Goal: Information Seeking & Learning: Compare options

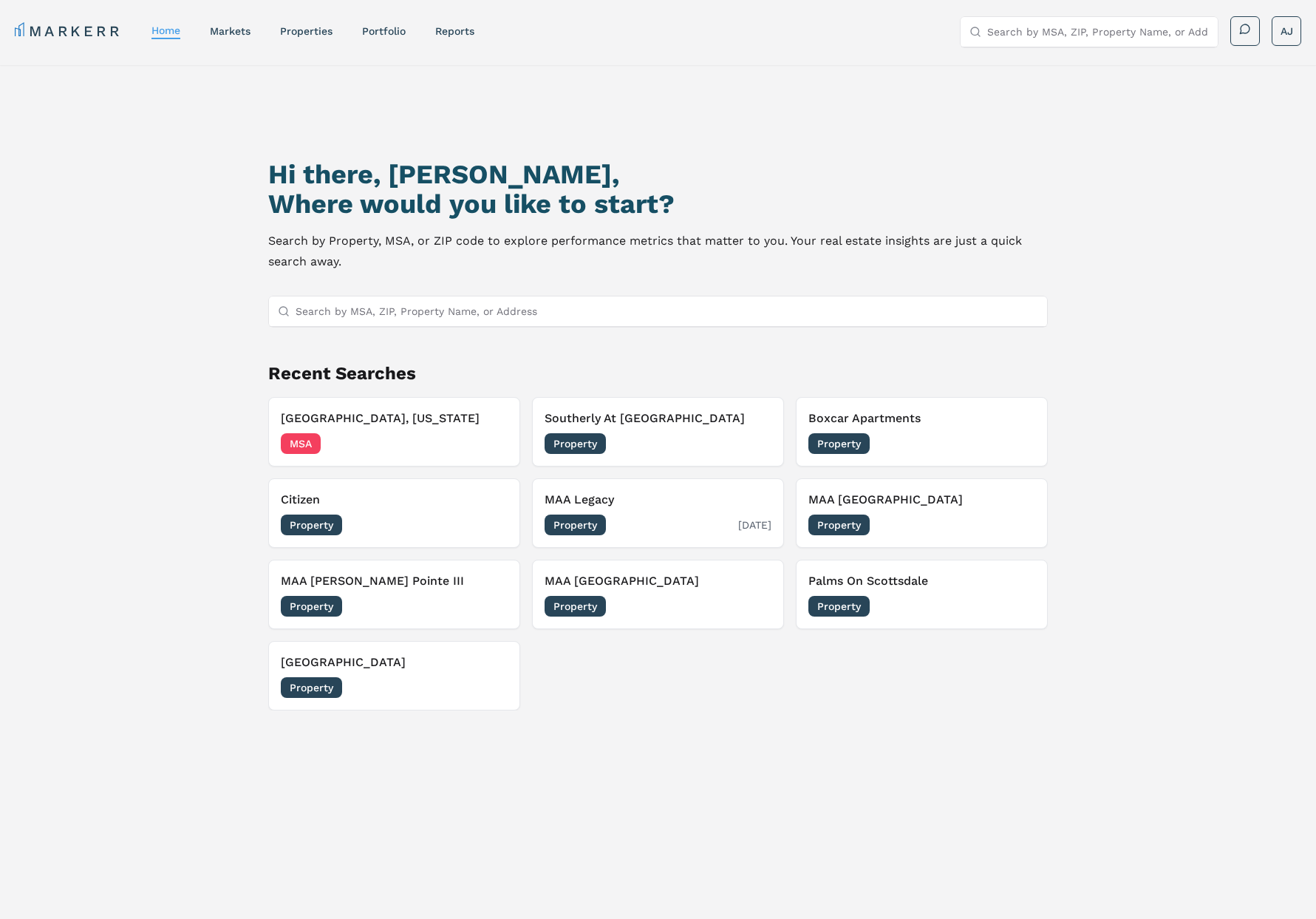
click at [674, 521] on div "Property [DATE]" at bounding box center [658, 524] width 227 height 21
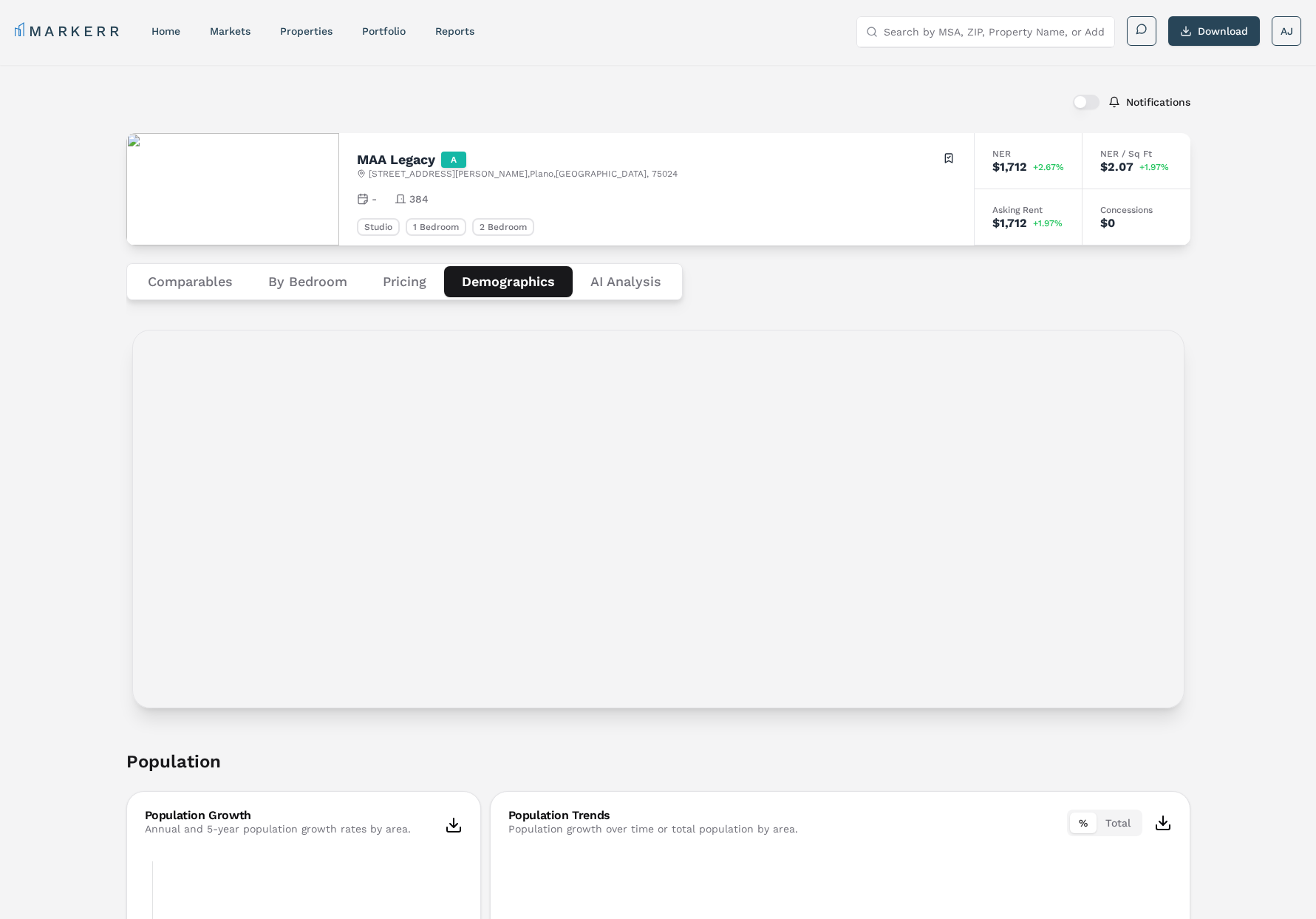
click at [497, 290] on button "Demographics" at bounding box center [509, 282] width 129 height 31
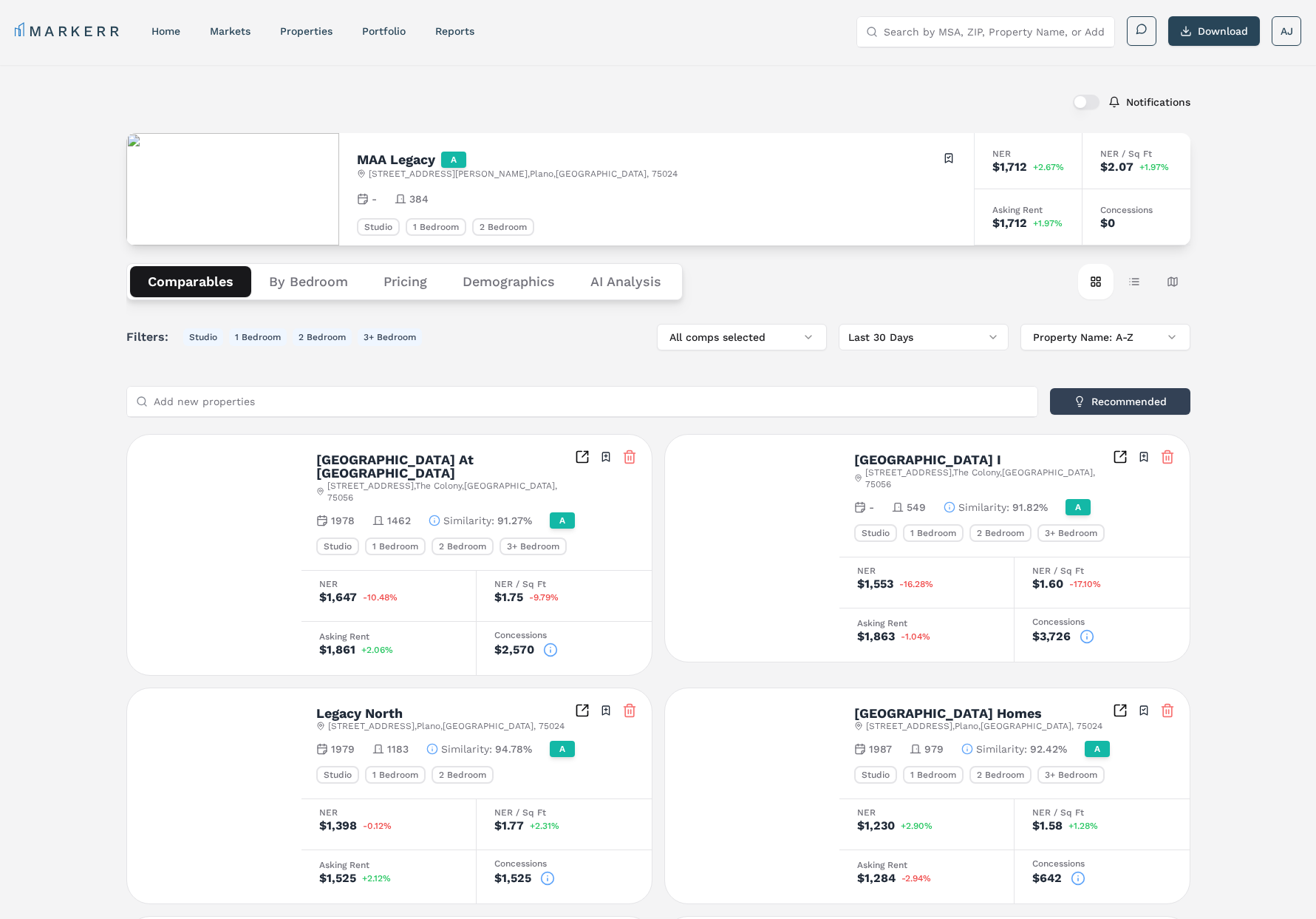
drag, startPoint x: 214, startPoint y: 281, endPoint x: 262, endPoint y: 295, distance: 50.0
click at [224, 280] on button "Comparables" at bounding box center [191, 282] width 121 height 31
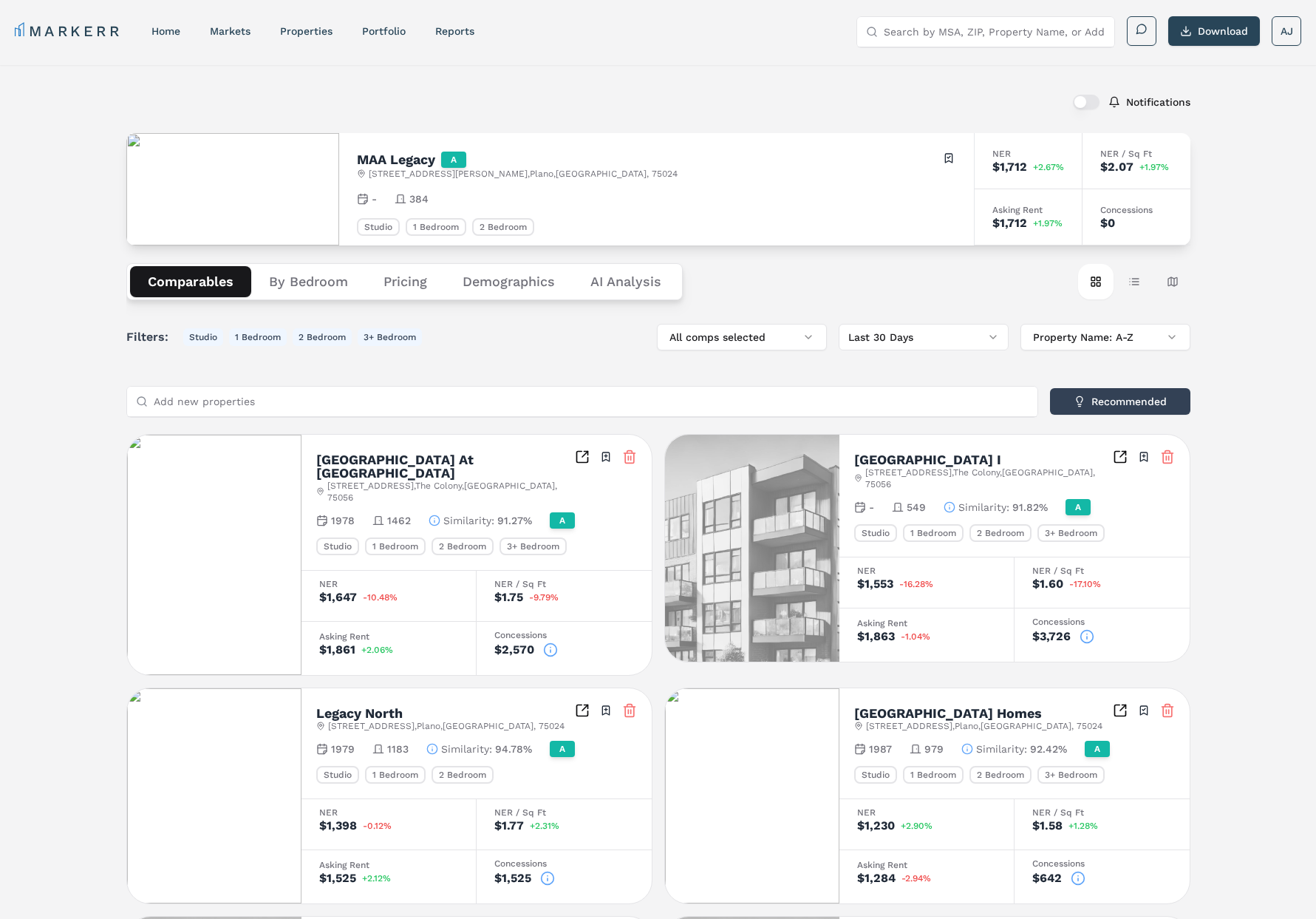
click at [985, 40] on input "Search by MSA, ZIP, Property Name, or Address" at bounding box center [994, 31] width 222 height 30
paste input "[PERSON_NAME] at [PERSON_NAME][GEOGRAPHIC_DATA]"
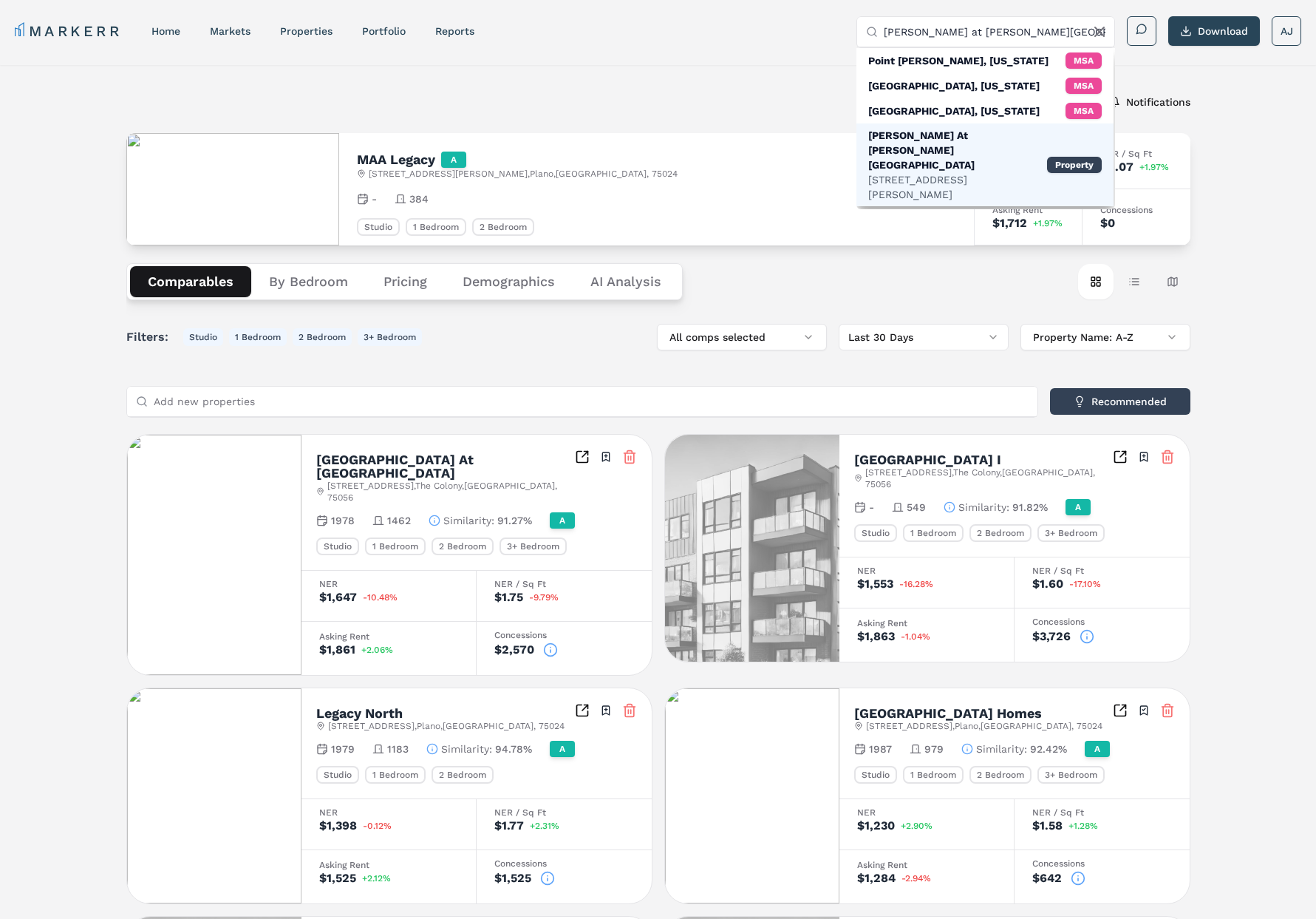
click at [954, 129] on div "[PERSON_NAME] At [PERSON_NAME][GEOGRAPHIC_DATA]" at bounding box center [958, 150] width 179 height 45
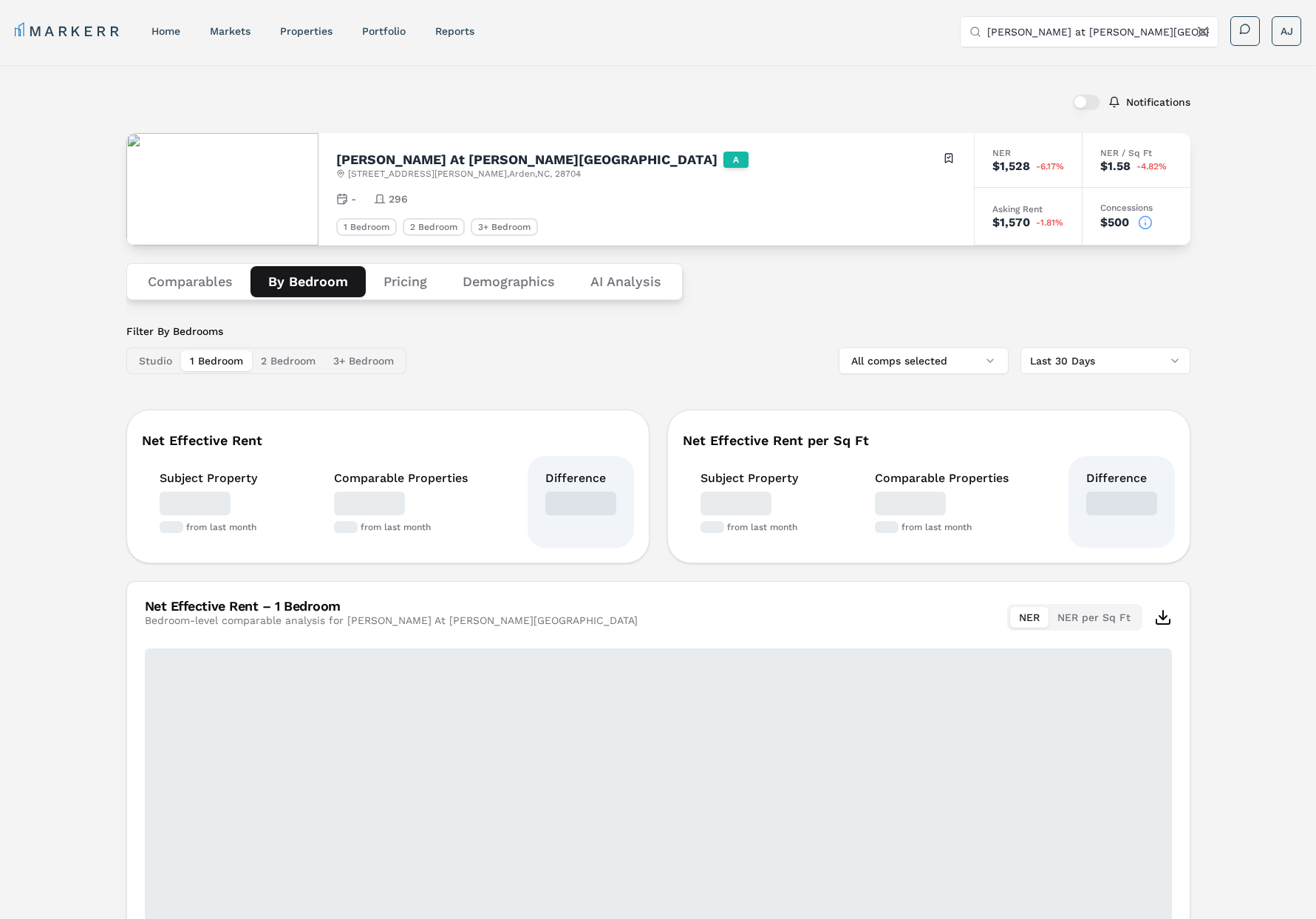
click at [320, 283] on button "By Bedroom" at bounding box center [308, 282] width 115 height 31
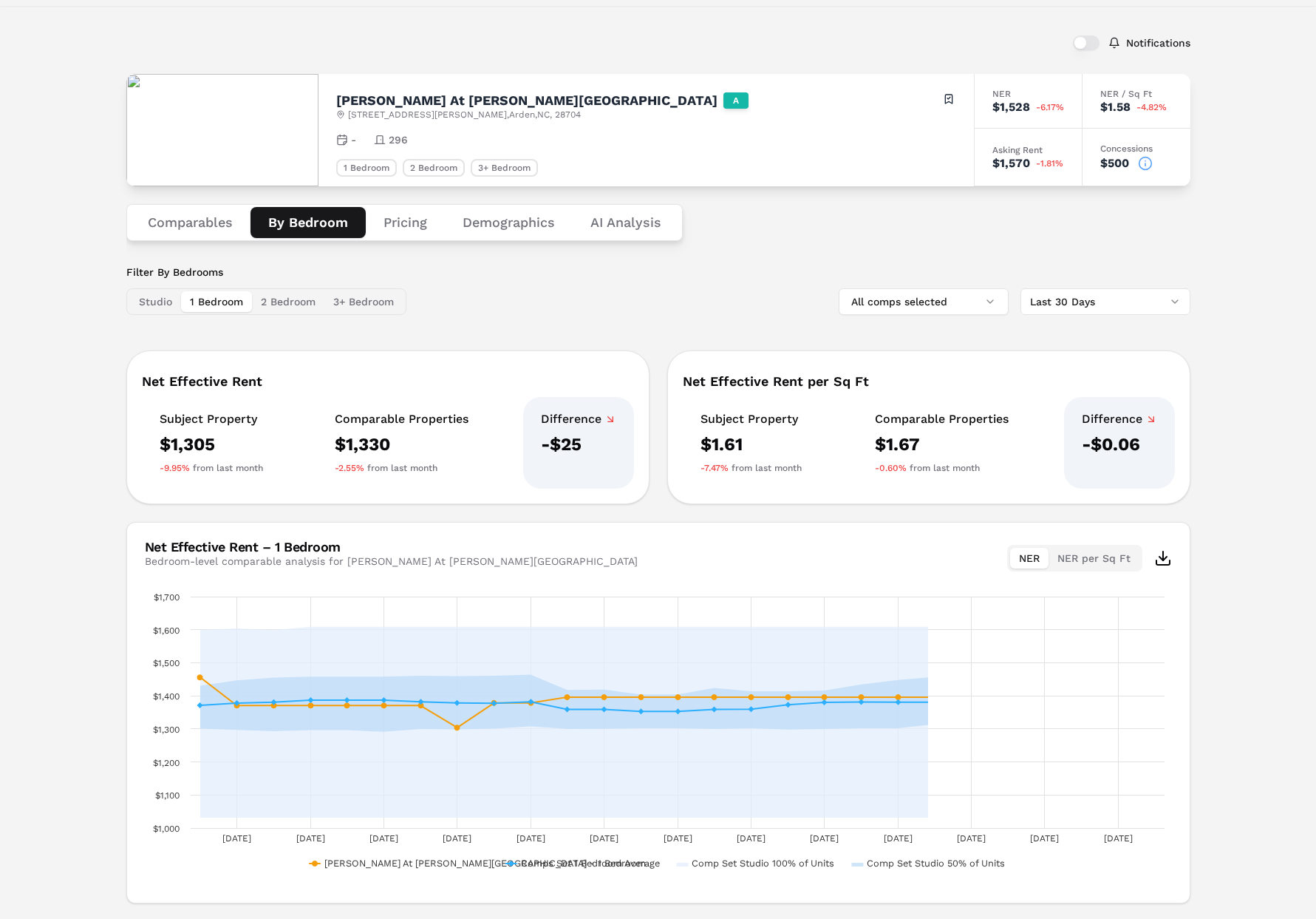
scroll to position [70, 0]
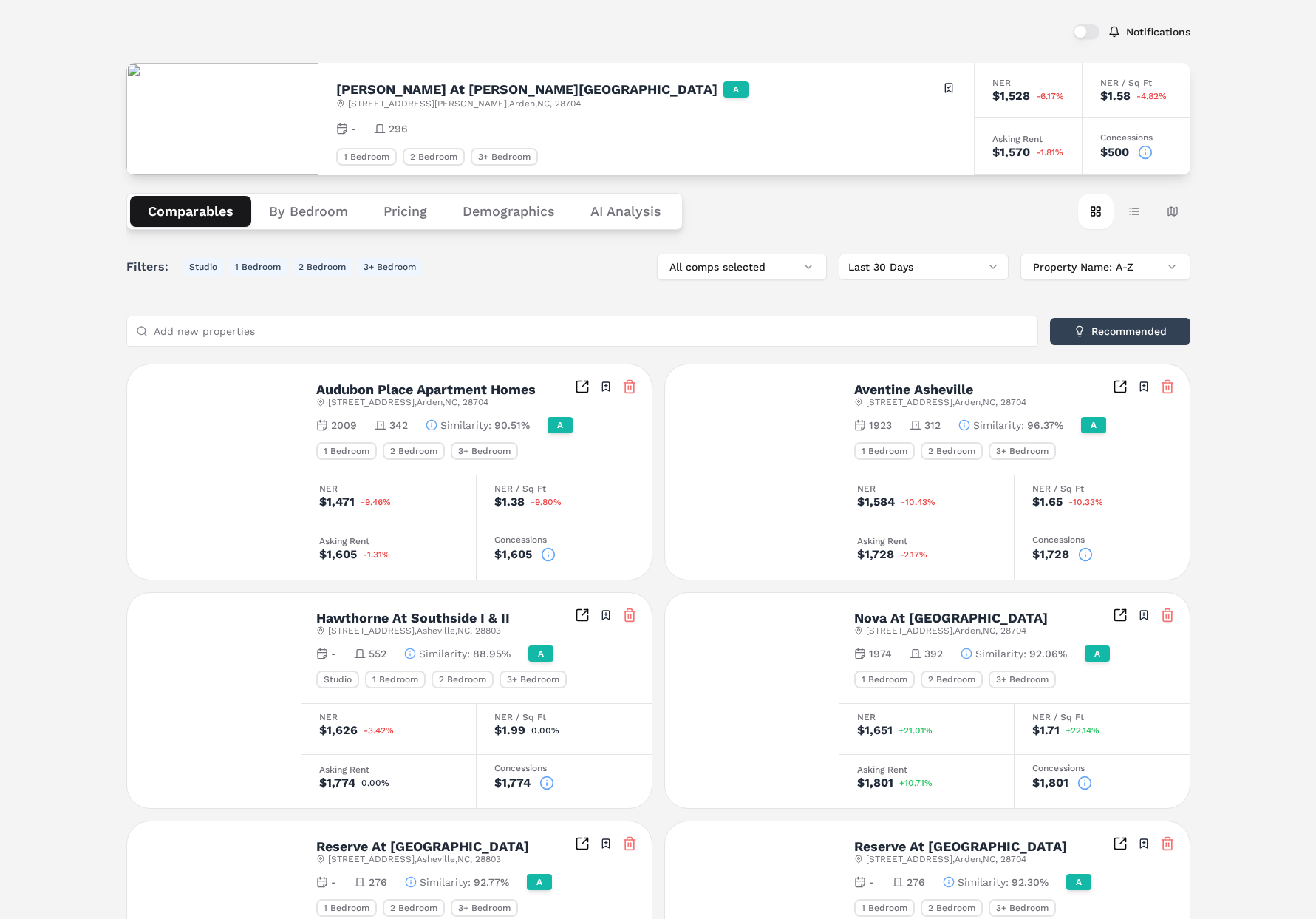
drag, startPoint x: 196, startPoint y: 212, endPoint x: 28, endPoint y: 207, distance: 168.1
click at [194, 212] on button "Comparables" at bounding box center [191, 211] width 121 height 31
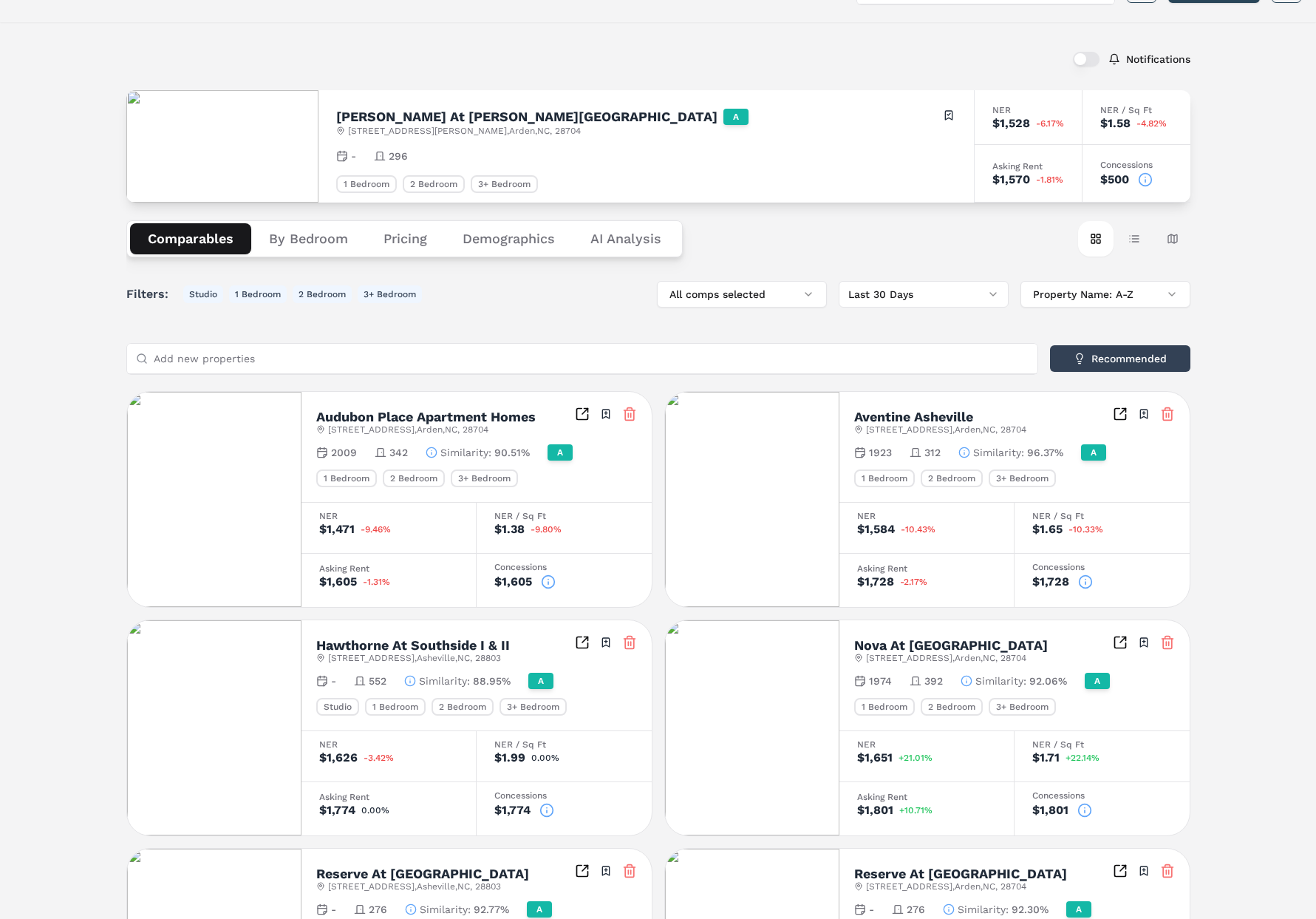
scroll to position [14, 0]
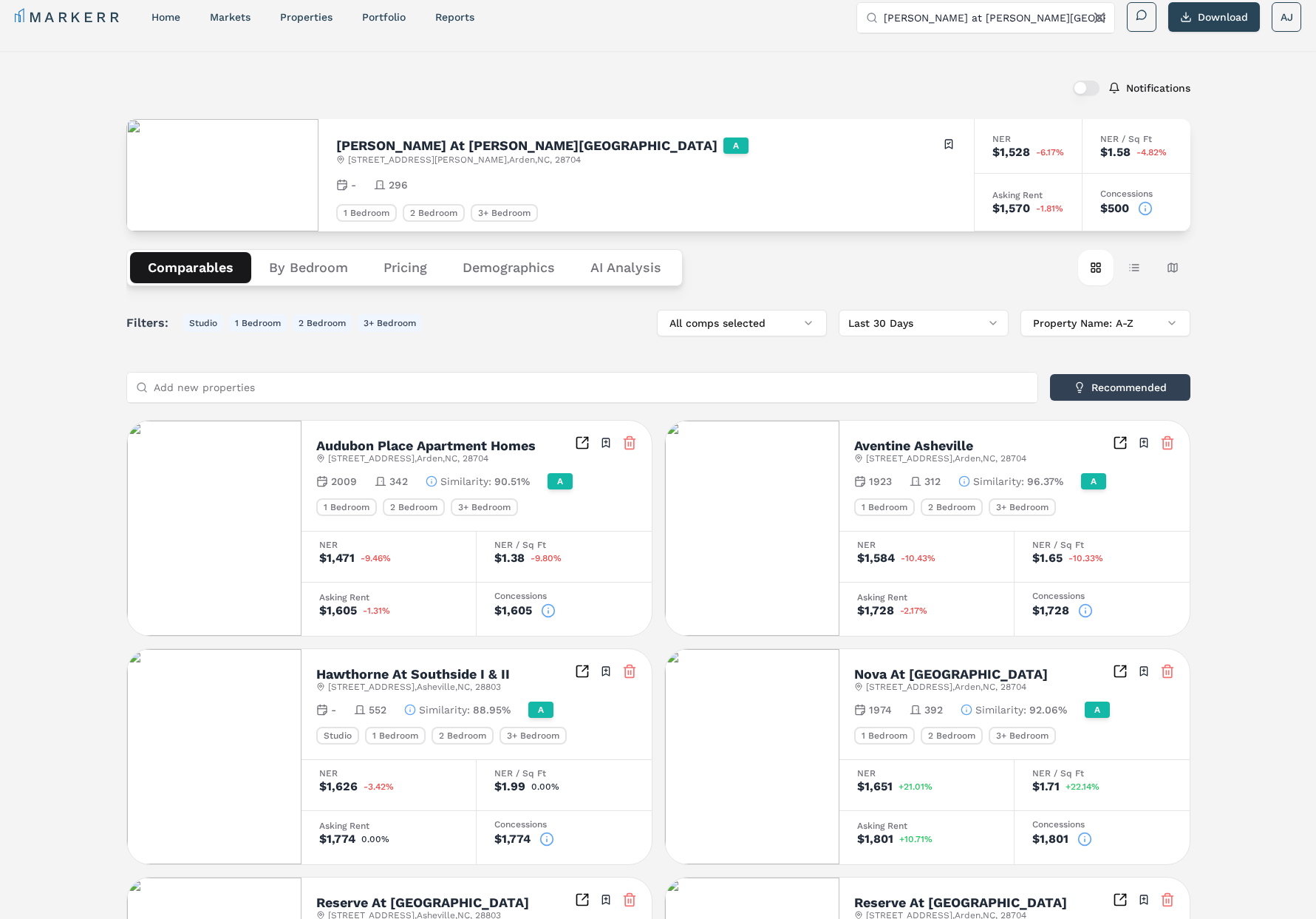
click at [1138, 202] on icon at bounding box center [1145, 208] width 15 height 15
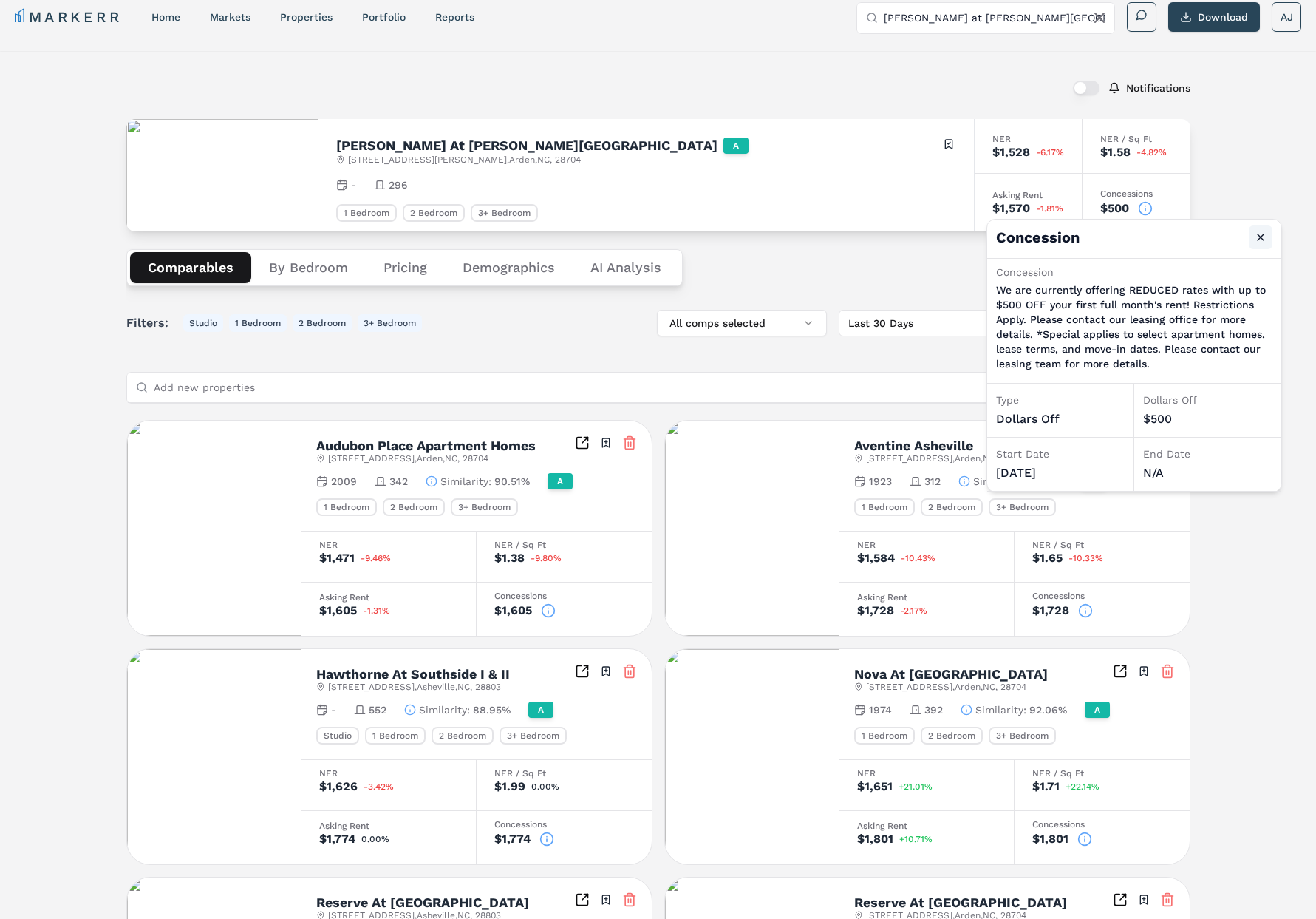
click at [1196, 236] on button "Close" at bounding box center [1261, 237] width 24 height 24
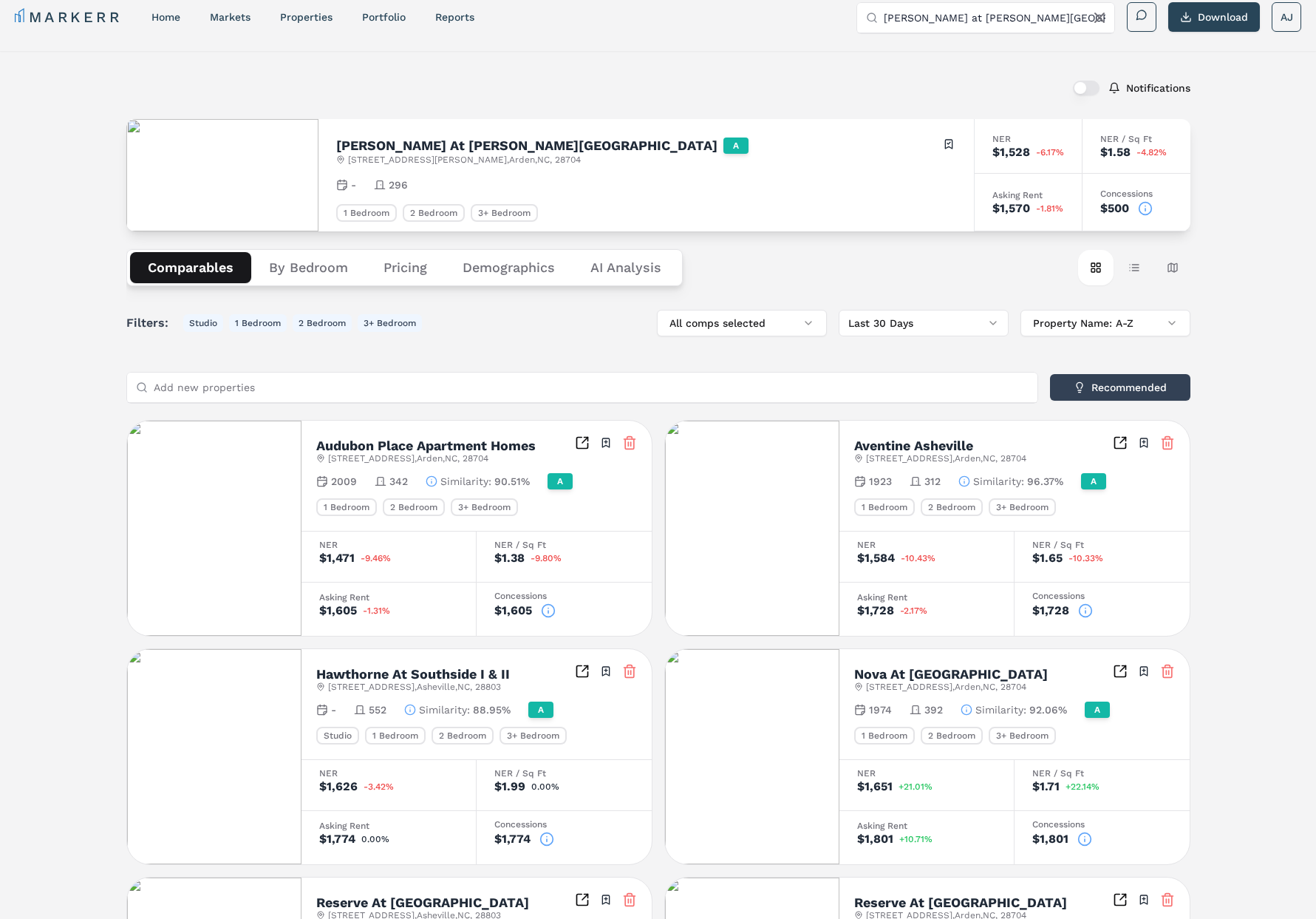
click at [660, 53] on div "Notifications [PERSON_NAME] At [PERSON_NAME][GEOGRAPHIC_DATA] A [STREET_ADDRESS…" at bounding box center [658, 821] width 1316 height 1541
click at [453, 158] on span "[STREET_ADDRESS][PERSON_NAME]" at bounding box center [464, 159] width 233 height 12
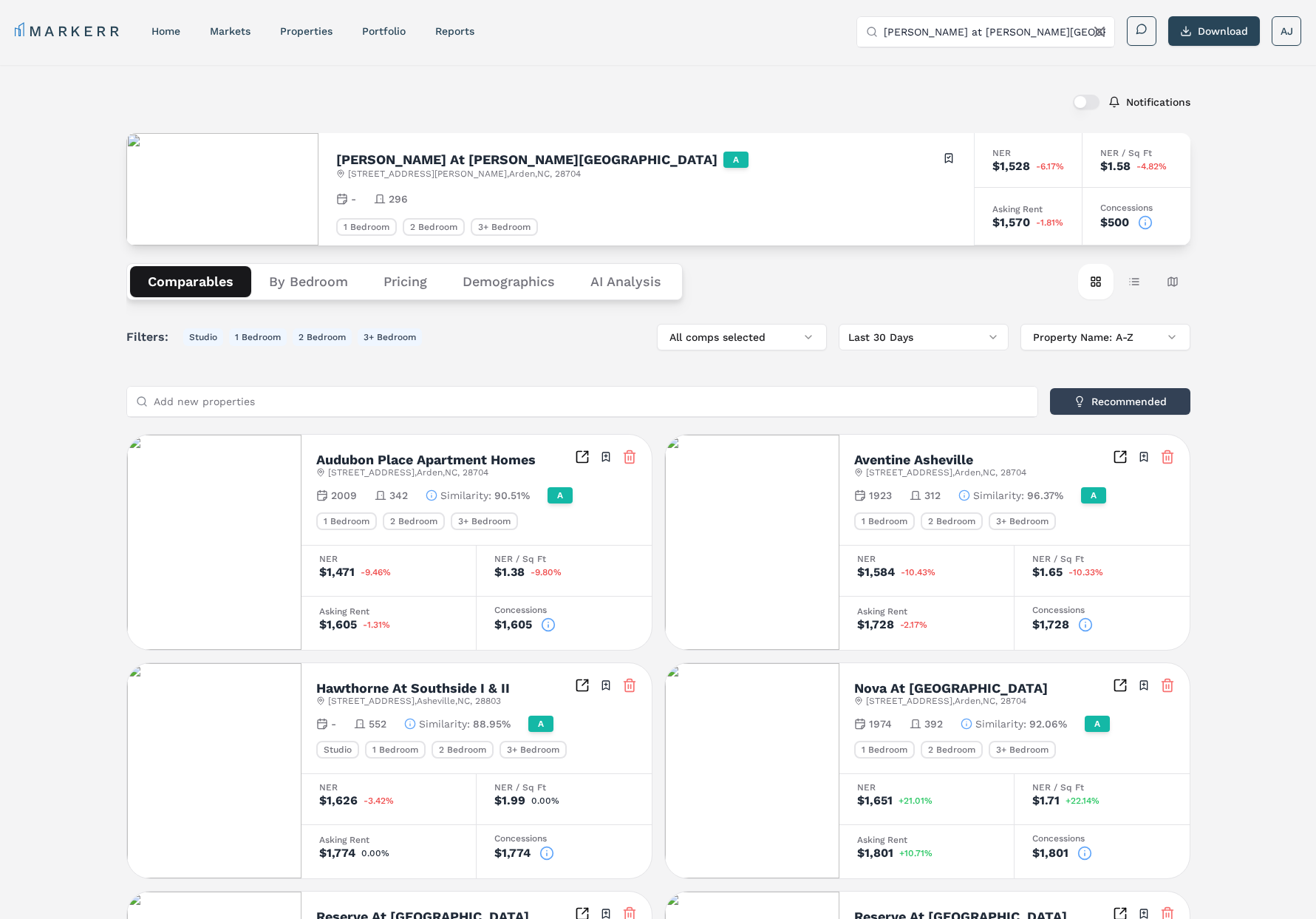
click at [365, 164] on h2 "[PERSON_NAME] At [PERSON_NAME][GEOGRAPHIC_DATA]" at bounding box center [526, 159] width 381 height 13
drag, startPoint x: 365, startPoint y: 164, endPoint x: 374, endPoint y: 163, distance: 9.1
click at [367, 164] on h2 "[PERSON_NAME] At [PERSON_NAME][GEOGRAPHIC_DATA]" at bounding box center [526, 159] width 381 height 13
click at [440, 156] on h2 "[PERSON_NAME] At [PERSON_NAME][GEOGRAPHIC_DATA]" at bounding box center [526, 159] width 381 height 13
drag, startPoint x: 496, startPoint y: 157, endPoint x: 491, endPoint y: 130, distance: 27.5
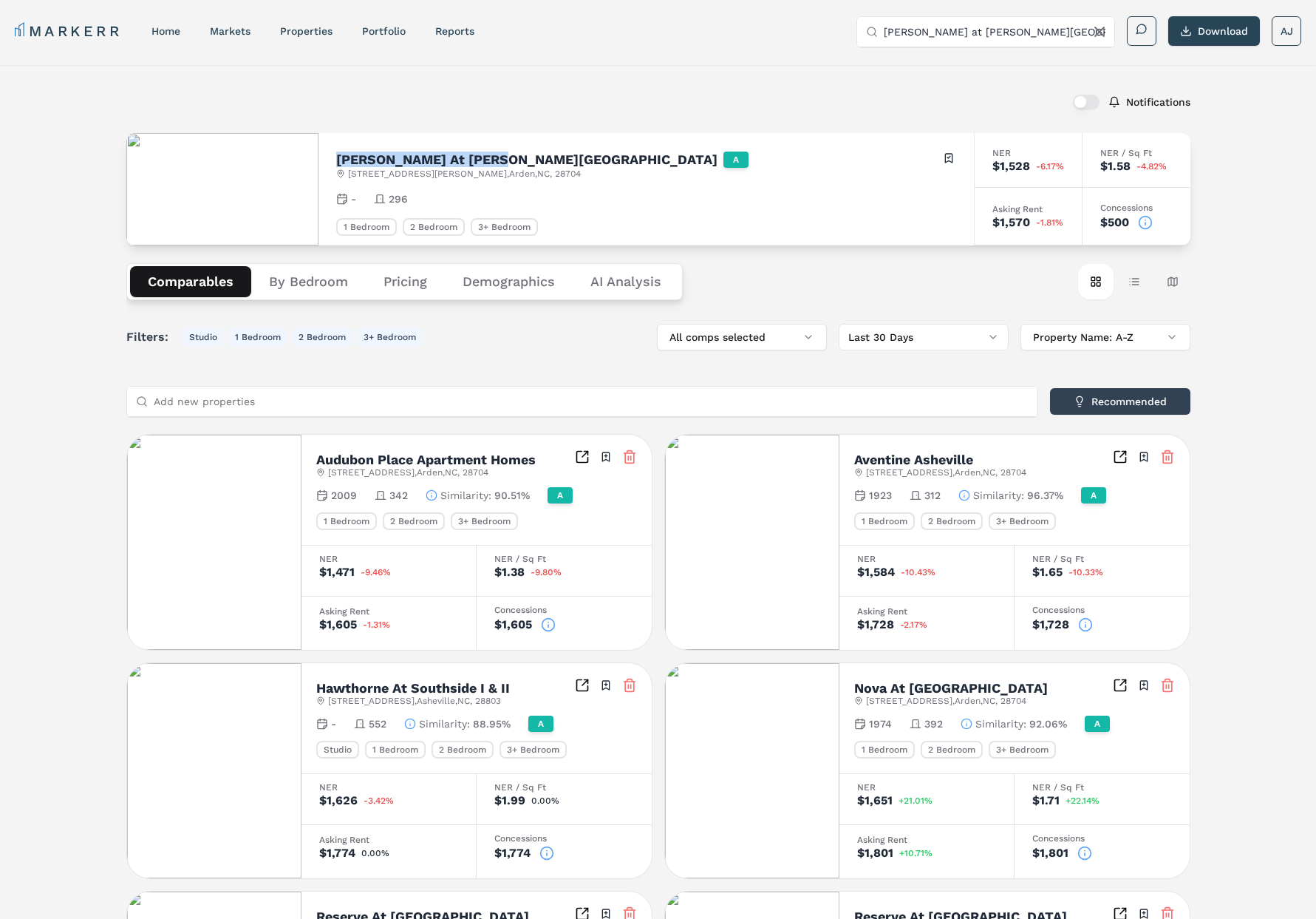
click at [496, 157] on h2 "[PERSON_NAME] At [PERSON_NAME][GEOGRAPHIC_DATA]" at bounding box center [526, 159] width 381 height 13
copy h2 "[PERSON_NAME] At [PERSON_NAME][GEOGRAPHIC_DATA]"
click at [952, 38] on input "[PERSON_NAME] at [PERSON_NAME][GEOGRAPHIC_DATA]" at bounding box center [994, 31] width 222 height 30
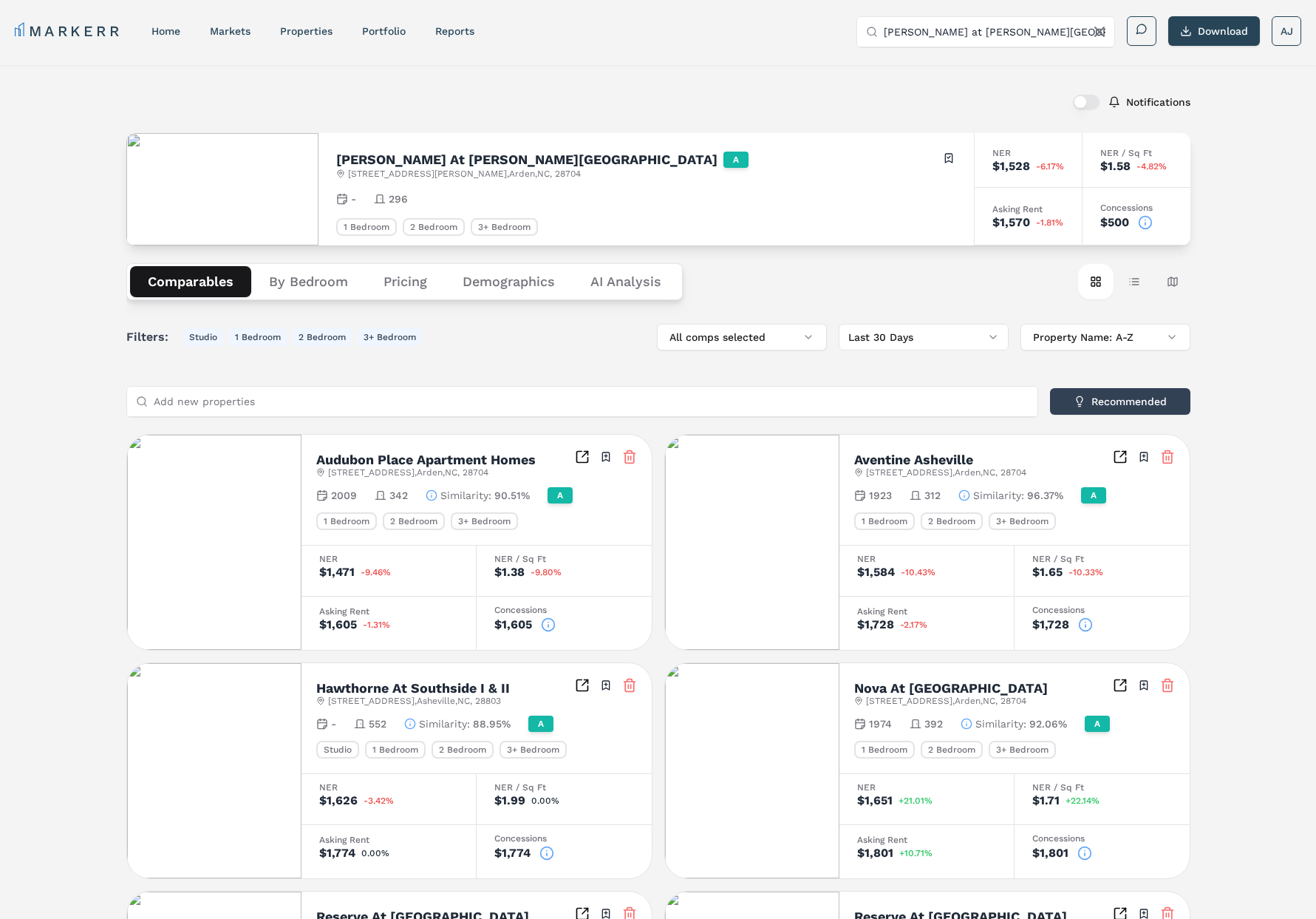
paste input "utumn Park Apartments"
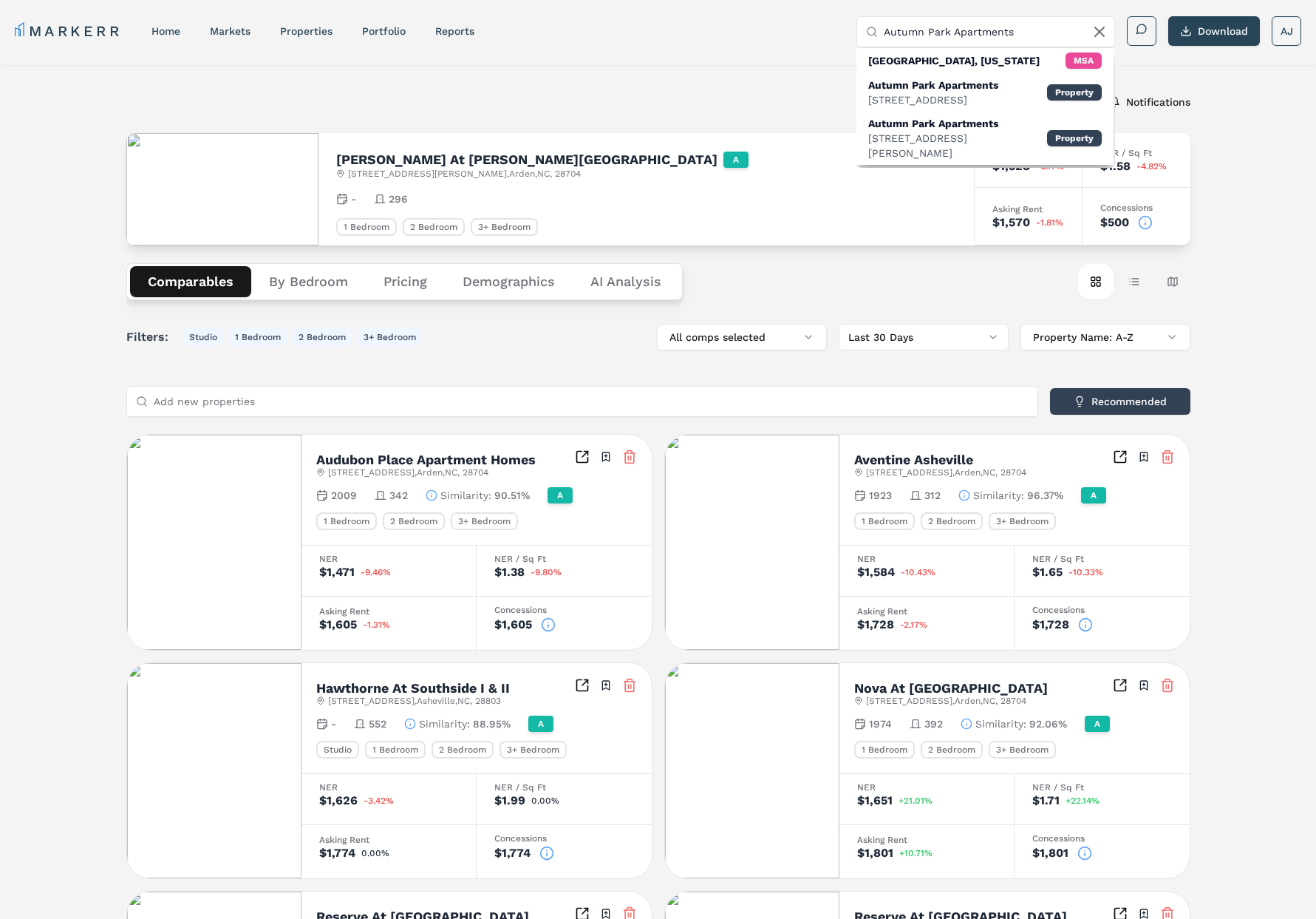
click at [973, 38] on input "Autumn Park Apartments" at bounding box center [994, 31] width 222 height 30
paste input "Chestnut Farm"
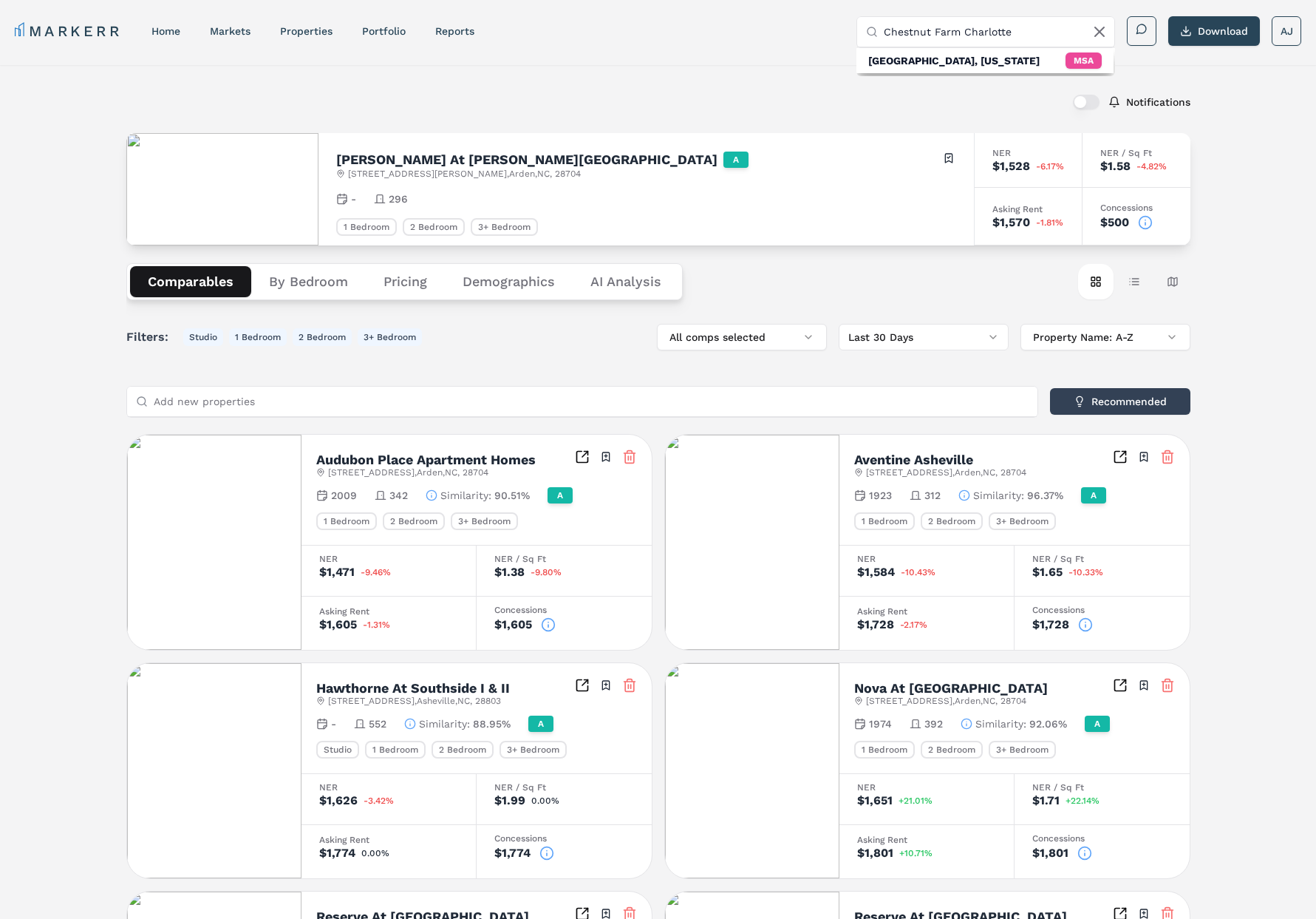
type input "Chestnut Farm Charlotte"
drag, startPoint x: 1102, startPoint y: 30, endPoint x: 981, endPoint y: 26, distance: 121.1
click at [1101, 30] on icon at bounding box center [1100, 31] width 18 height 18
paste input "[STREET_ADDRESS]"
click at [988, 31] on input "[STREET_ADDRESS]" at bounding box center [994, 31] width 222 height 30
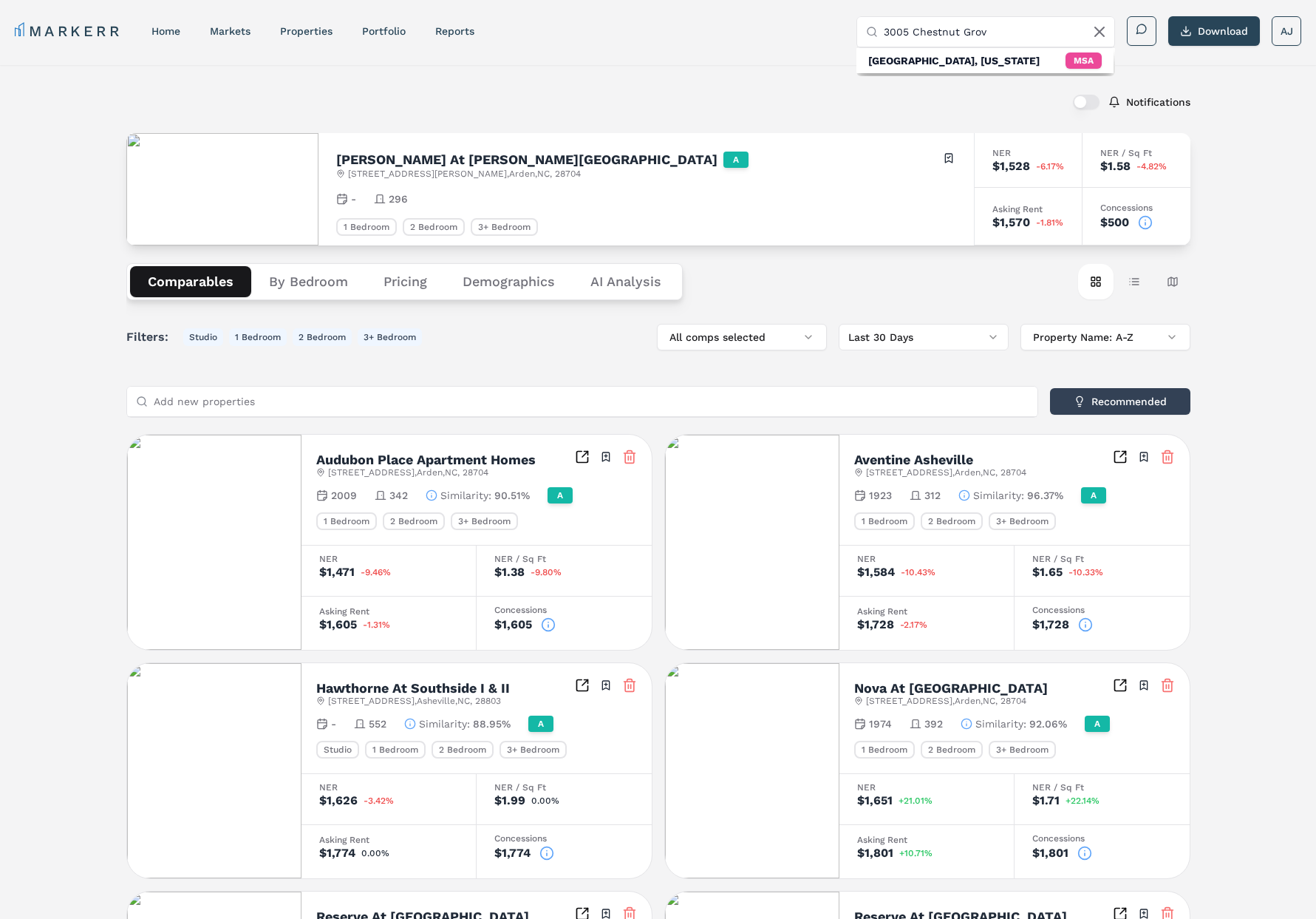
click at [958, 30] on input "3005 Chestnut Grov" at bounding box center [994, 31] width 222 height 30
click at [927, 93] on div "undefined undefined, [PERSON_NAME]" at bounding box center [958, 107] width 179 height 30
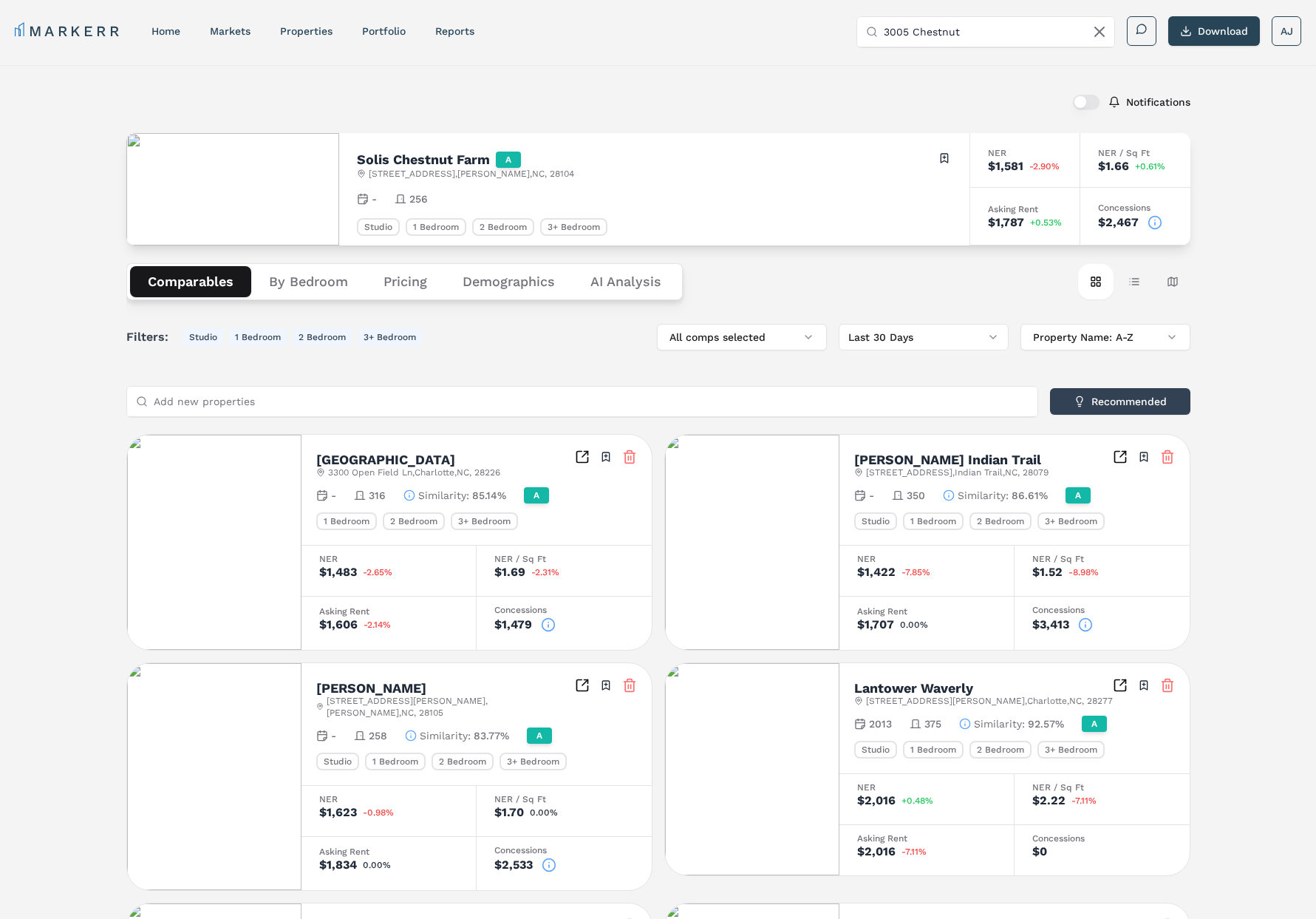
click at [993, 30] on input "3005 Chestnut" at bounding box center [994, 31] width 222 height 30
paste input "[GEOGRAPHIC_DATA] at [GEOGRAPHIC_DATA]"
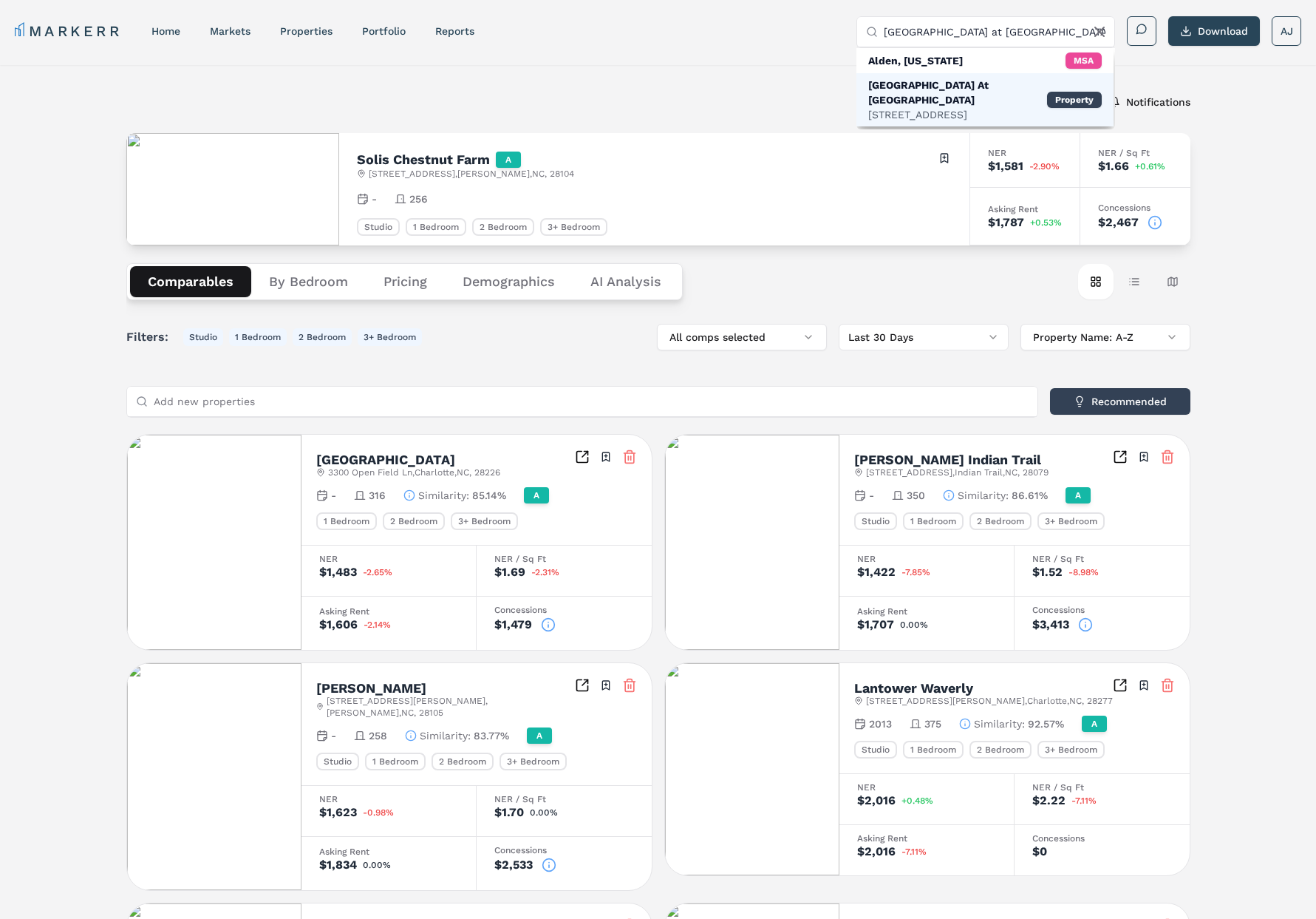
click at [957, 107] on div "[STREET_ADDRESS]" at bounding box center [958, 114] width 179 height 15
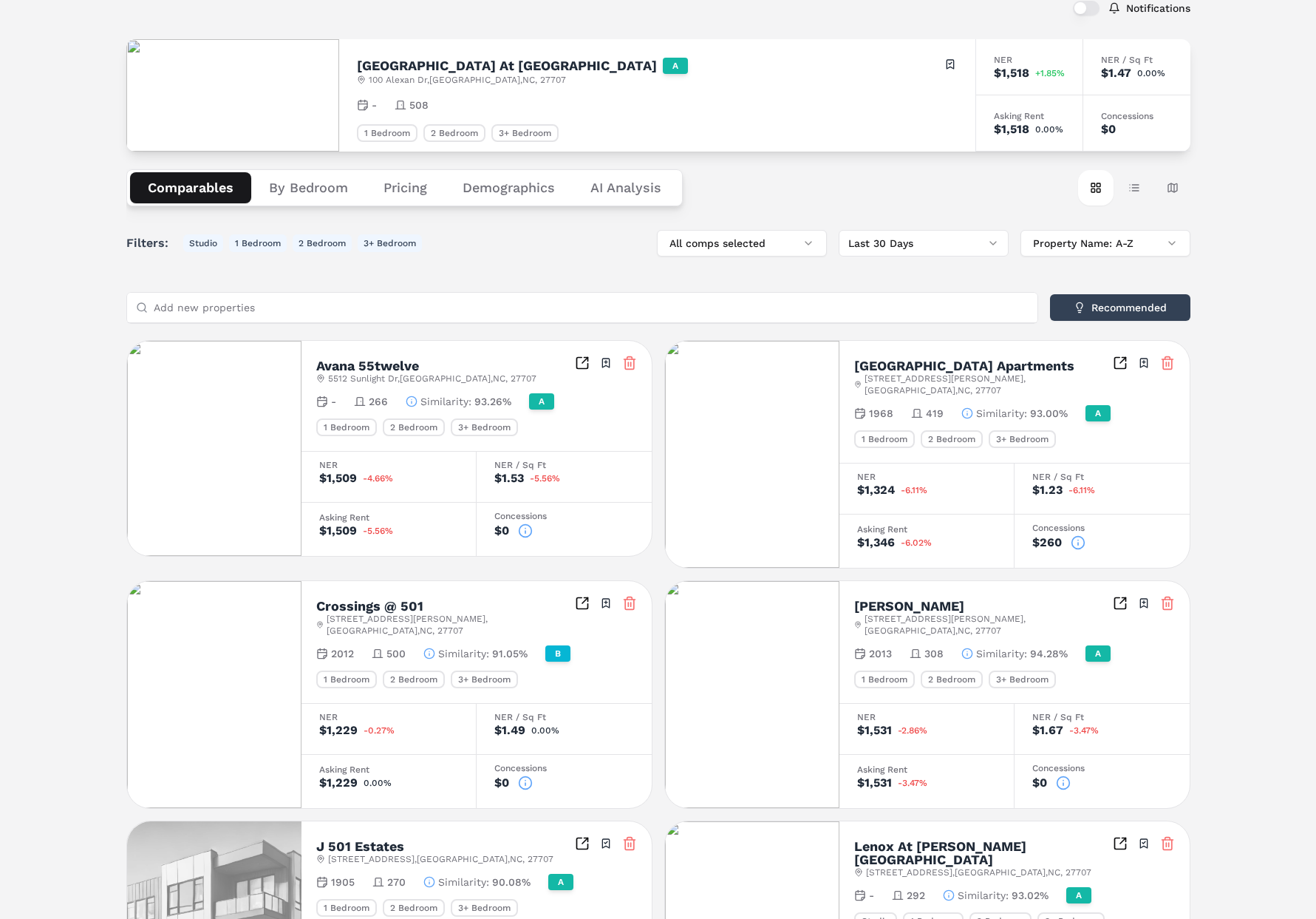
scroll to position [95, 0]
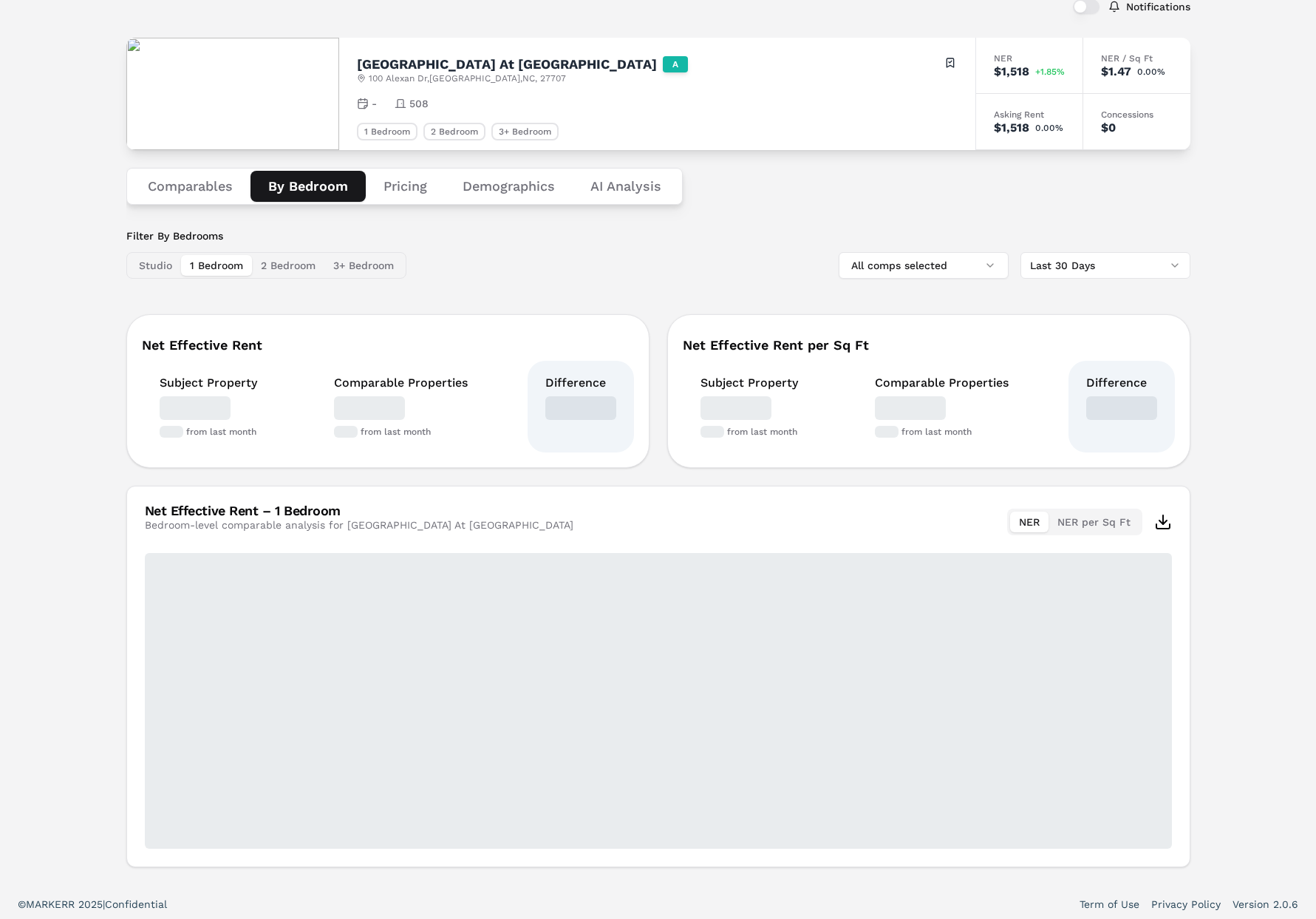
click at [327, 187] on button "By Bedroom" at bounding box center [308, 186] width 115 height 31
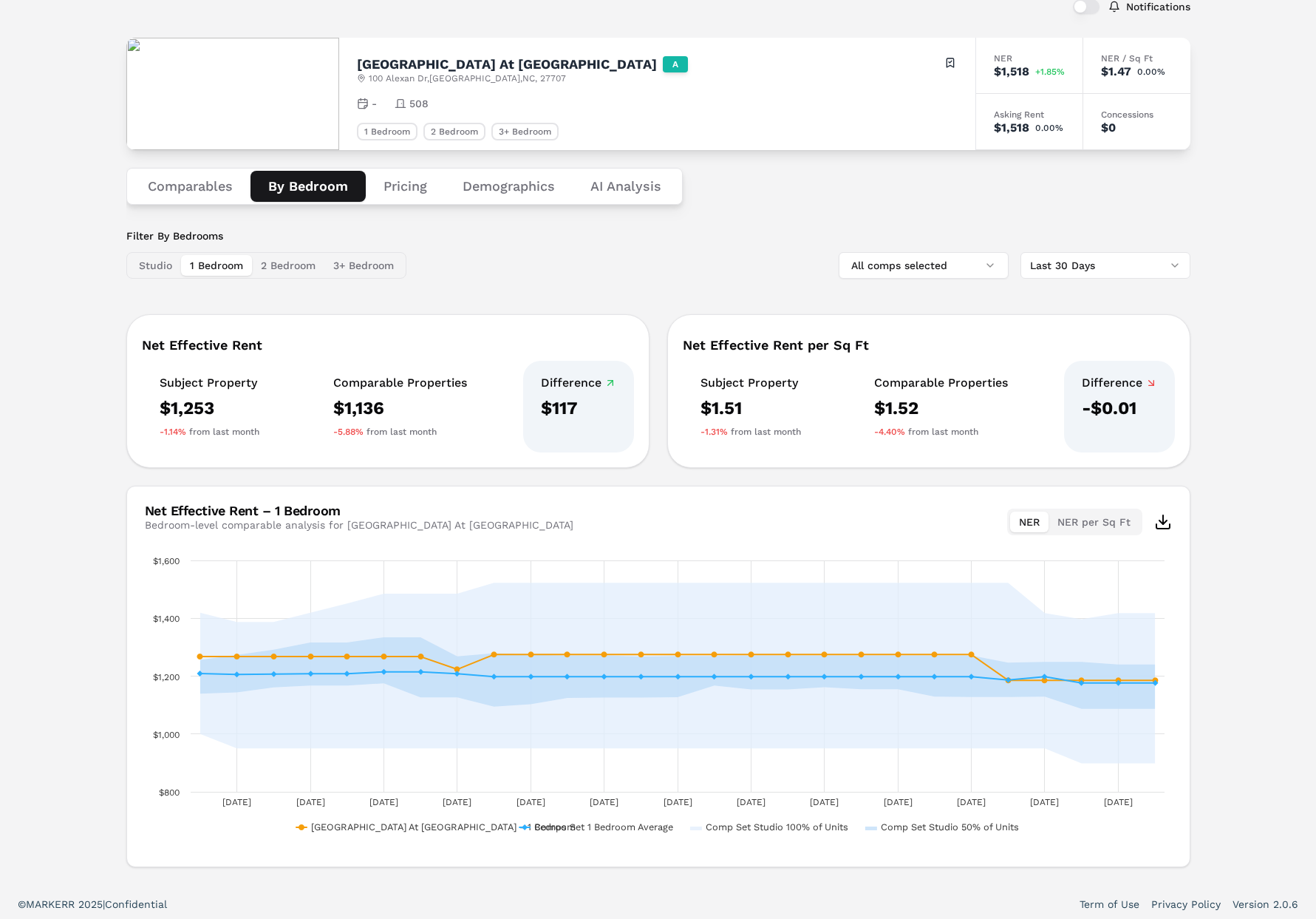
scroll to position [100, 0]
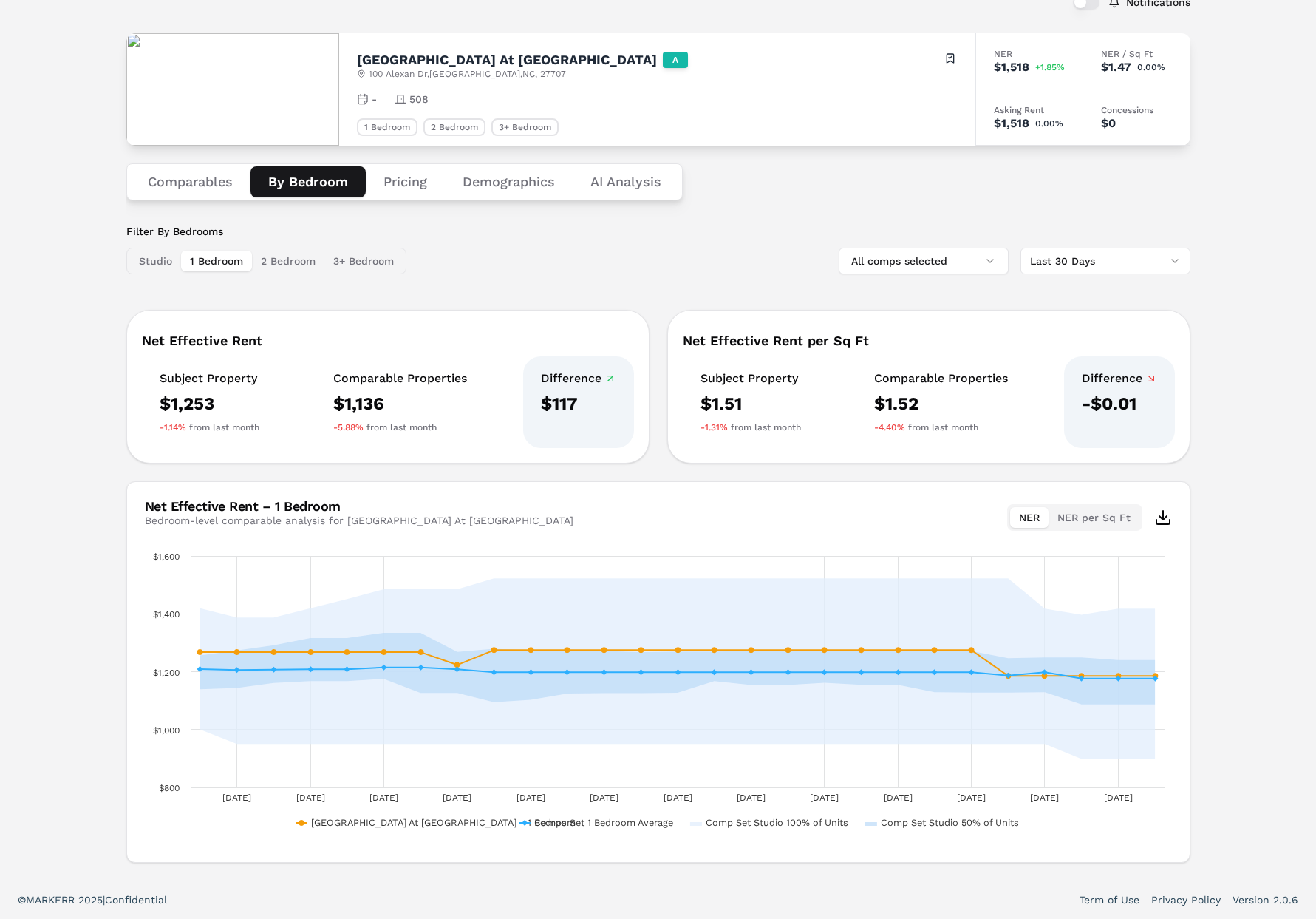
click at [209, 178] on button "Comparables" at bounding box center [190, 182] width 120 height 31
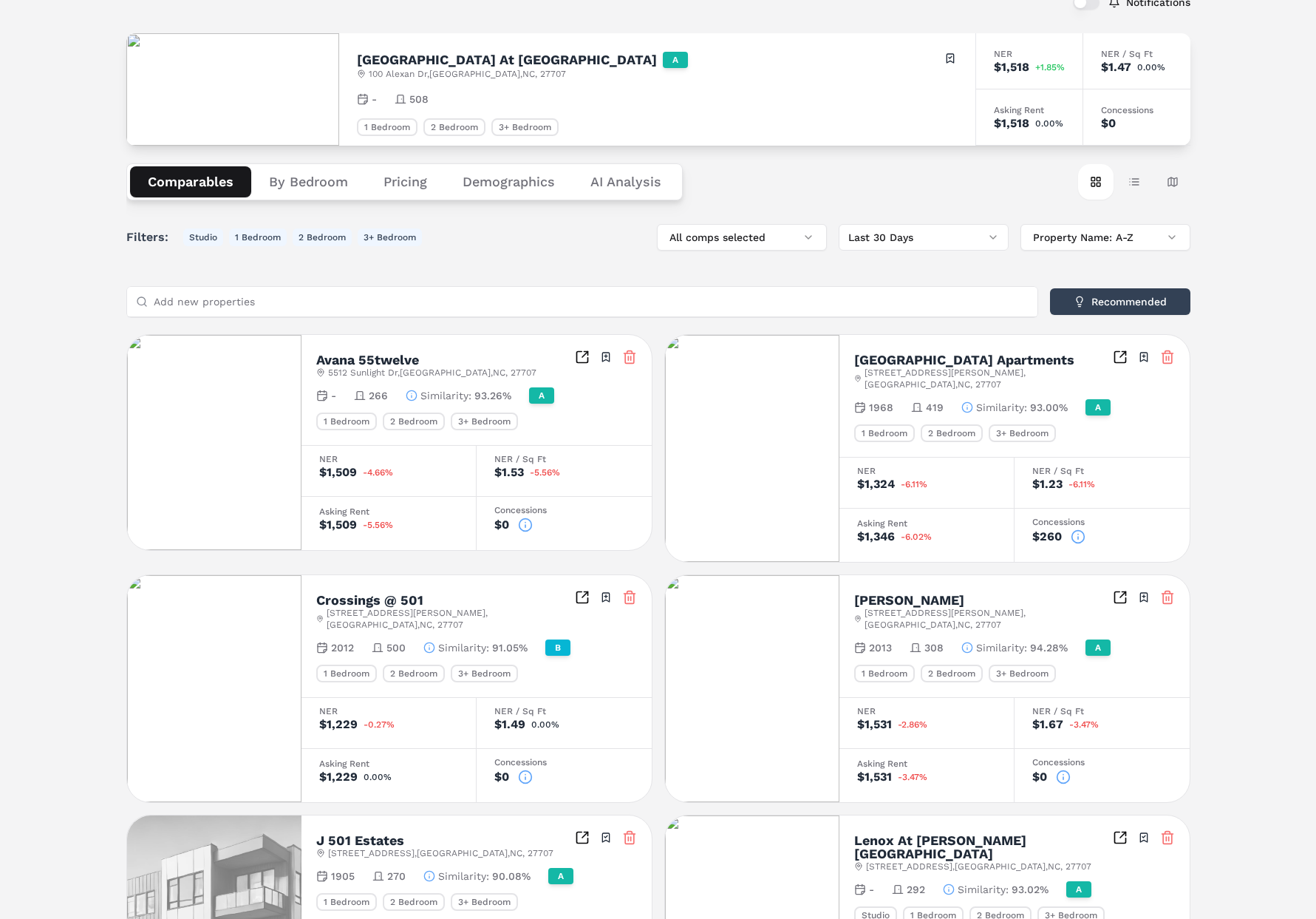
scroll to position [0, 0]
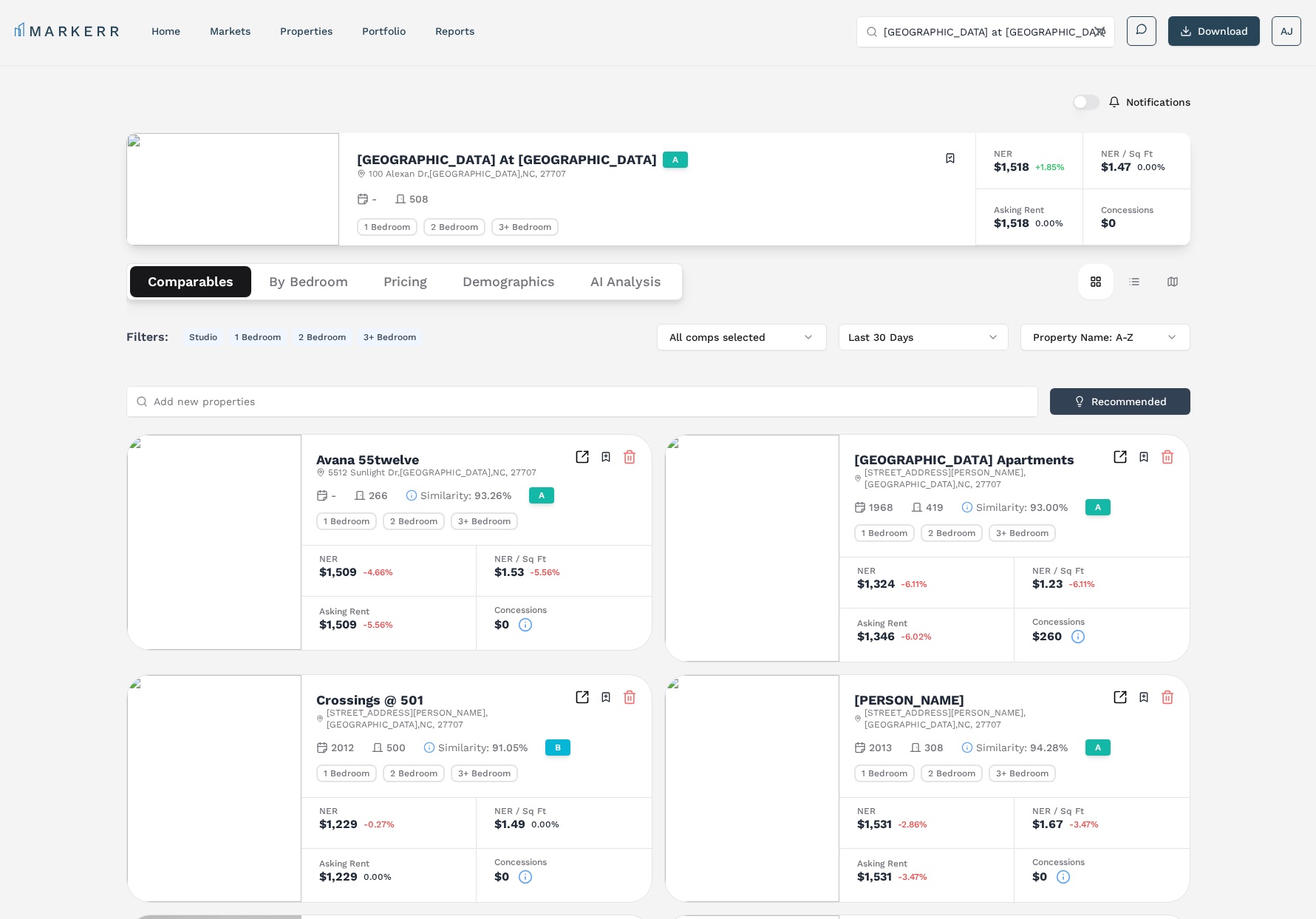
click at [972, 27] on input "[GEOGRAPHIC_DATA] at [GEOGRAPHIC_DATA]" at bounding box center [994, 31] width 222 height 30
click at [971, 28] on input "[GEOGRAPHIC_DATA] at [GEOGRAPHIC_DATA]" at bounding box center [994, 31] width 222 height 30
paste input "1801 Interface Lan"
click at [940, 89] on div "Autumn Park" at bounding box center [918, 84] width 99 height 15
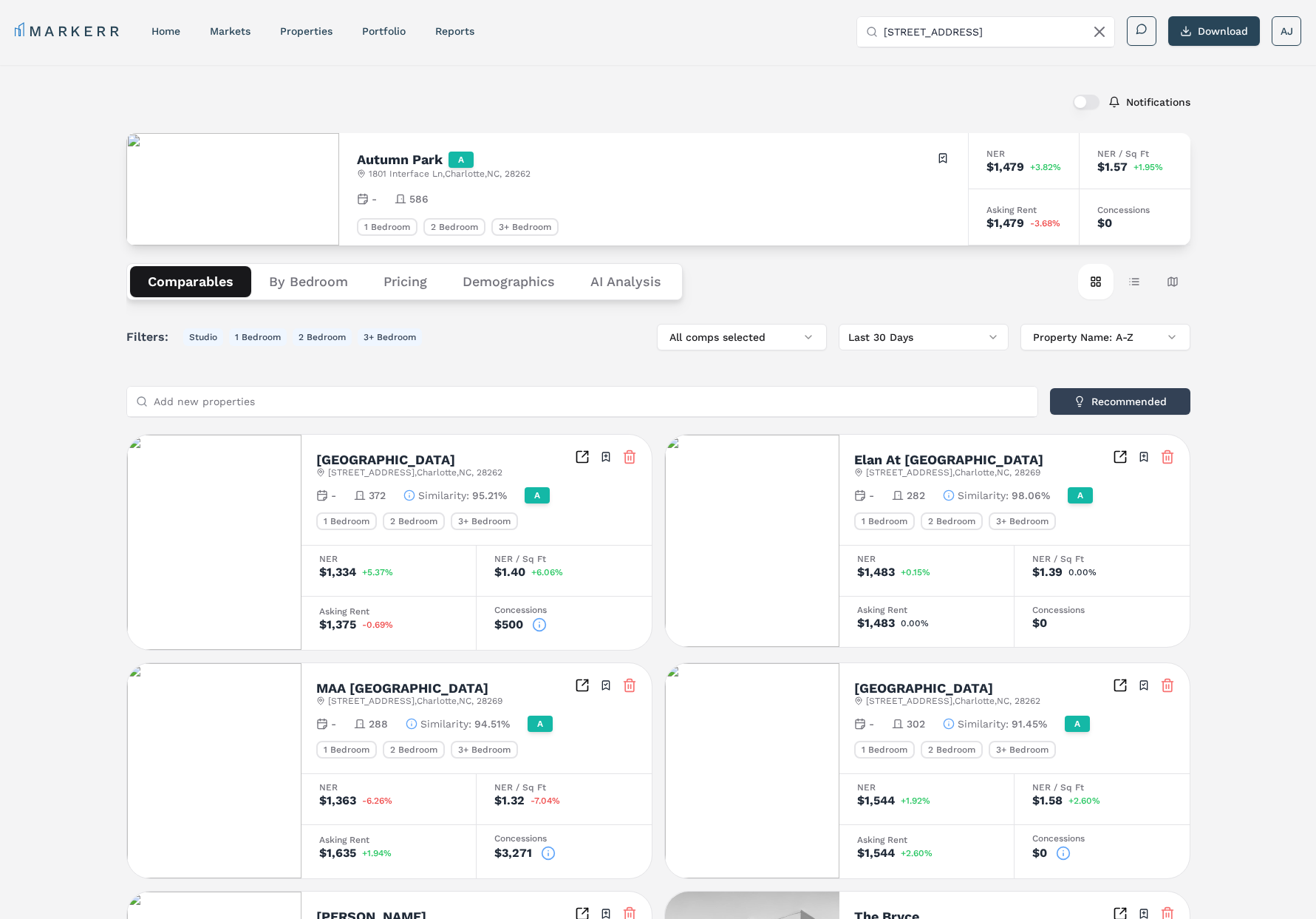
click at [376, 160] on h2 "Autumn Park" at bounding box center [400, 159] width 86 height 13
drag, startPoint x: 421, startPoint y: 161, endPoint x: 428, endPoint y: 159, distance: 7.3
click at [421, 161] on h2 "Autumn Park" at bounding box center [400, 159] width 86 height 13
copy h2 "Autumn Park"
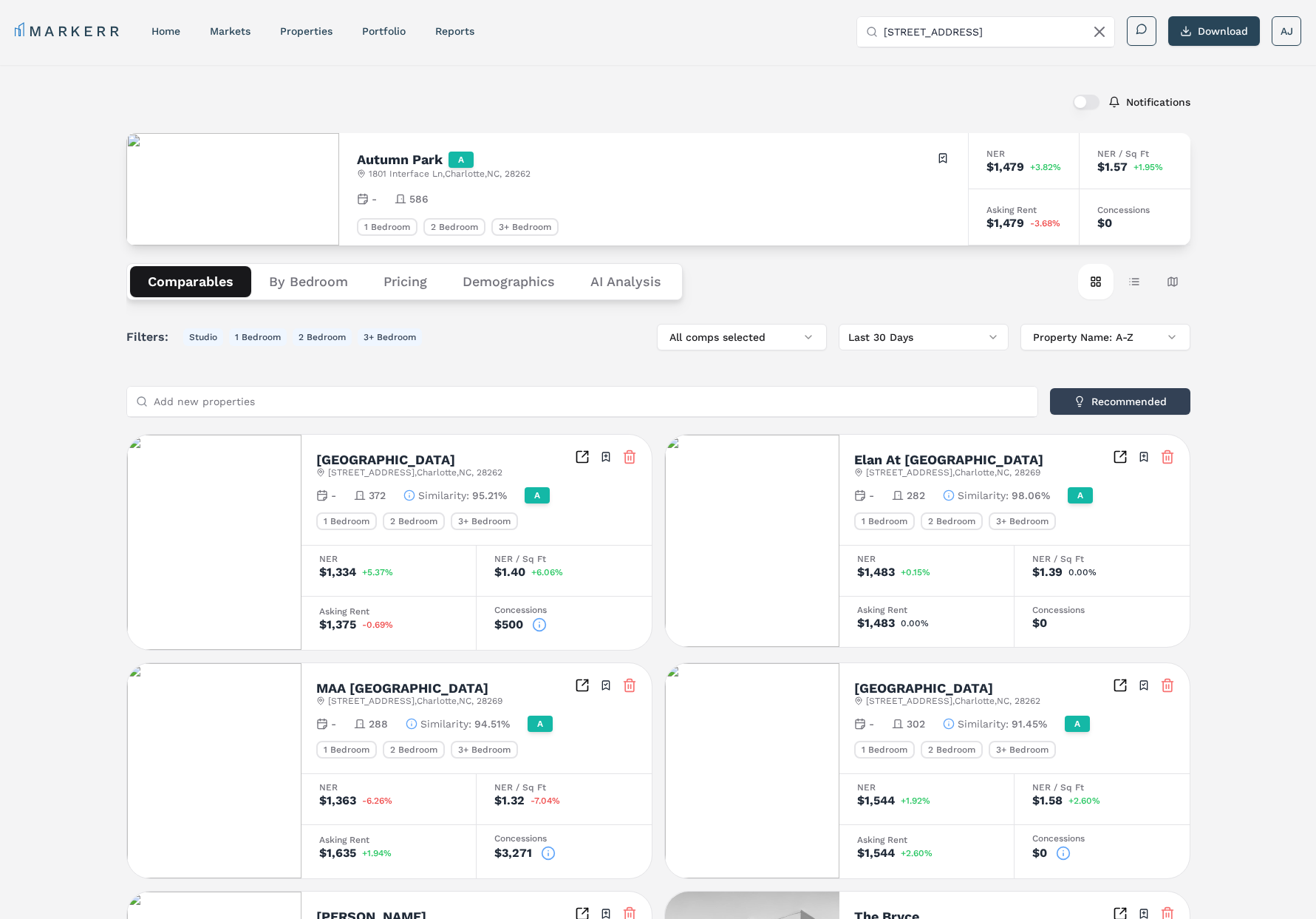
click at [1009, 30] on input "[STREET_ADDRESS]" at bounding box center [994, 31] width 222 height 30
drag, startPoint x: 1009, startPoint y: 30, endPoint x: 997, endPoint y: 22, distance: 14.4
click at [1009, 30] on input "[STREET_ADDRESS]" at bounding box center [994, 31] width 222 height 30
paste input "Autumn Park"
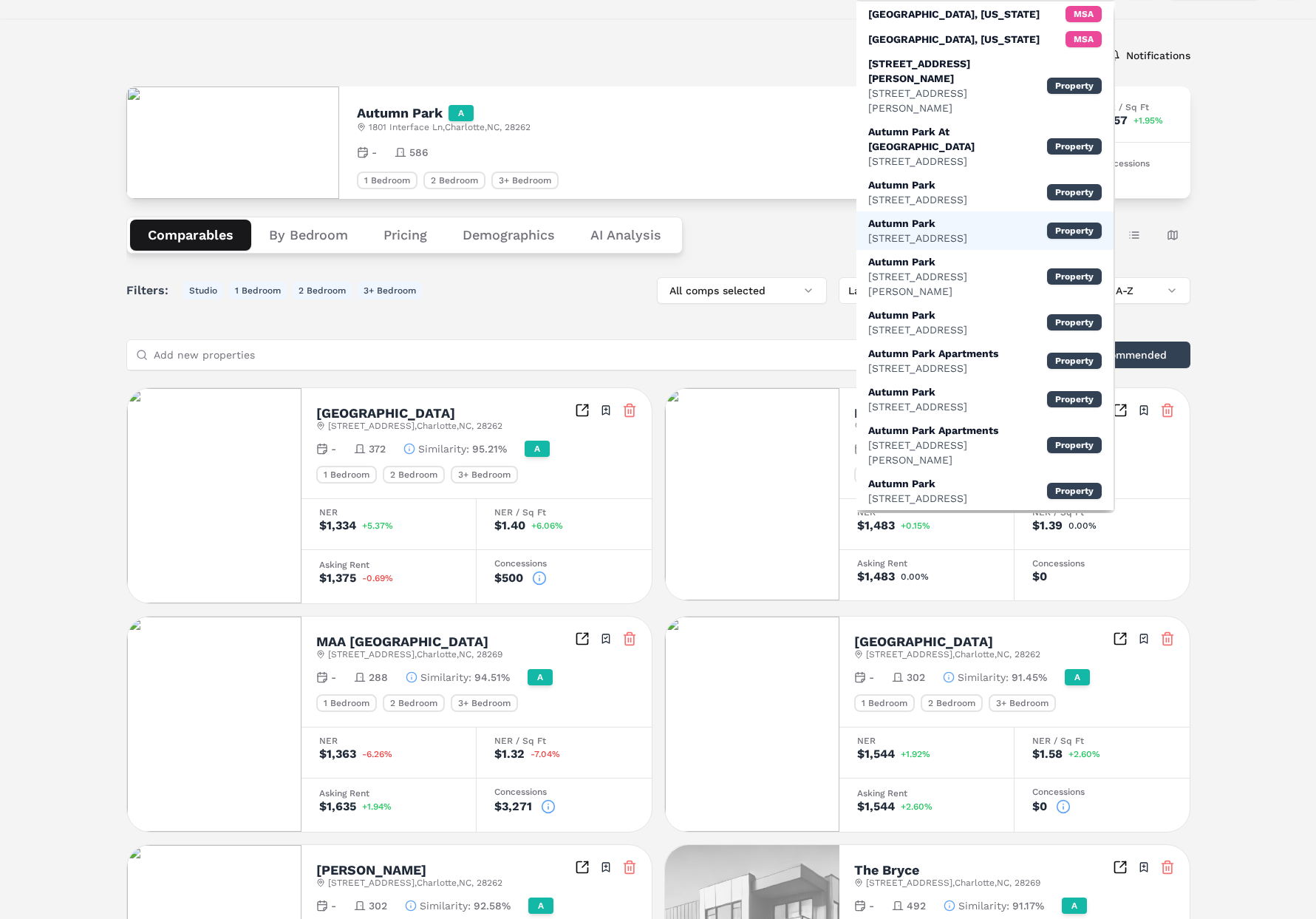
scroll to position [48, 0]
type input "Autumn Park"
click at [945, 230] on div "[STREET_ADDRESS]" at bounding box center [918, 237] width 99 height 15
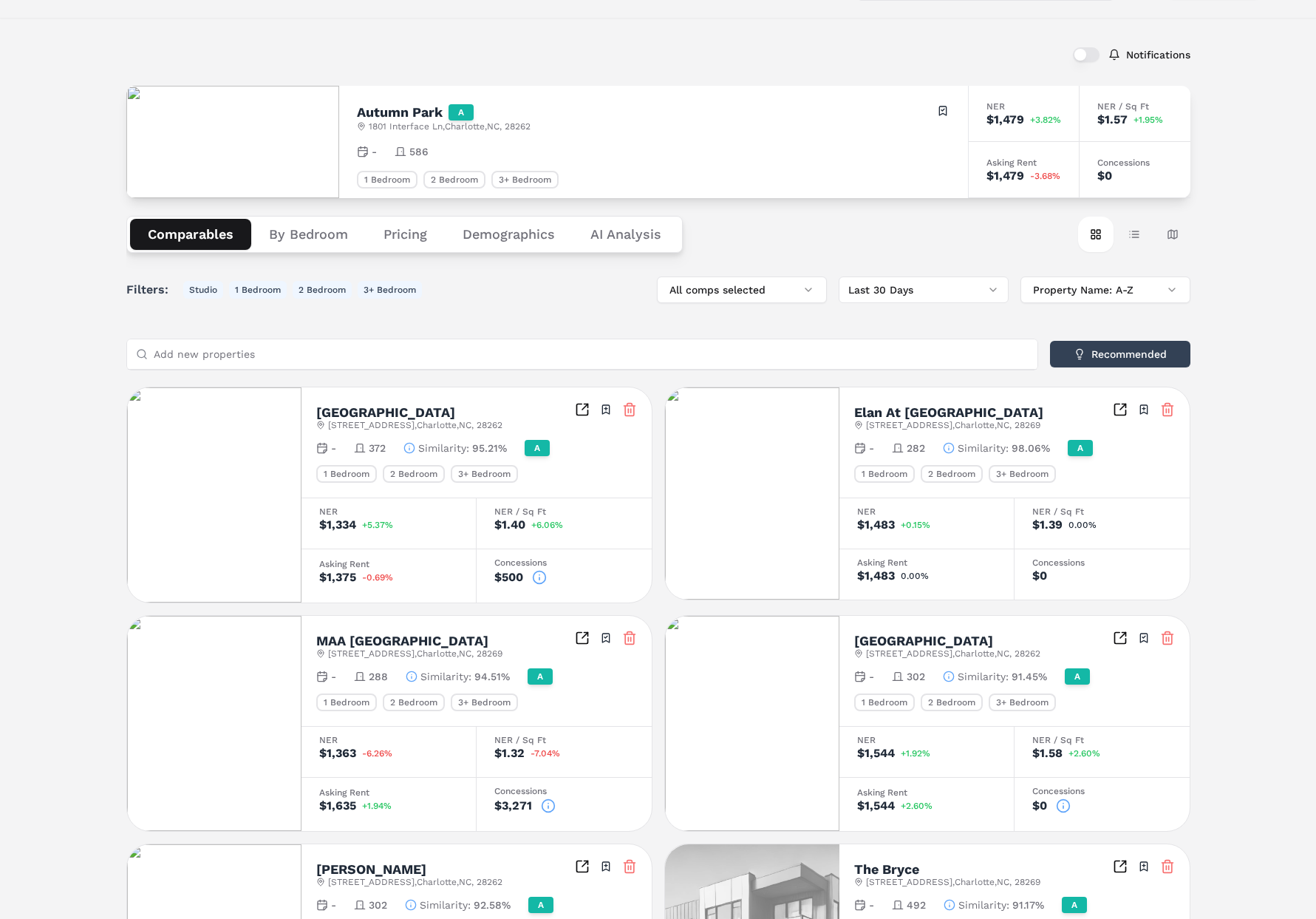
click at [756, 114] on div "Autumn Park A [STREET_ADDRESS] Toggle portfolio menu" at bounding box center [653, 118] width 593 height 29
drag, startPoint x: 1121, startPoint y: 180, endPoint x: 840, endPoint y: 107, distance: 290.3
click at [850, 123] on div "Autumn Park A [STREET_ADDRESS] Toggle portfolio menu - 586 1 Bedroom 2 Bedroom …" at bounding box center [658, 142] width 1064 height 112
drag, startPoint x: 834, startPoint y: 104, endPoint x: 823, endPoint y: 144, distance: 41.5
click at [835, 104] on div "Autumn Park A [STREET_ADDRESS] Toggle portfolio menu" at bounding box center [653, 118] width 593 height 29
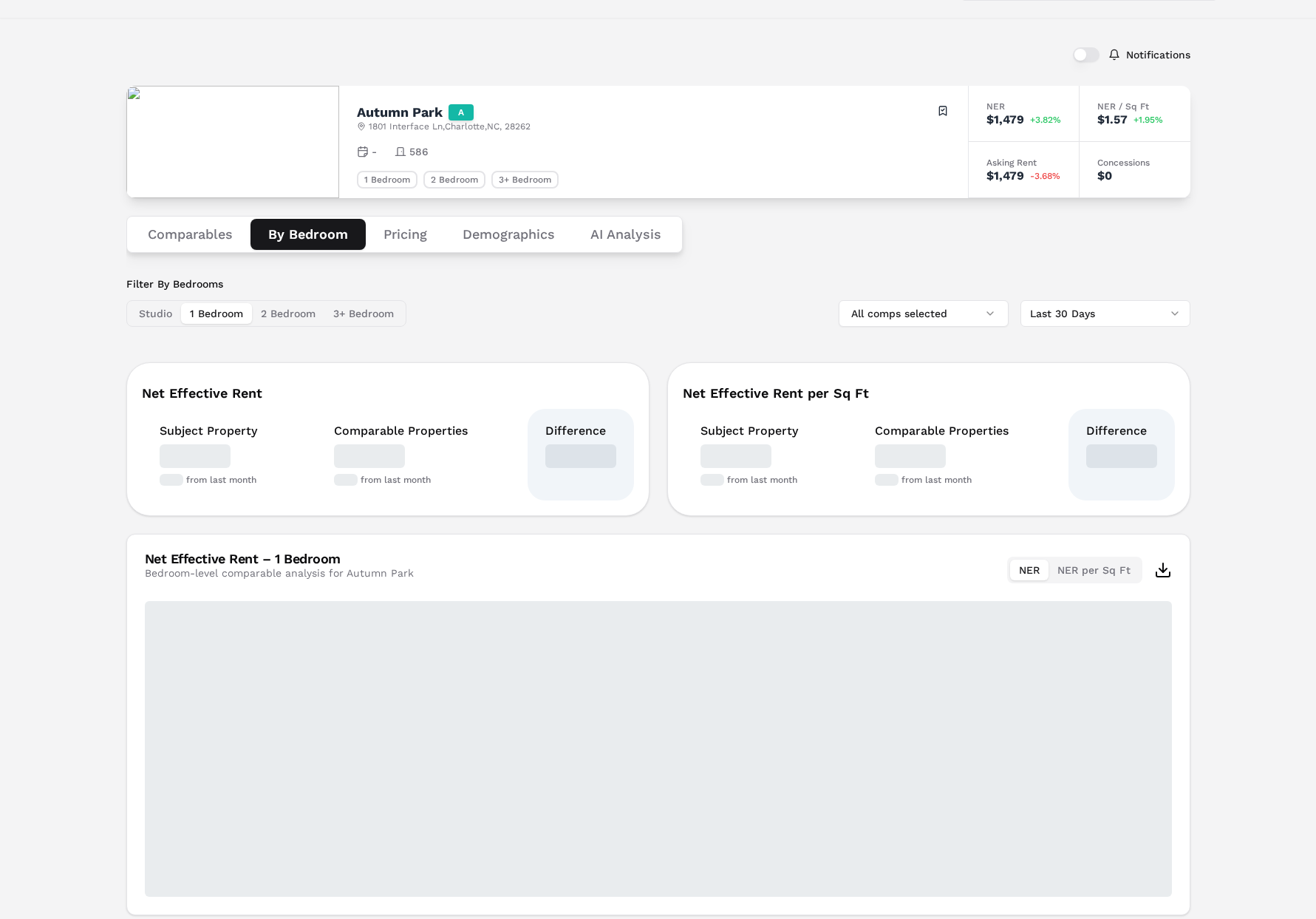
drag, startPoint x: 317, startPoint y: 236, endPoint x: 351, endPoint y: 241, distance: 34.4
click at [318, 236] on button "By Bedroom" at bounding box center [308, 234] width 115 height 31
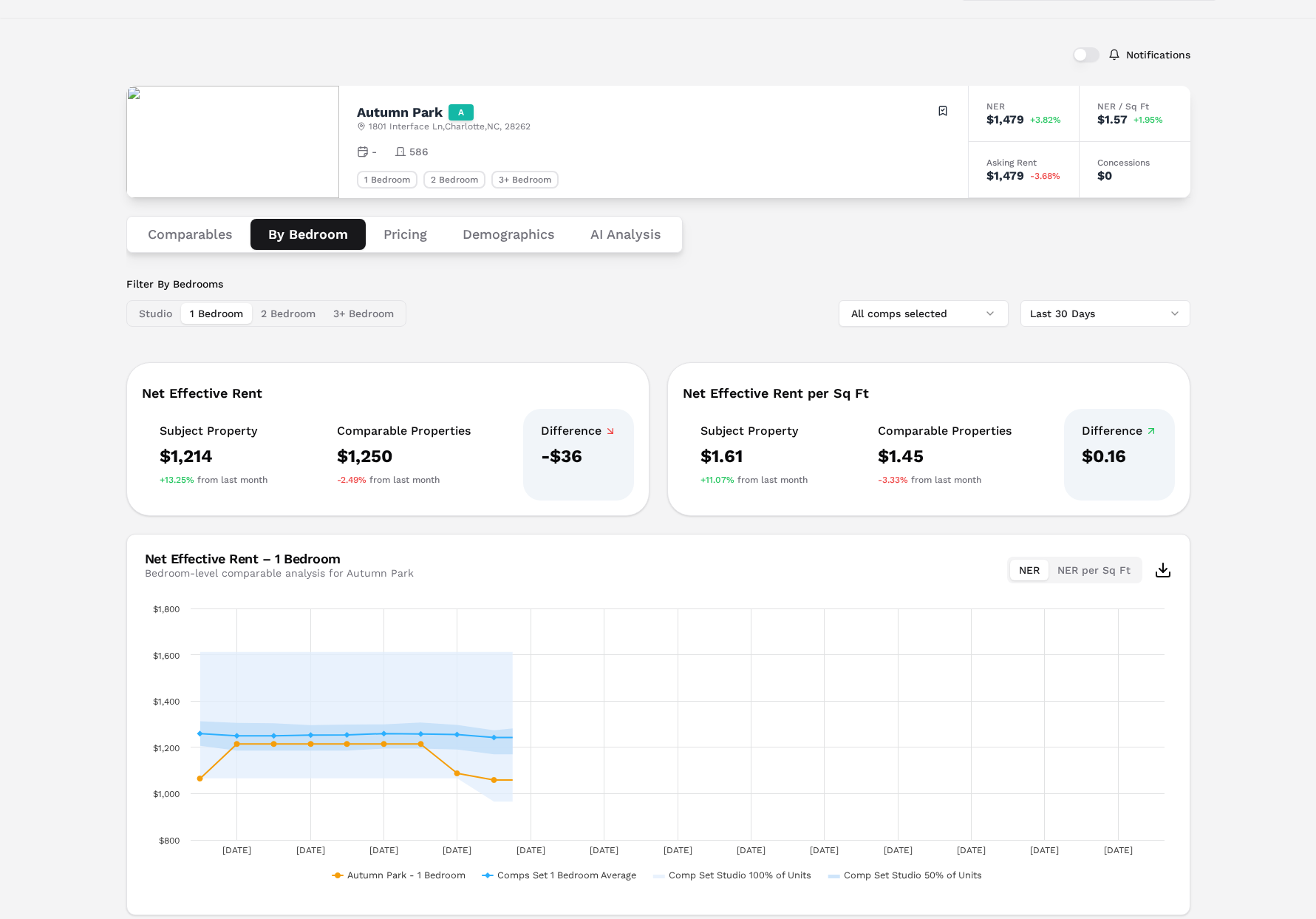
click at [417, 238] on button "Pricing" at bounding box center [405, 234] width 79 height 31
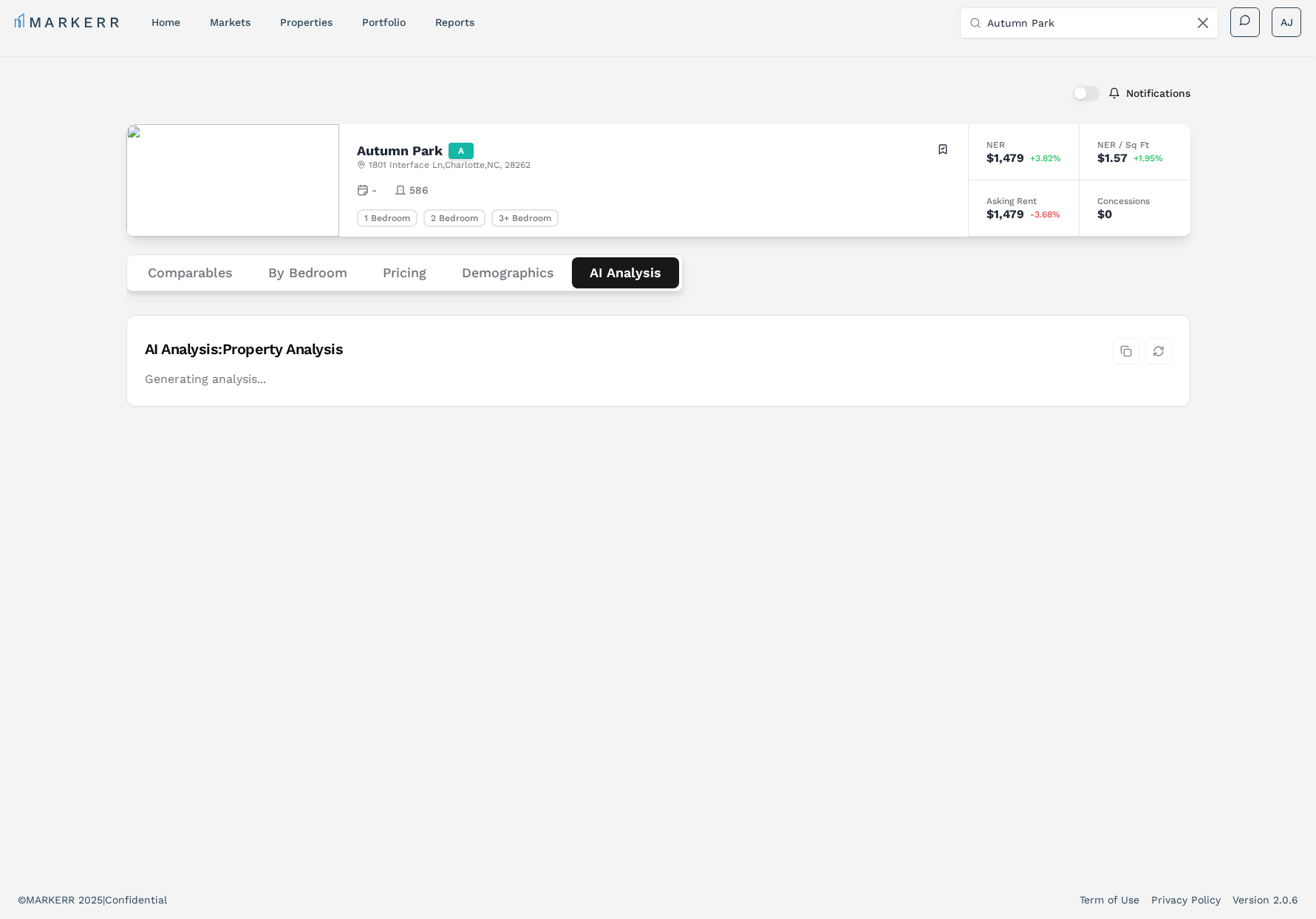
scroll to position [9, 0]
drag, startPoint x: 614, startPoint y: 240, endPoint x: 583, endPoint y: 243, distance: 31.1
click at [611, 240] on div "Comparables By Bedroom Pricing Demographics AI Analysis" at bounding box center [658, 273] width 1064 height 72
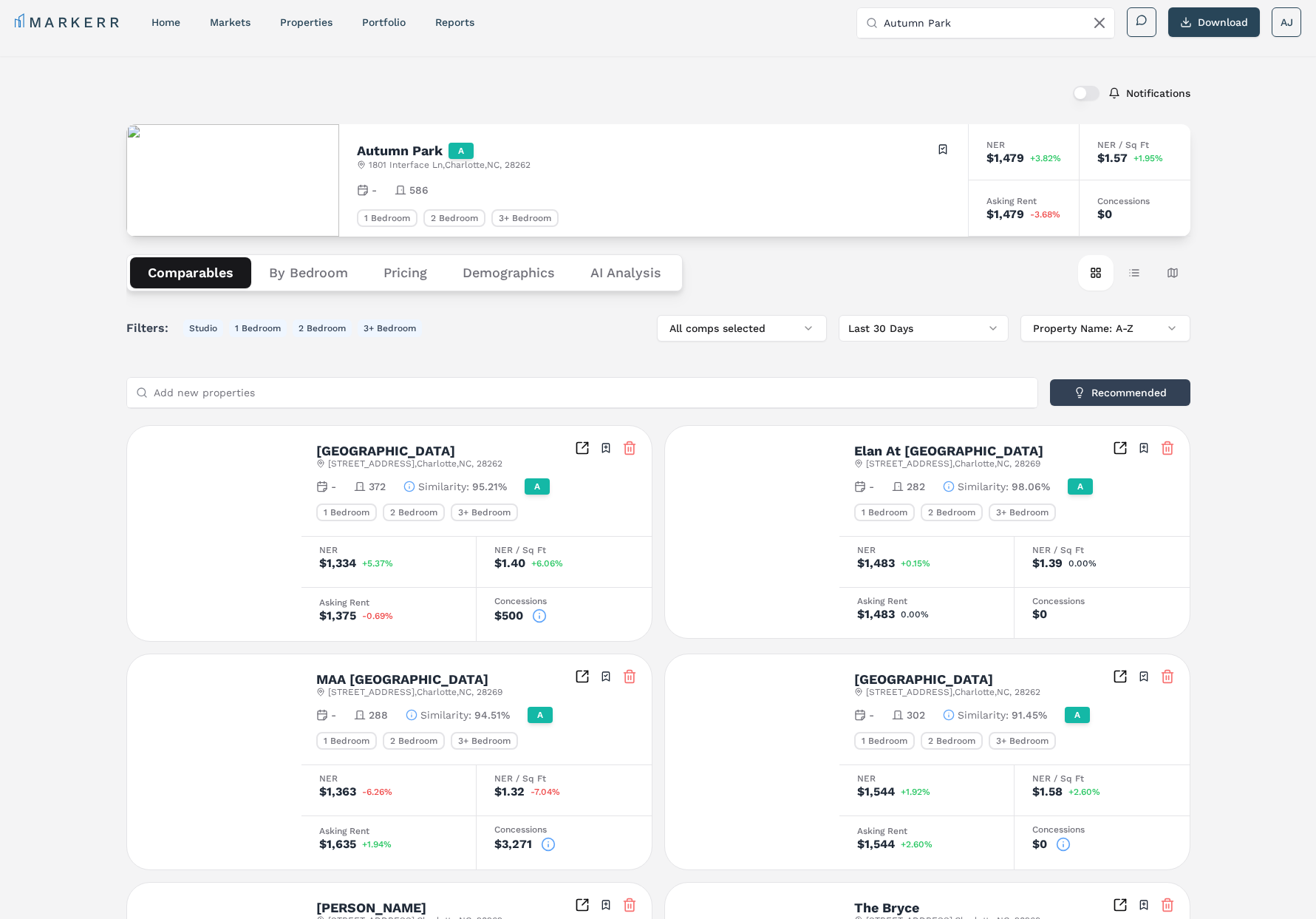
click at [194, 263] on button "Comparables" at bounding box center [191, 273] width 121 height 31
click at [391, 142] on div "Autumn Park A [STREET_ADDRESS] Toggle portfolio menu" at bounding box center [653, 157] width 593 height 29
click at [384, 153] on h2 "Autumn Park" at bounding box center [400, 150] width 86 height 13
click at [384, 153] on h2 "Autumn Park" at bounding box center [400, 150] width 86 height 13
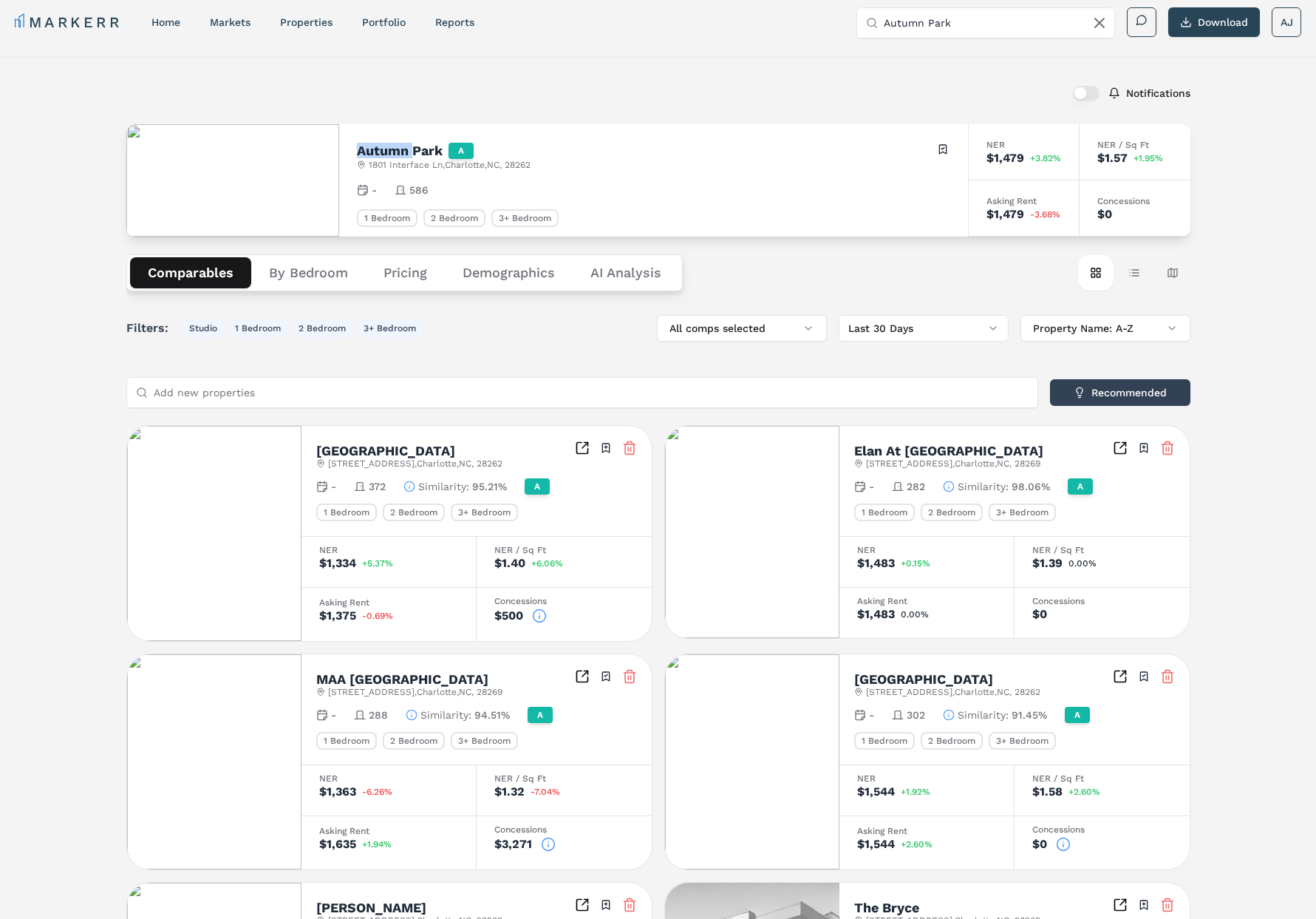
click at [411, 154] on h2 "Autumn Park" at bounding box center [400, 150] width 86 height 13
click at [435, 154] on h2 "Autumn Park" at bounding box center [400, 150] width 86 height 13
click at [271, 74] on div "Notifications" at bounding box center [658, 93] width 1064 height 38
click at [170, 21] on link "home" at bounding box center [166, 21] width 29 height 12
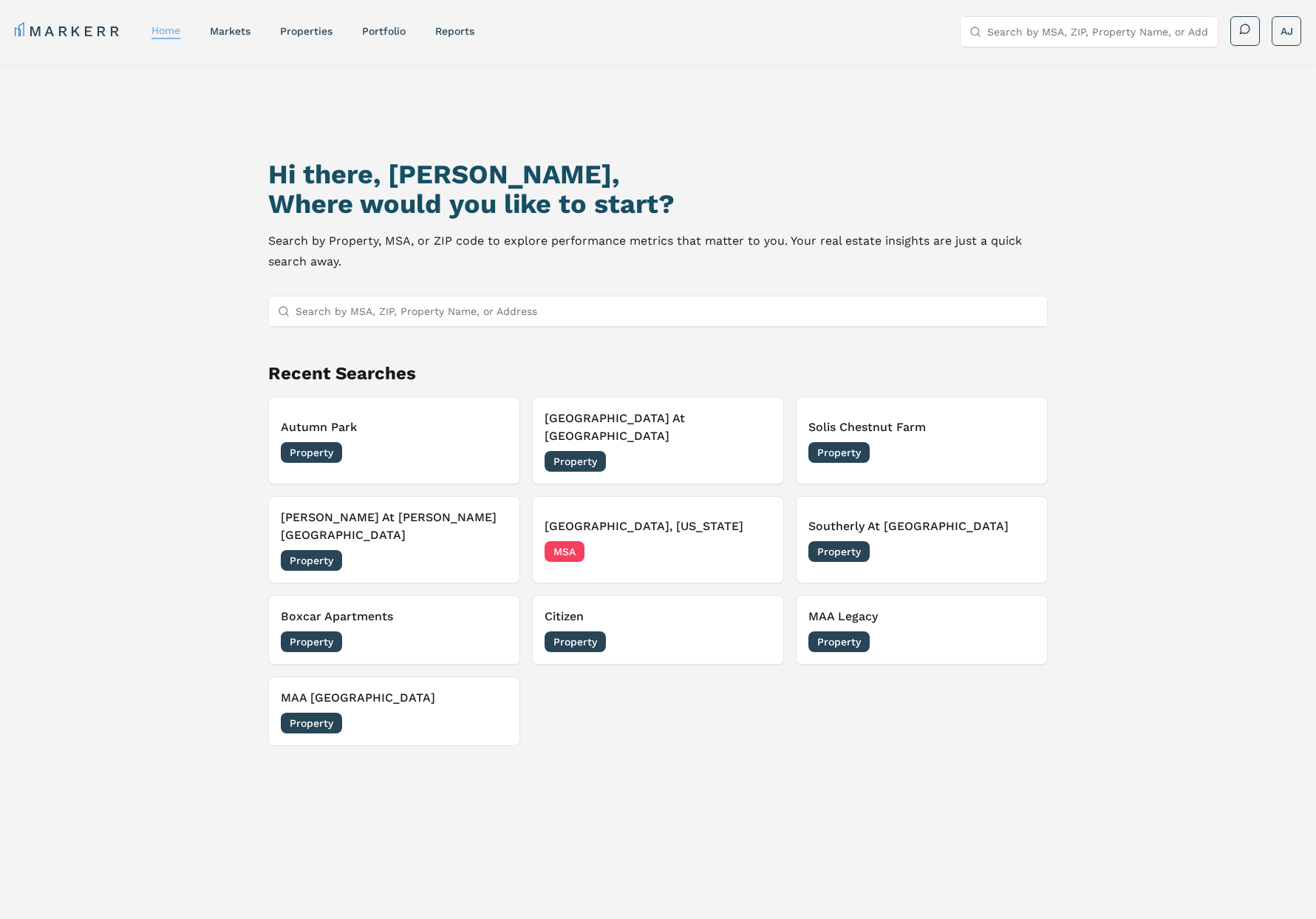
click at [166, 33] on link "home" at bounding box center [166, 30] width 29 height 12
drag, startPoint x: 355, startPoint y: 297, endPoint x: 307, endPoint y: 288, distance: 48.8
click at [355, 297] on input "Search by MSA, ZIP, Property Name, or Address" at bounding box center [667, 311] width 743 height 30
click at [183, 258] on div "Hi there, [PERSON_NAME], Where would you like to start? Search by Property, MSA…" at bounding box center [658, 537] width 1316 height 943
drag, startPoint x: 1140, startPoint y: 145, endPoint x: 1165, endPoint y: 132, distance: 28.2
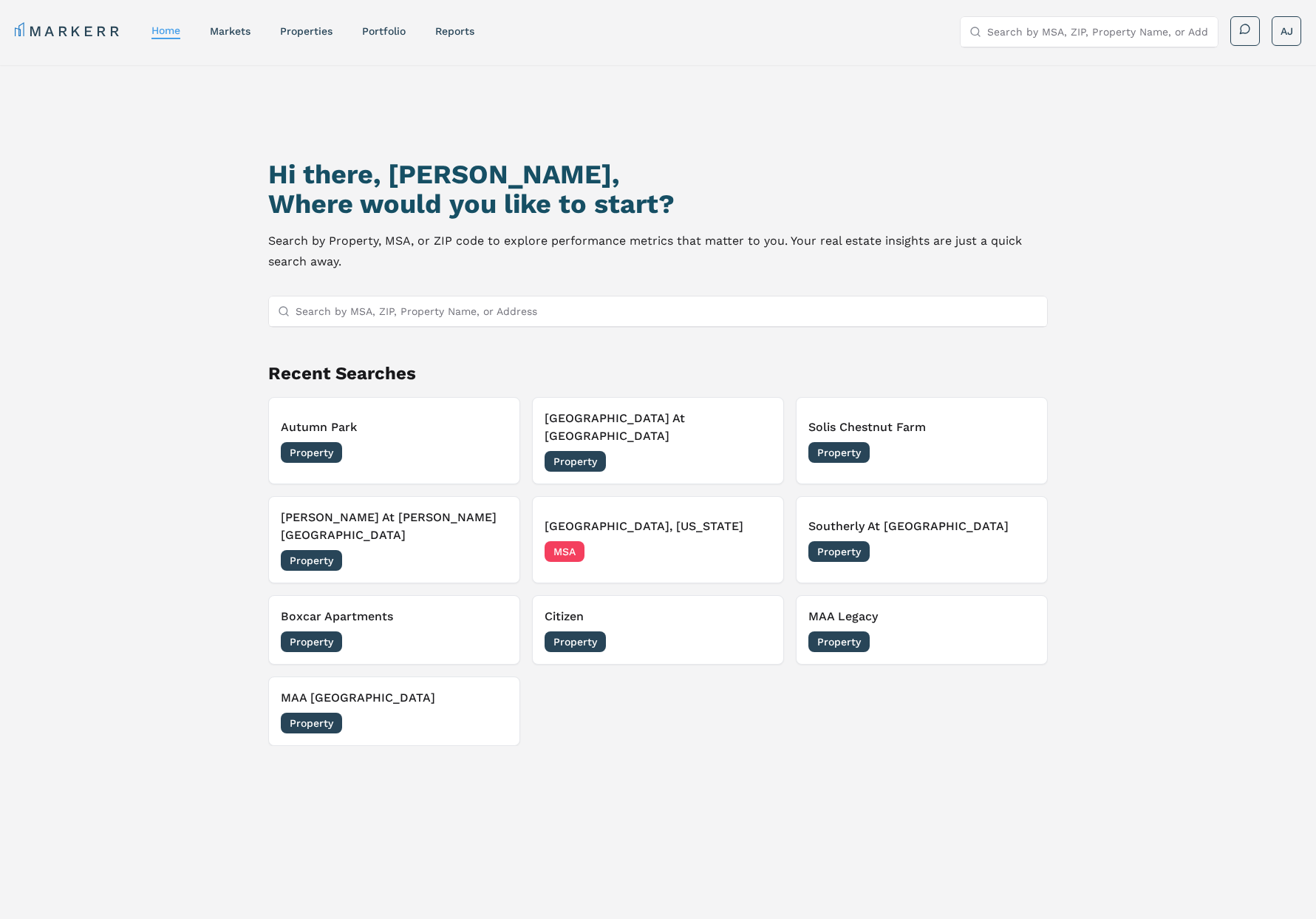
click at [1144, 144] on div "Hi there, [PERSON_NAME], Where would you like to start? Search by Property, MSA…" at bounding box center [658, 537] width 1316 height 943
click at [1116, 30] on input "Search by MSA, ZIP, Property Name, or Address" at bounding box center [1098, 31] width 222 height 30
click at [1149, 169] on div "Hi there, [PERSON_NAME], Where would you like to start? Search by Property, MSA…" at bounding box center [658, 537] width 1316 height 943
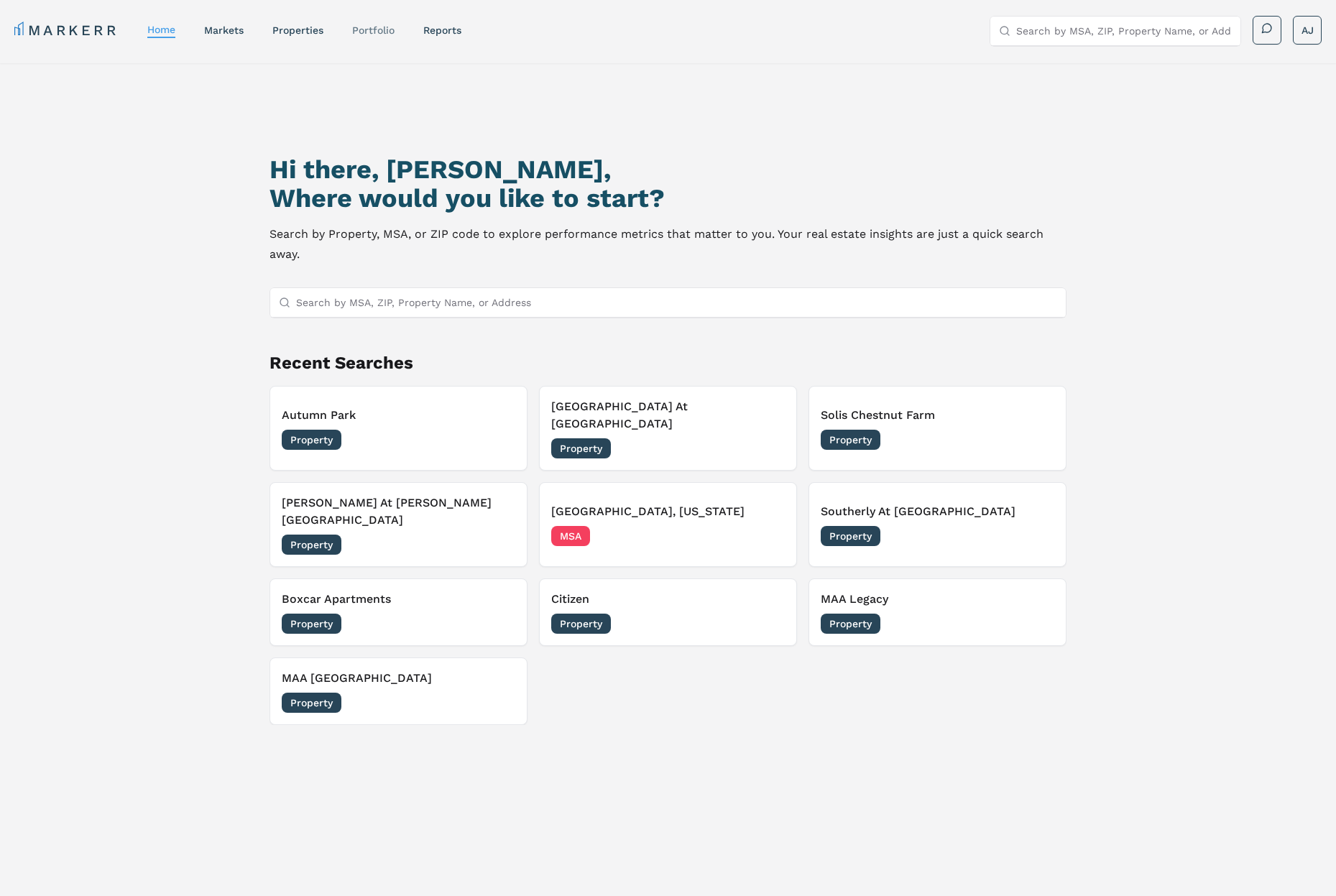
click at [384, 29] on link "Portfolio" at bounding box center [373, 30] width 43 height 11
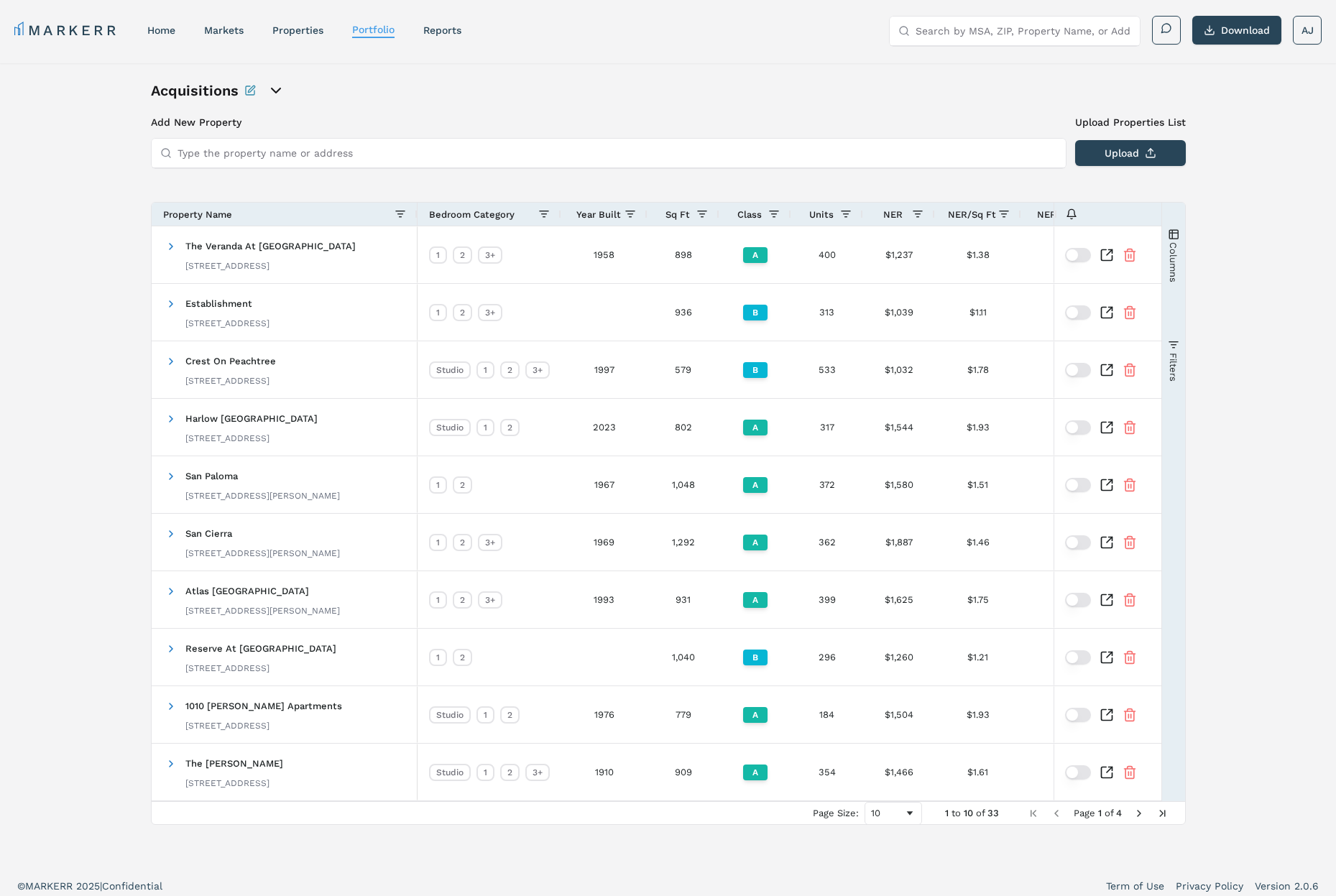
click at [194, 97] on h1 "Acquisitions" at bounding box center [195, 90] width 88 height 20
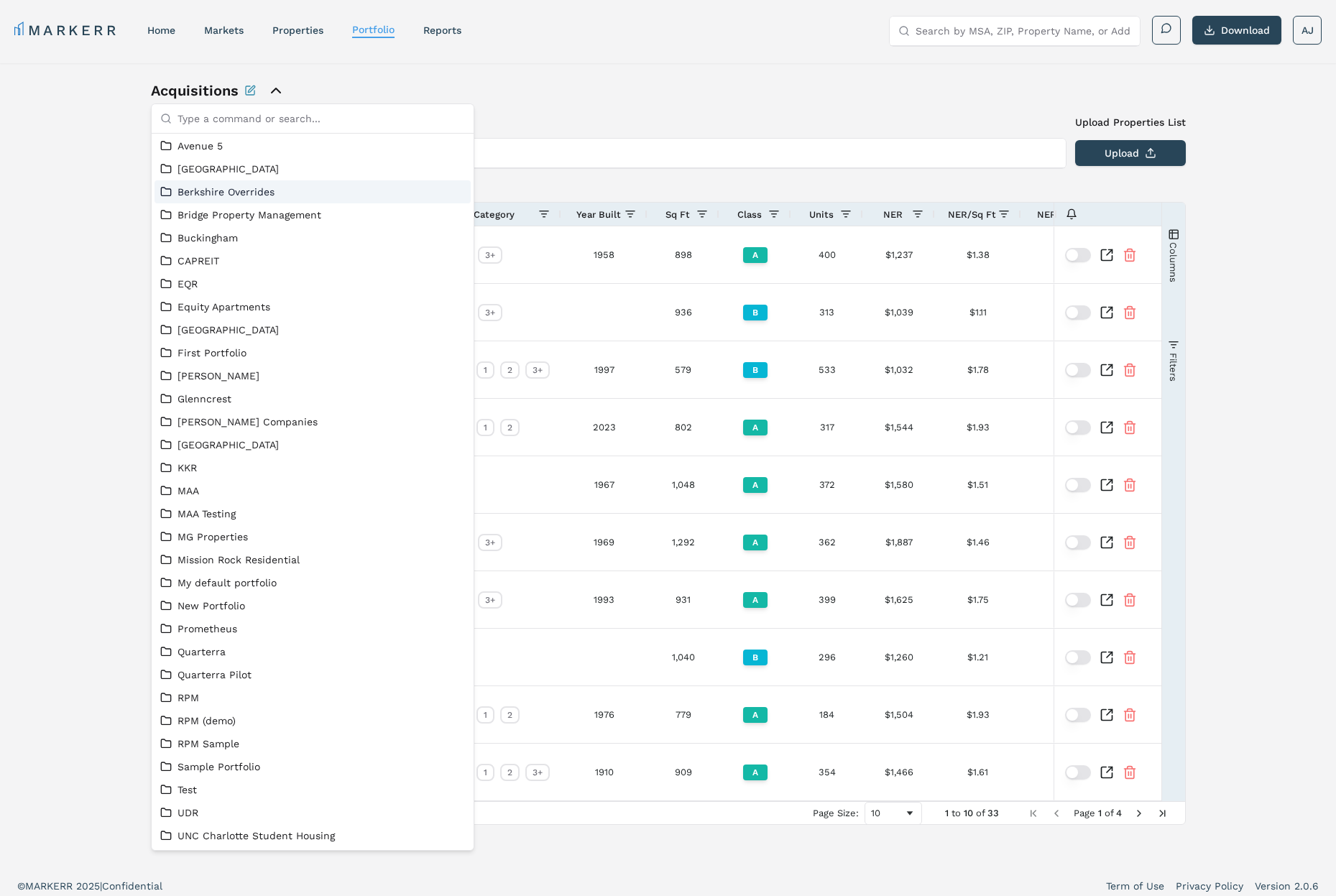
scroll to position [148, 0]
click at [216, 372] on link "[PERSON_NAME]" at bounding box center [313, 371] width 305 height 14
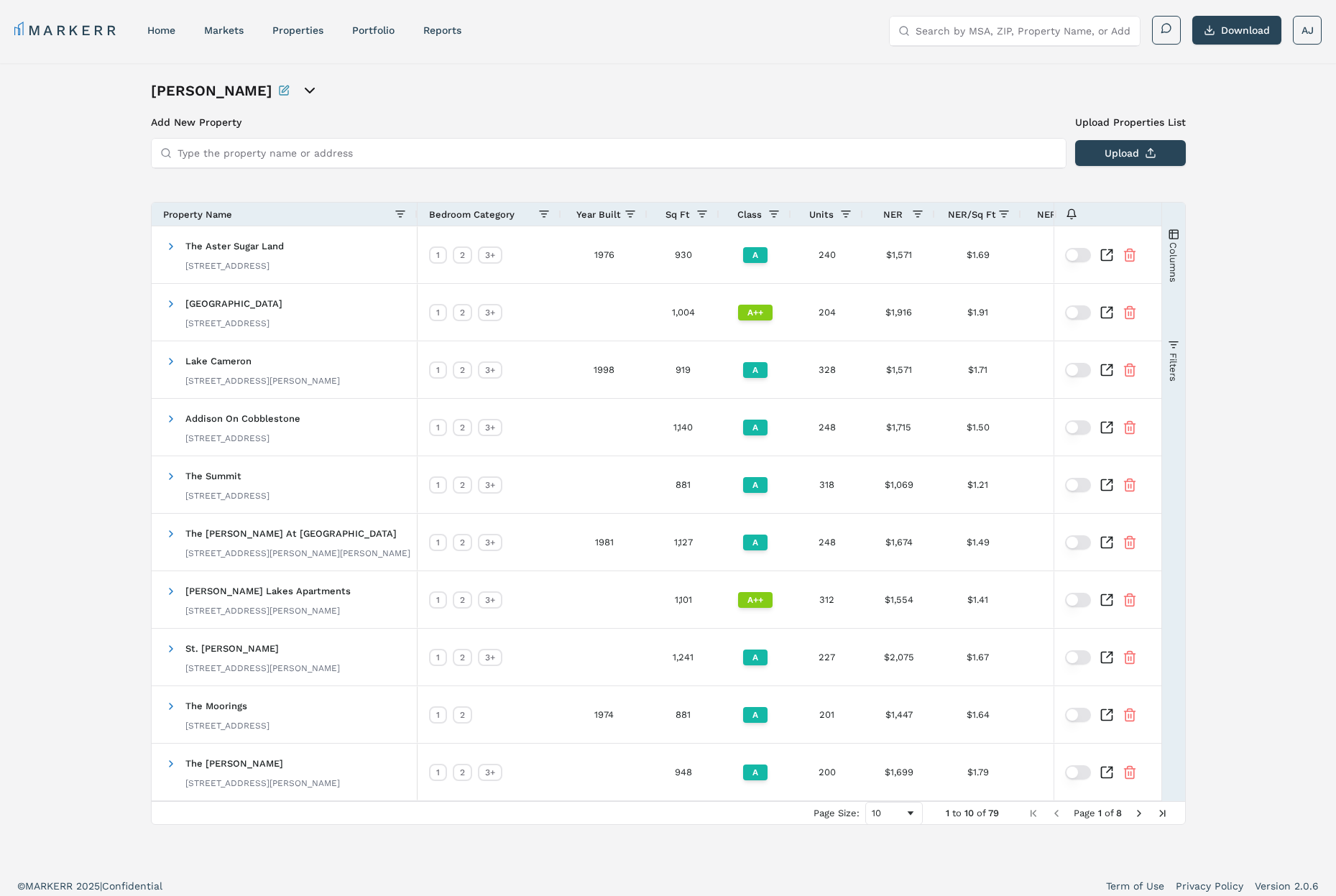
click at [202, 90] on h1 "[PERSON_NAME]" at bounding box center [211, 90] width 122 height 20
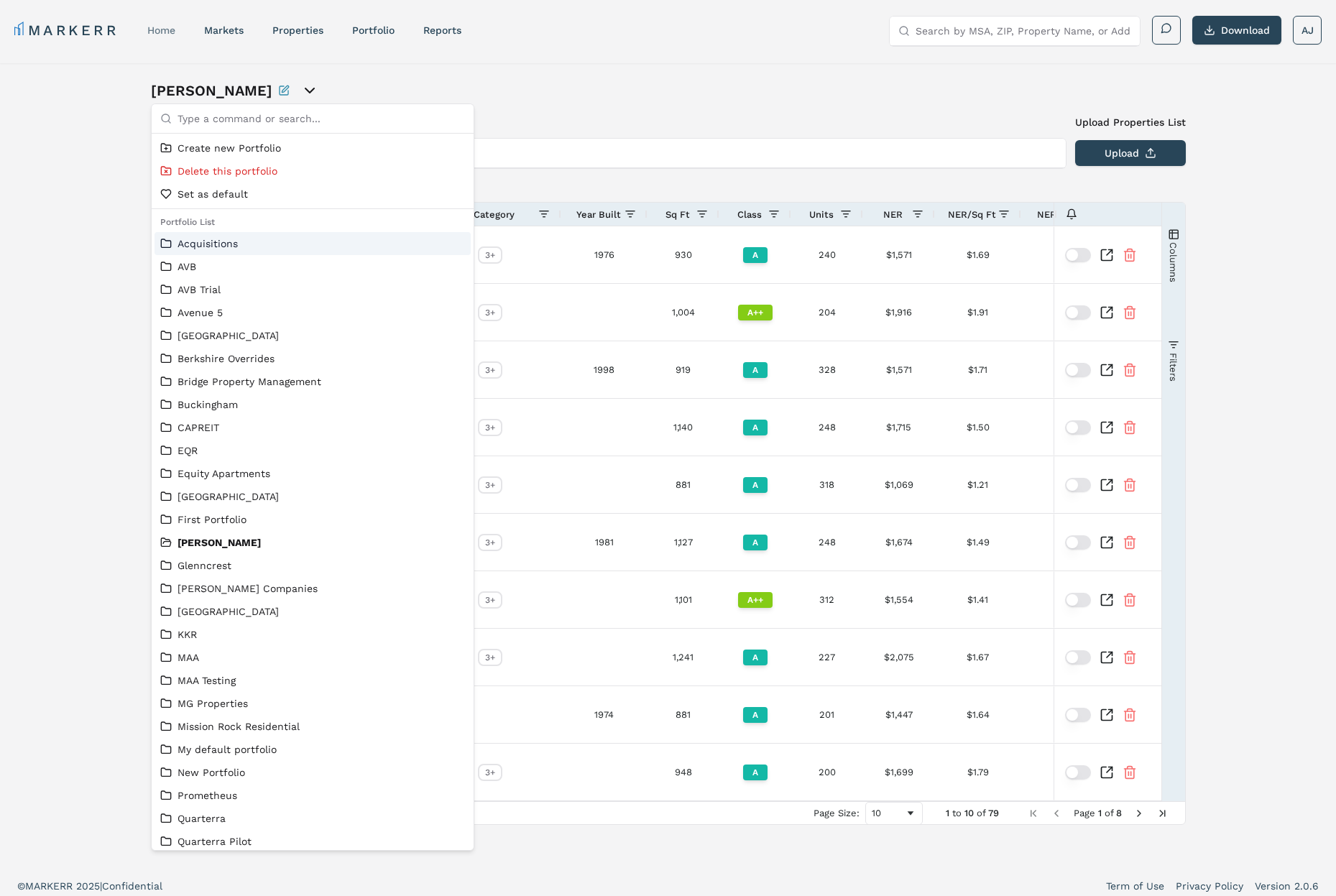
click at [171, 30] on link "home" at bounding box center [161, 30] width 28 height 11
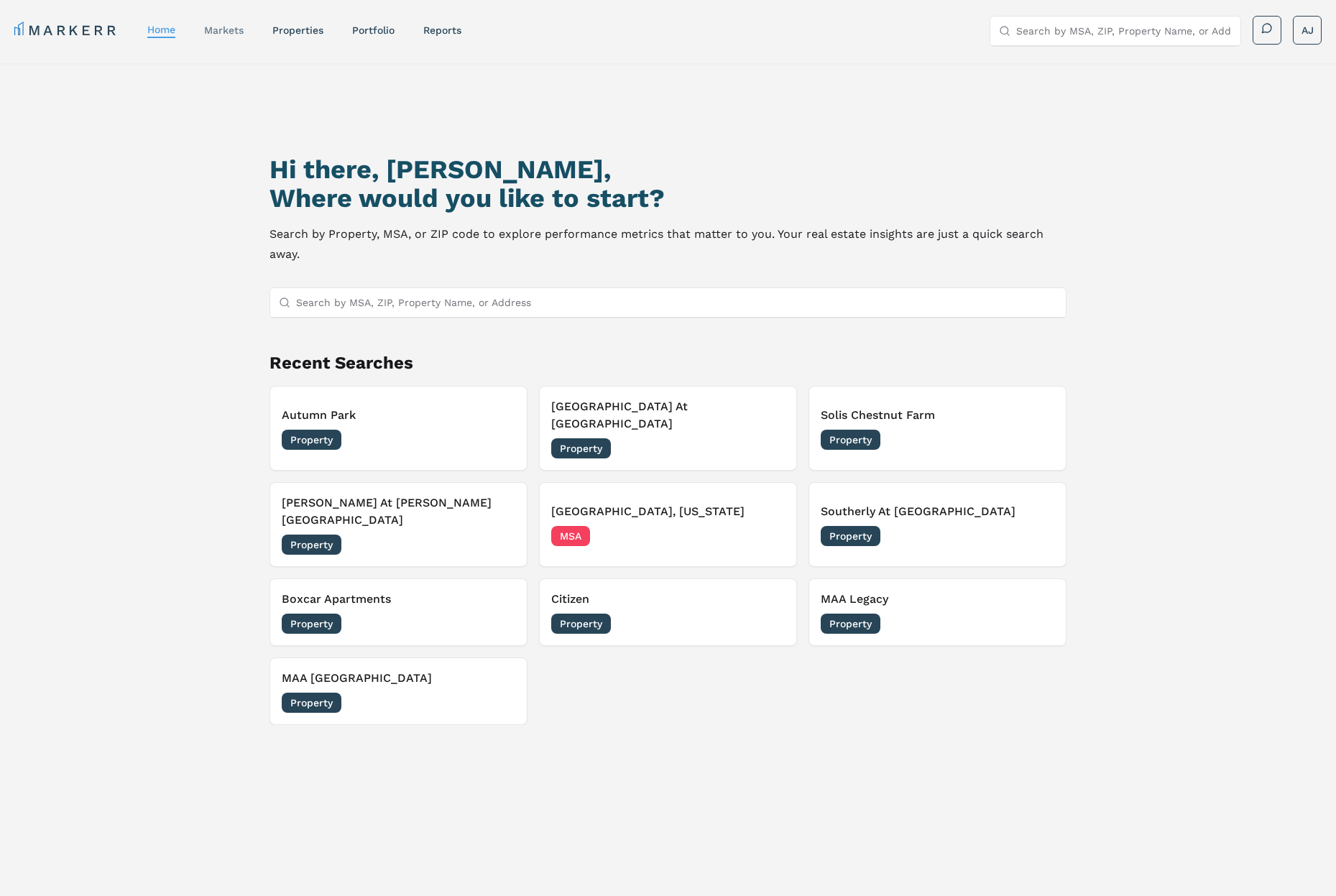
click at [212, 29] on link "markets" at bounding box center [224, 30] width 40 height 11
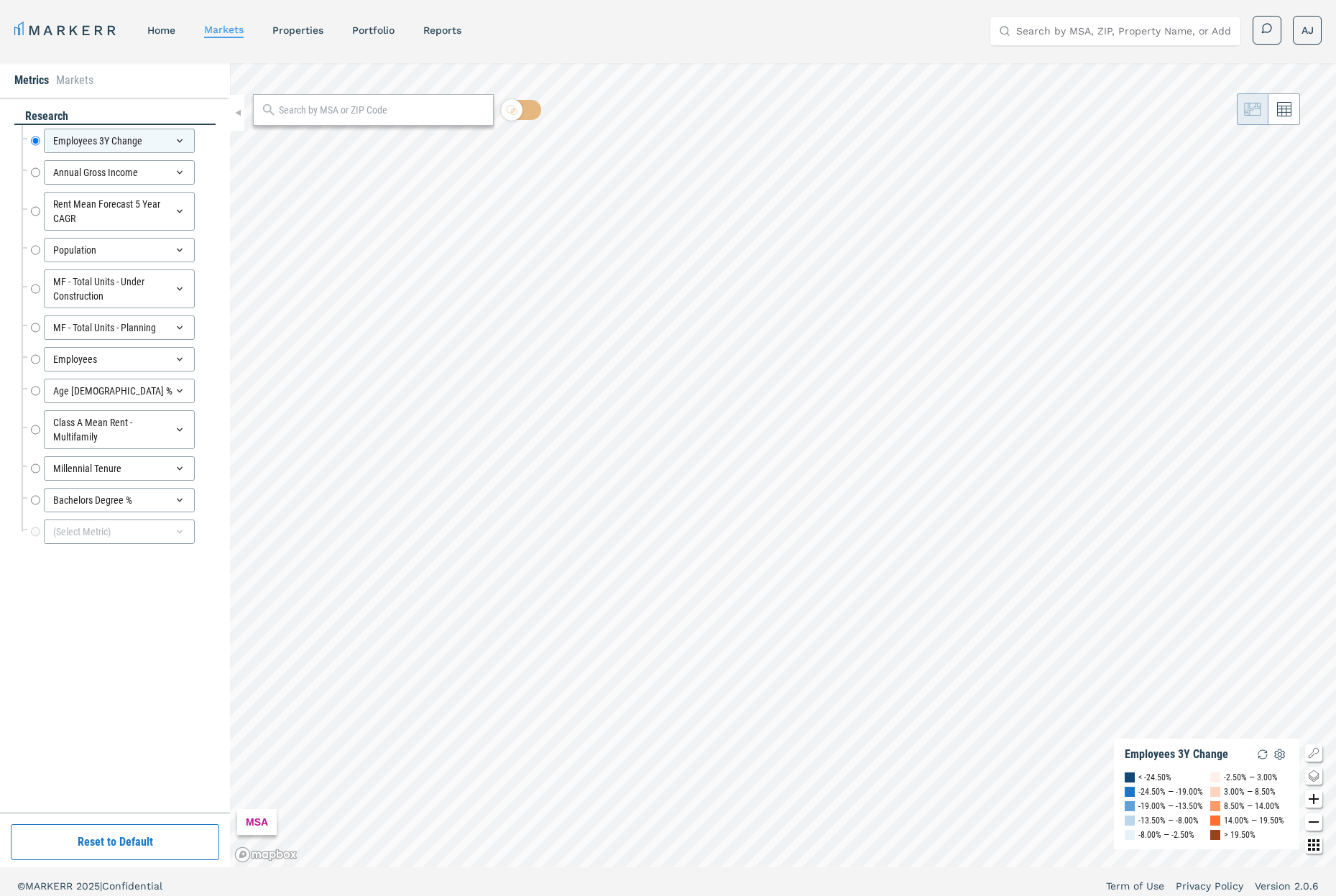
drag, startPoint x: 136, startPoint y: 618, endPoint x: 149, endPoint y: 633, distance: 19.8
click at [137, 618] on div "research Employees 3Y Change Employees 3Y Change Annual Gross Income Annual Gro…" at bounding box center [115, 454] width 202 height 693
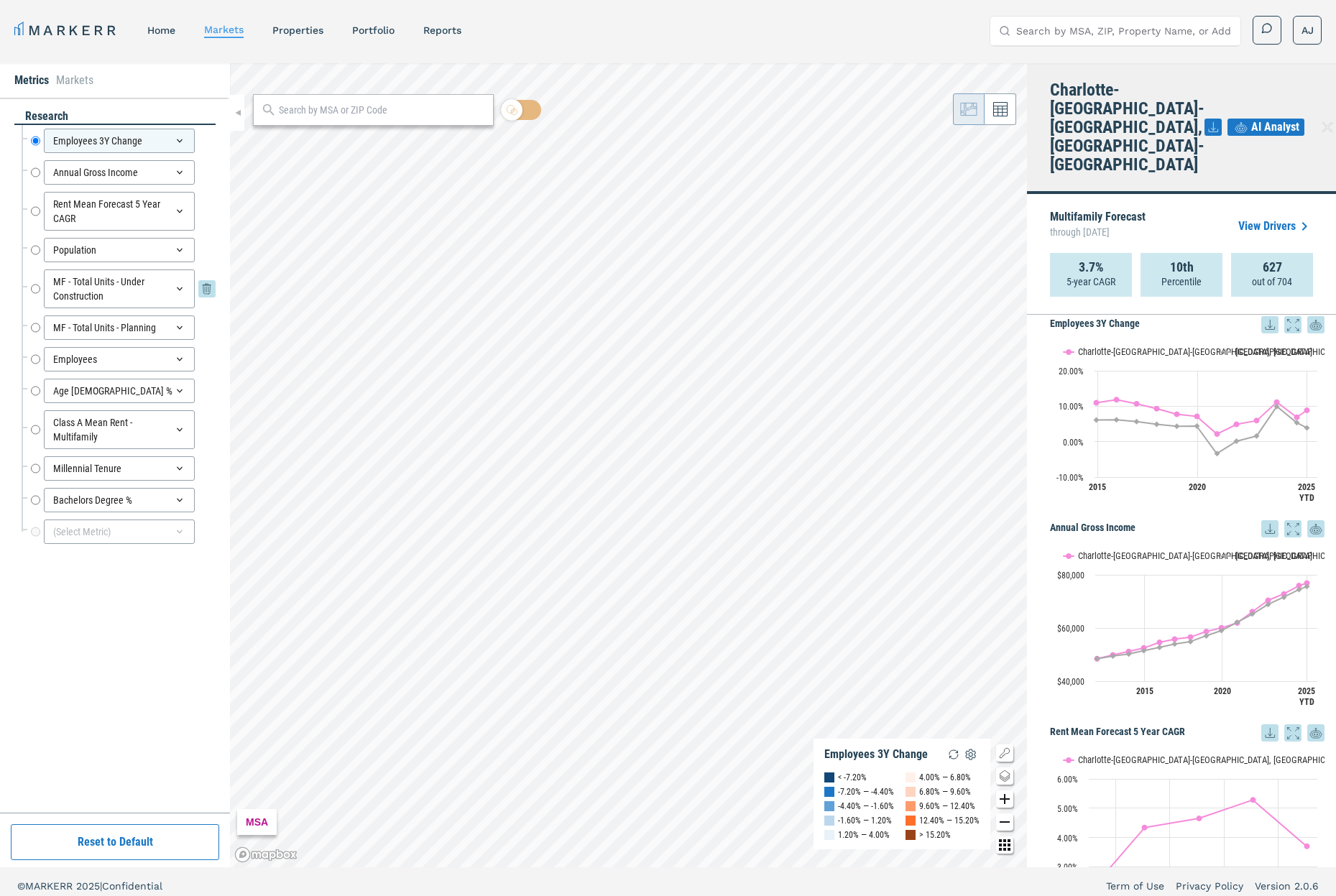
scroll to position [186, 0]
click at [149, 536] on div "(Select Metric)" at bounding box center [119, 531] width 151 height 25
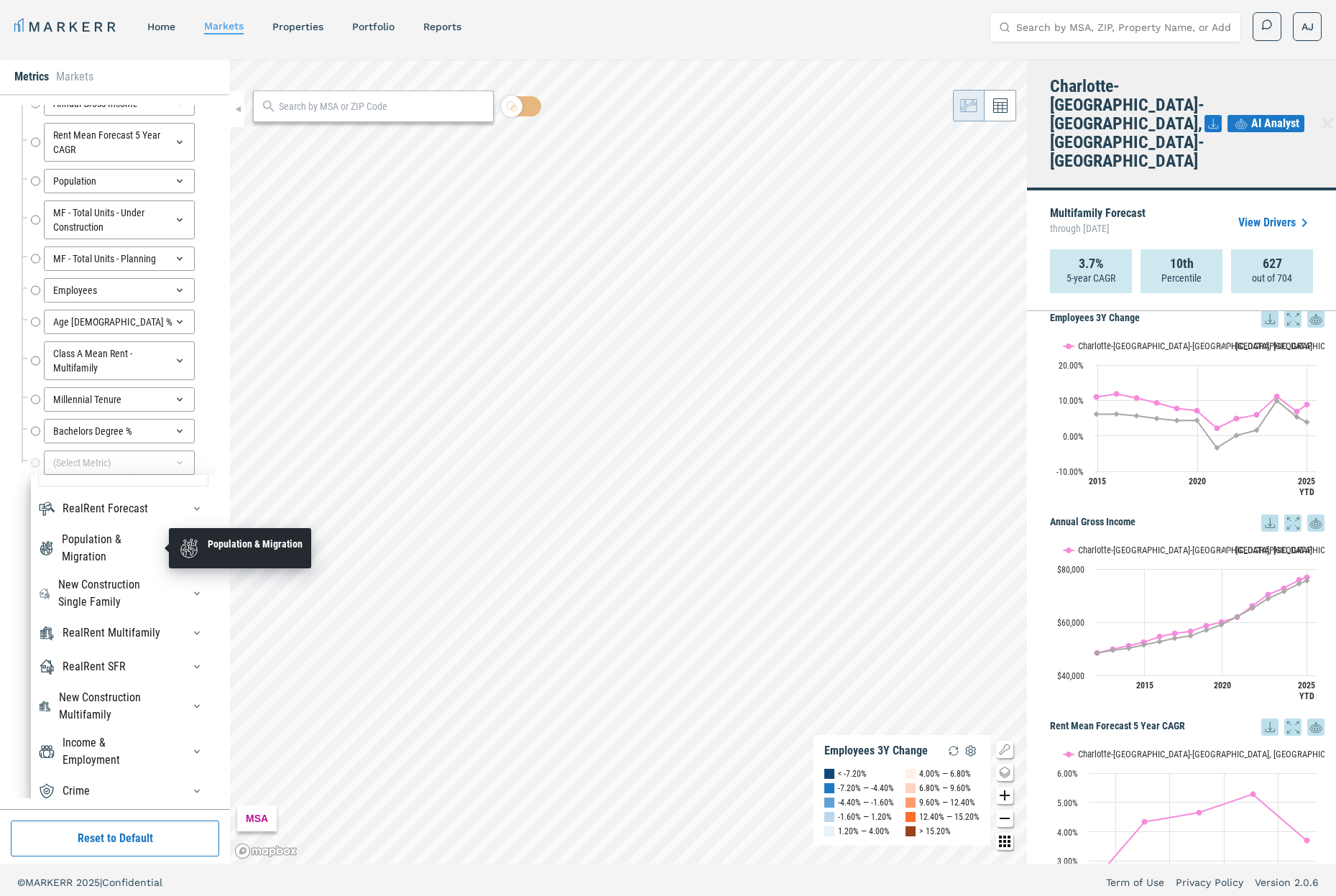
scroll to position [9, 0]
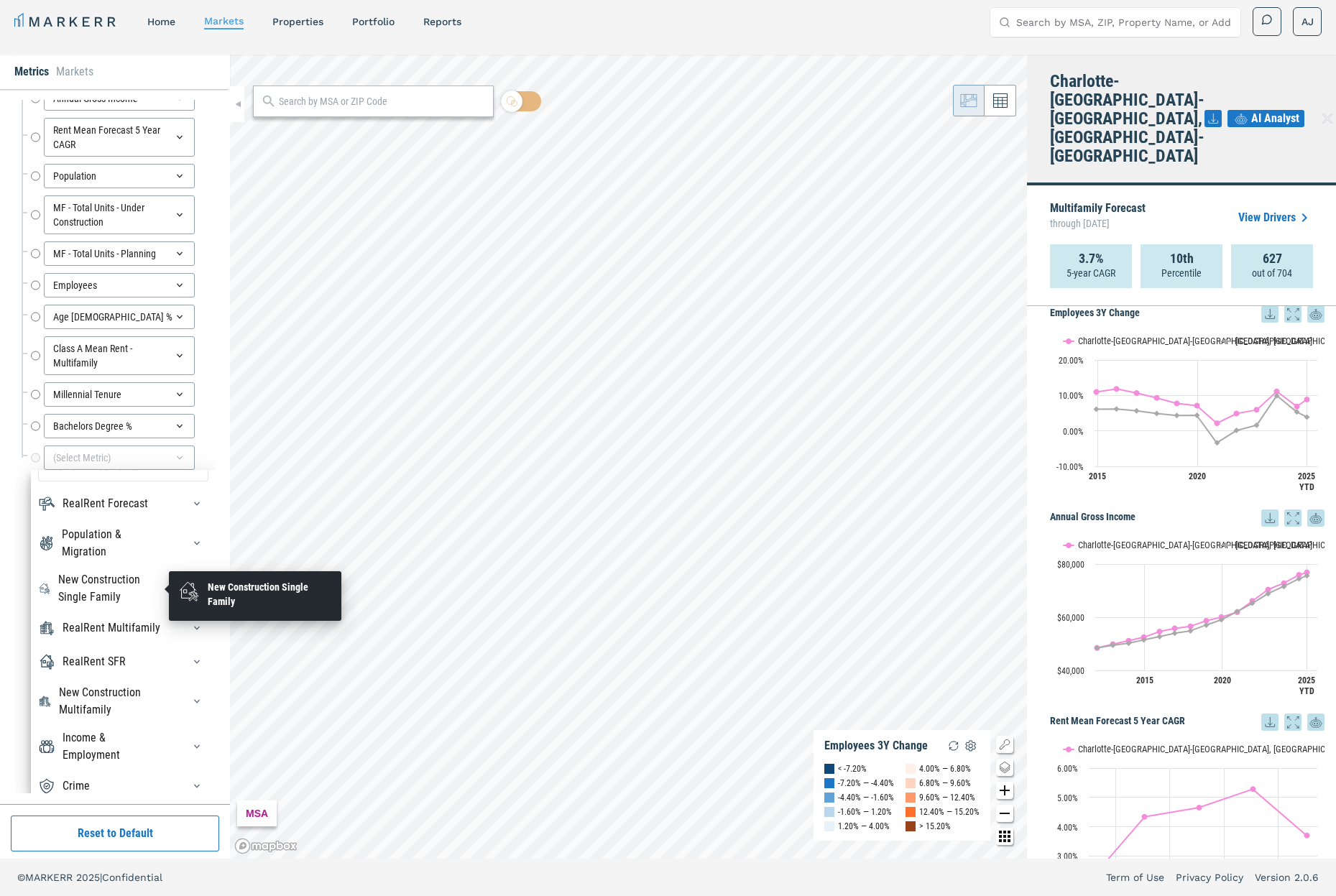
click at [111, 591] on div "New Construction Single Family" at bounding box center [112, 589] width 107 height 34
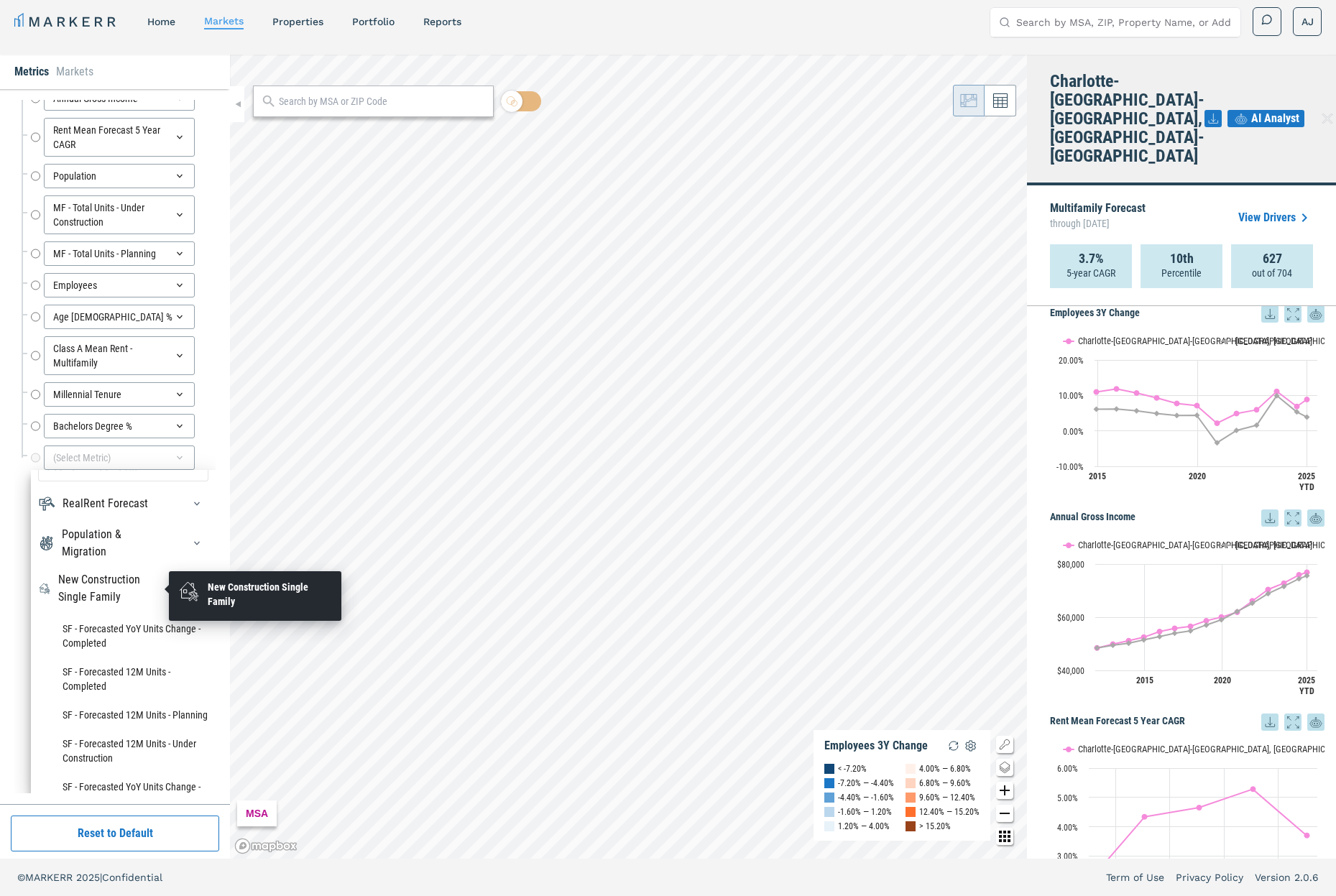
click at [111, 591] on div "New Construction Single Family" at bounding box center [112, 589] width 107 height 34
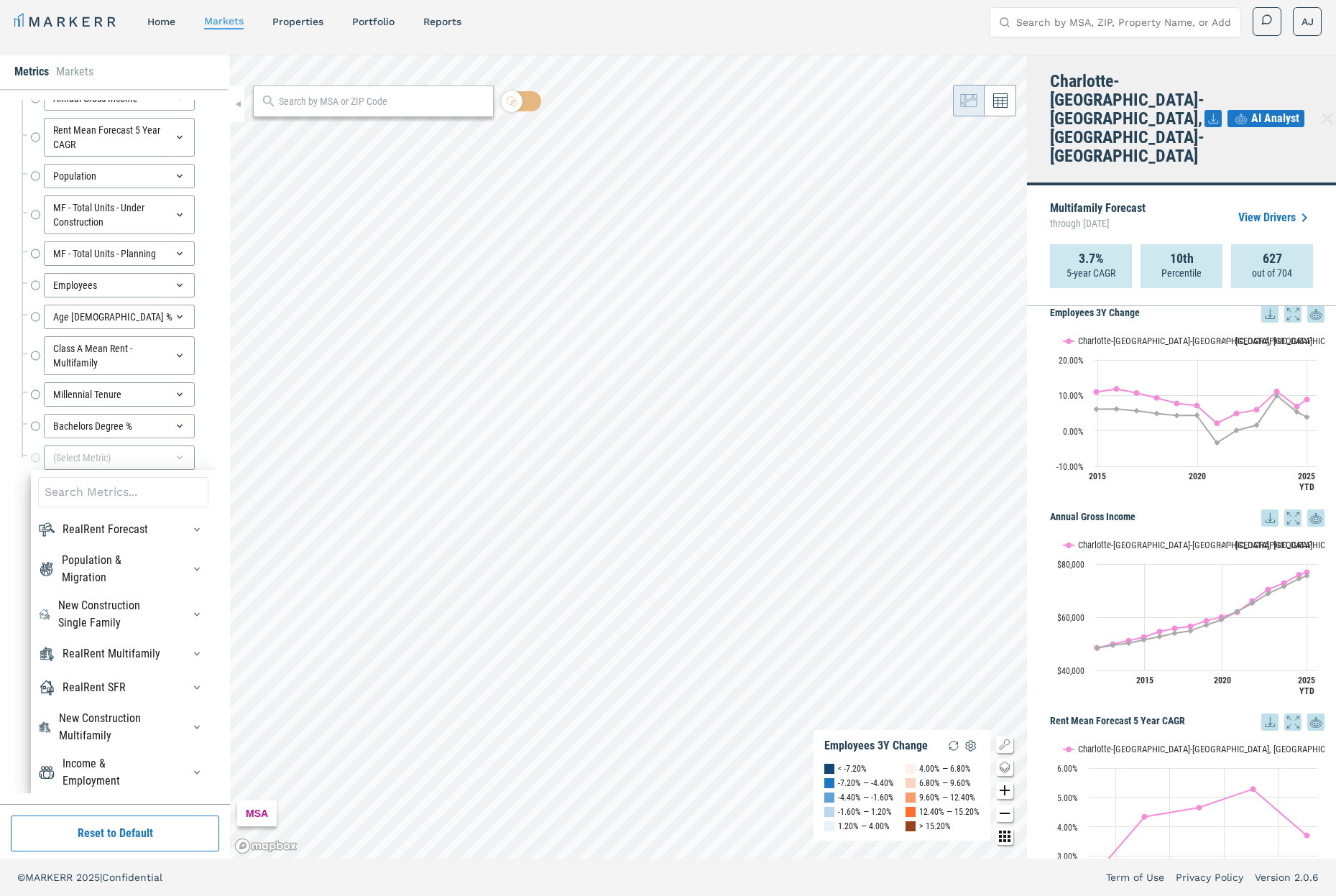
scroll to position [0, 0]
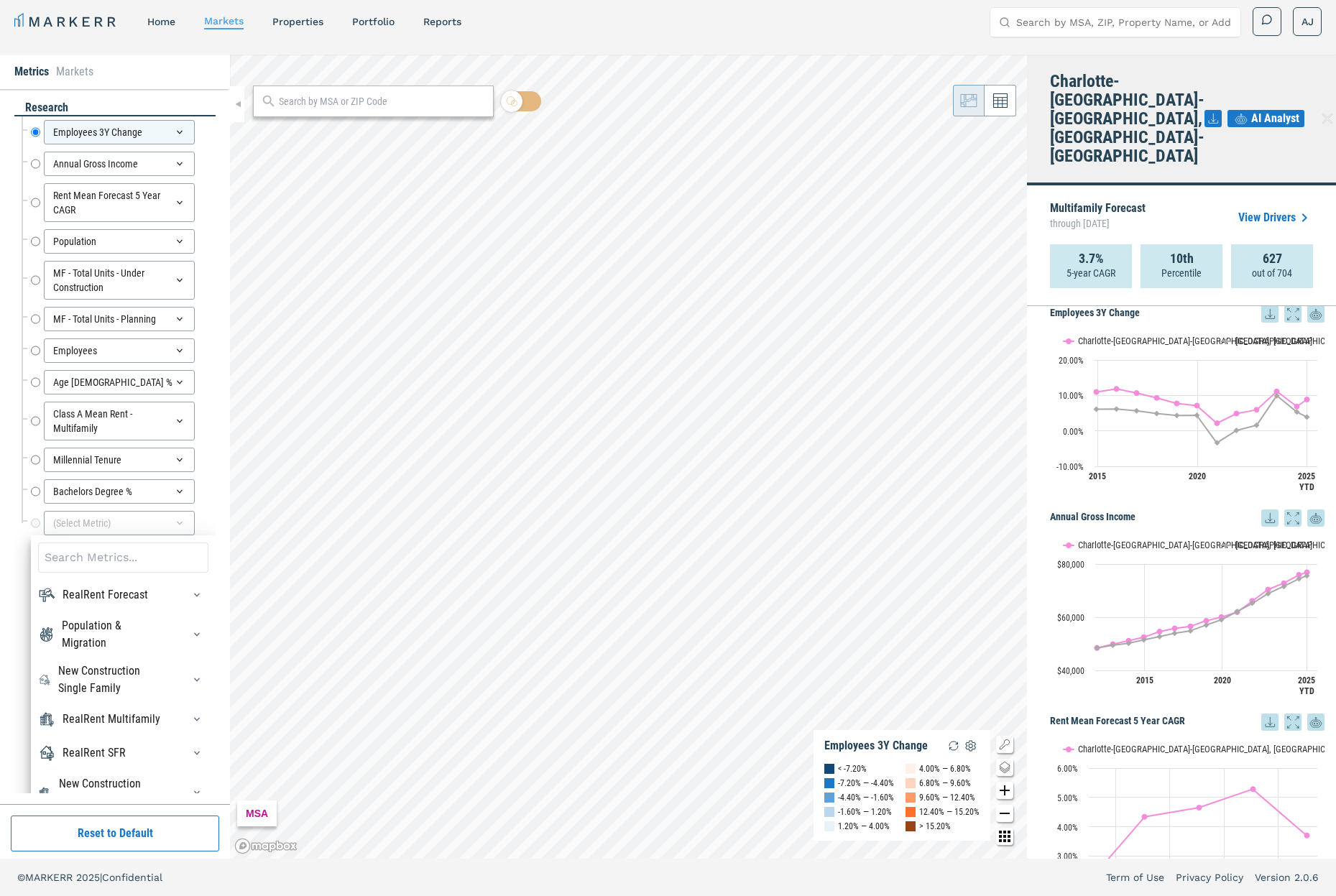
click at [20, 441] on div "Employees 3Y Change Employees 3Y Change Annual Gross Income Annual Gross Income…" at bounding box center [115, 333] width 202 height 433
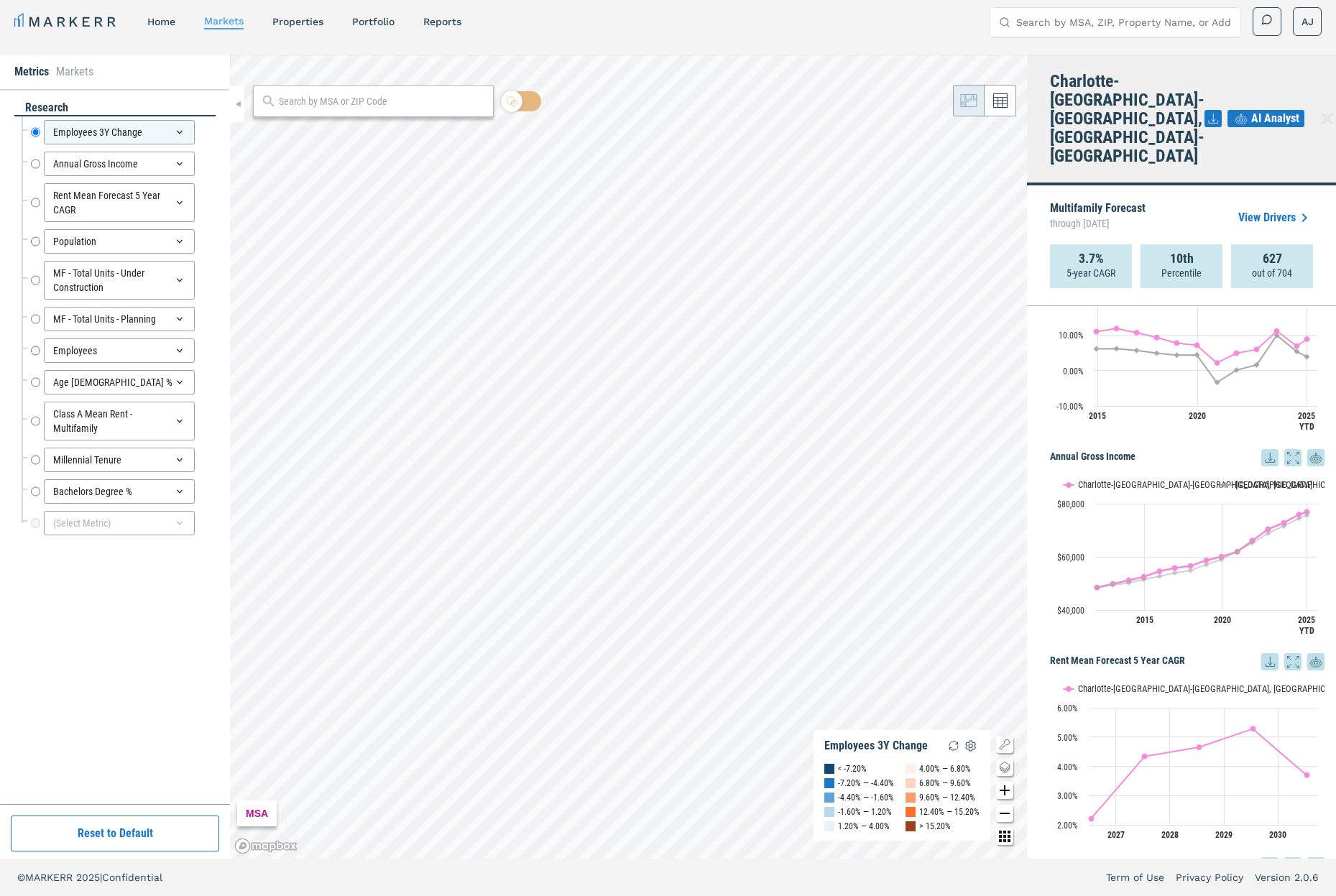
scroll to position [250, 0]
click at [38, 204] on input "Rent Mean Forecast 5 Year CAGR" at bounding box center [35, 203] width 10 height 39
radio input "false"
radio input "true"
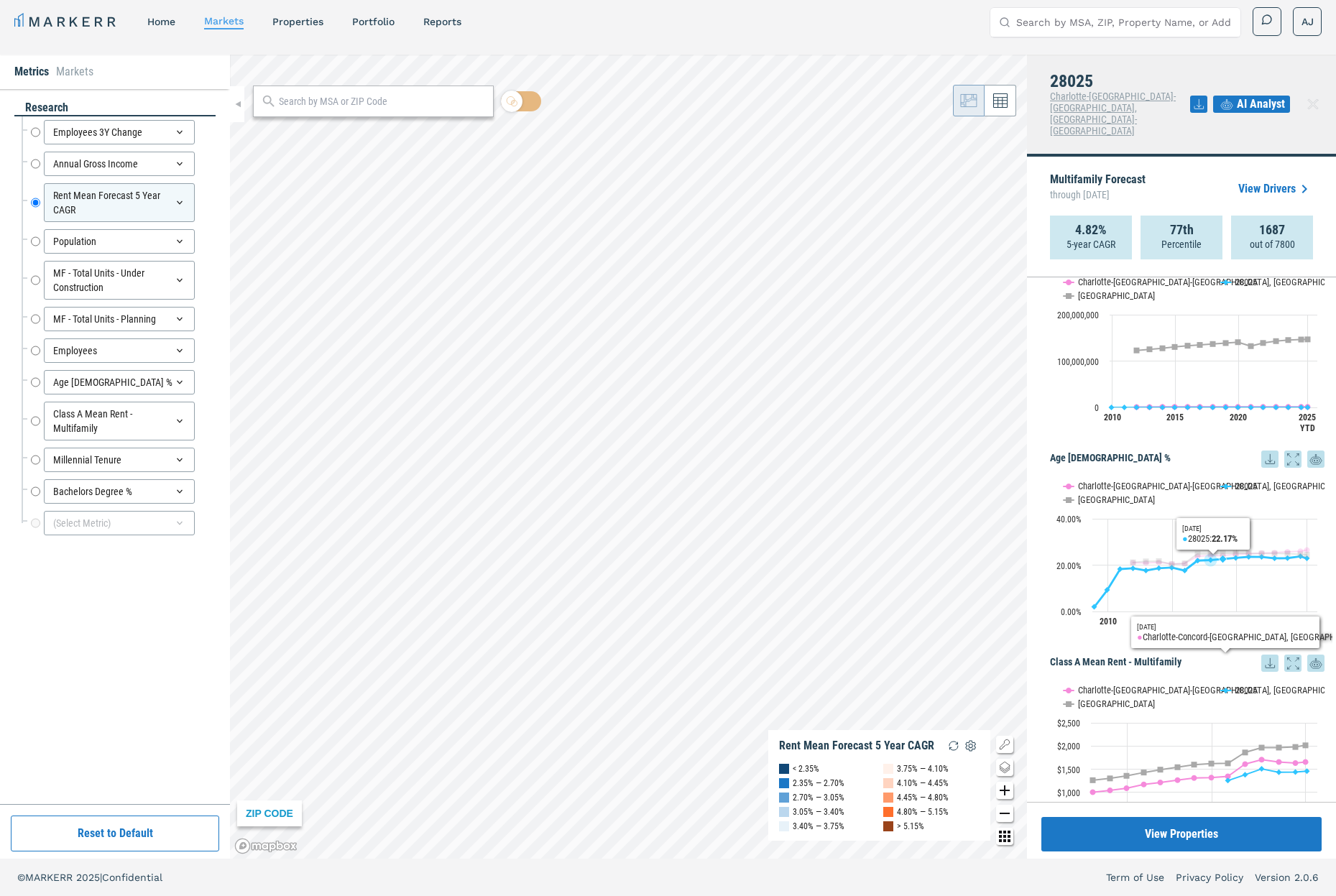
scroll to position [1442, 0]
click at [1164, 95] on span "AI Analyst" at bounding box center [1261, 104] width 49 height 17
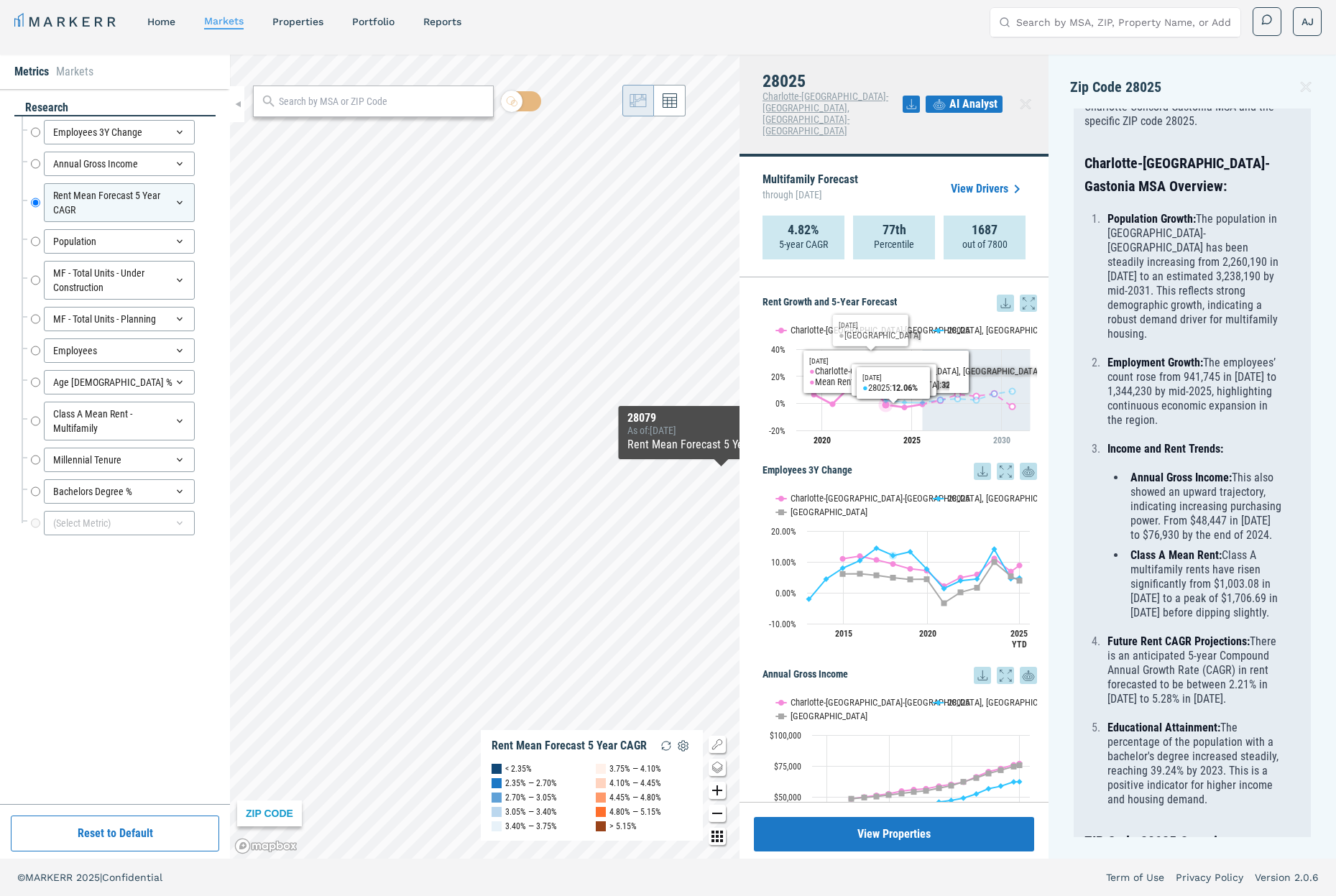
scroll to position [0, 0]
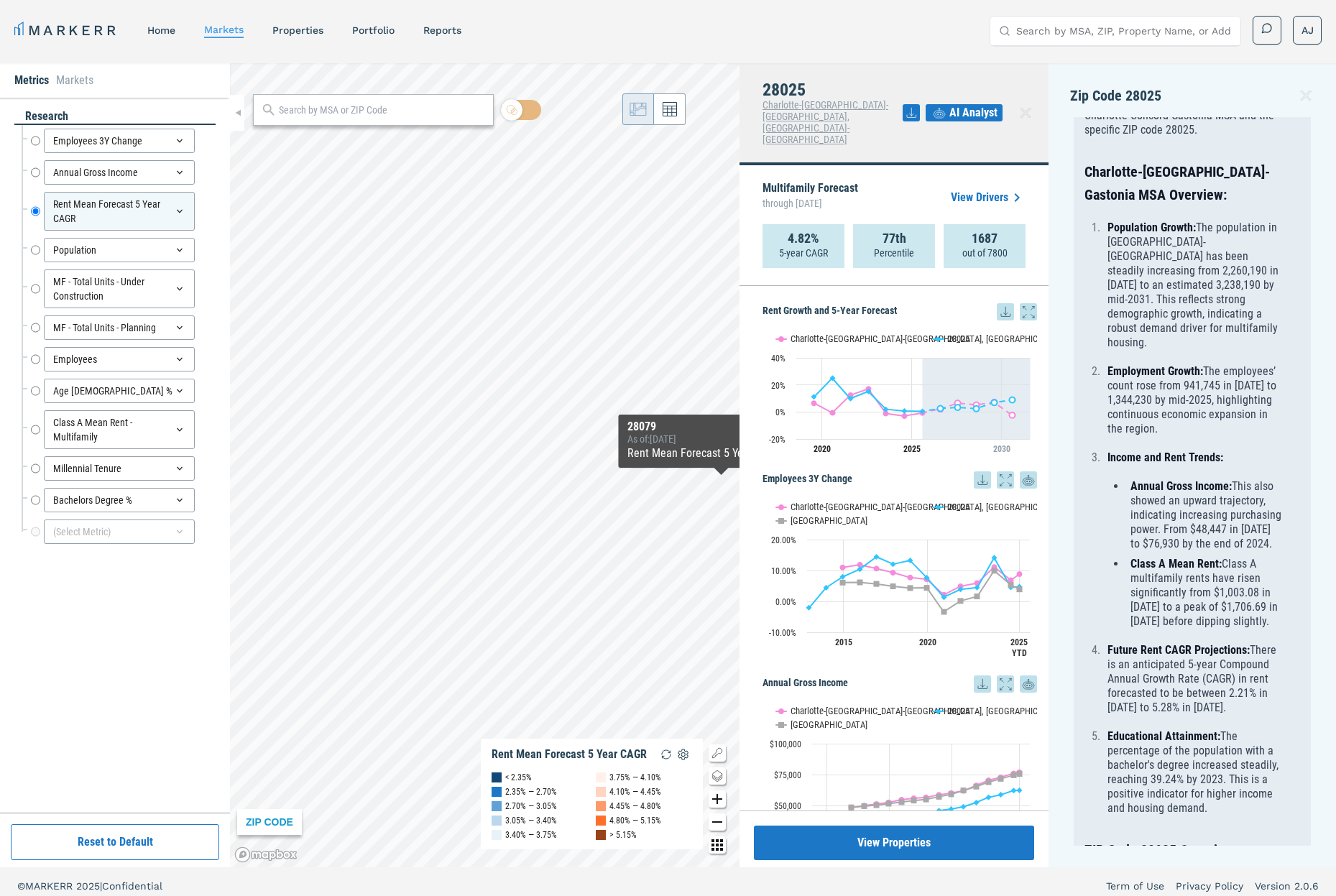
drag, startPoint x: 1306, startPoint y: 93, endPoint x: 1229, endPoint y: 103, distance: 77.6
click at [1164, 94] on icon at bounding box center [1305, 95] width 17 height 17
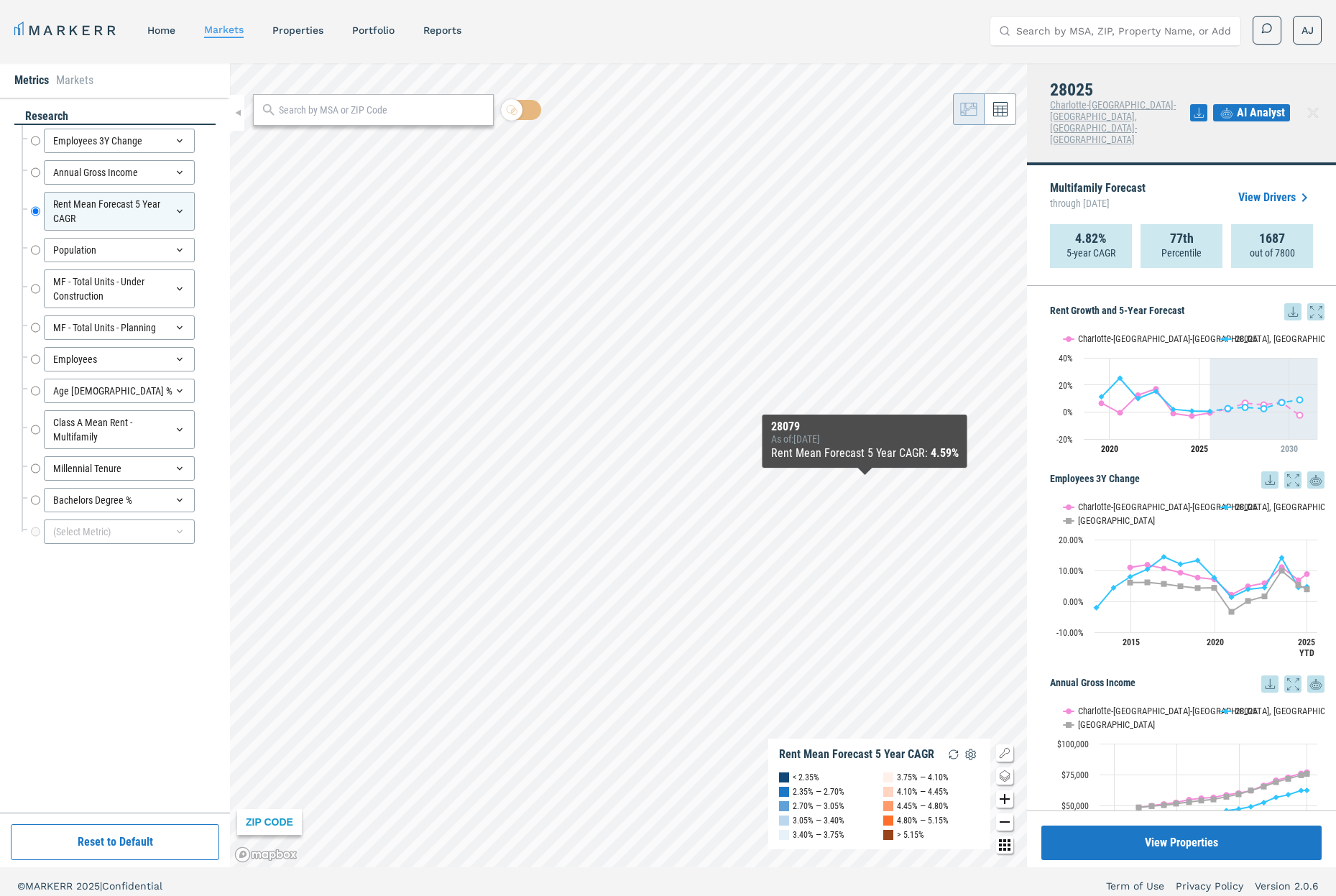
click at [1164, 189] on link "View Drivers" at bounding box center [1276, 197] width 75 height 17
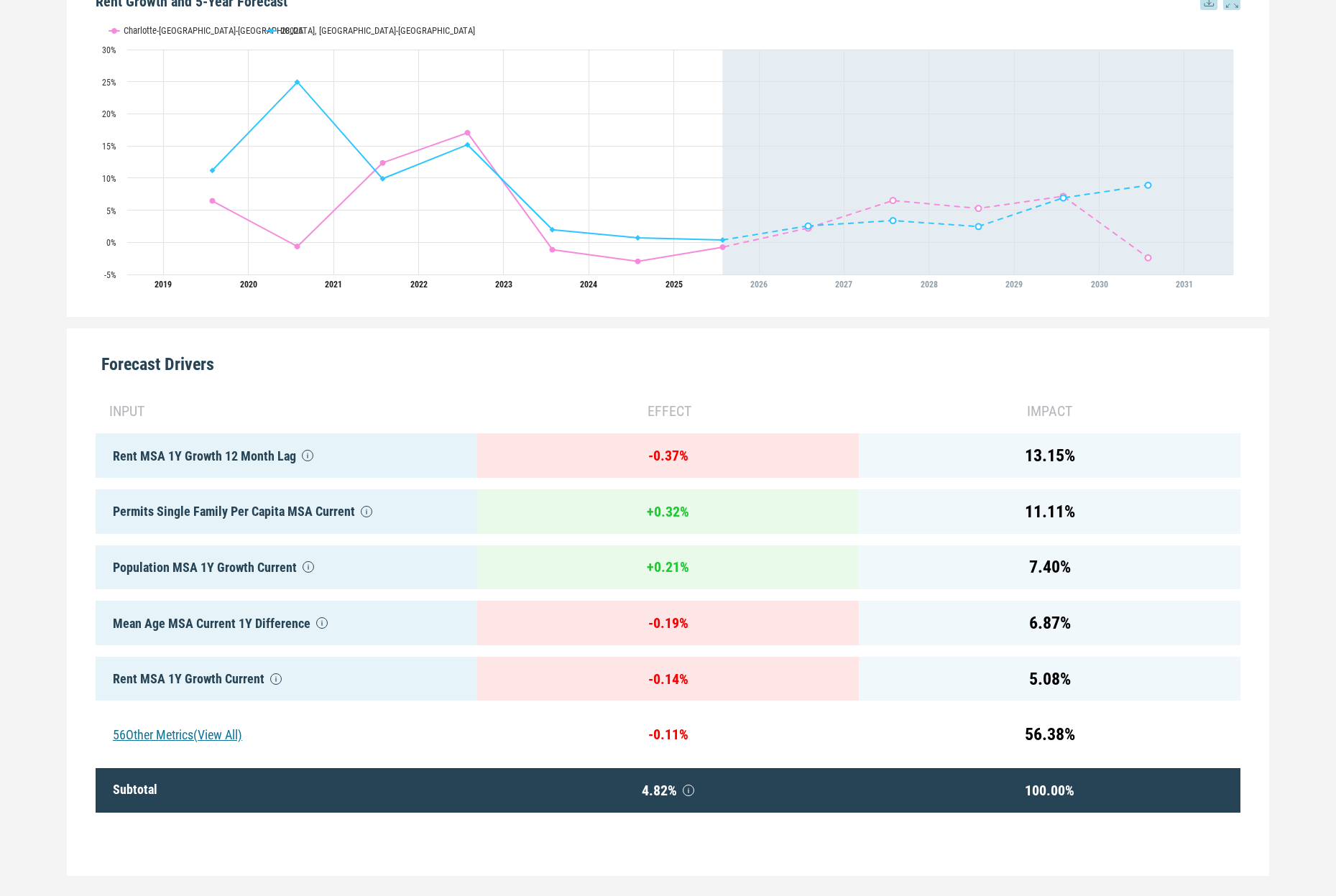
scroll to position [422, 0]
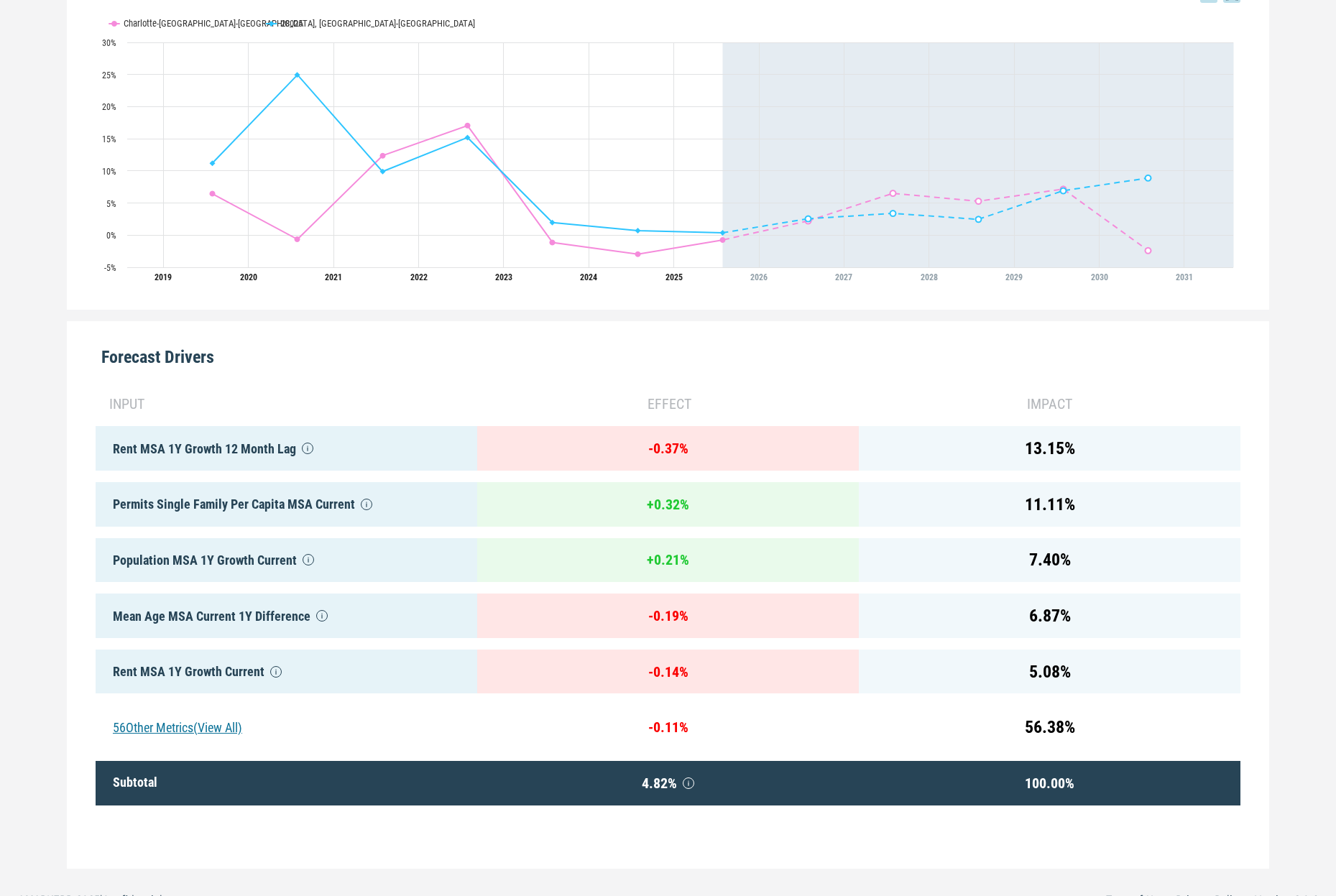
click at [230, 728] on div "56 Other Metrics (View All)" at bounding box center [286, 727] width 381 height 45
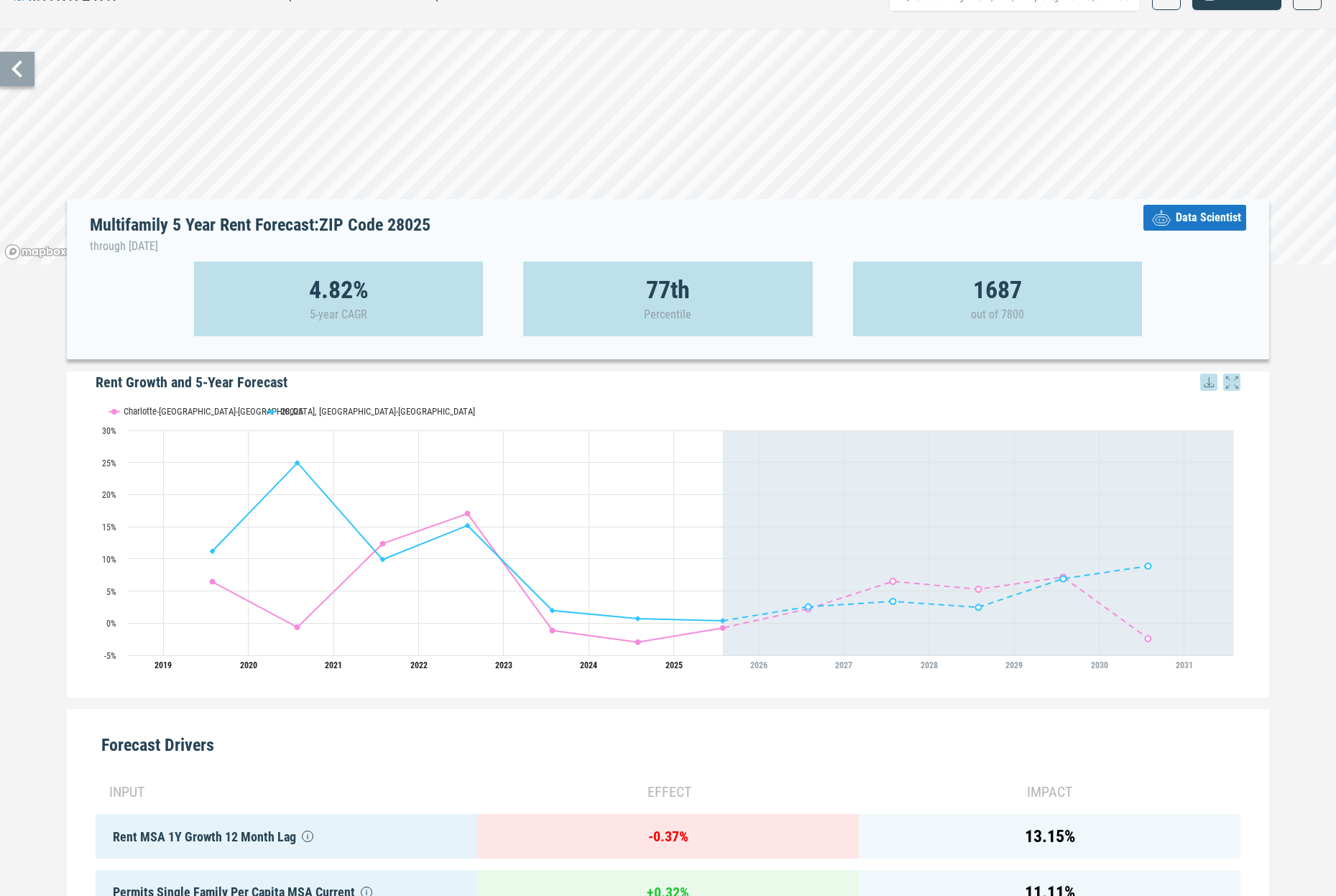
scroll to position [4, 0]
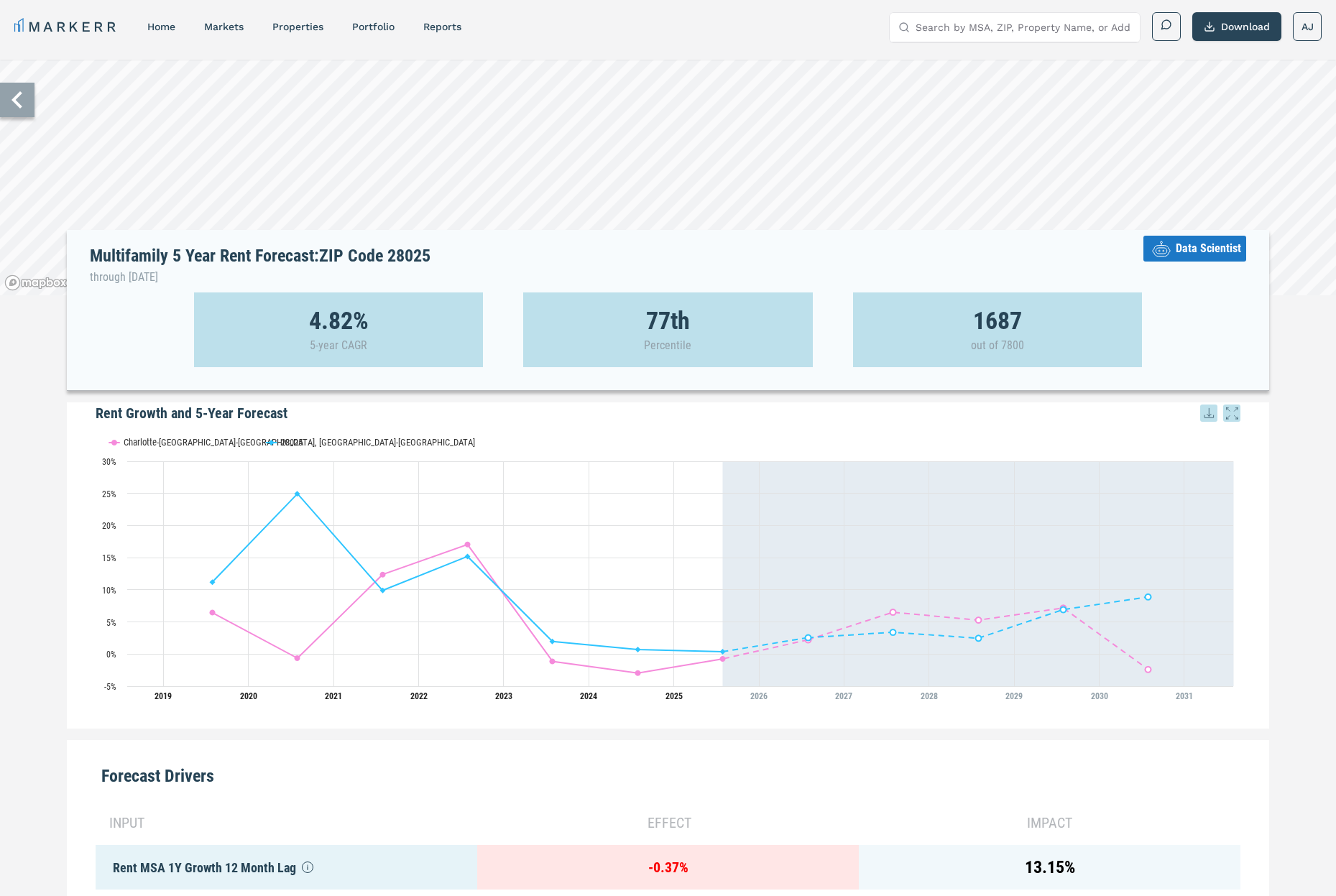
click at [1164, 248] on span "Data Scientist" at bounding box center [1209, 248] width 66 height 17
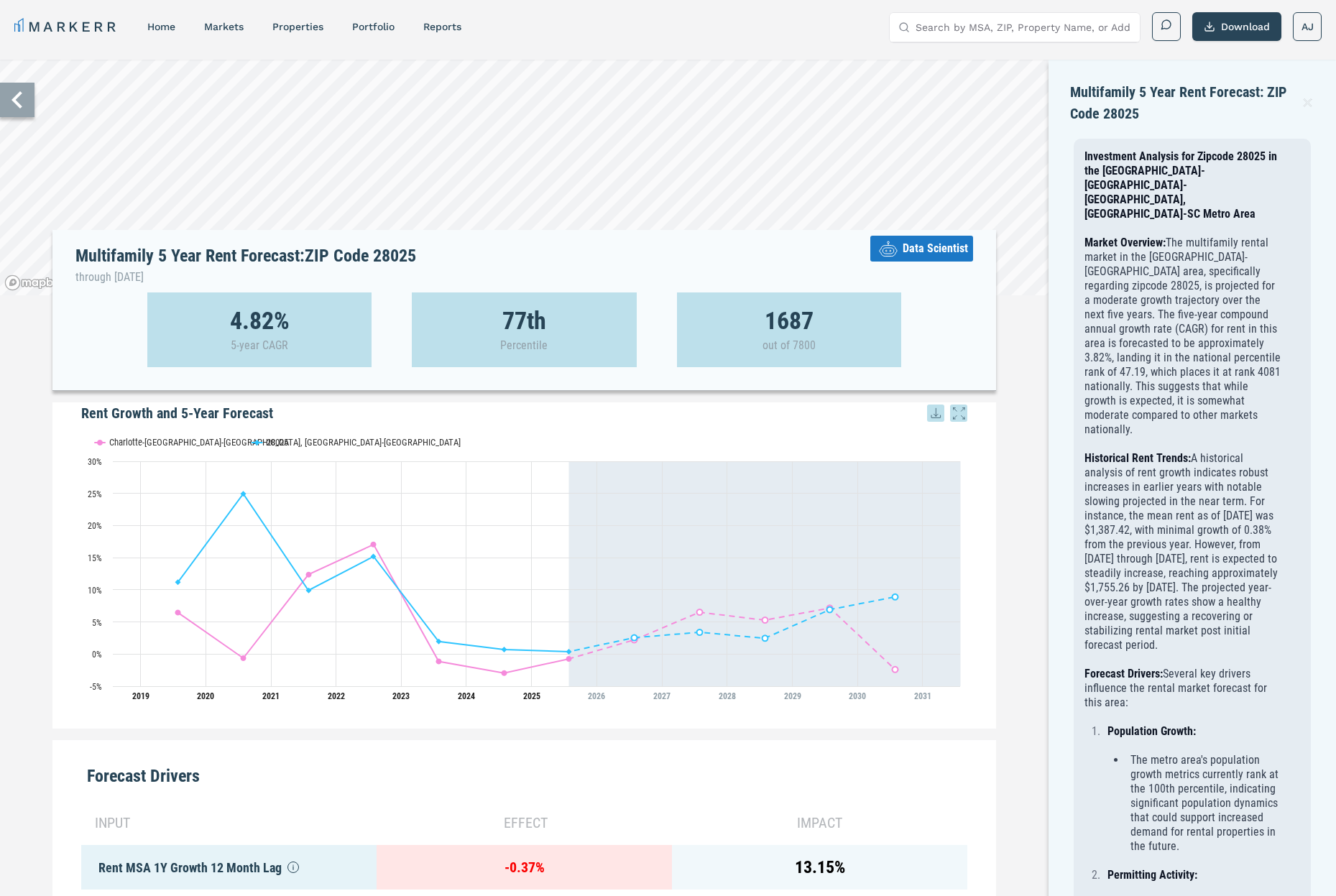
scroll to position [0, 0]
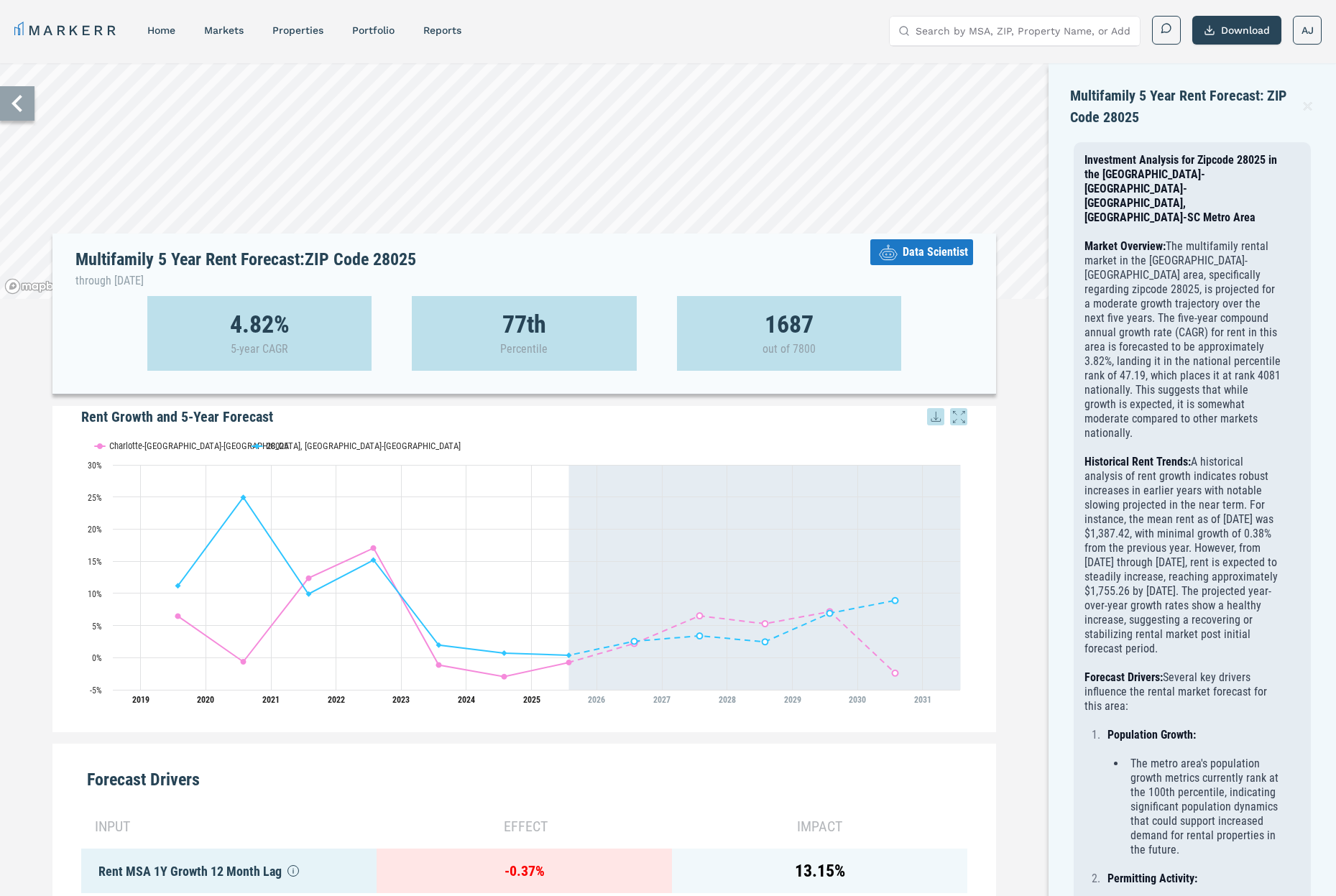
click at [27, 104] on icon at bounding box center [17, 104] width 34 height 34
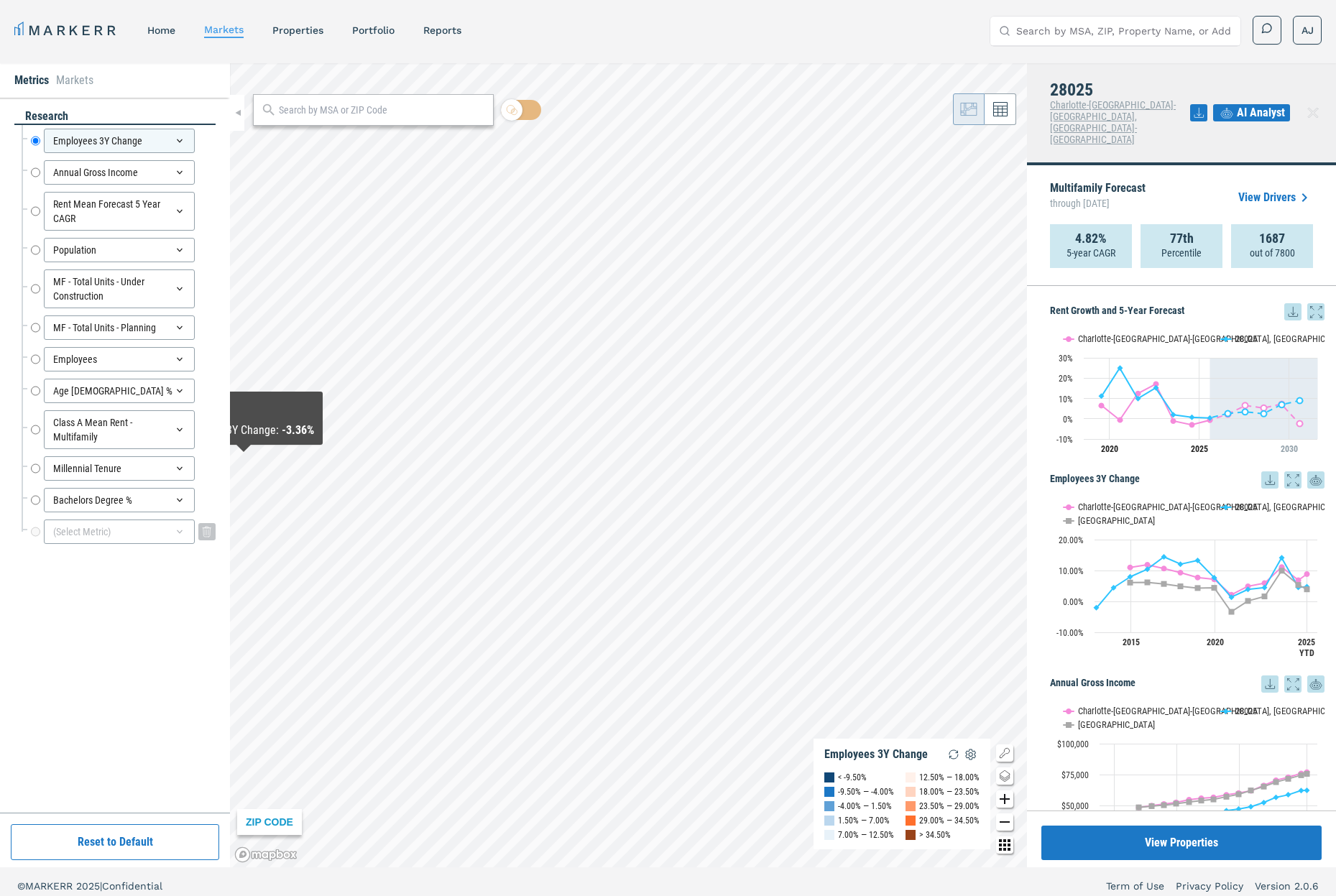
click at [166, 519] on div "(Select Metric)" at bounding box center [119, 531] width 151 height 25
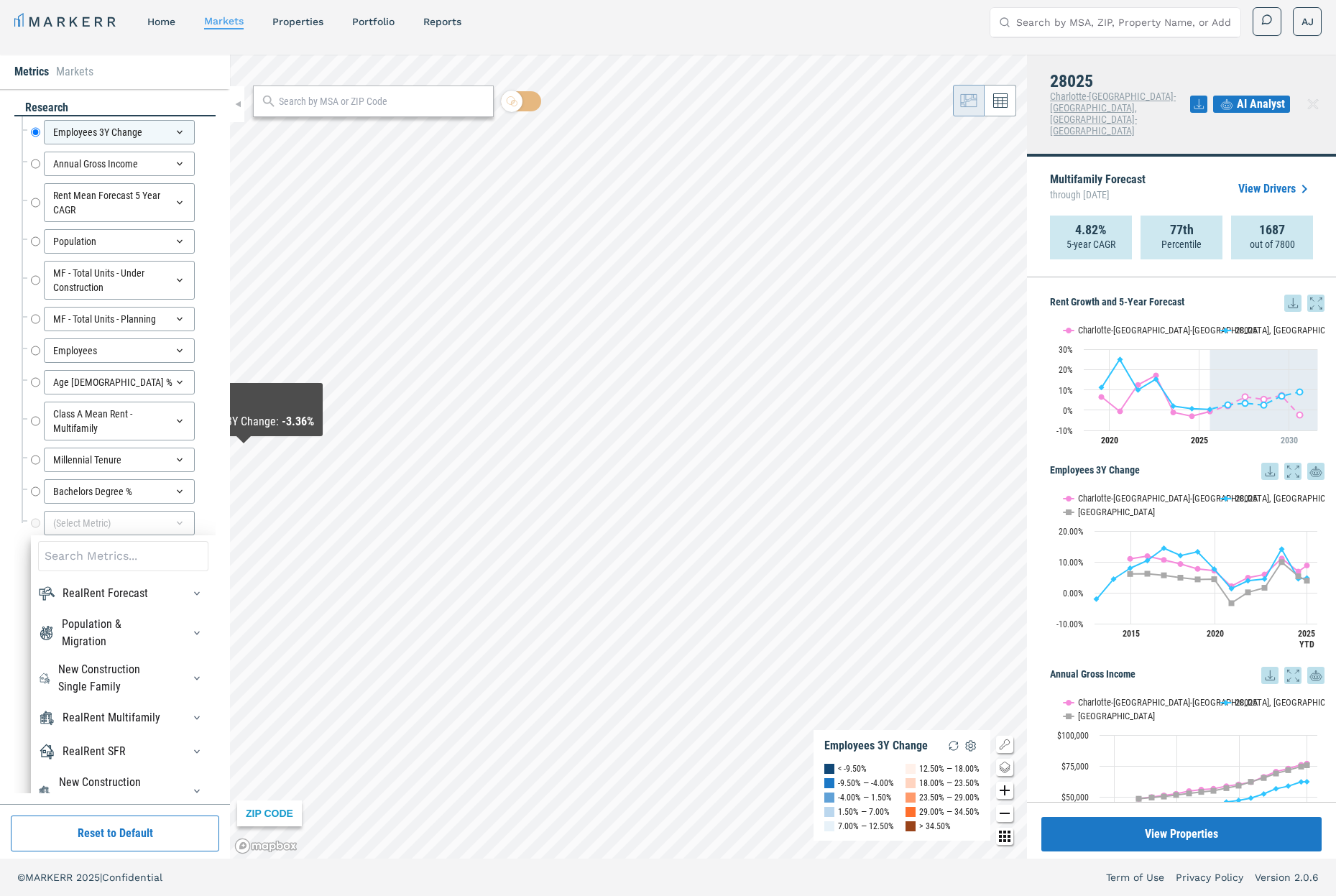
scroll to position [26, 0]
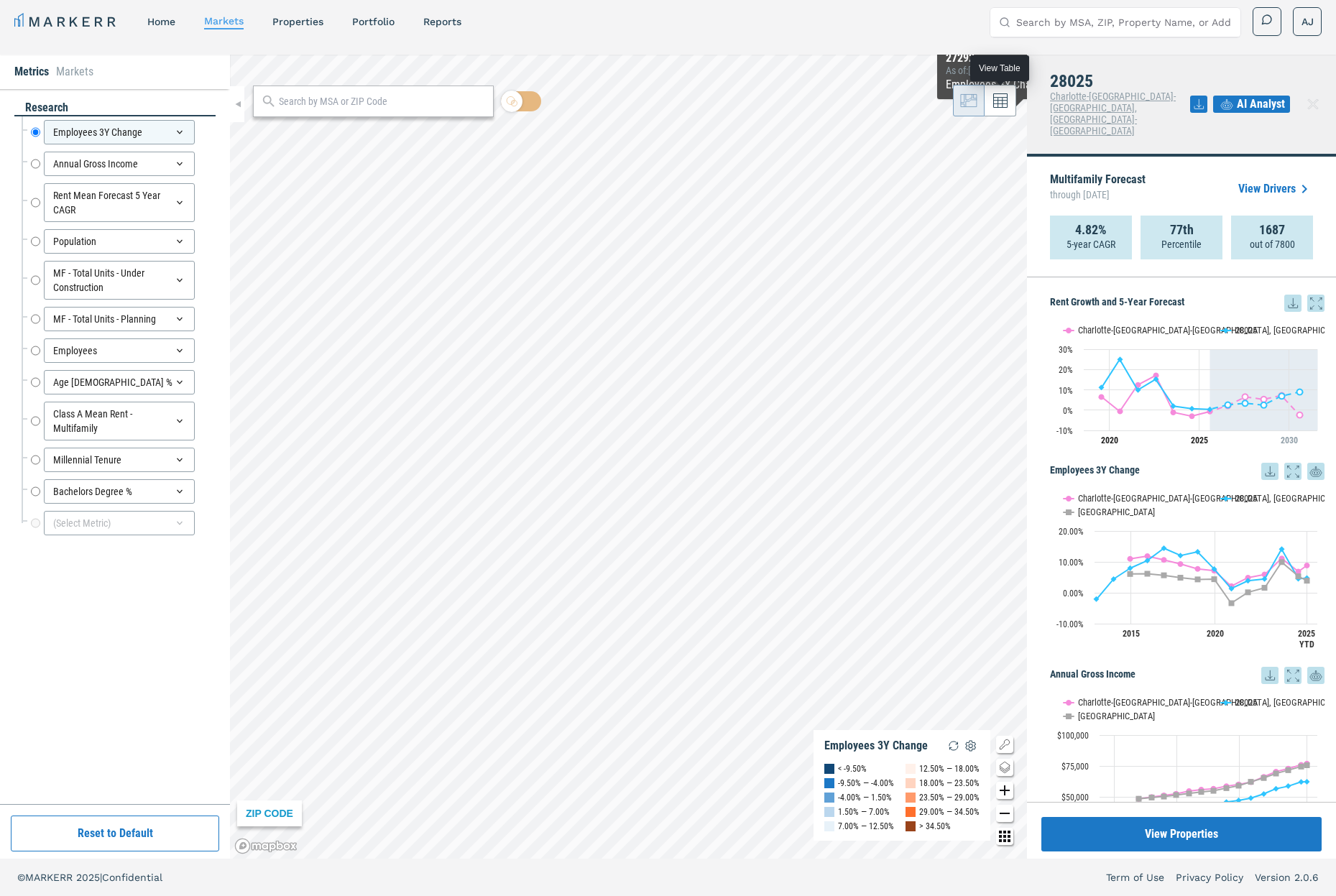
click at [1003, 108] on button at bounding box center [1000, 101] width 31 height 31
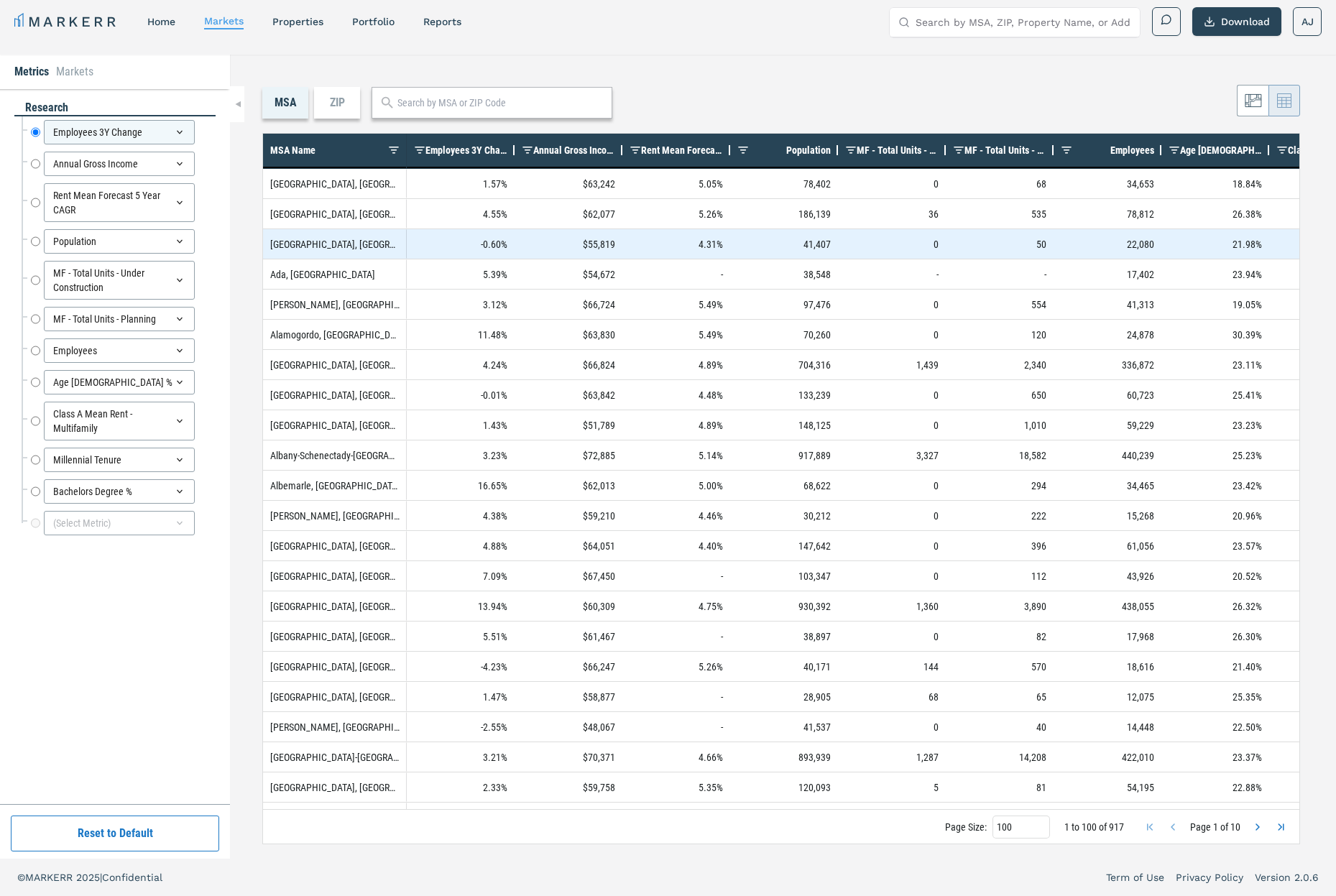
scroll to position [0, 0]
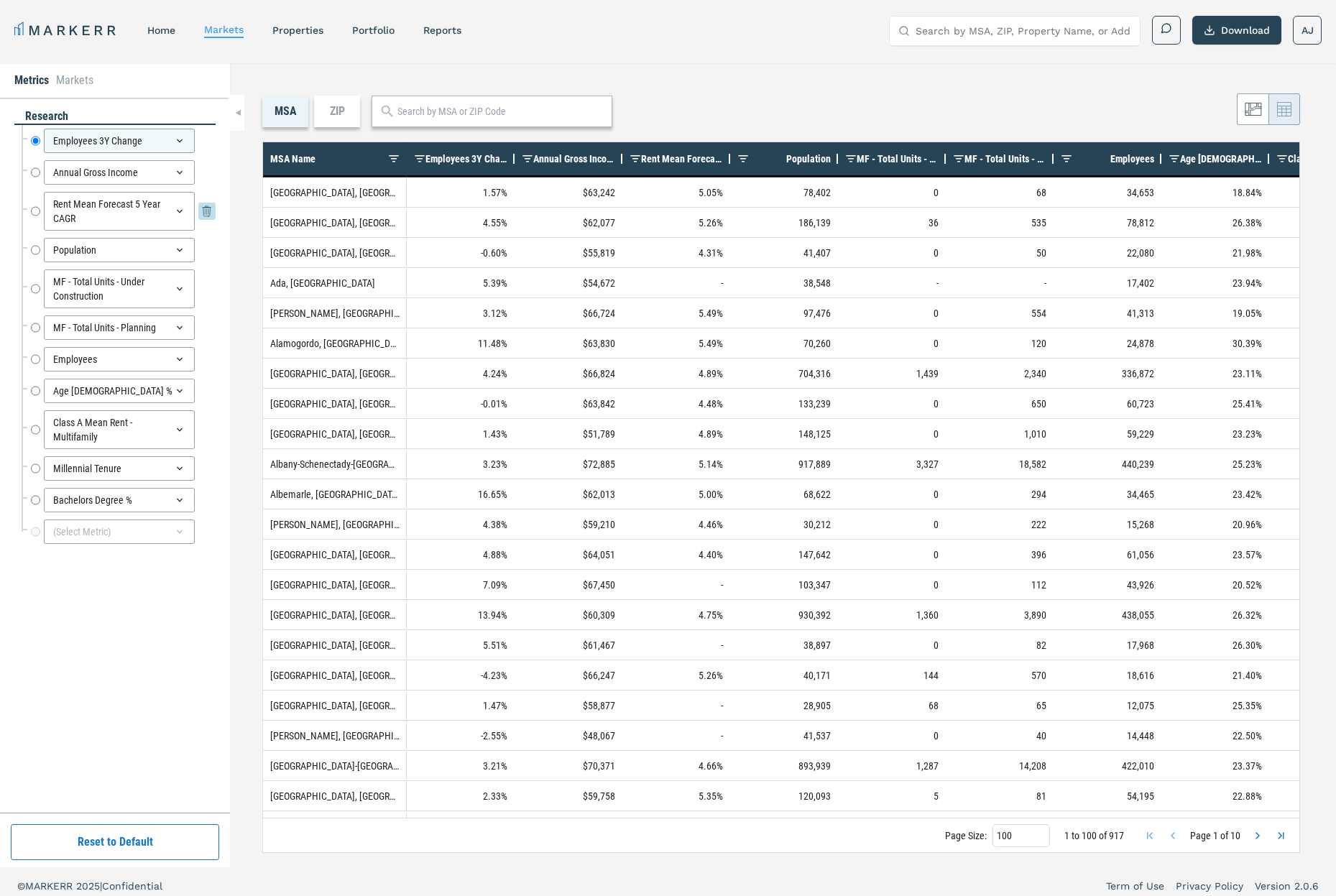
click at [36, 213] on input "Rent Mean Forecast 5 Year CAGR" at bounding box center [35, 211] width 10 height 39
radio input "false"
radio input "true"
click at [1164, 95] on button at bounding box center [1253, 109] width 31 height 31
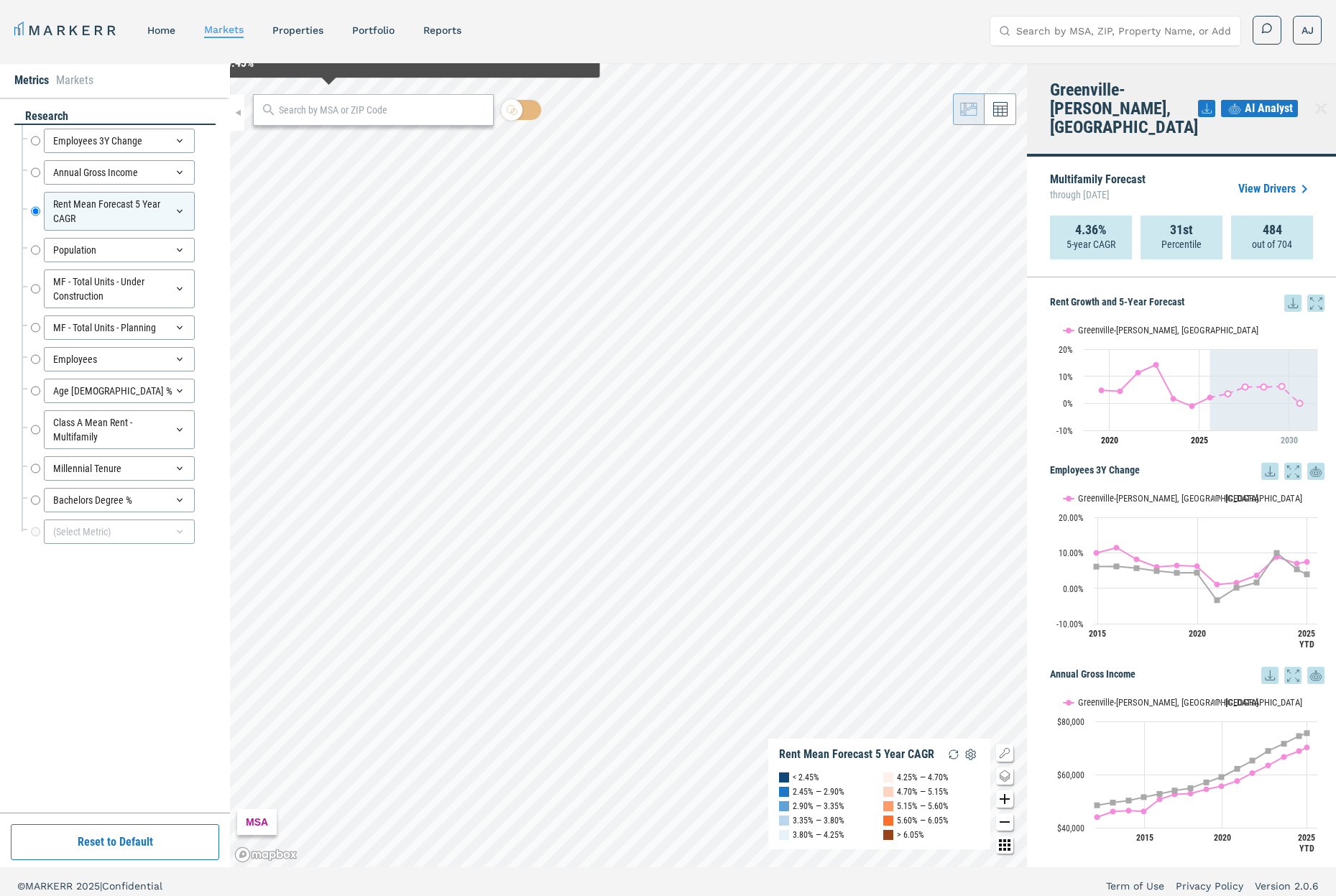
click at [323, 107] on input "text" at bounding box center [382, 110] width 207 height 15
click at [371, 34] on link "Portfolio" at bounding box center [373, 30] width 43 height 11
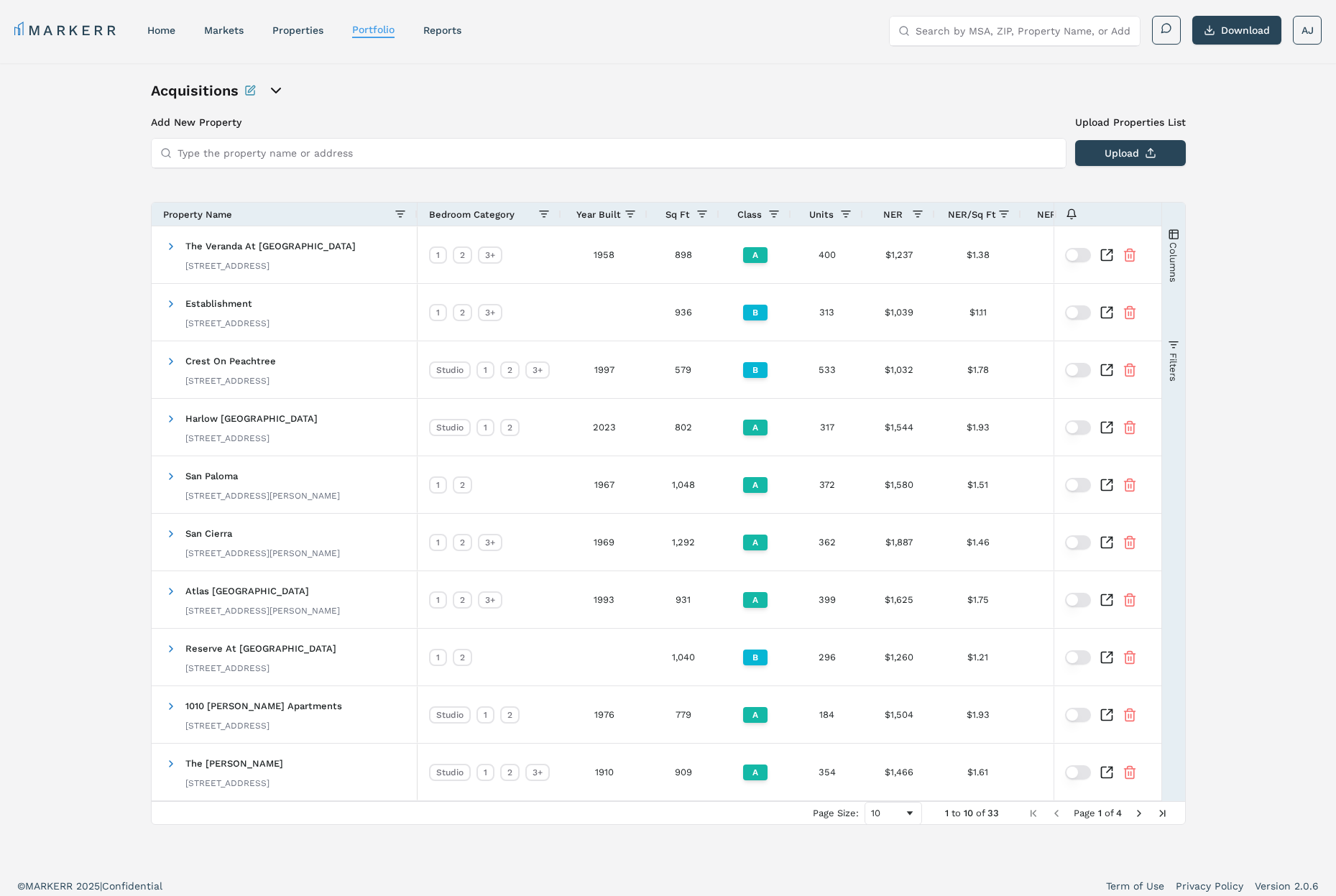
click at [302, 161] on input "Type the property name or address" at bounding box center [617, 153] width 880 height 29
click at [102, 233] on div "Acquisitions Add New Property Upload Properties List Type the property name or …" at bounding box center [668, 466] width 1336 height 804
click at [969, 33] on input "Search by MSA, ZIP, Property Name, or Address" at bounding box center [1023, 31] width 216 height 29
paste input "Autumn Park"
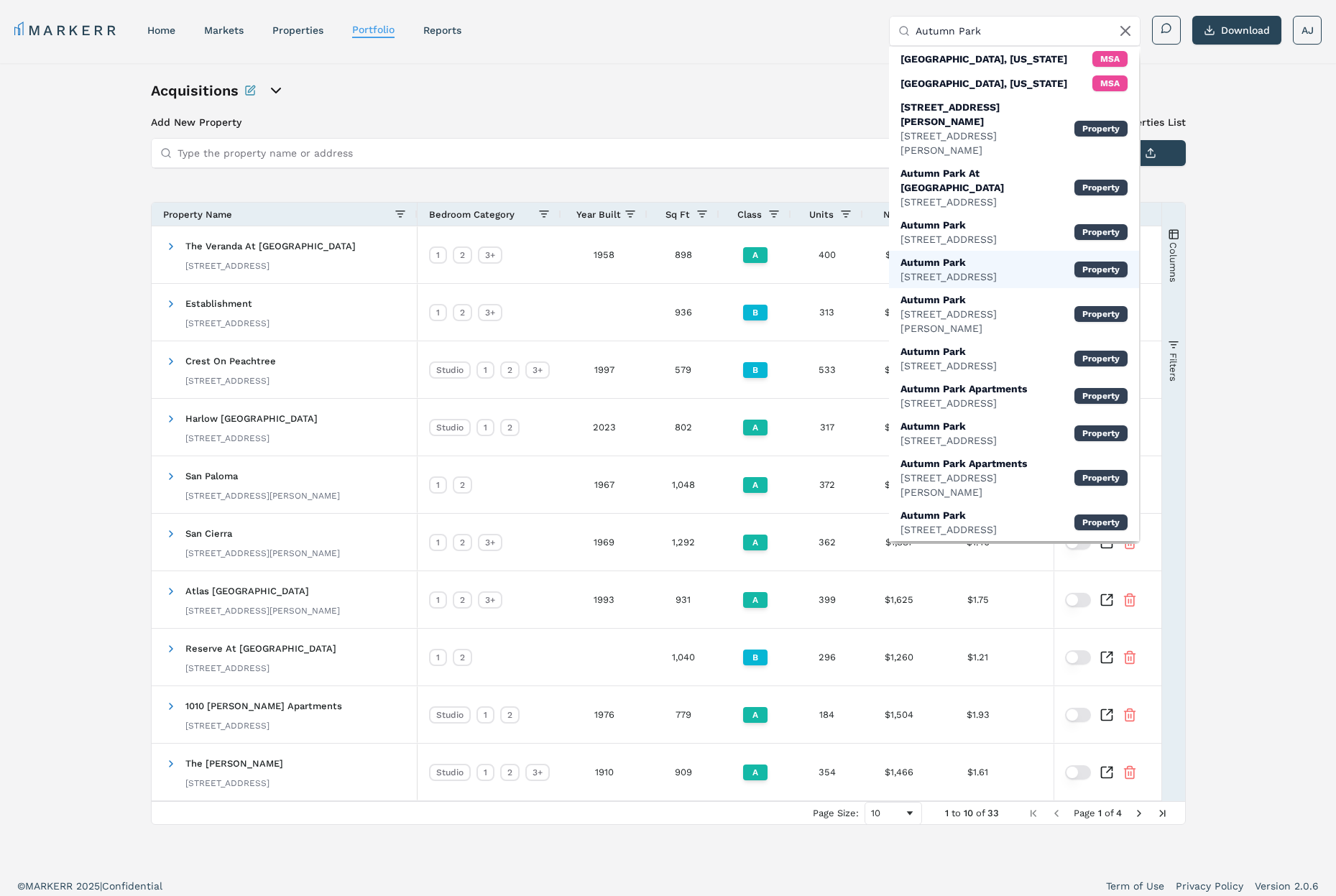
type input "Autumn Park"
click at [997, 255] on div "Autumn Park" at bounding box center [949, 262] width 96 height 14
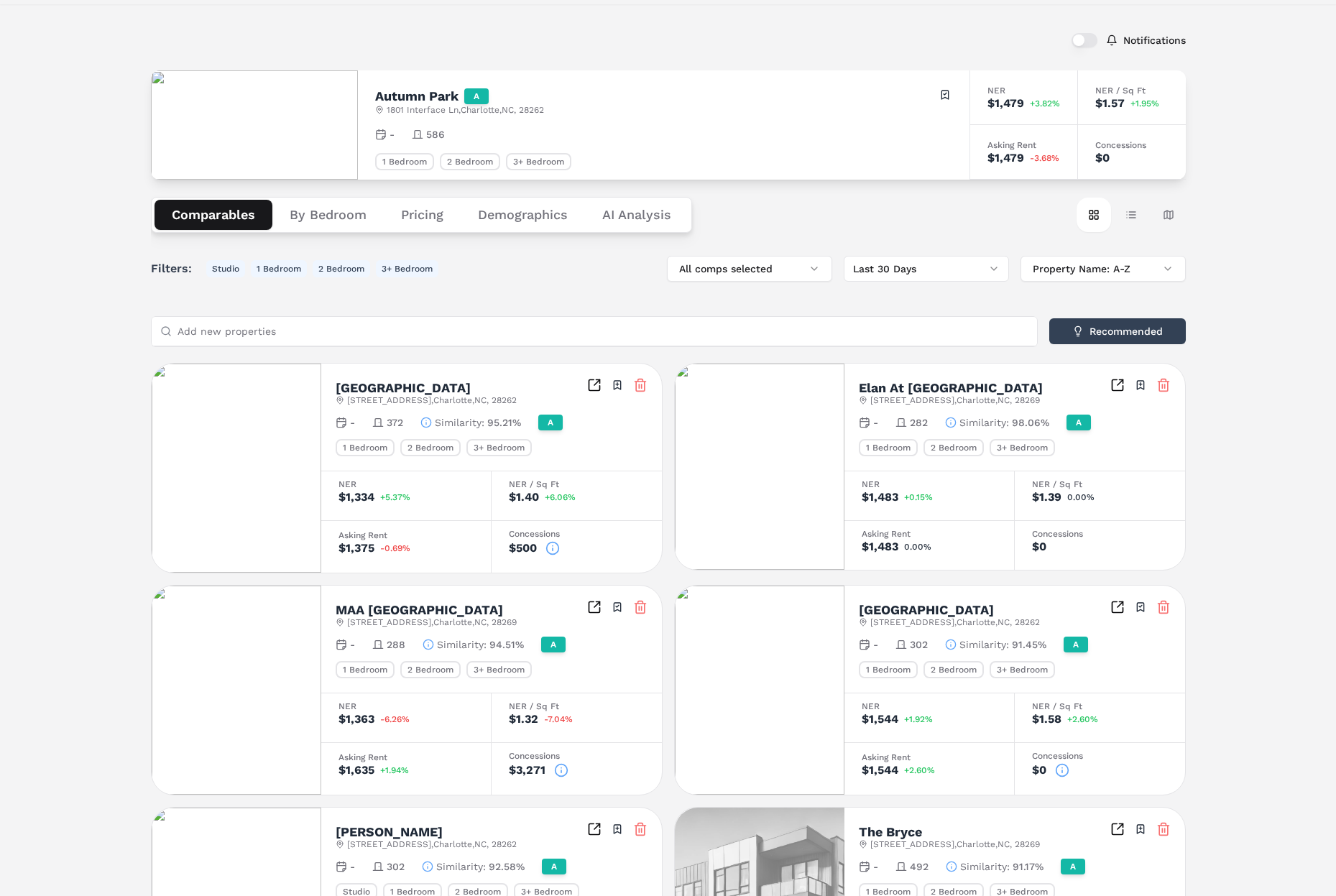
scroll to position [57, 0]
click at [138, 354] on div "Notifications Autumn Park A [STREET_ADDRESS] Toggle portfolio menu - 586 1 Bedr…" at bounding box center [668, 743] width 1336 height 1474
click at [1117, 338] on button "Recommended" at bounding box center [1117, 333] width 137 height 26
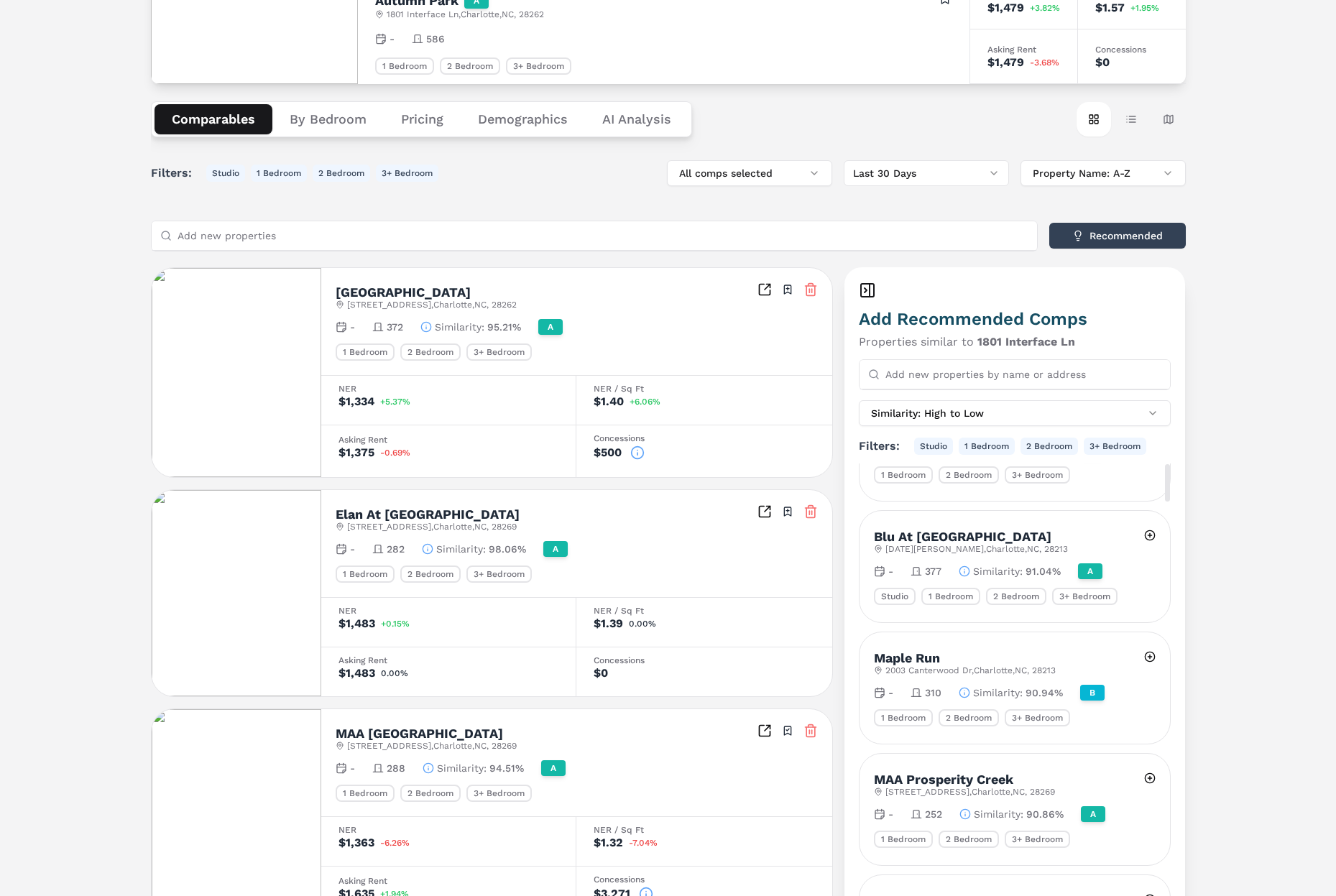
scroll to position [0, 0]
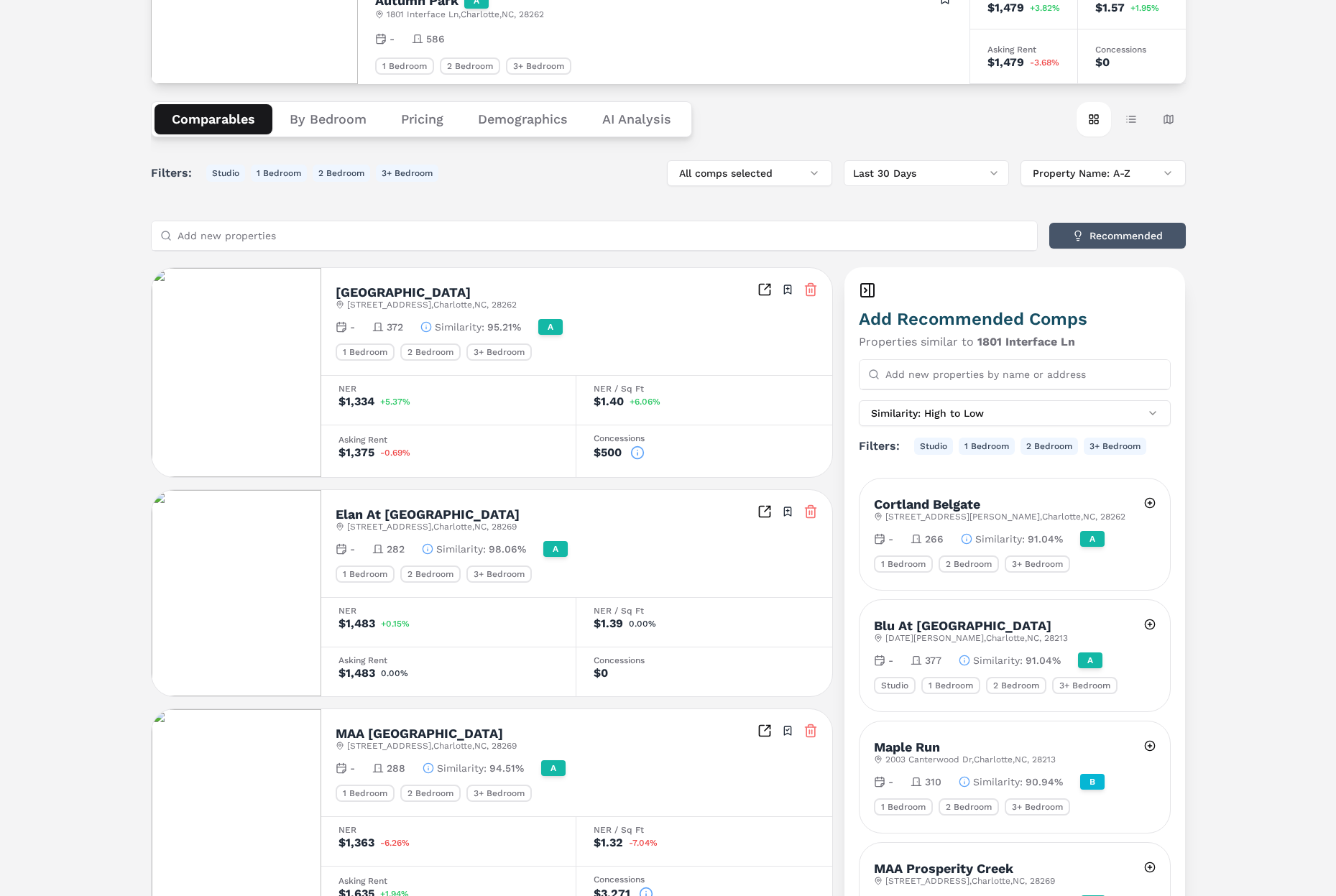
click at [1101, 238] on button "Recommended" at bounding box center [1117, 236] width 137 height 26
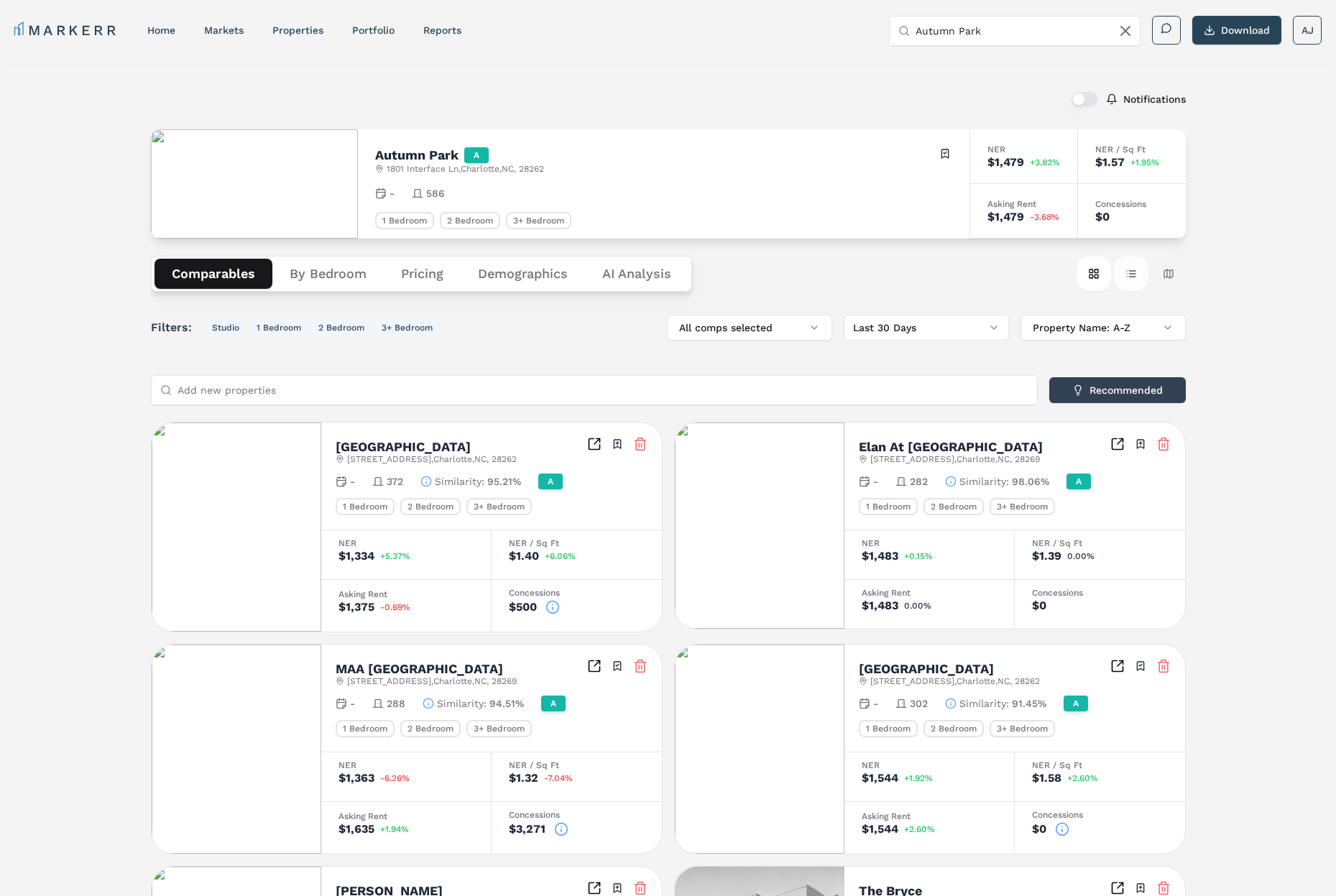
click at [1135, 278] on button "Table view" at bounding box center [1131, 274] width 34 height 34
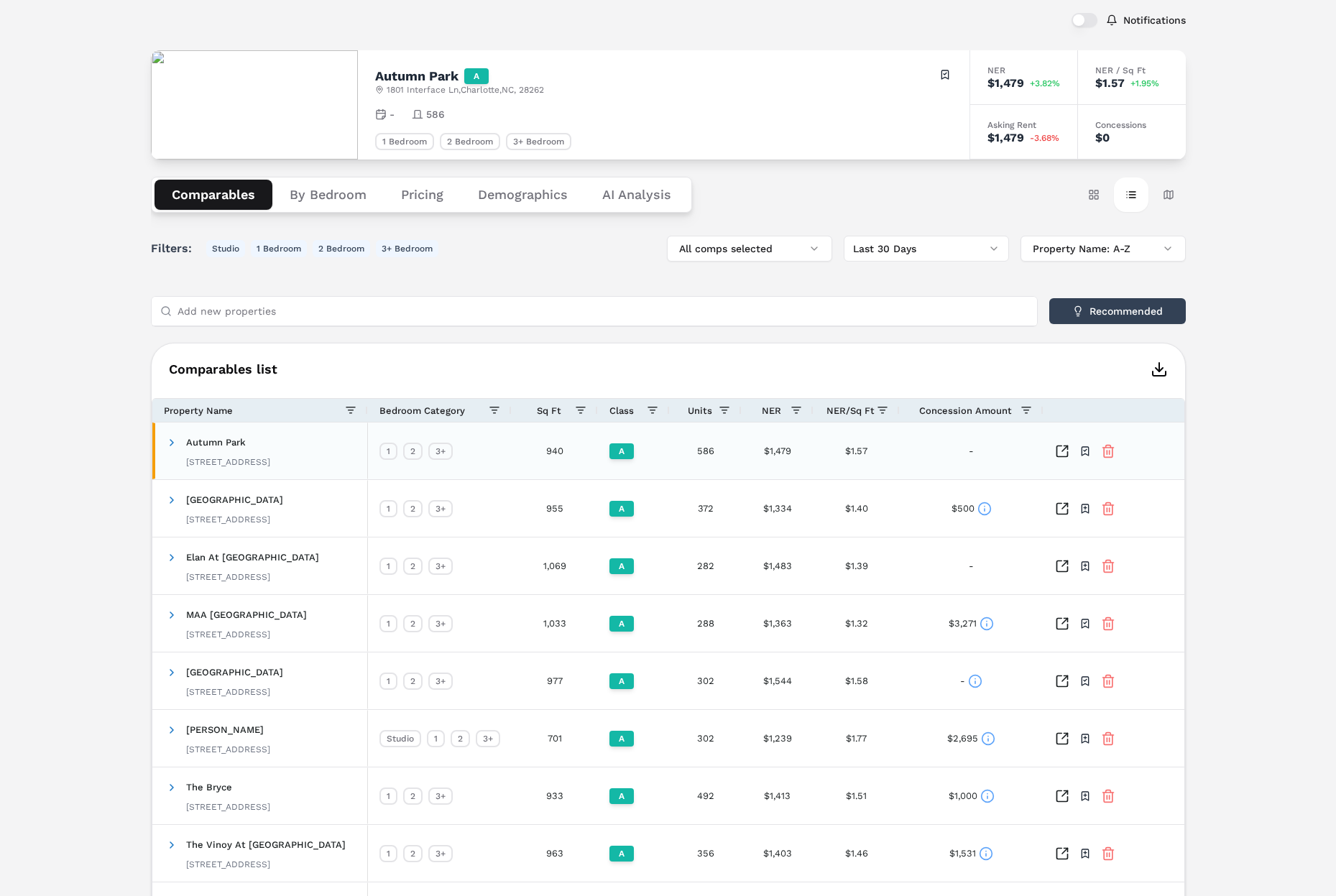
scroll to position [85, 0]
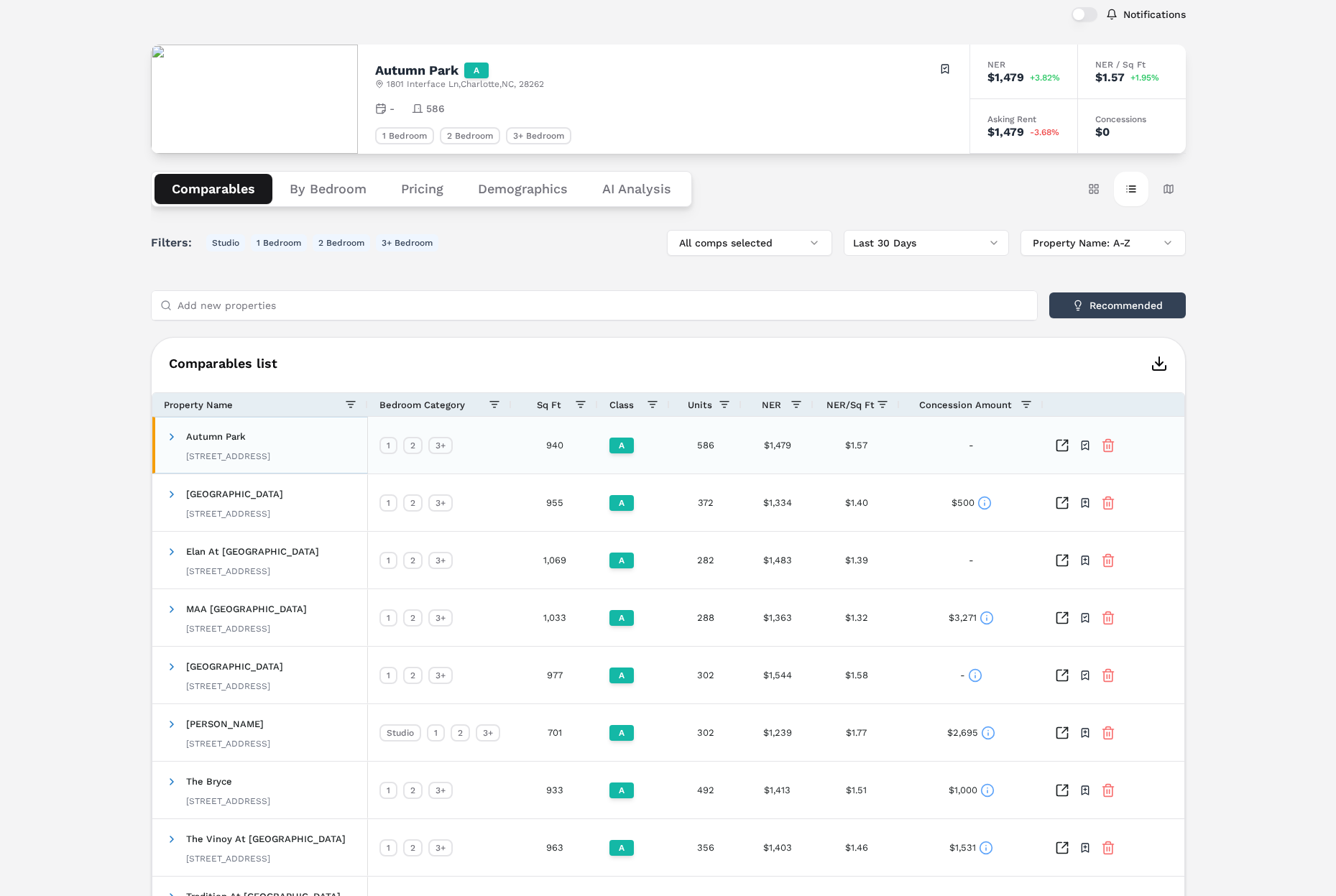
click at [170, 444] on span at bounding box center [171, 436] width 11 height 28
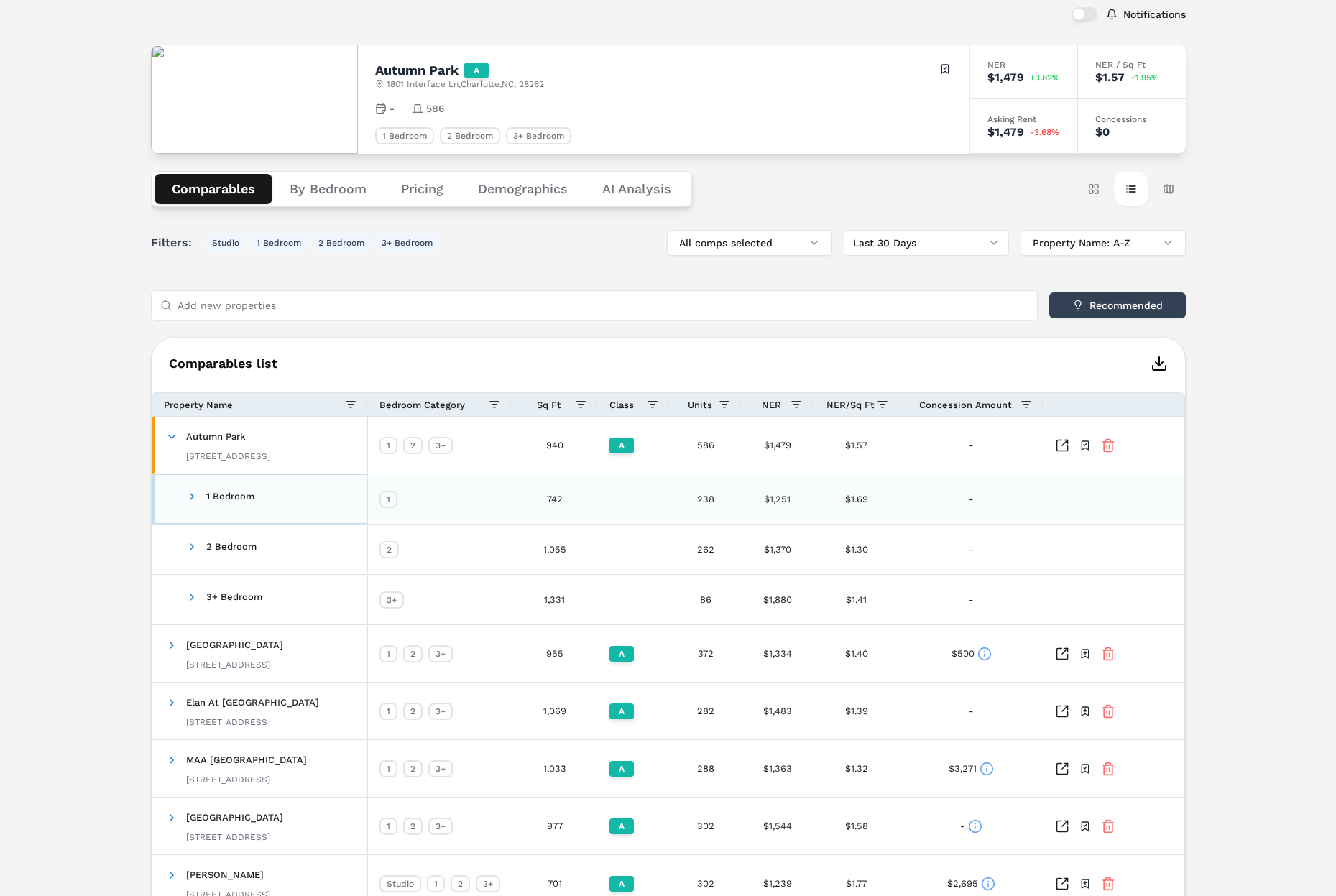
drag, startPoint x: 192, startPoint y: 500, endPoint x: 224, endPoint y: 508, distance: 33.0
click at [192, 501] on span at bounding box center [191, 496] width 11 height 11
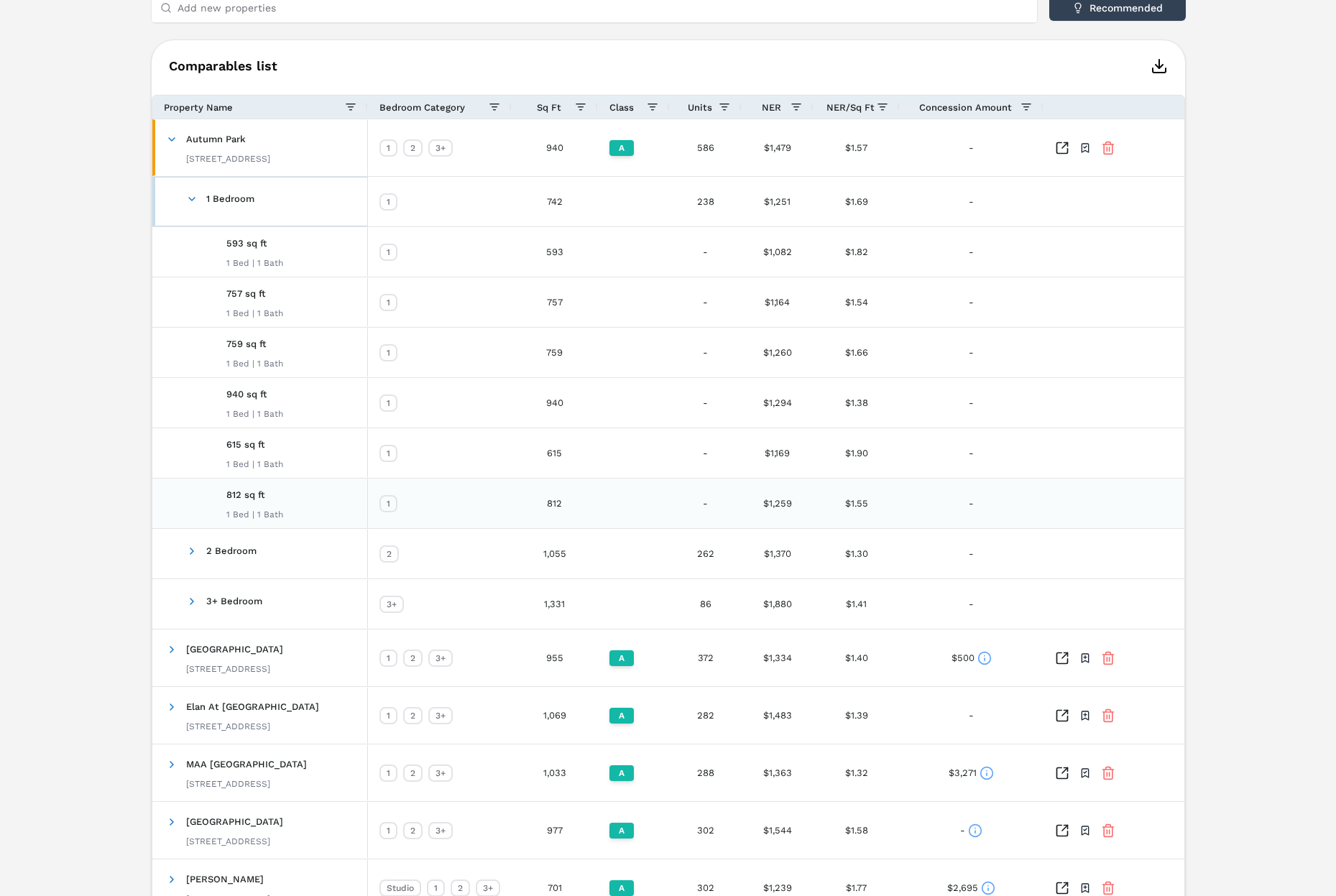
scroll to position [383, 0]
click at [189, 201] on span at bounding box center [191, 198] width 11 height 11
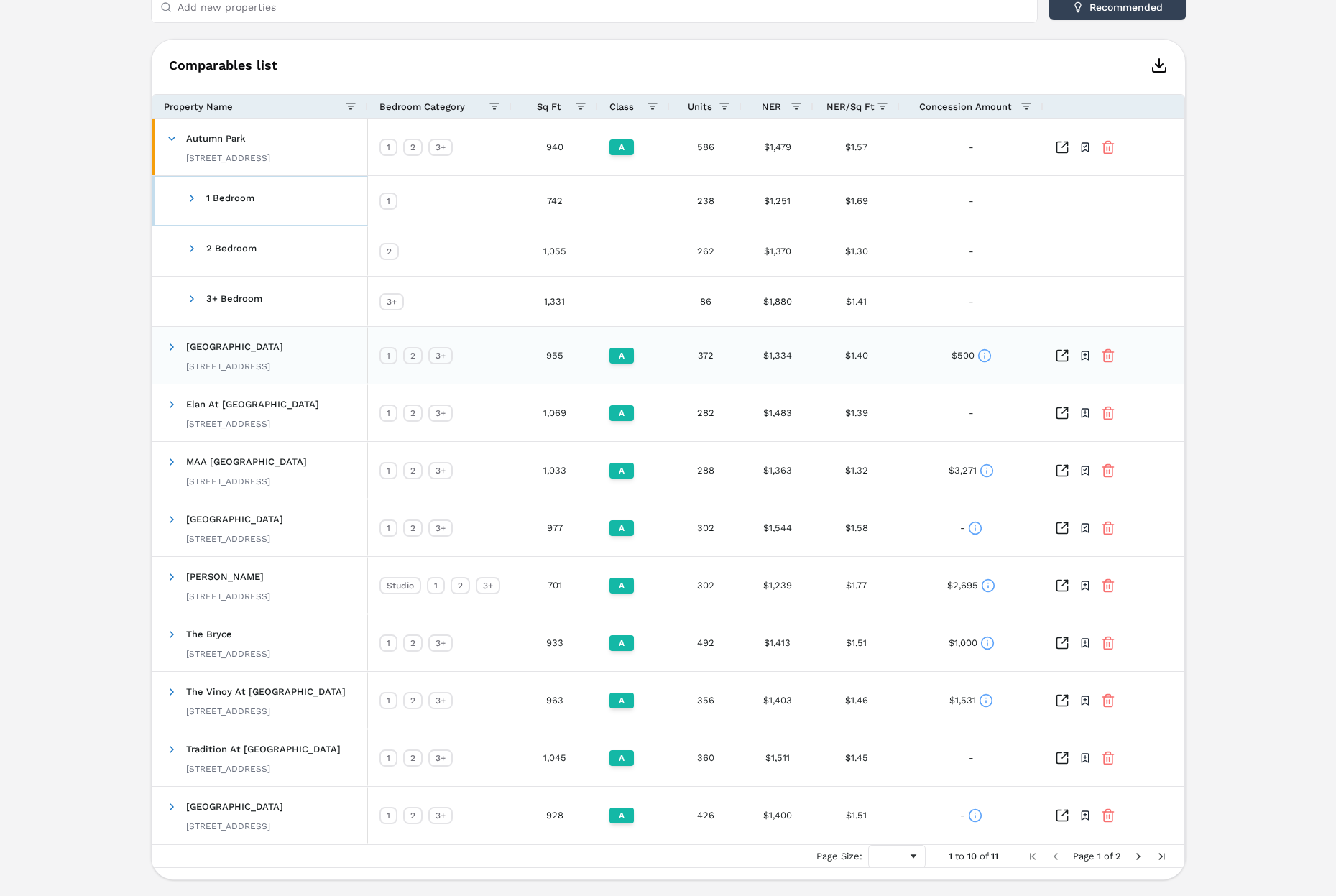
scroll to position [378, 0]
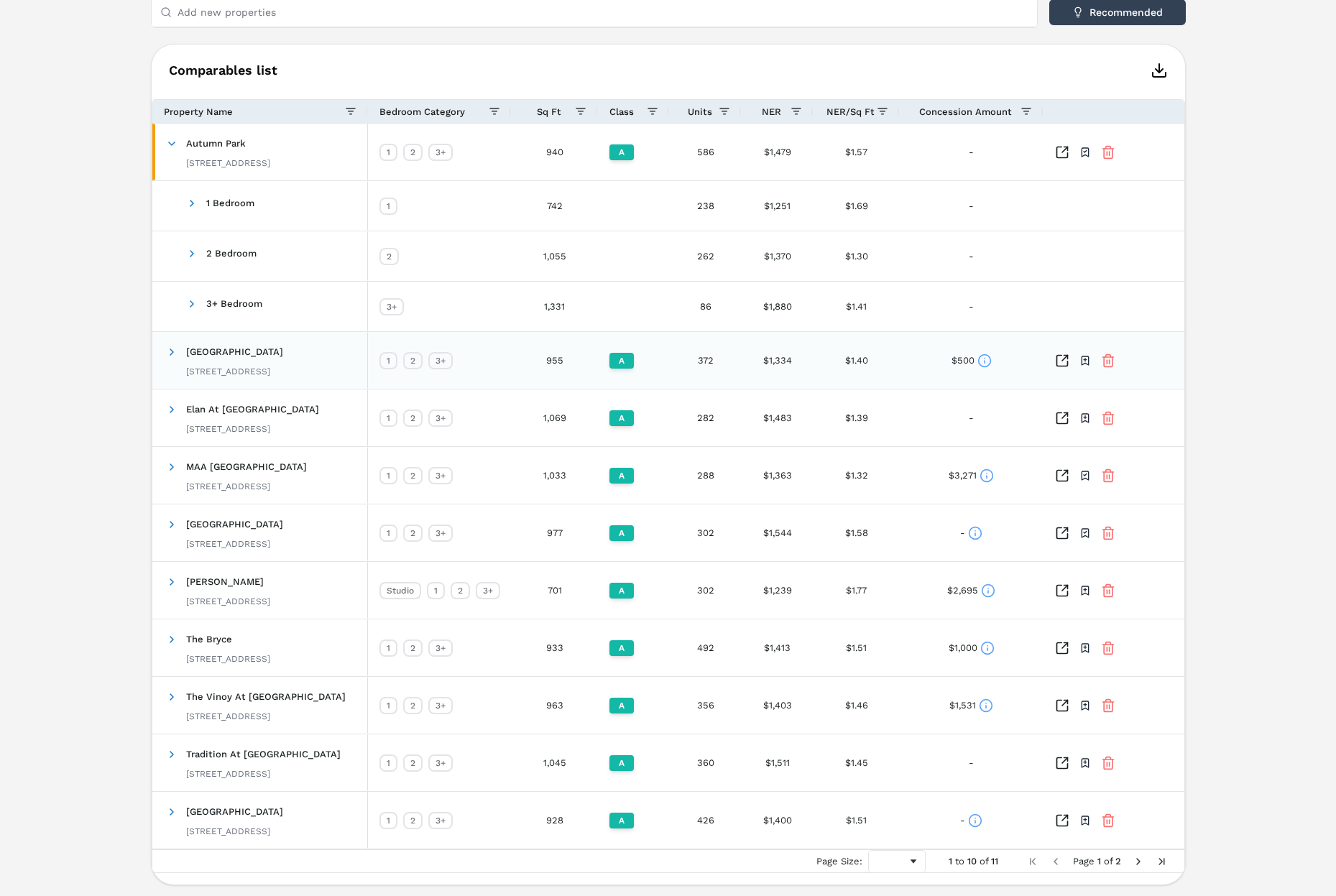
click at [982, 364] on icon at bounding box center [984, 360] width 14 height 14
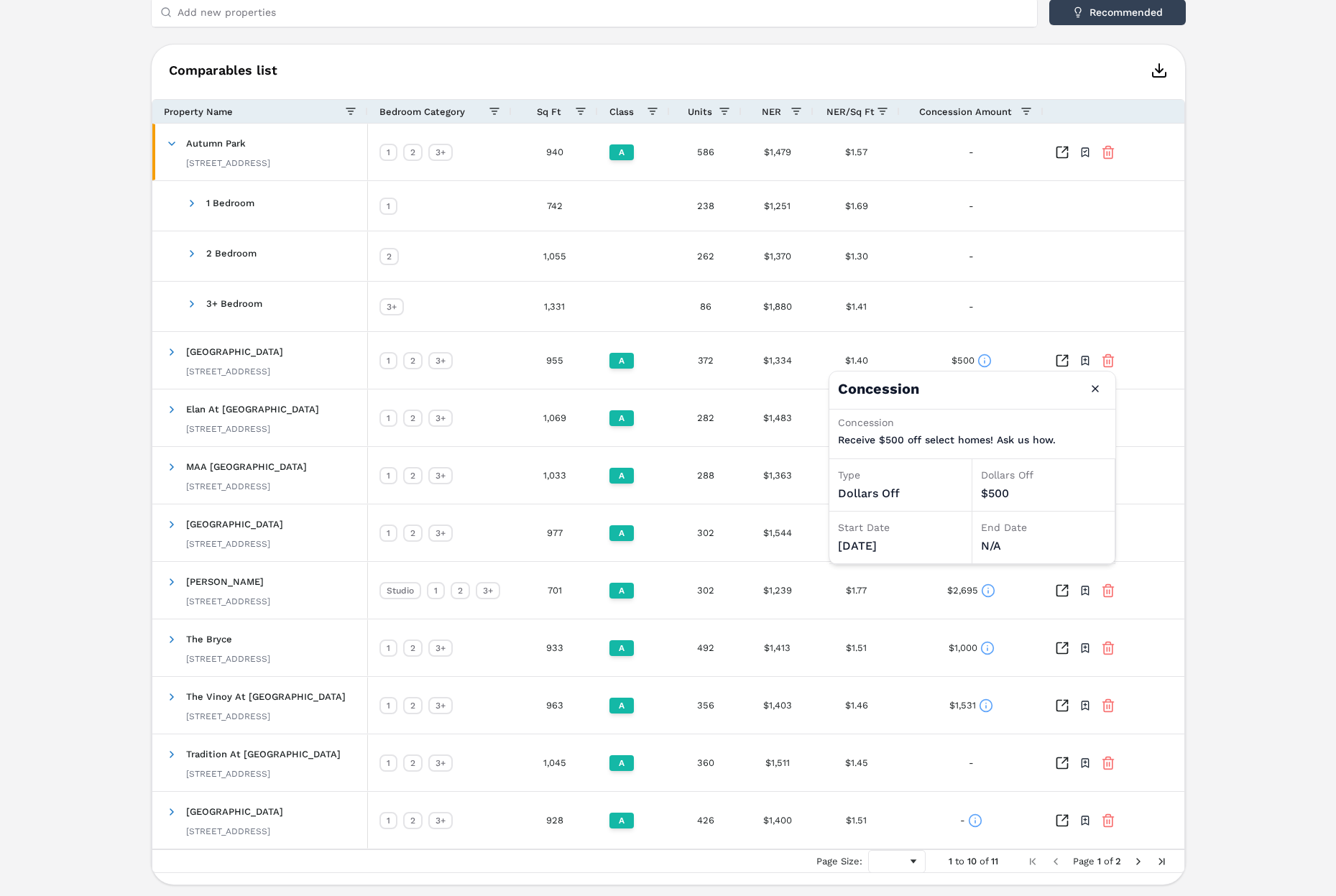
drag, startPoint x: 1096, startPoint y: 387, endPoint x: 1184, endPoint y: 370, distance: 89.6
click at [1098, 386] on button "Close" at bounding box center [1095, 389] width 23 height 23
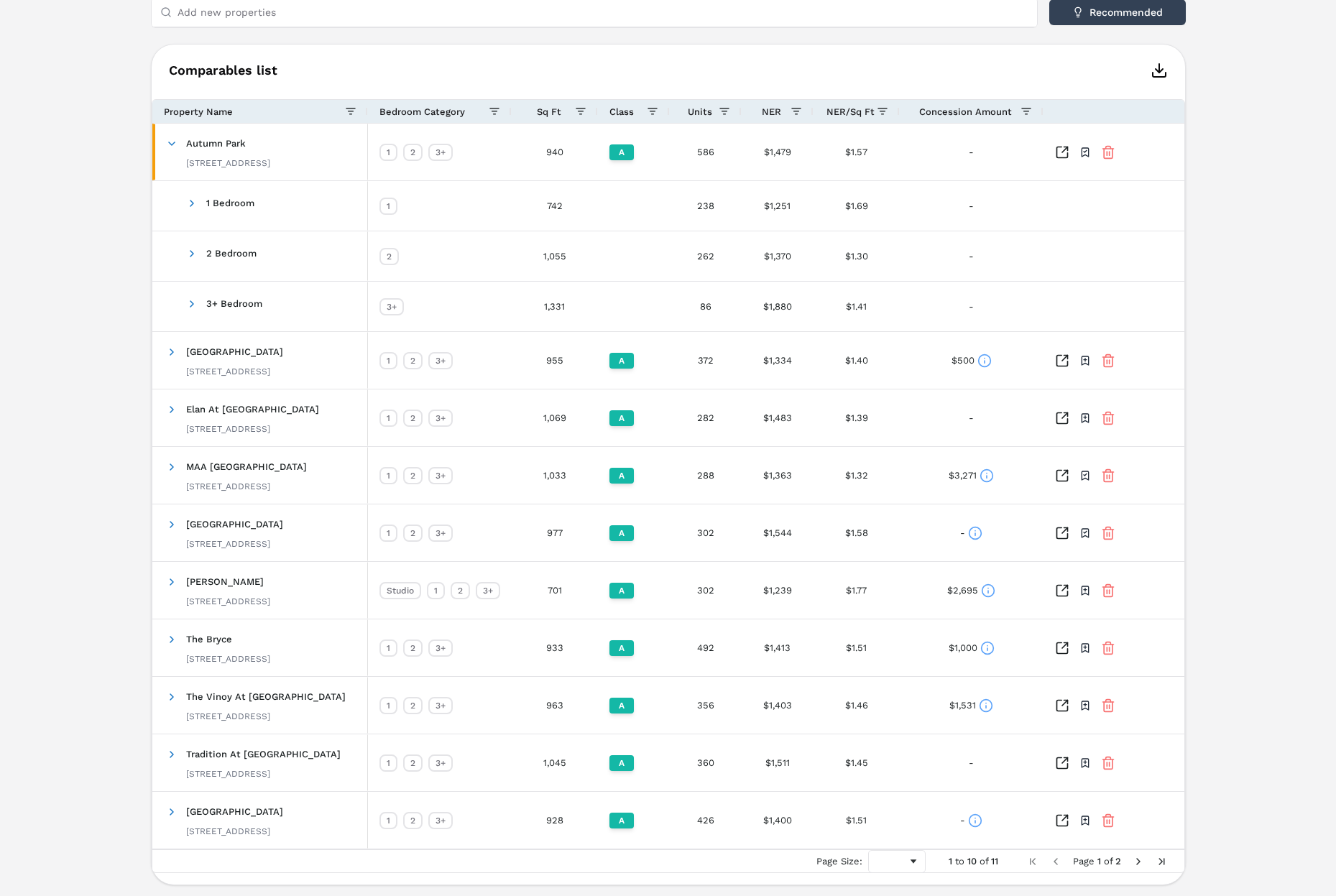
click at [1164, 360] on div "Notifications Autumn Park A [STREET_ADDRESS] Toggle portfolio menu - 586 1 Bedr…" at bounding box center [668, 294] width 1336 height 1218
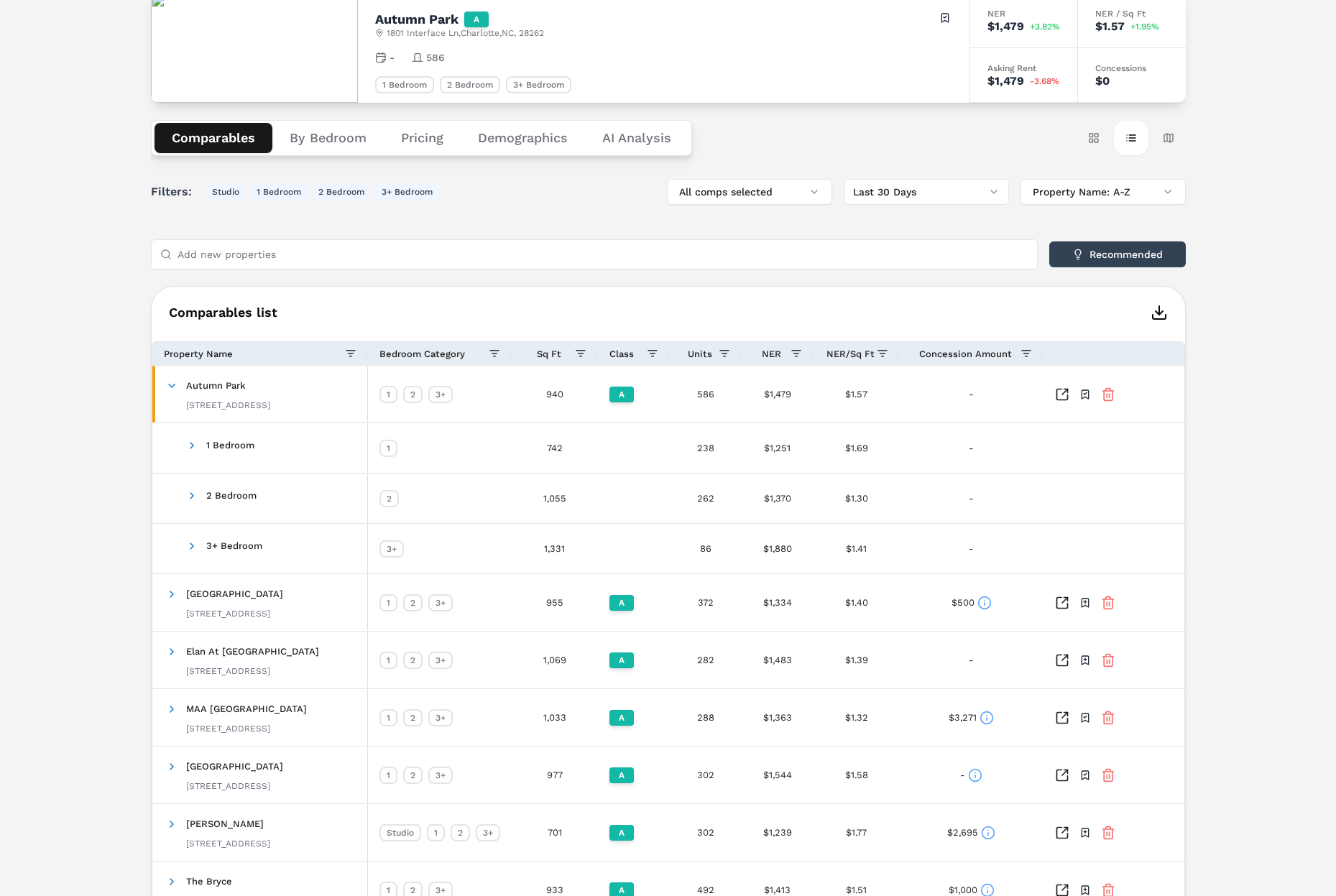
scroll to position [130, 0]
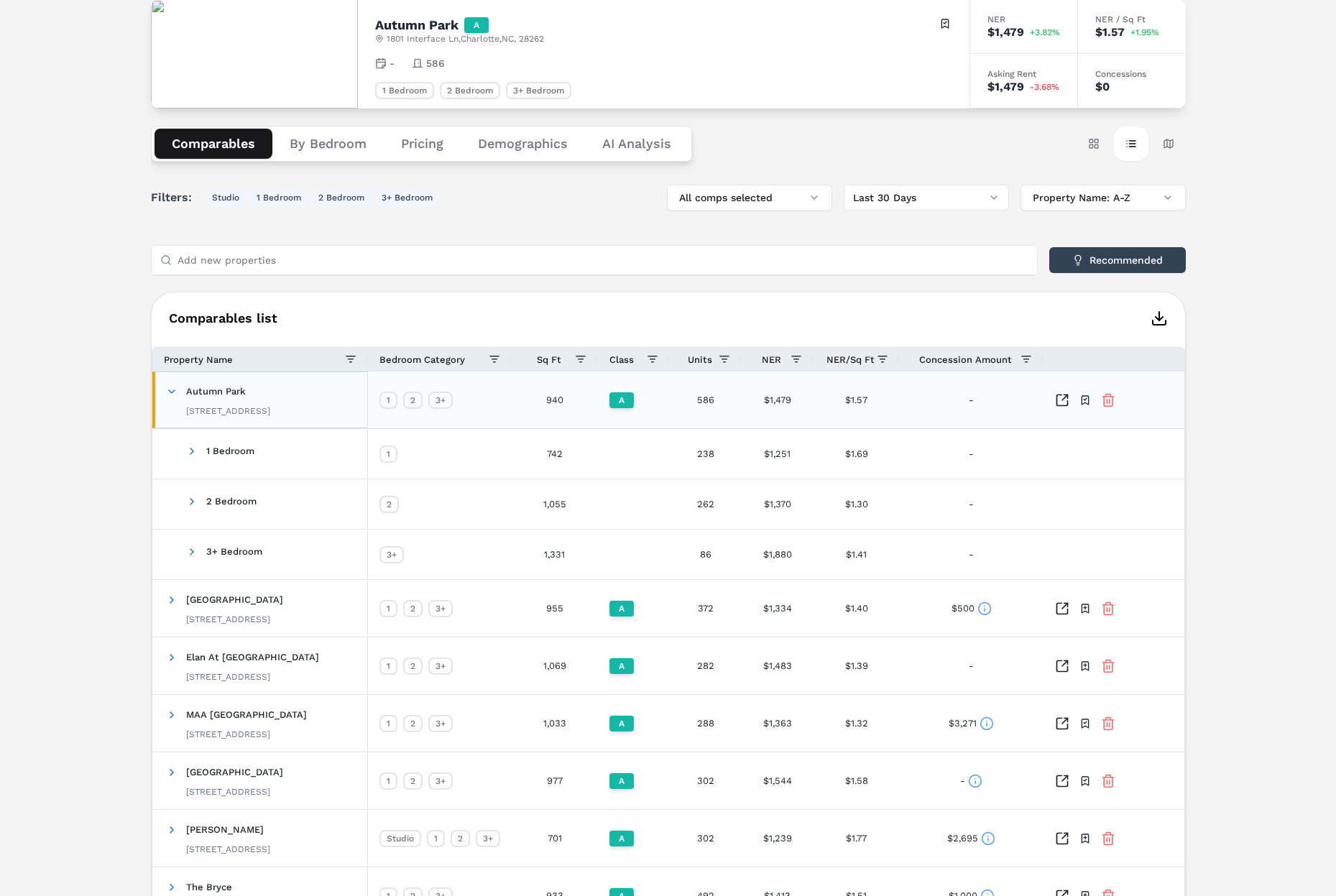
drag, startPoint x: 236, startPoint y: 389, endPoint x: 339, endPoint y: 396, distance: 103.2
click at [237, 389] on span "Autumn Park" at bounding box center [216, 391] width 60 height 10
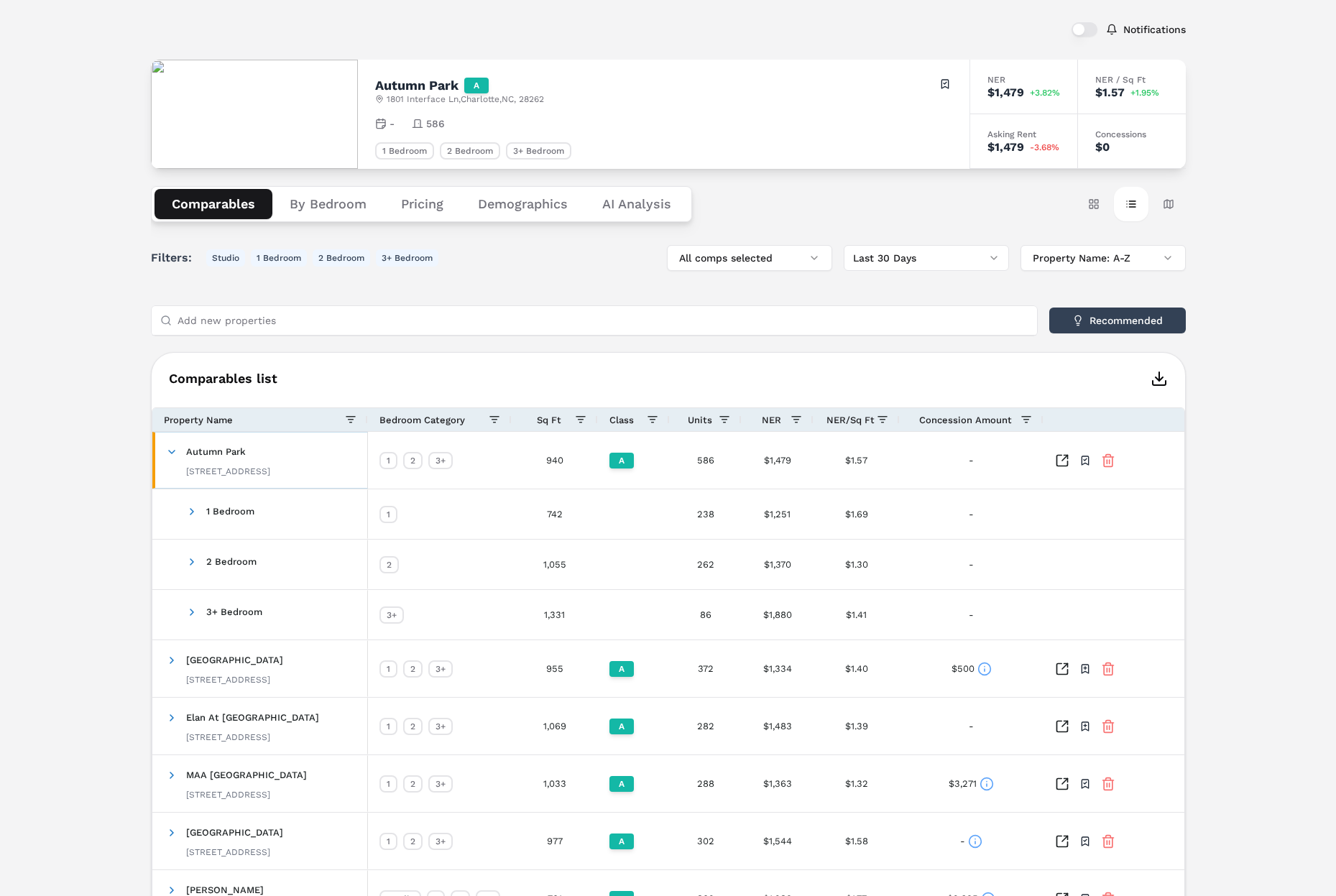
scroll to position [0, 0]
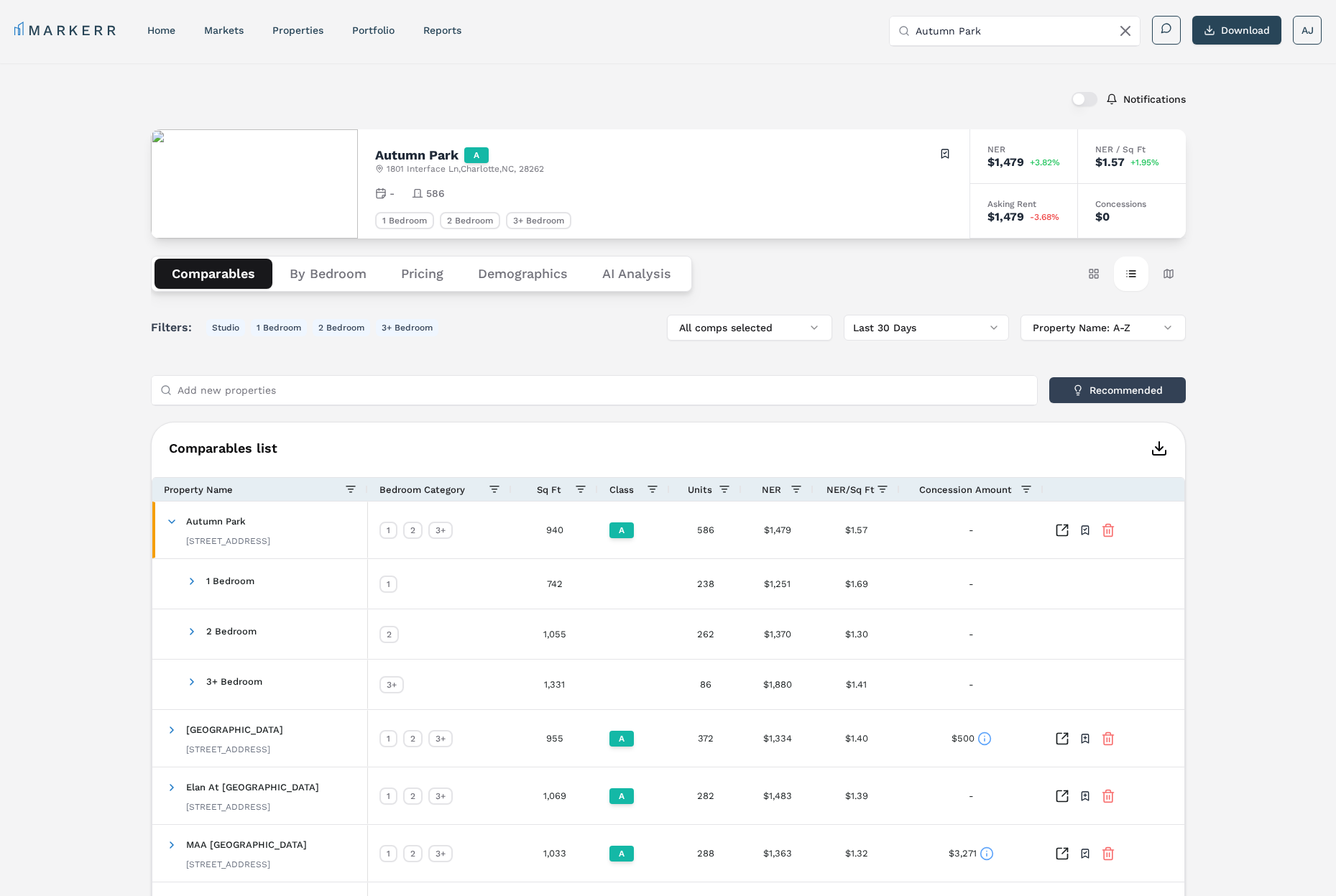
click at [458, 169] on span "[STREET_ADDRESS]" at bounding box center [465, 169] width 157 height 11
click at [454, 171] on span "[STREET_ADDRESS]" at bounding box center [465, 169] width 157 height 11
click at [500, 175] on div "Autumn Park A [STREET_ADDRESS] Toggle portfolio menu - 586 1 Bedroom 2 Bedroom …" at bounding box center [664, 184] width 612 height 109
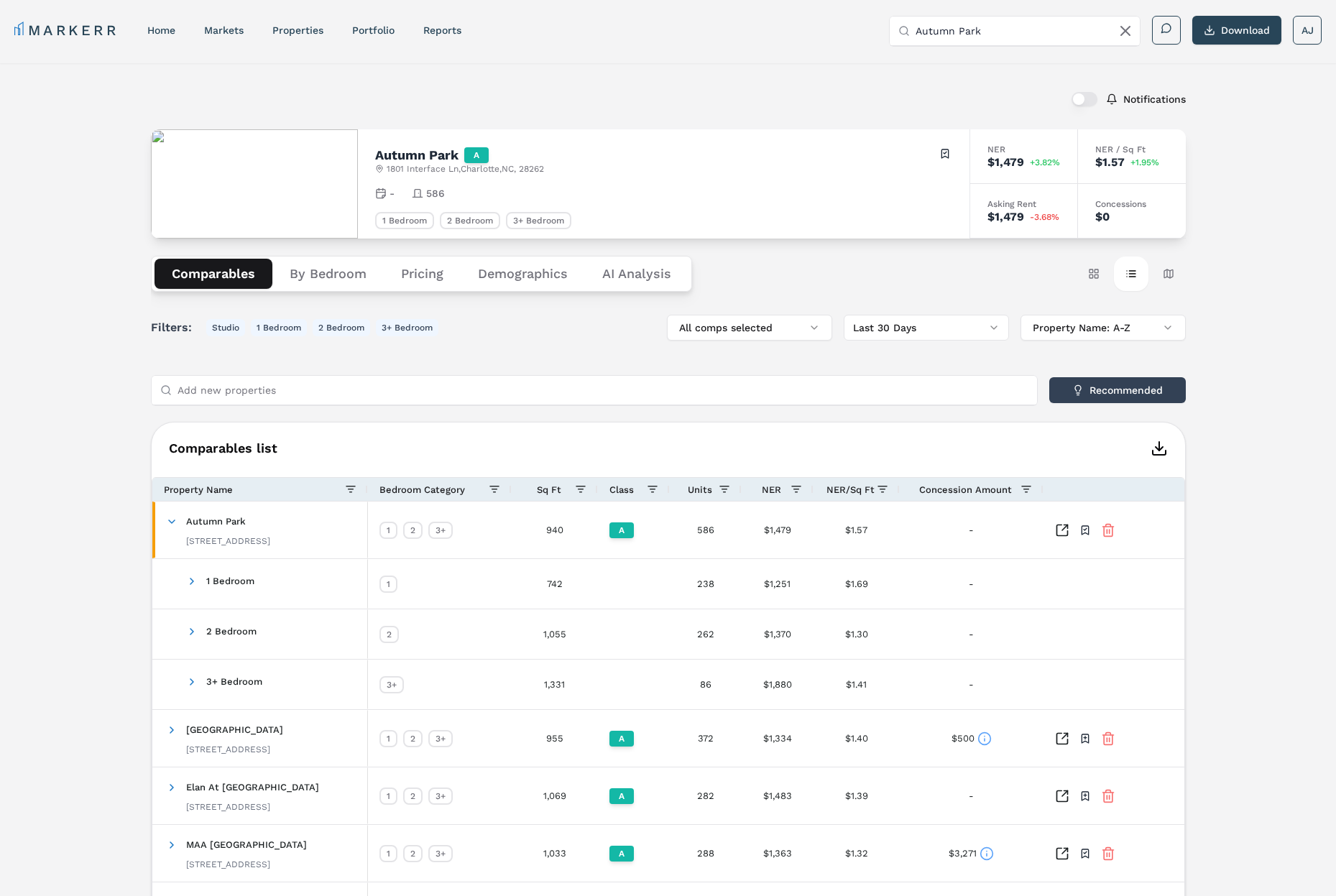
click at [502, 166] on span "[STREET_ADDRESS]" at bounding box center [465, 169] width 157 height 11
click at [528, 166] on span "[STREET_ADDRESS]" at bounding box center [465, 169] width 157 height 11
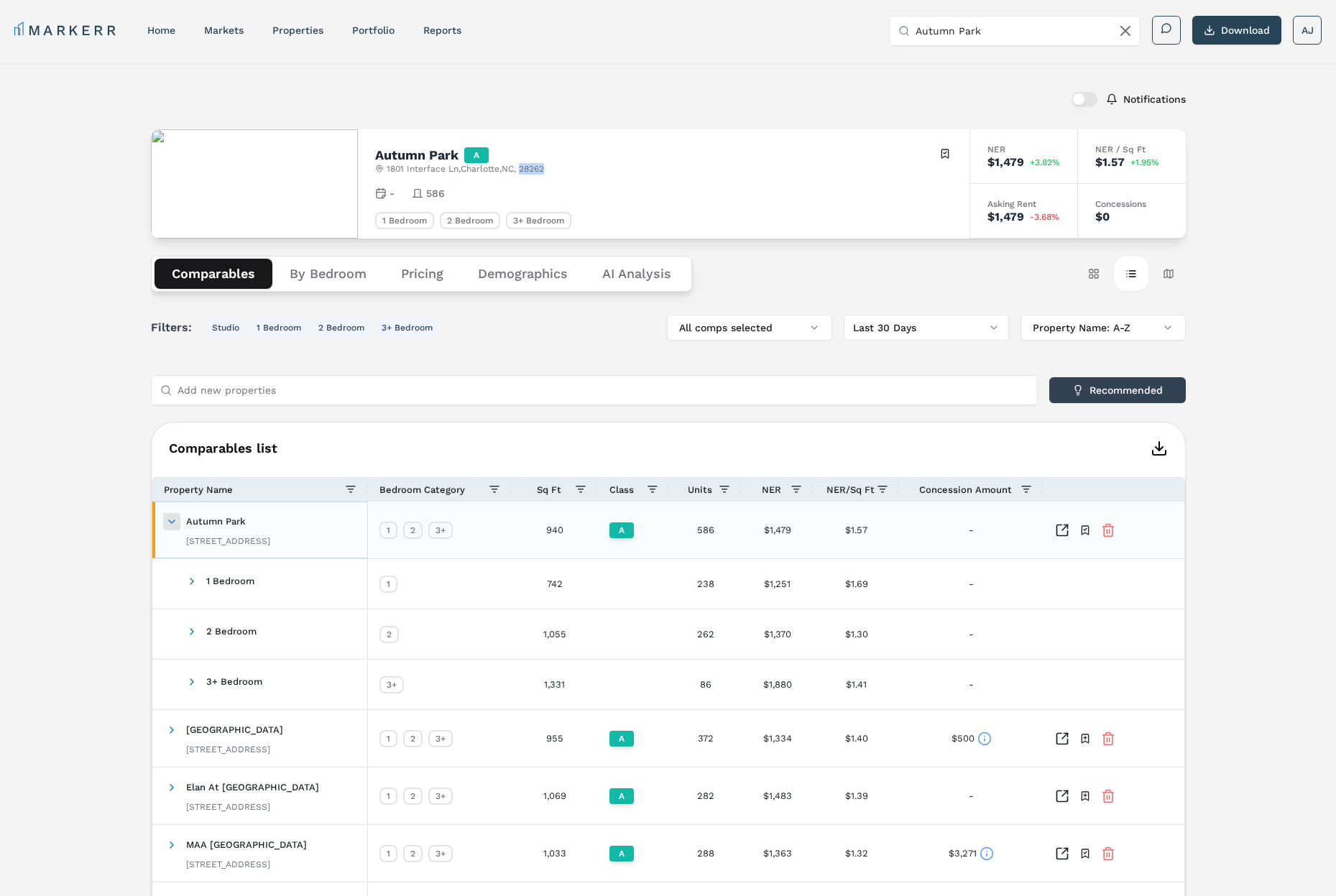
click at [168, 522] on span at bounding box center [171, 521] width 11 height 11
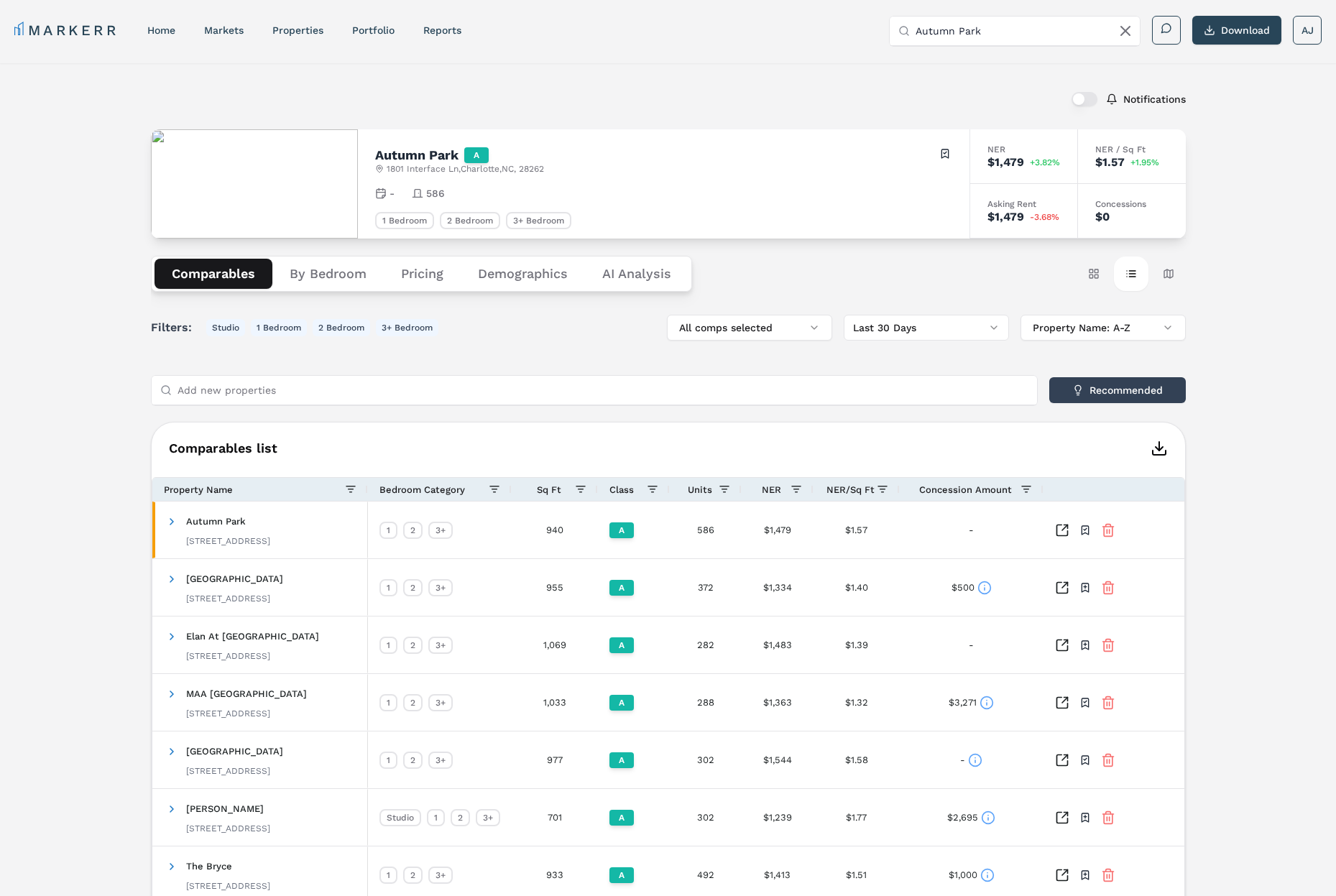
click at [426, 172] on span "[STREET_ADDRESS]" at bounding box center [465, 169] width 157 height 11
click at [108, 246] on div "Notifications Autumn Park A [STREET_ADDRESS] Toggle portfolio menu - 586 1 Bedr…" at bounding box center [668, 596] width 1336 height 1066
click at [428, 168] on span "[STREET_ADDRESS]" at bounding box center [465, 169] width 157 height 11
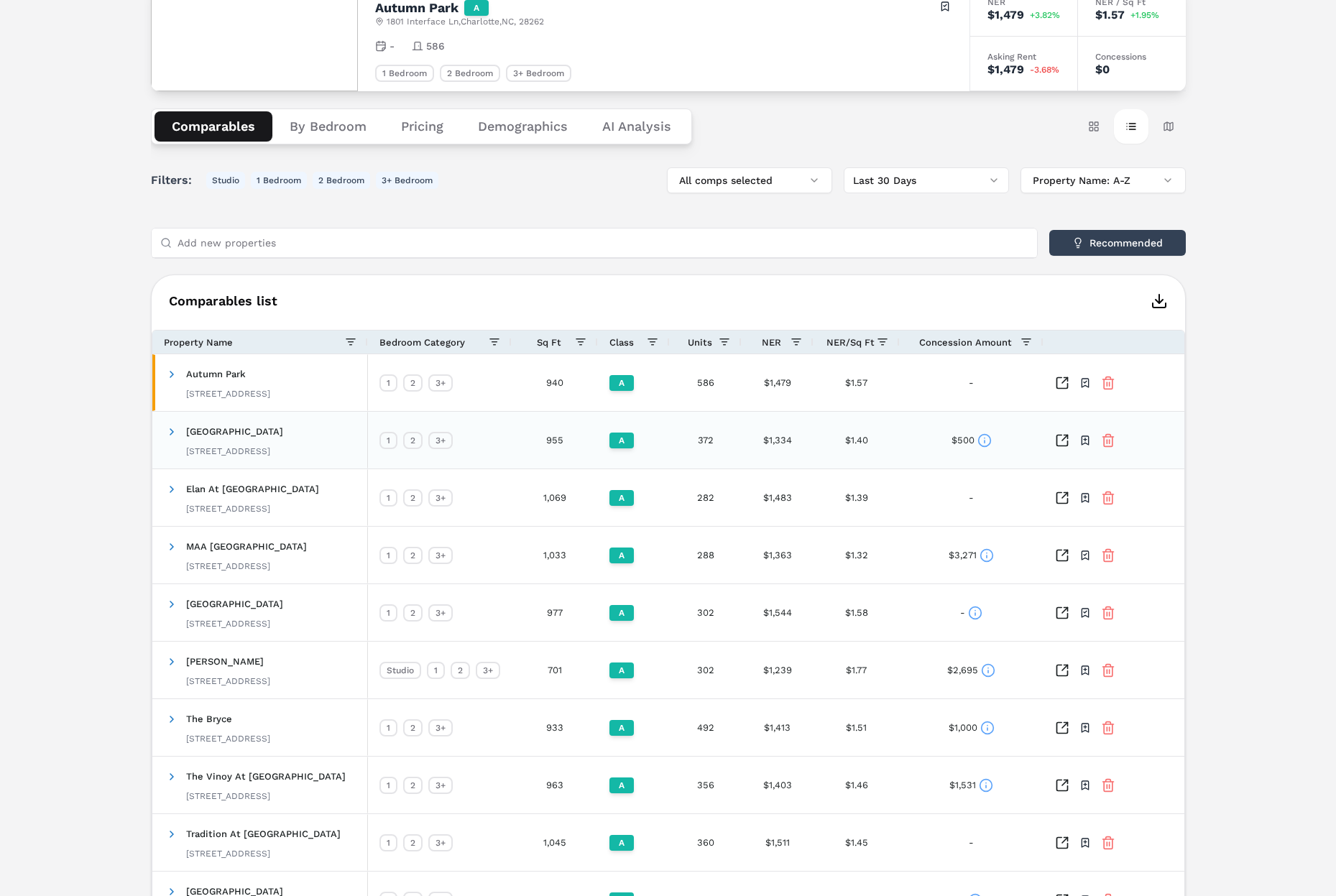
scroll to position [157, 0]
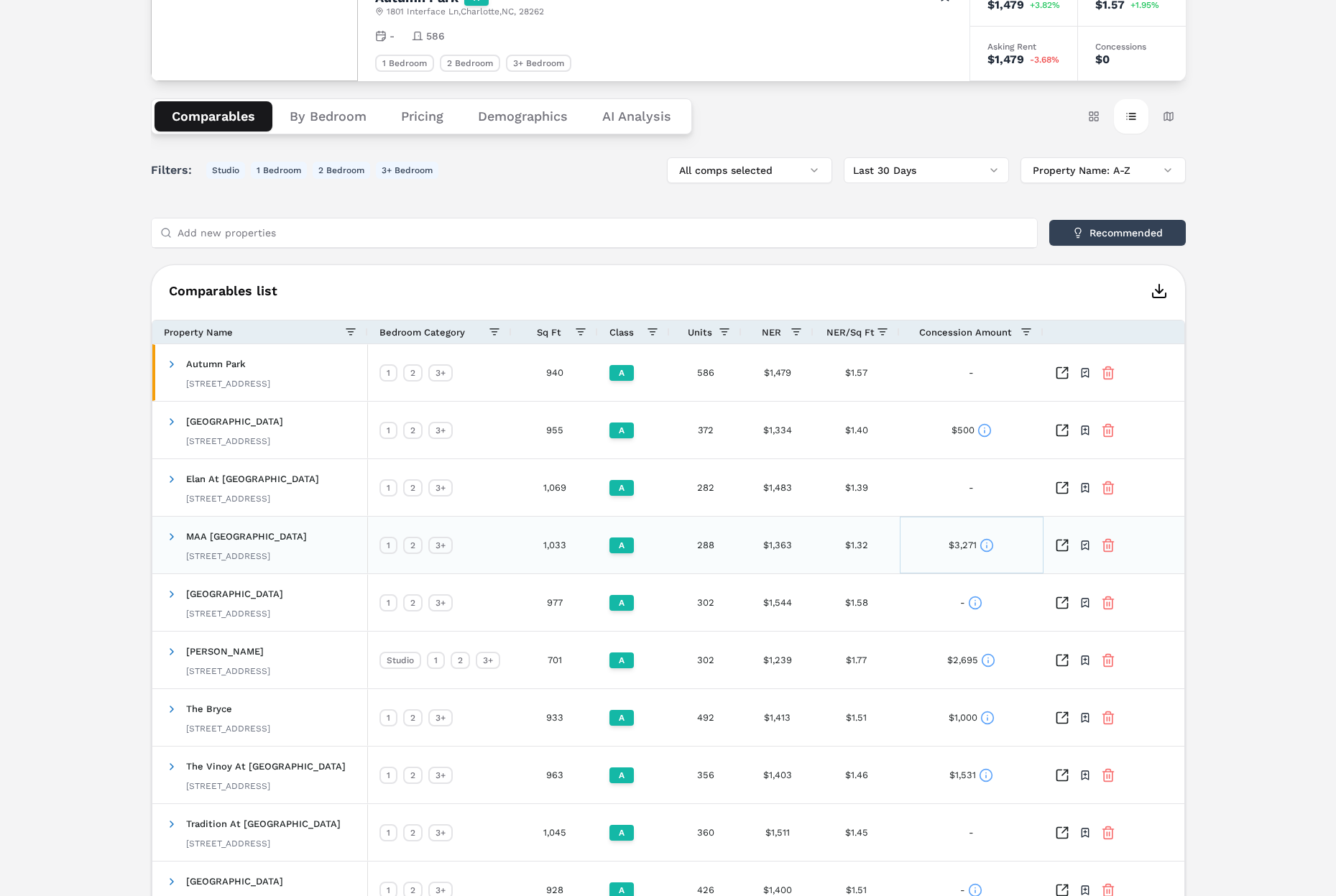
click at [985, 549] on icon at bounding box center [987, 545] width 14 height 14
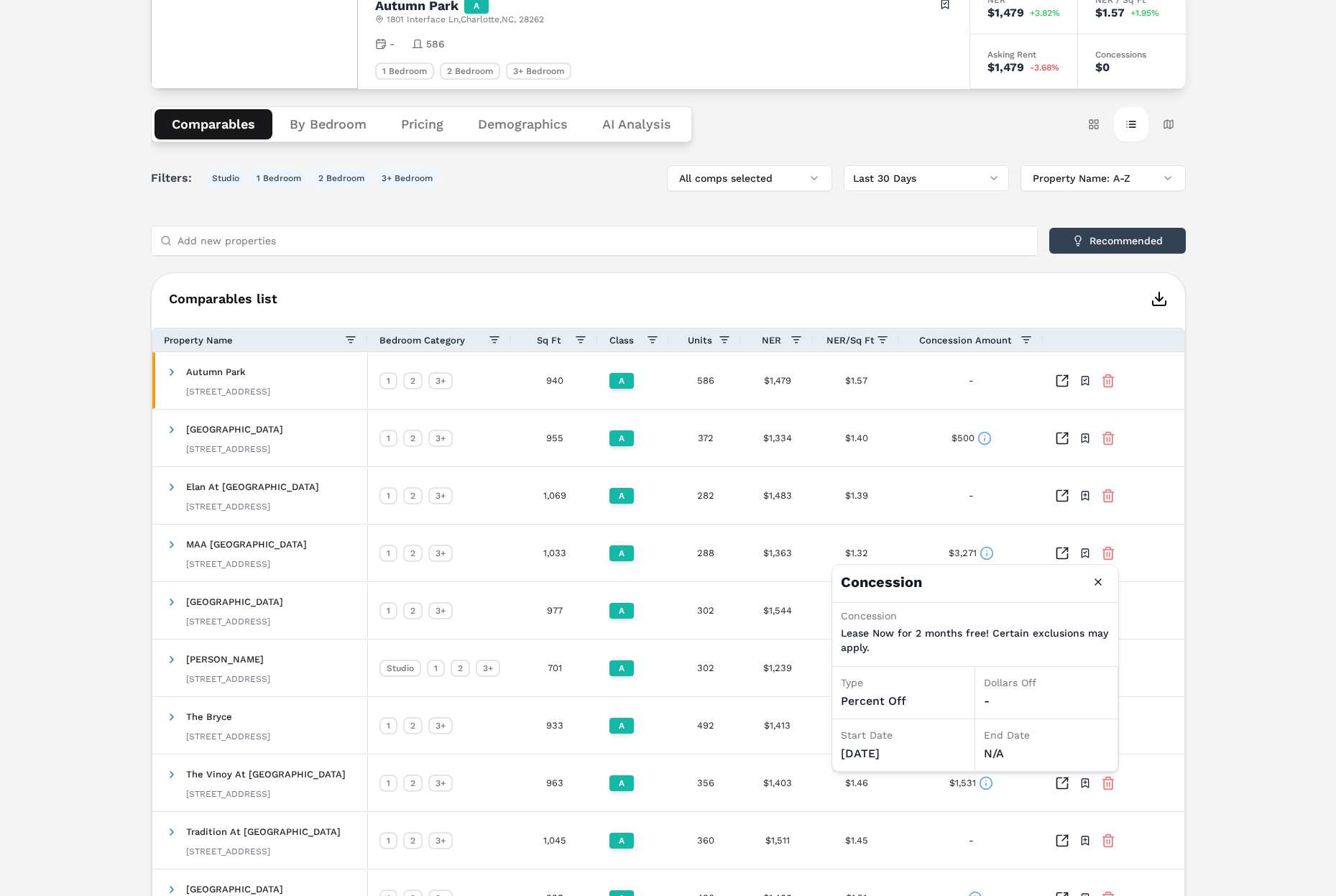
scroll to position [148, 0]
click at [1164, 505] on div "Notifications Autumn Park A [STREET_ADDRESS] Toggle portfolio menu - 586 1 Bedr…" at bounding box center [668, 447] width 1336 height 1066
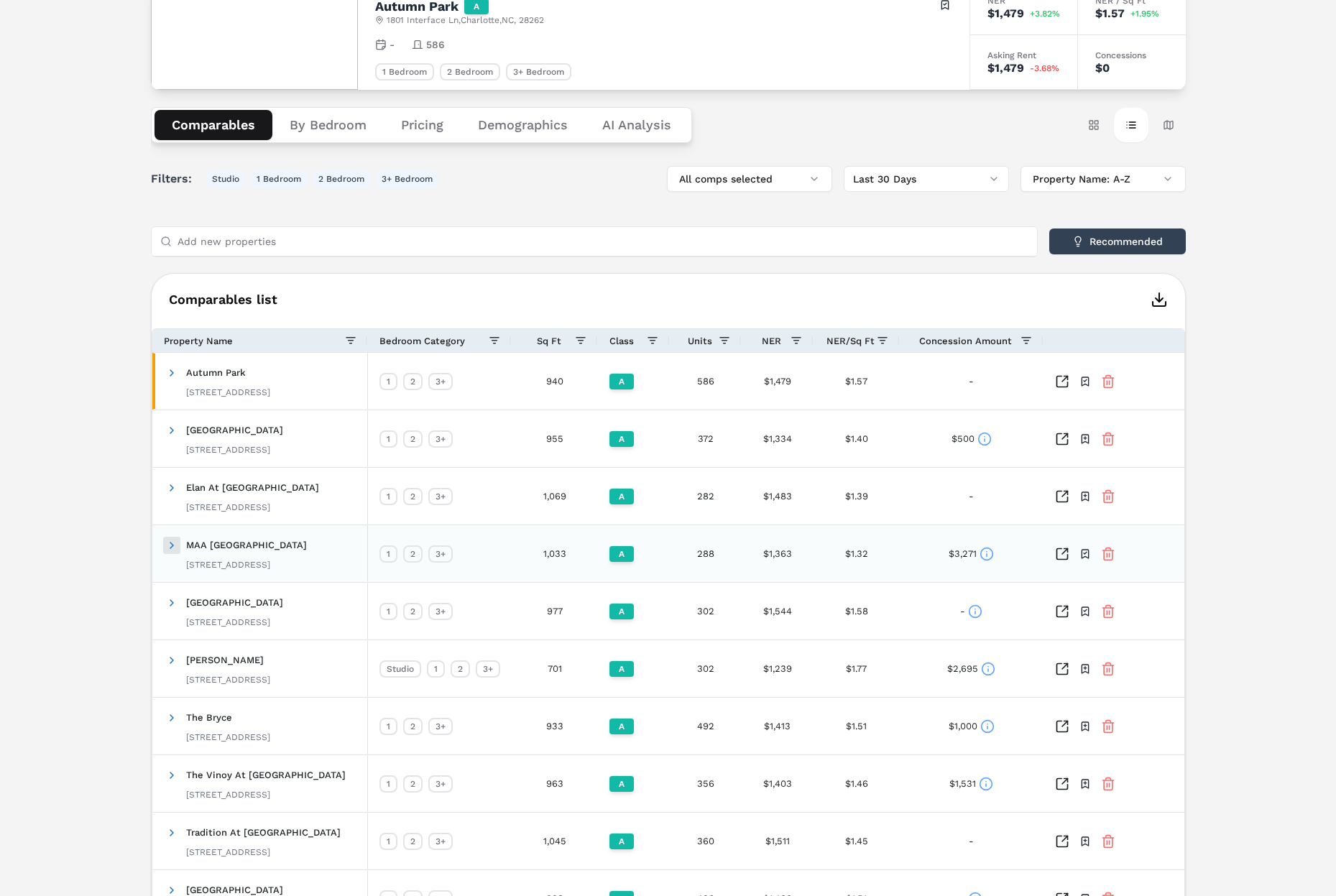
click at [171, 544] on span at bounding box center [171, 545] width 11 height 11
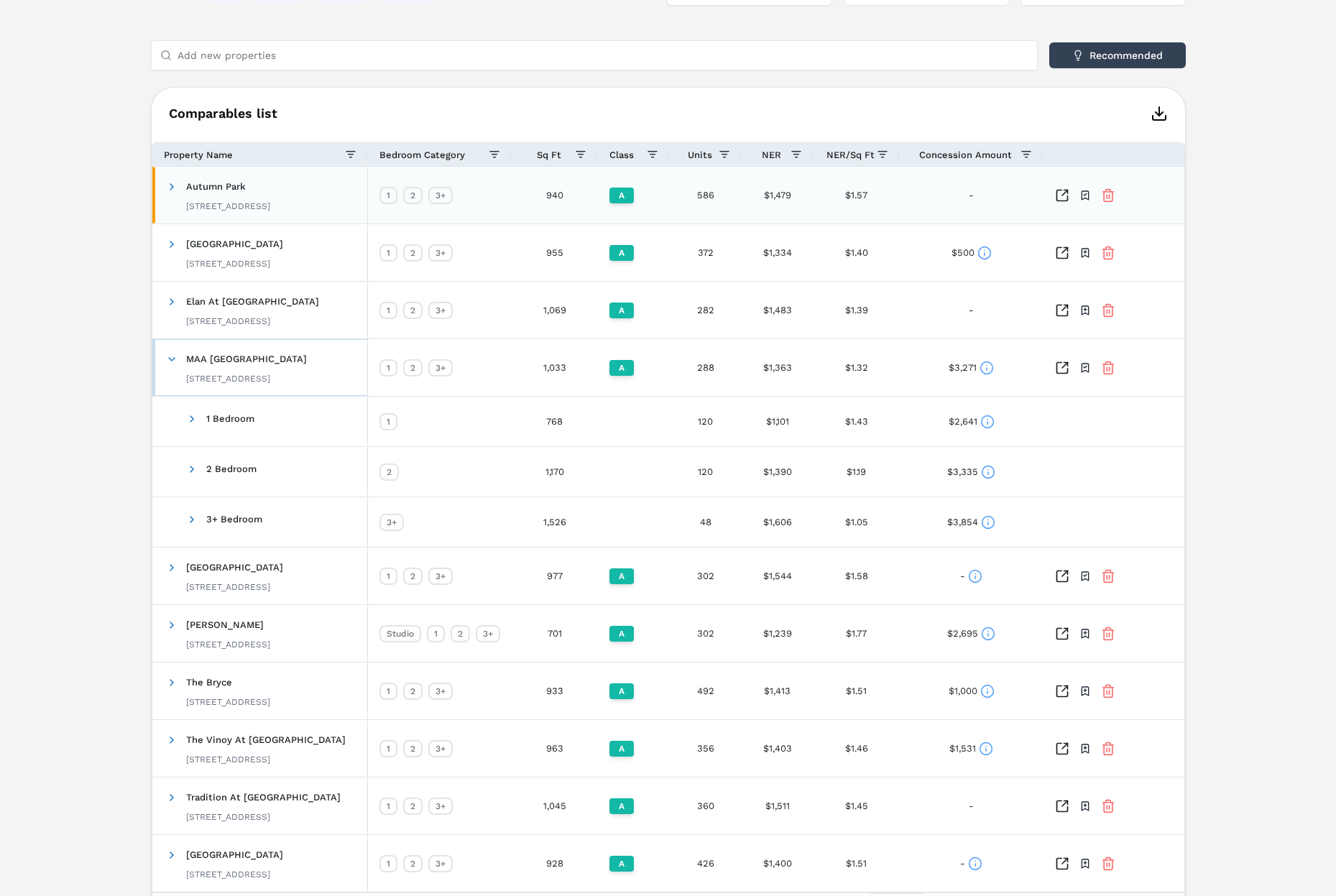
scroll to position [338, 0]
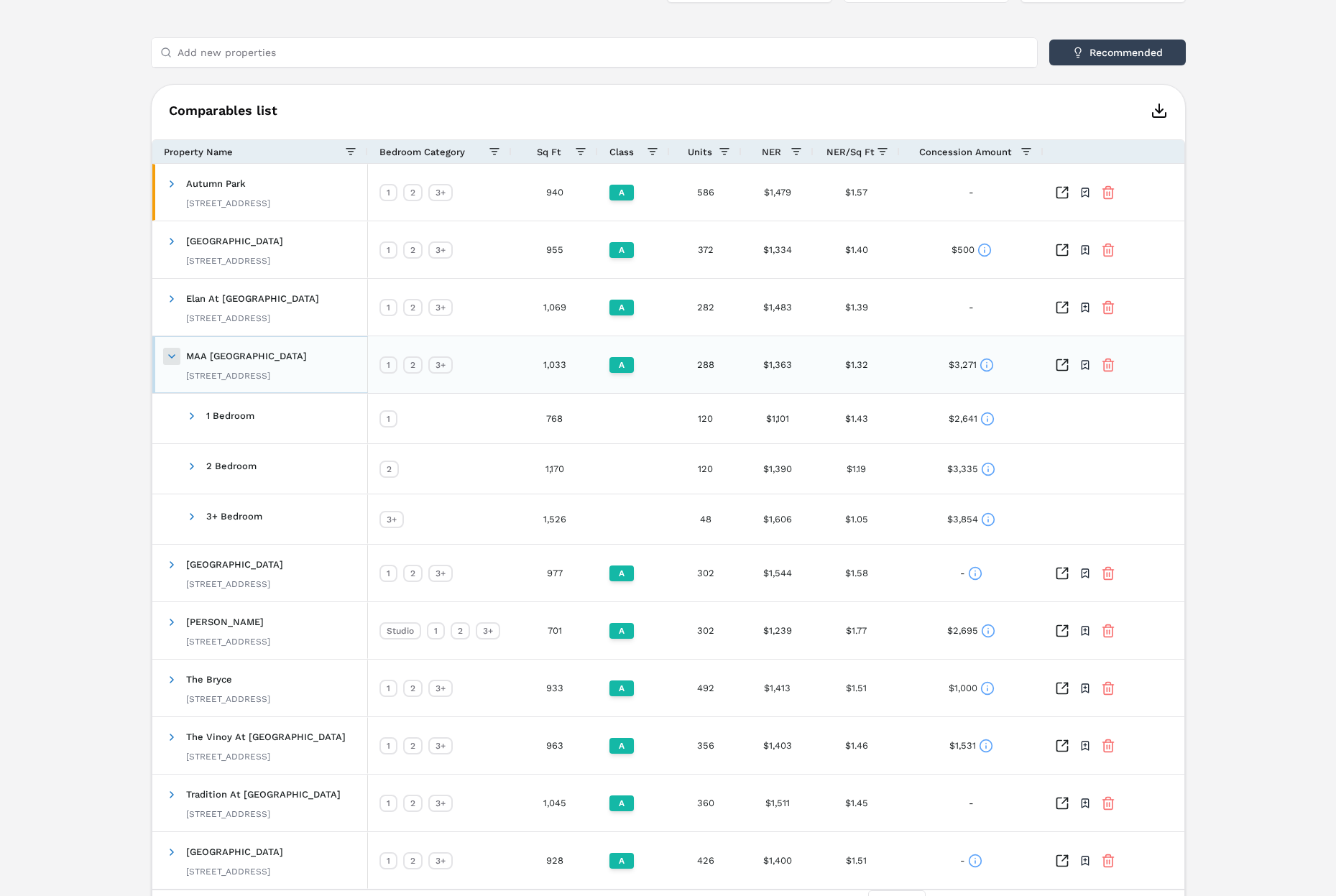
click at [166, 357] on span at bounding box center [171, 356] width 11 height 11
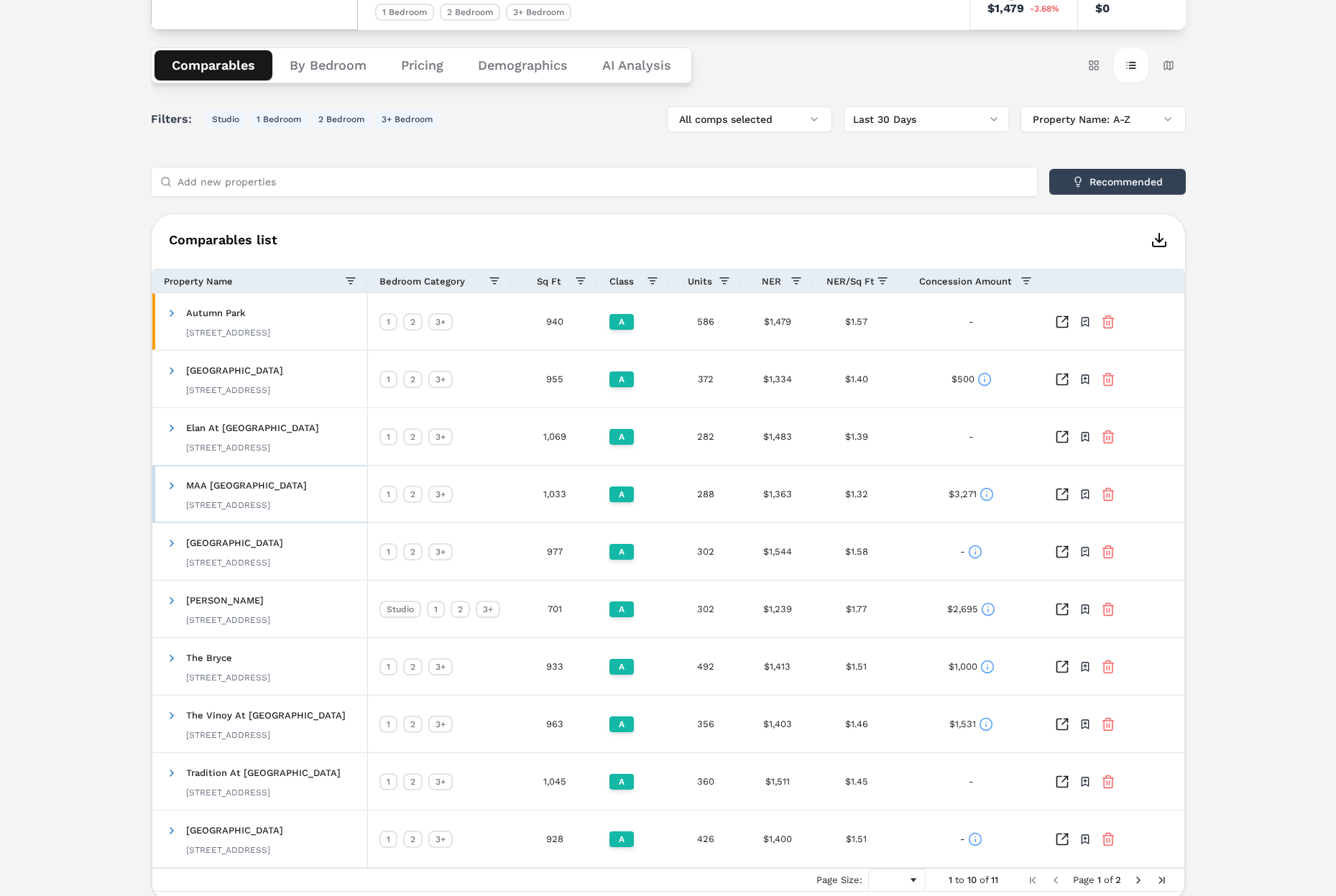
scroll to position [207, 0]
click at [95, 240] on div "Notifications Autumn Park A [STREET_ADDRESS] Toggle portfolio menu - 586 1 Bedr…" at bounding box center [668, 388] width 1336 height 1066
click at [88, 159] on div "Notifications Autumn Park A [STREET_ADDRESS] Toggle portfolio menu - 586 1 Bedr…" at bounding box center [668, 388] width 1336 height 1066
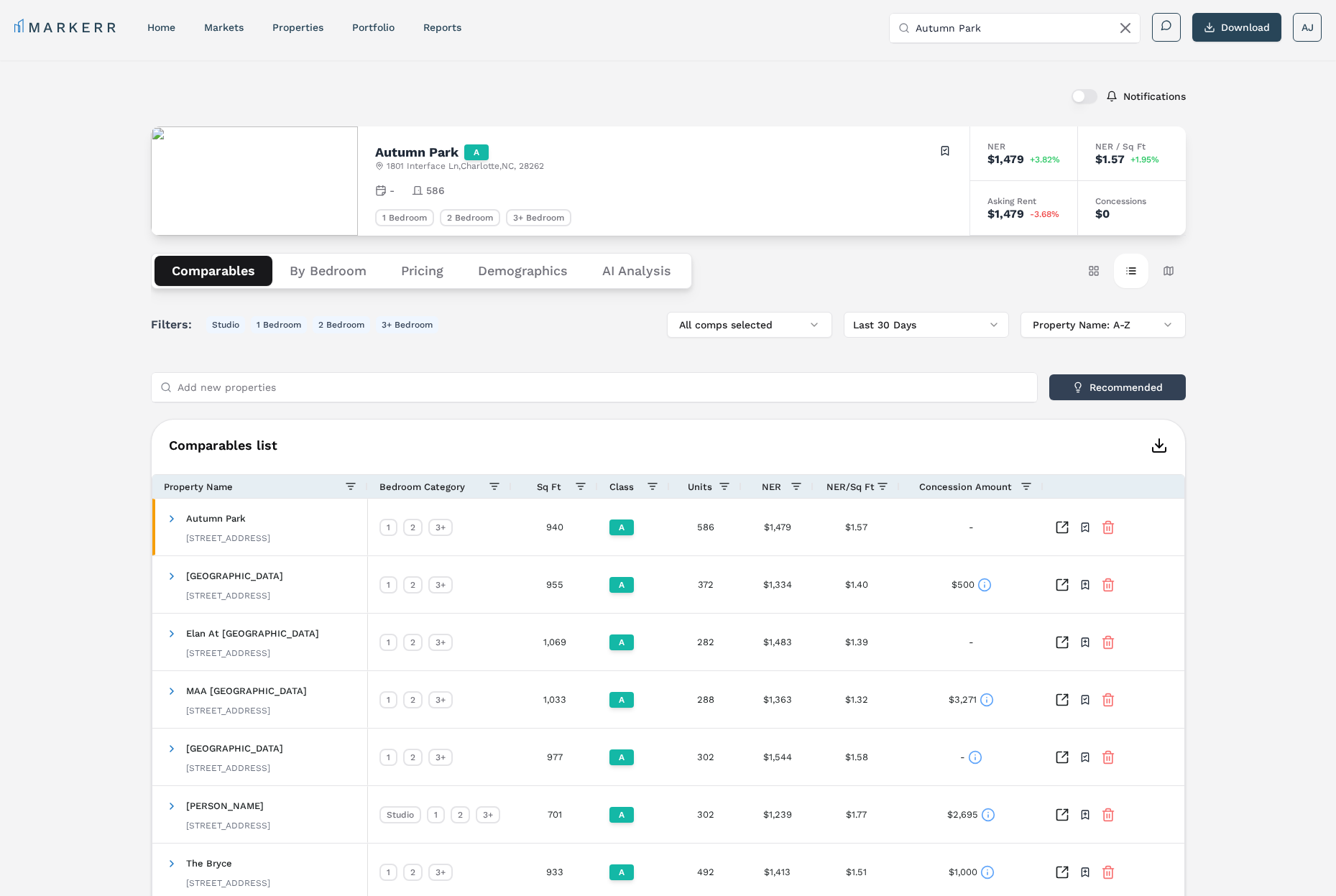
scroll to position [0, 0]
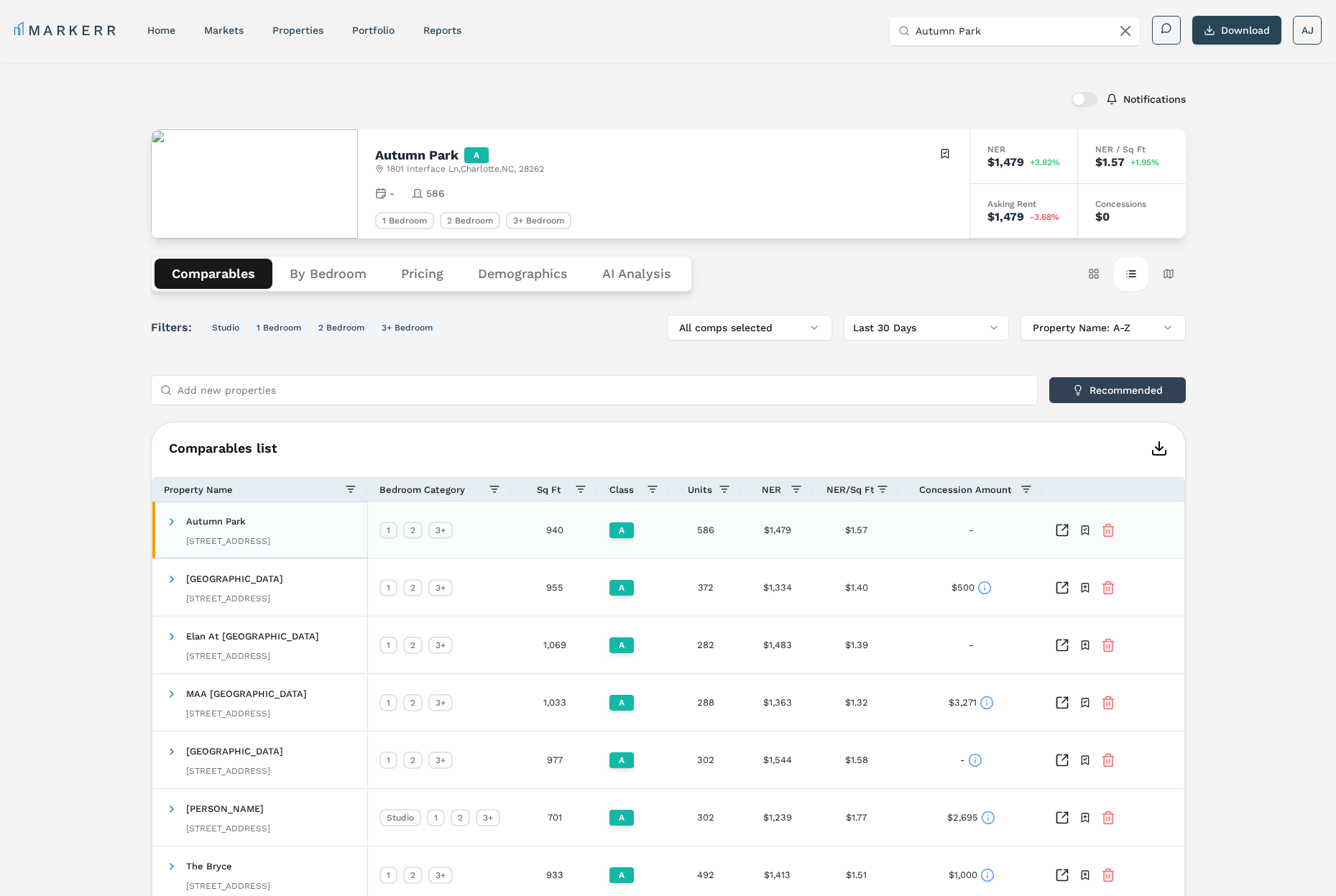
drag, startPoint x: 170, startPoint y: 516, endPoint x: 186, endPoint y: 516, distance: 16.0
click at [170, 516] on span at bounding box center [171, 521] width 11 height 11
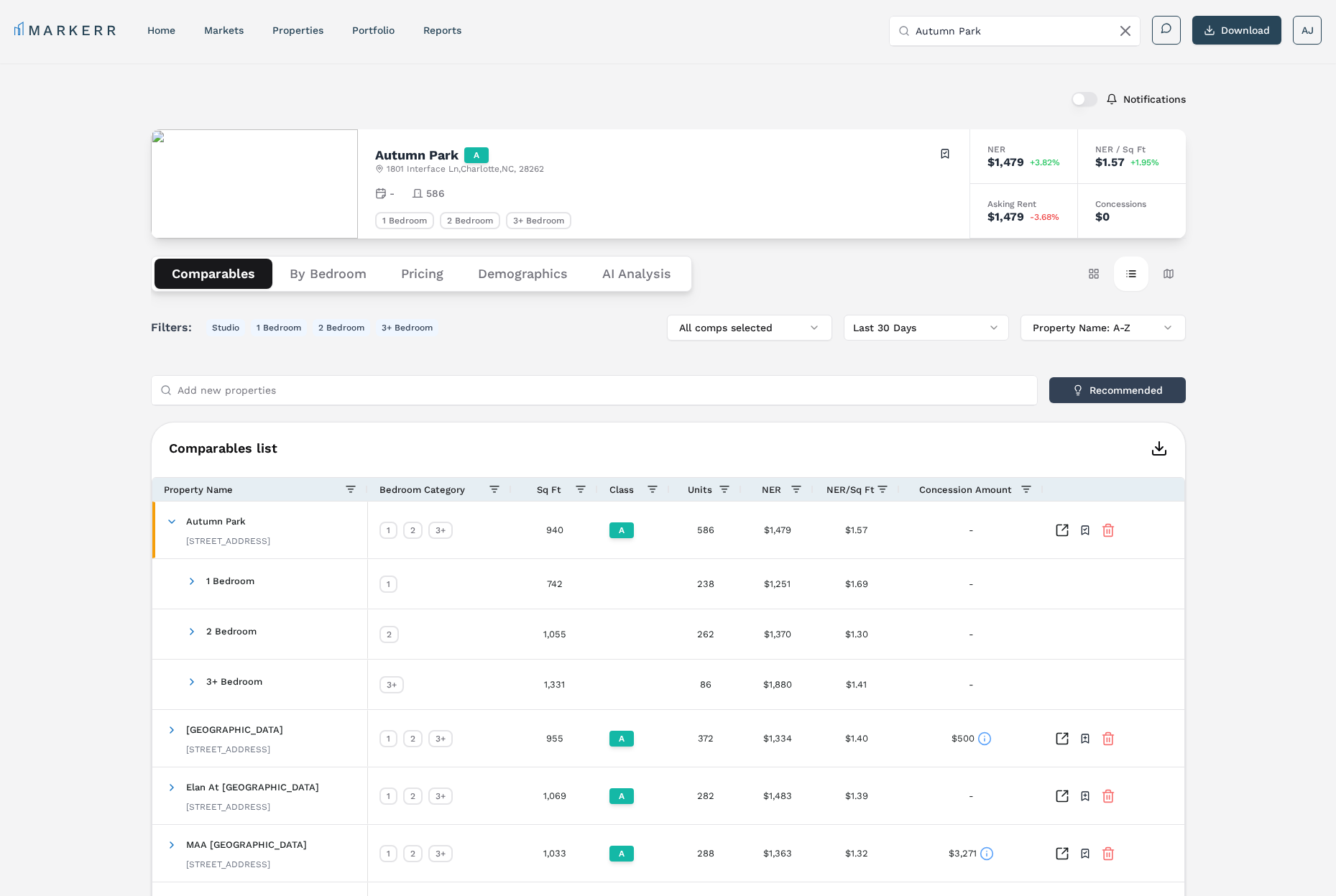
click at [328, 275] on button "By Bedroom" at bounding box center [328, 274] width 111 height 30
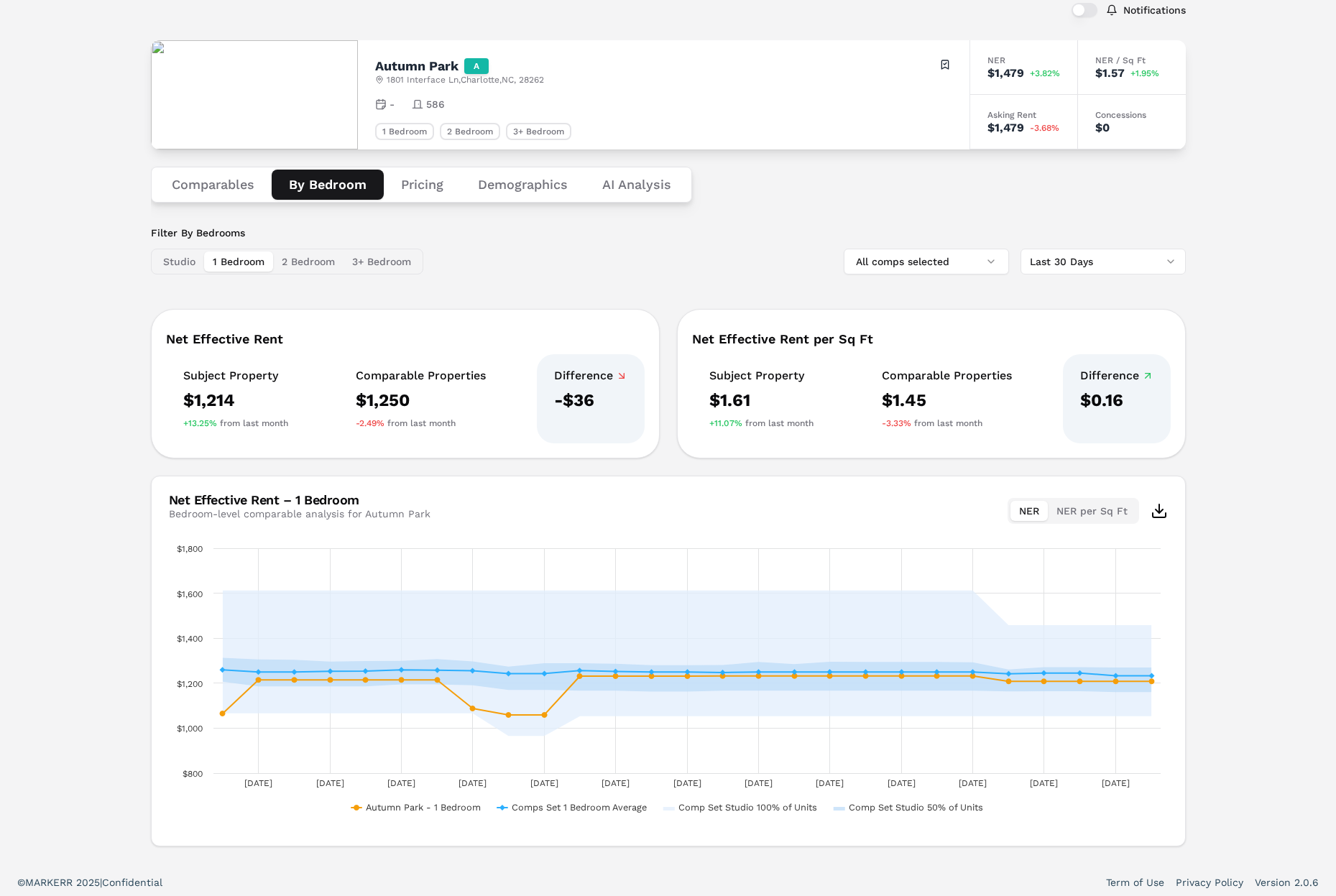
scroll to position [94, 0]
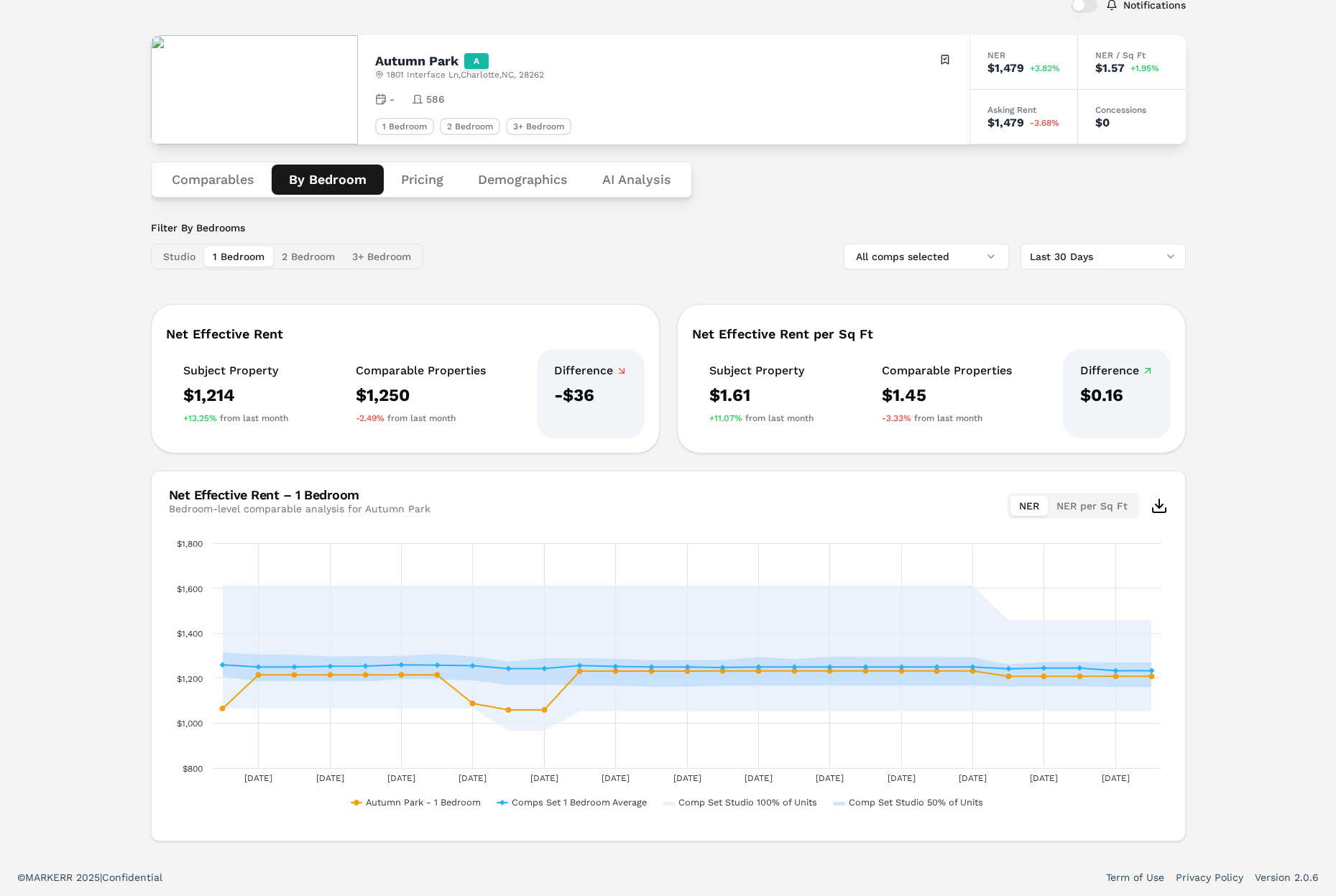
click at [240, 173] on button "Comparables" at bounding box center [213, 180] width 117 height 30
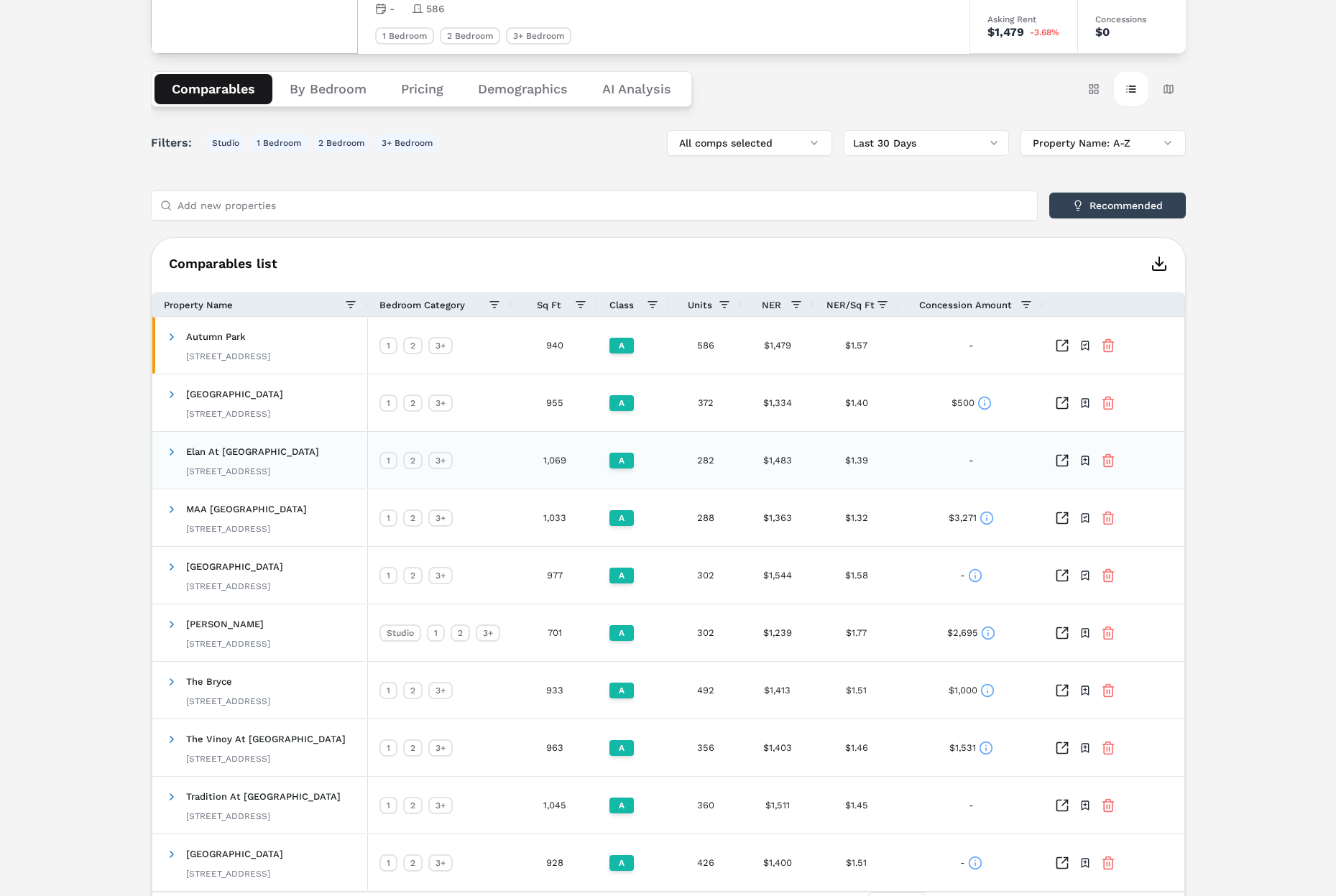
scroll to position [189, 0]
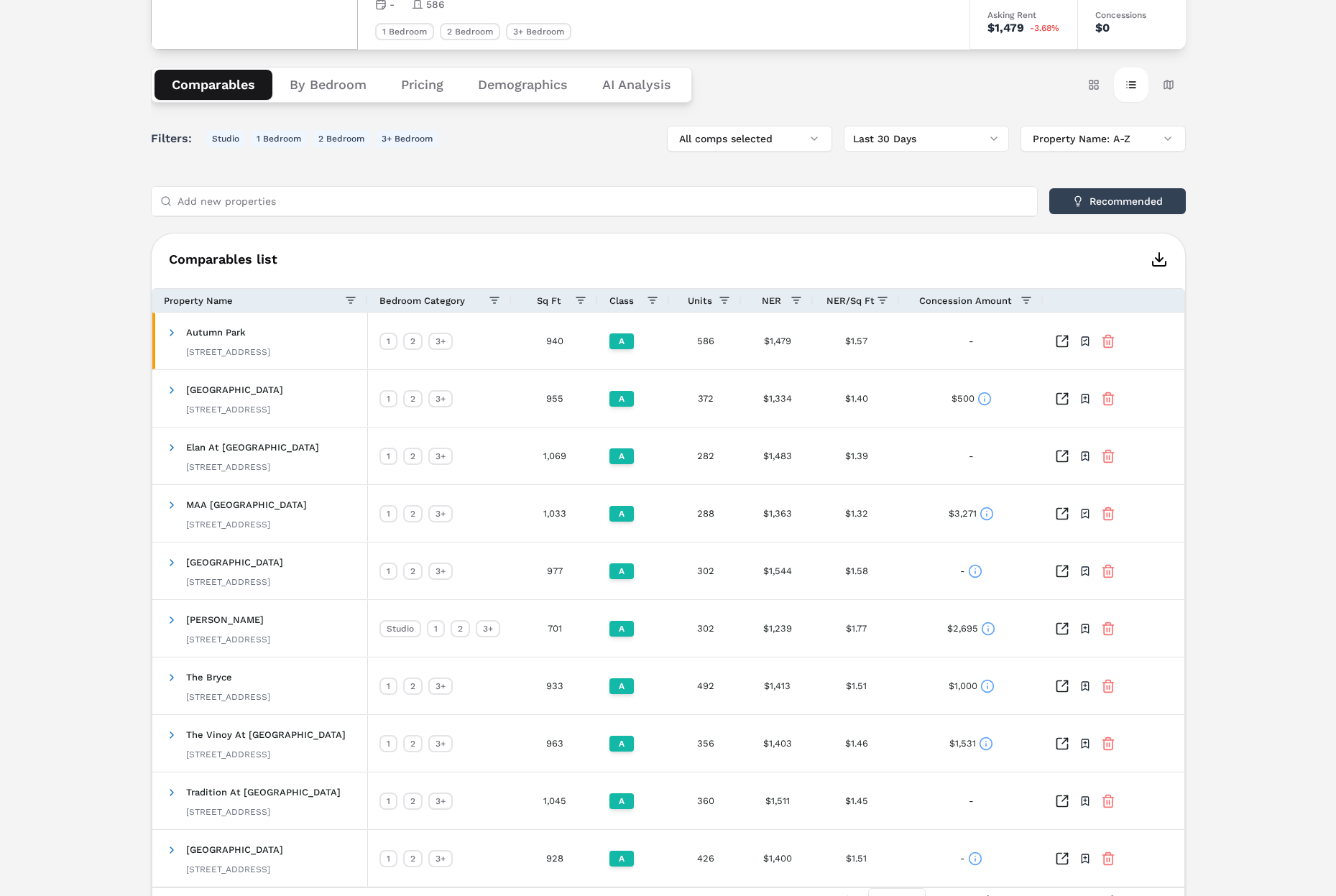
click at [1164, 382] on div "Notifications Autumn Park A [STREET_ADDRESS] Toggle portfolio menu - 586 1 Bedr…" at bounding box center [668, 407] width 1336 height 1066
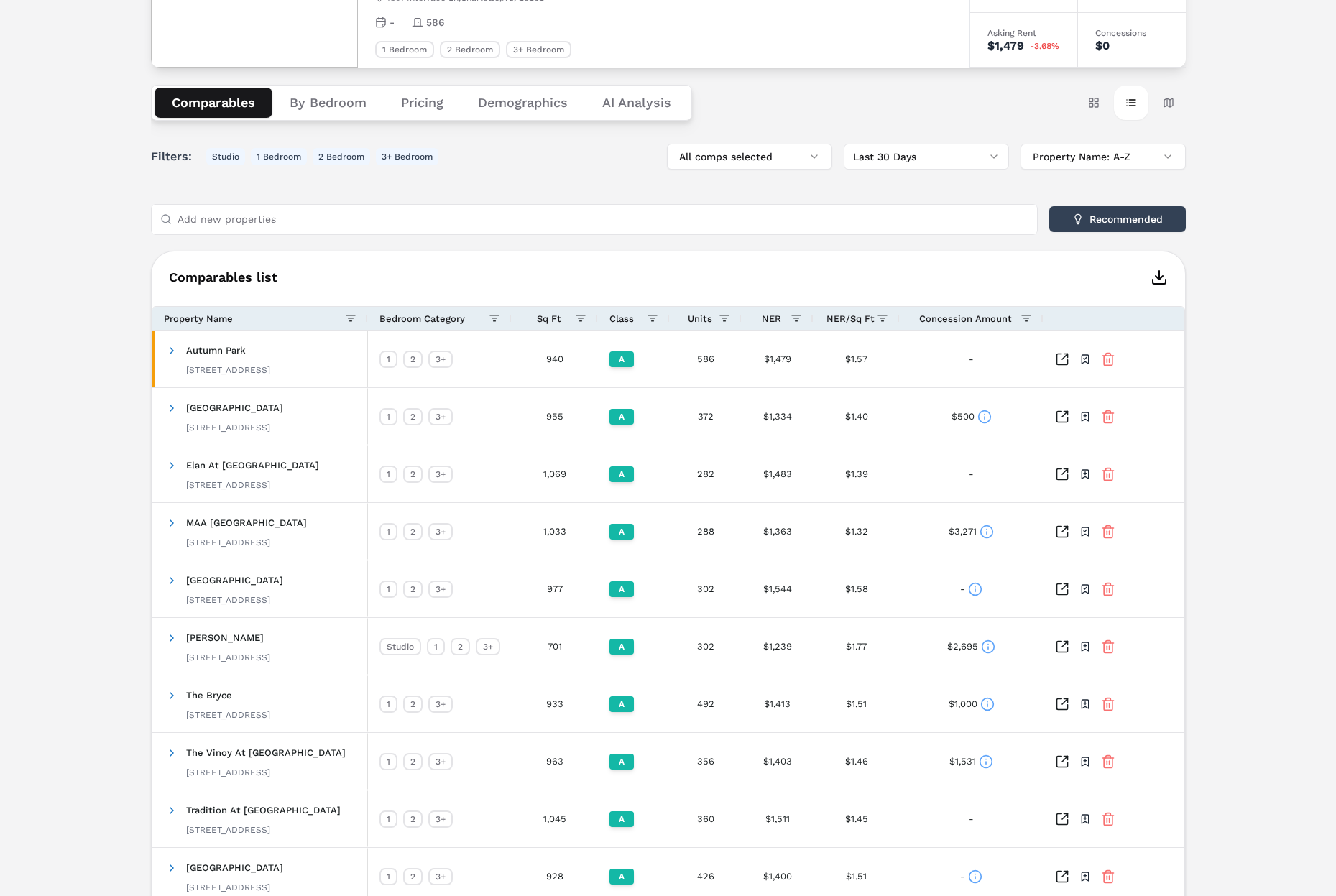
scroll to position [166, 0]
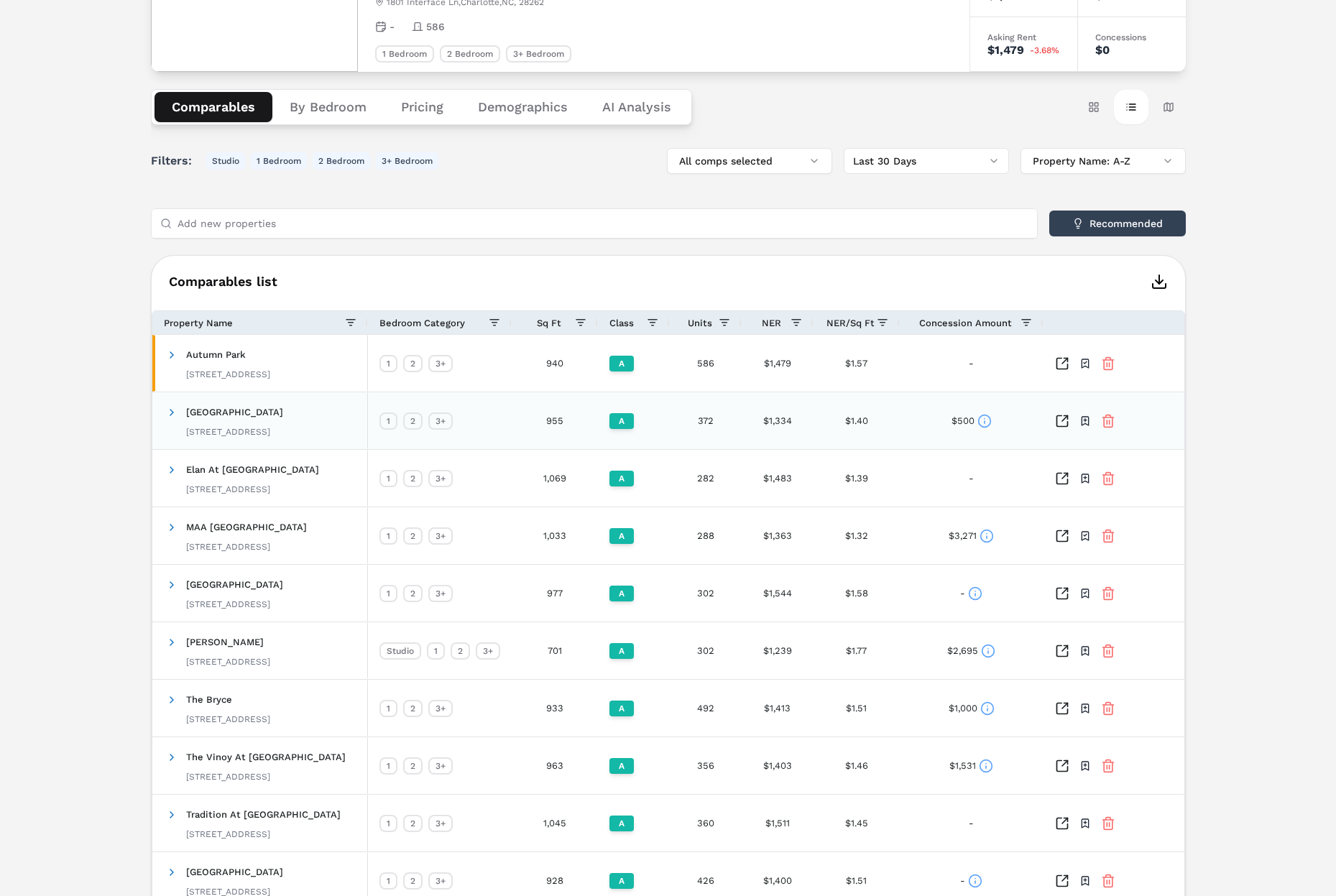
click at [781, 422] on div "$1,334" at bounding box center [778, 421] width 72 height 57
click at [1092, 107] on button "Card view" at bounding box center [1094, 106] width 34 height 34
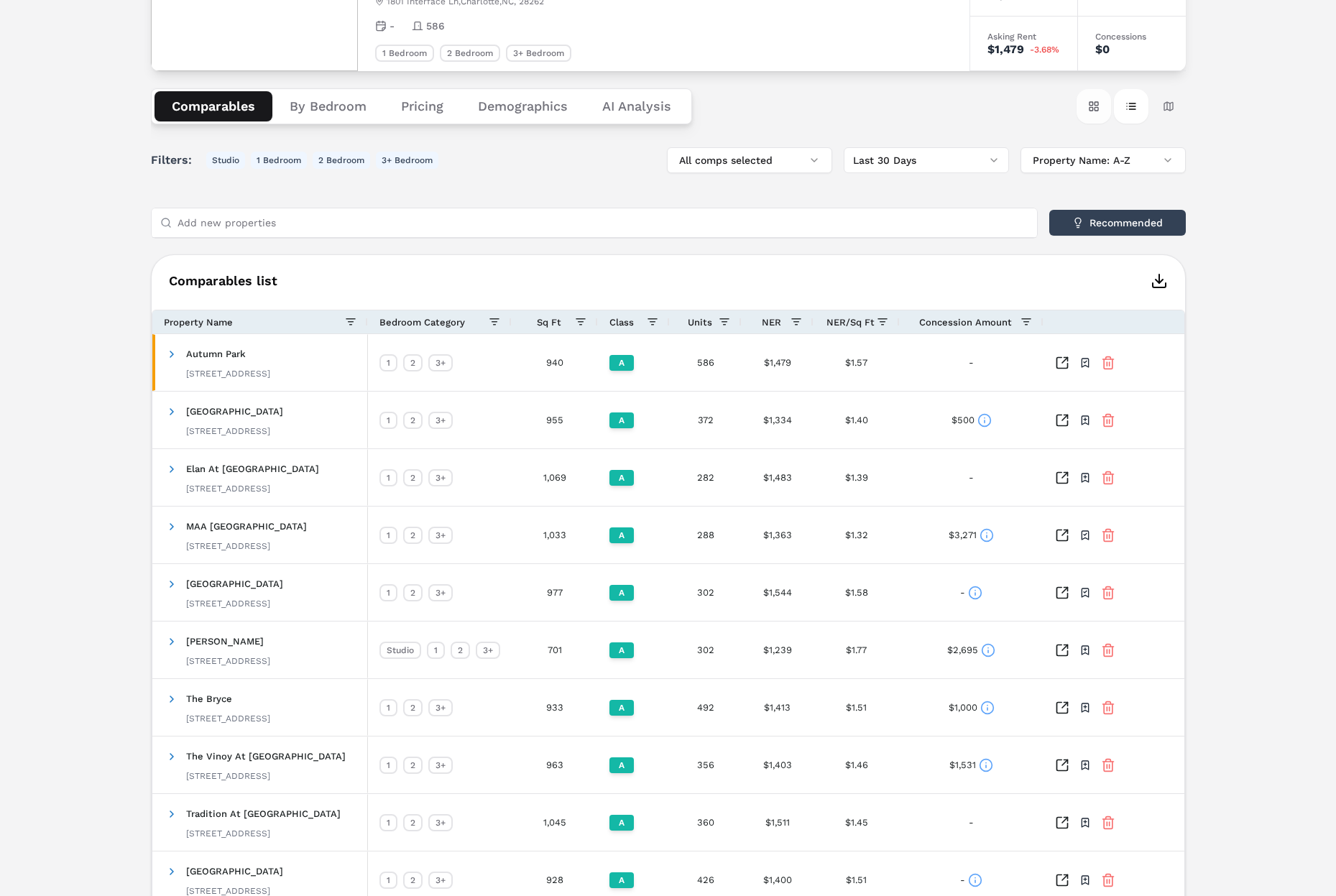
click at [1092, 107] on button "Card view" at bounding box center [1094, 106] width 34 height 34
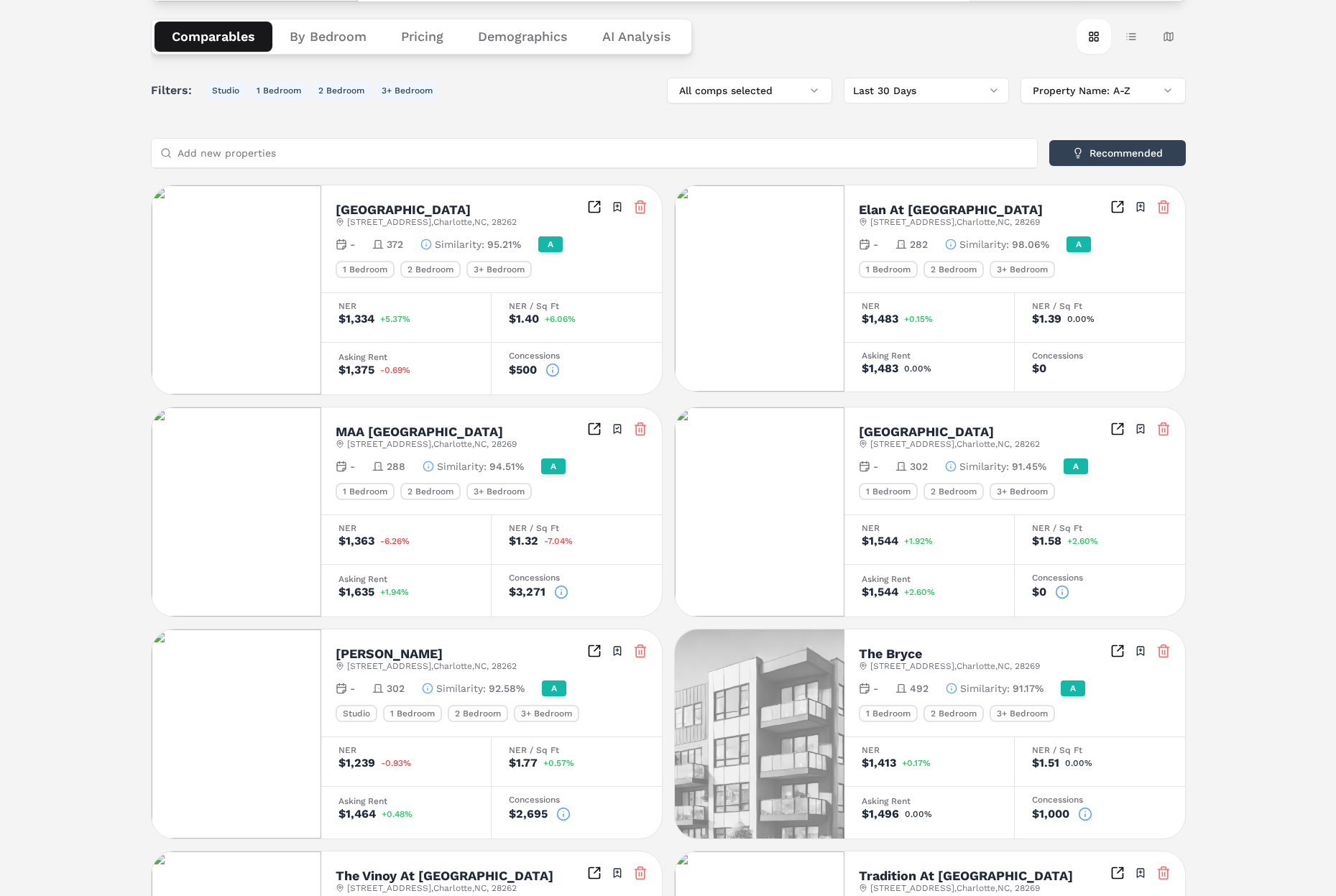
scroll to position [250, 0]
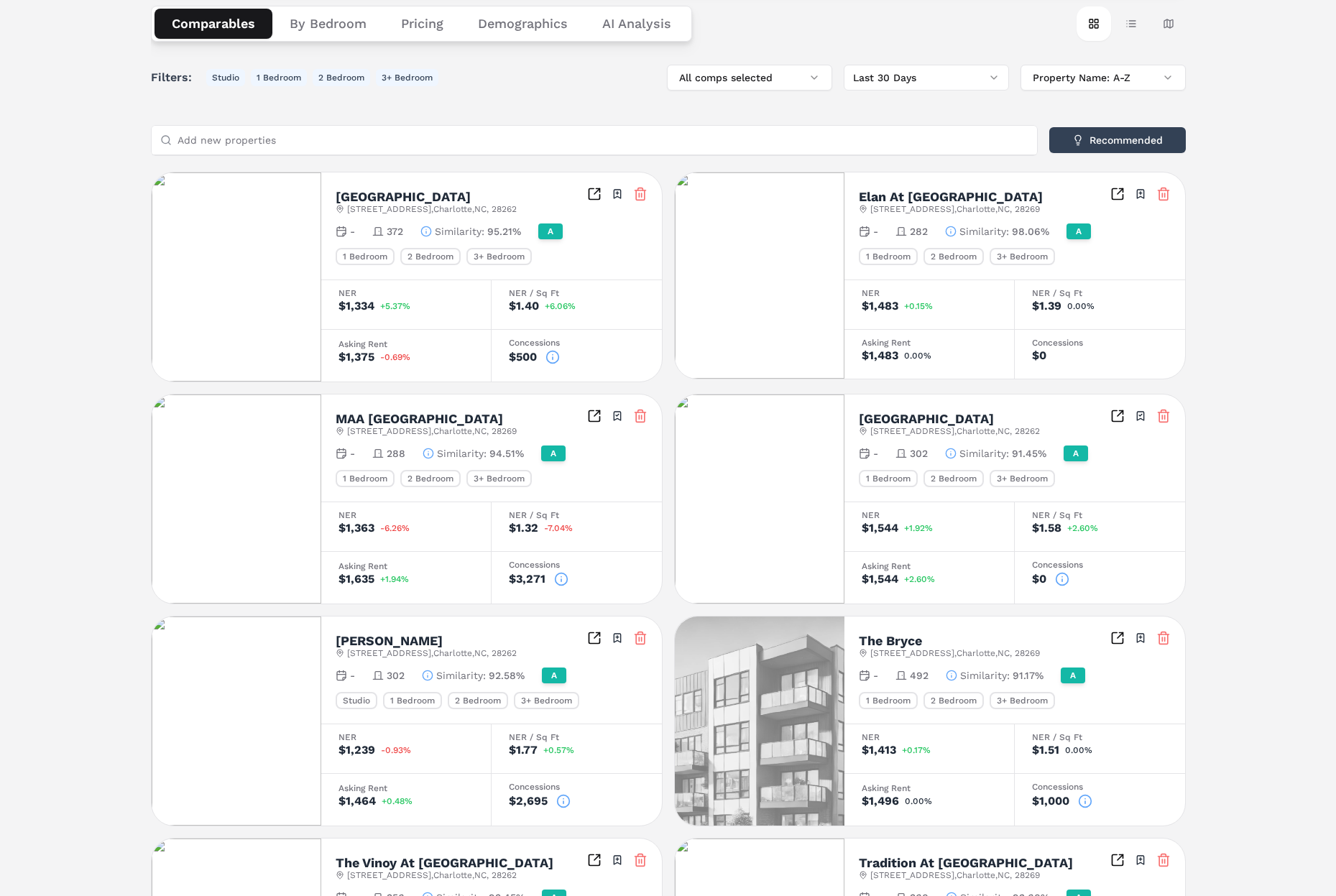
click at [565, 577] on icon at bounding box center [561, 579] width 14 height 14
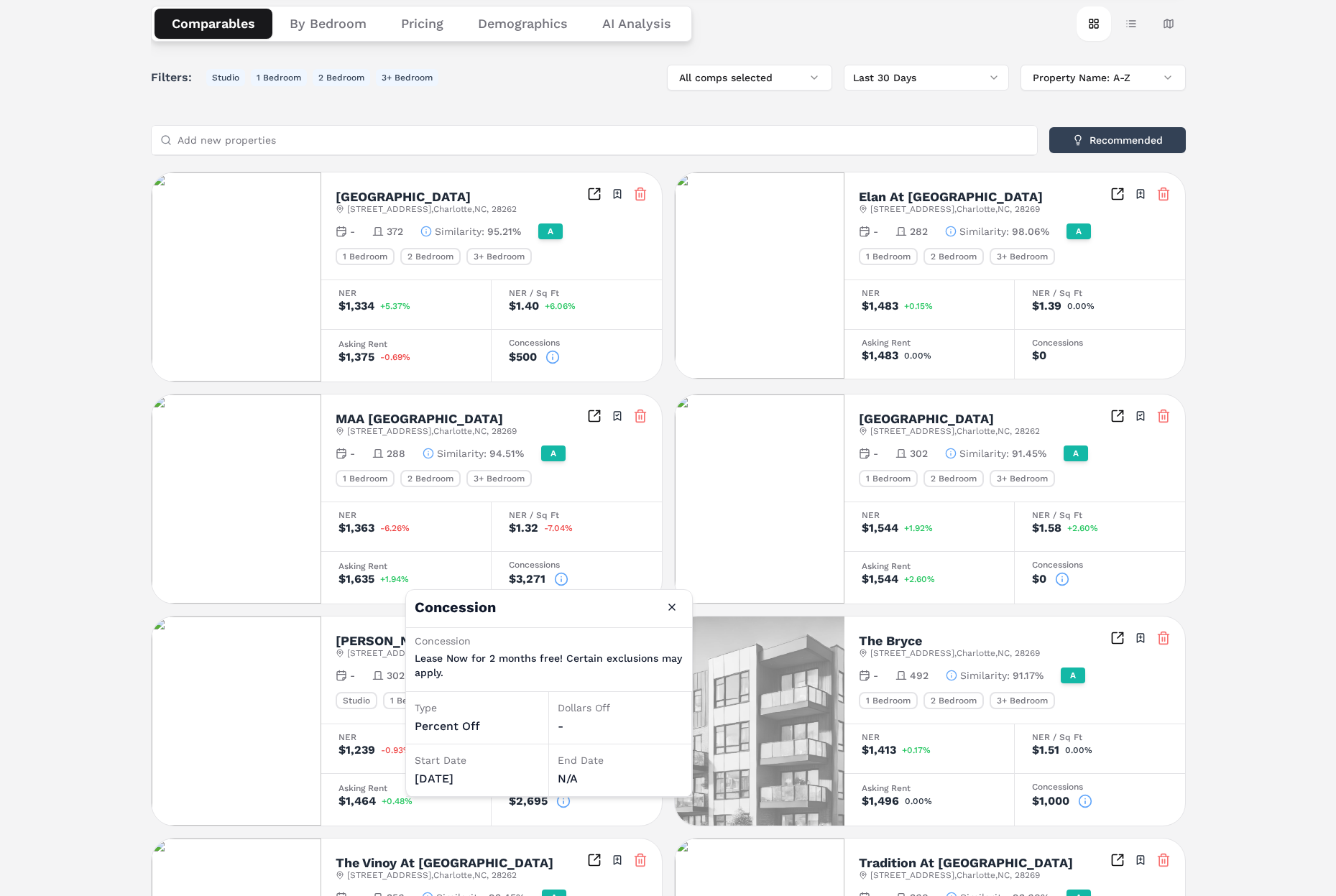
click at [565, 577] on icon at bounding box center [561, 579] width 14 height 14
click at [669, 609] on button "Close" at bounding box center [672, 607] width 23 height 23
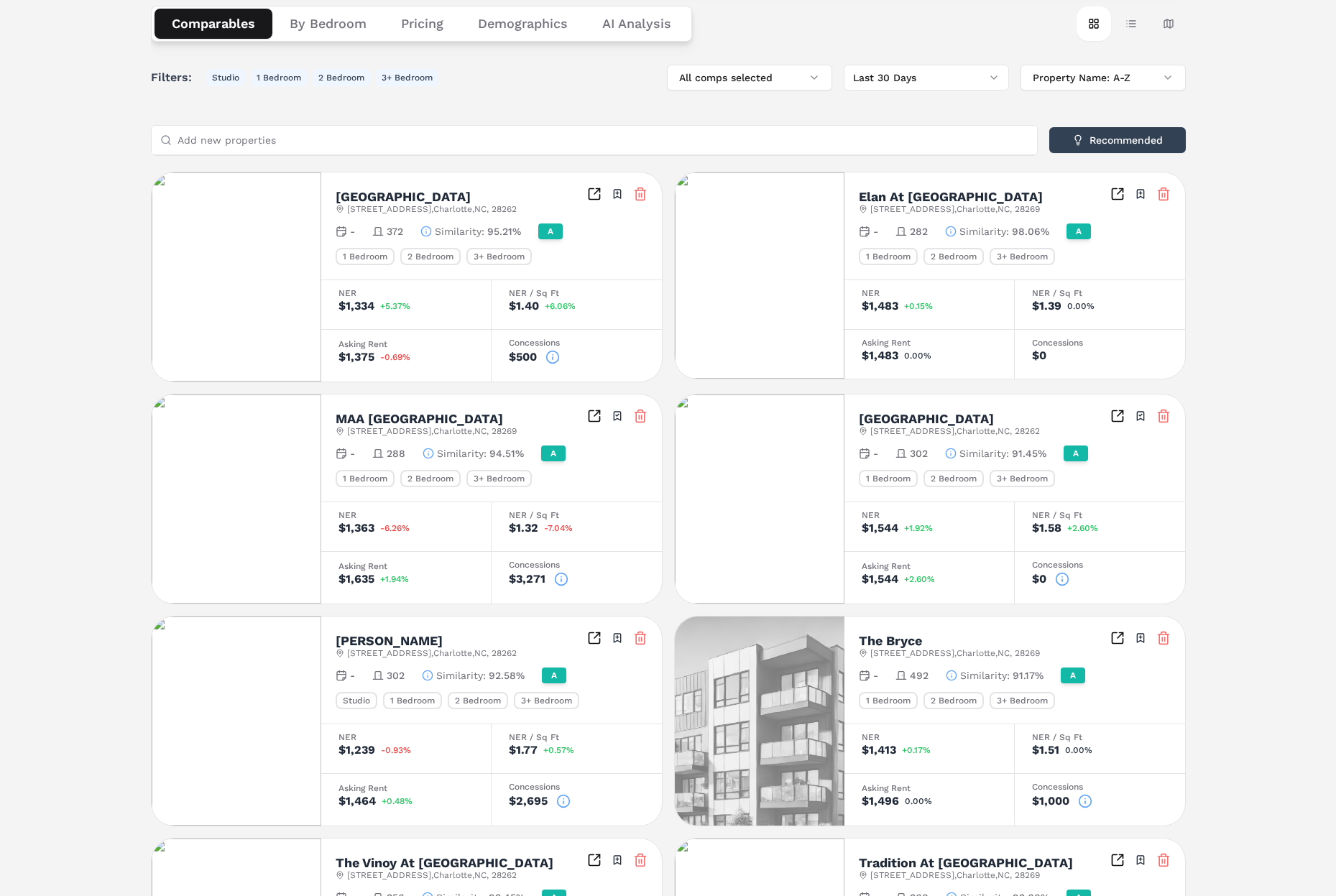
click at [390, 418] on h2 "MAA [GEOGRAPHIC_DATA]" at bounding box center [419, 419] width 167 height 13
click at [389, 413] on h2 "MAA [GEOGRAPHIC_DATA]" at bounding box center [419, 419] width 167 height 13
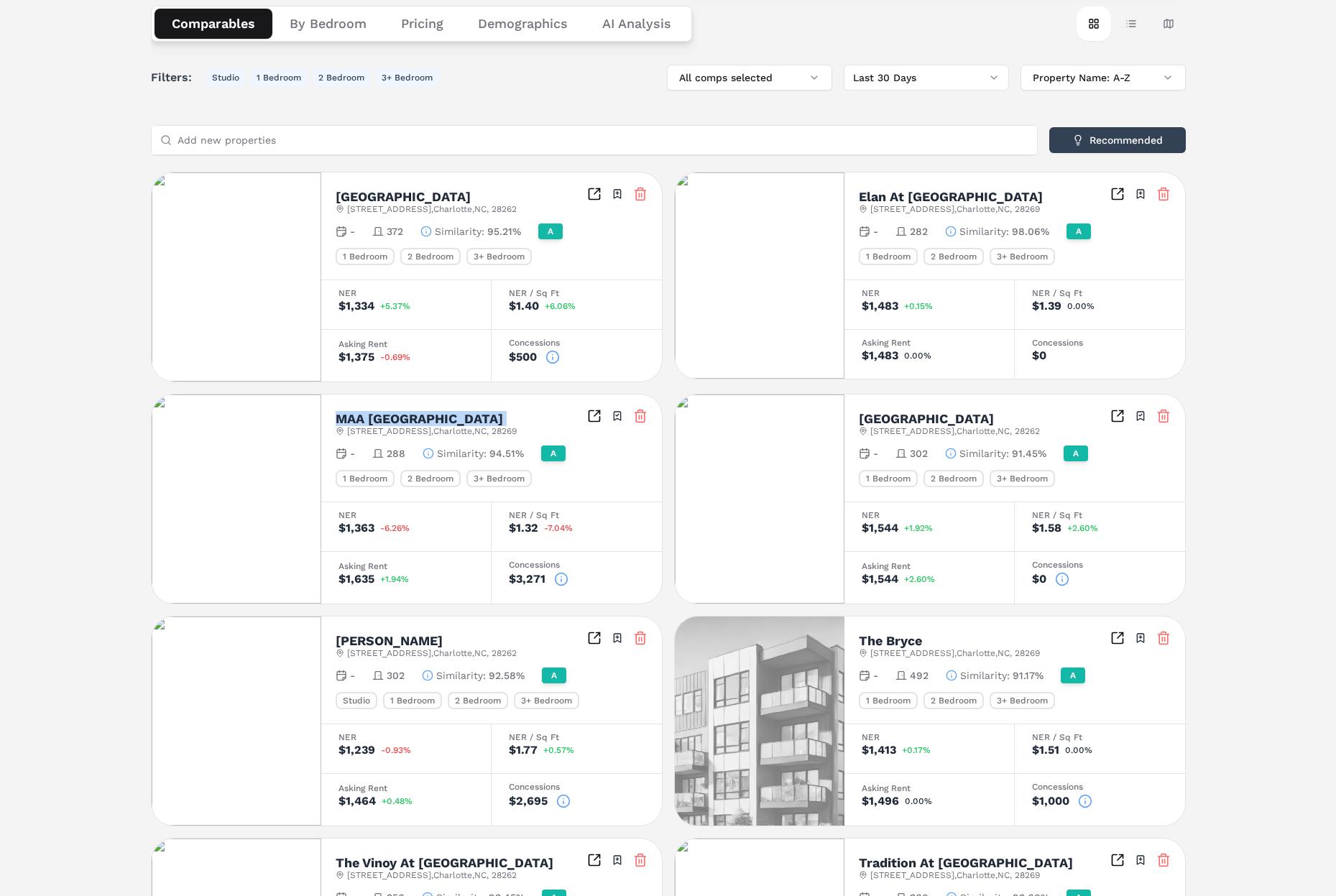
click at [388, 413] on h2 "MAA [GEOGRAPHIC_DATA]" at bounding box center [419, 419] width 167 height 13
click at [388, 414] on h2 "MAA [GEOGRAPHIC_DATA]" at bounding box center [419, 419] width 167 height 13
drag, startPoint x: 133, startPoint y: 76, endPoint x: 147, endPoint y: 69, distance: 15.7
click at [135, 75] on div "Notifications Autumn Park A [STREET_ADDRESS] Toggle portfolio menu - 586 1 Bedr…" at bounding box center [668, 551] width 1336 height 1474
drag, startPoint x: 20, startPoint y: 101, endPoint x: 34, endPoint y: 102, distance: 14.0
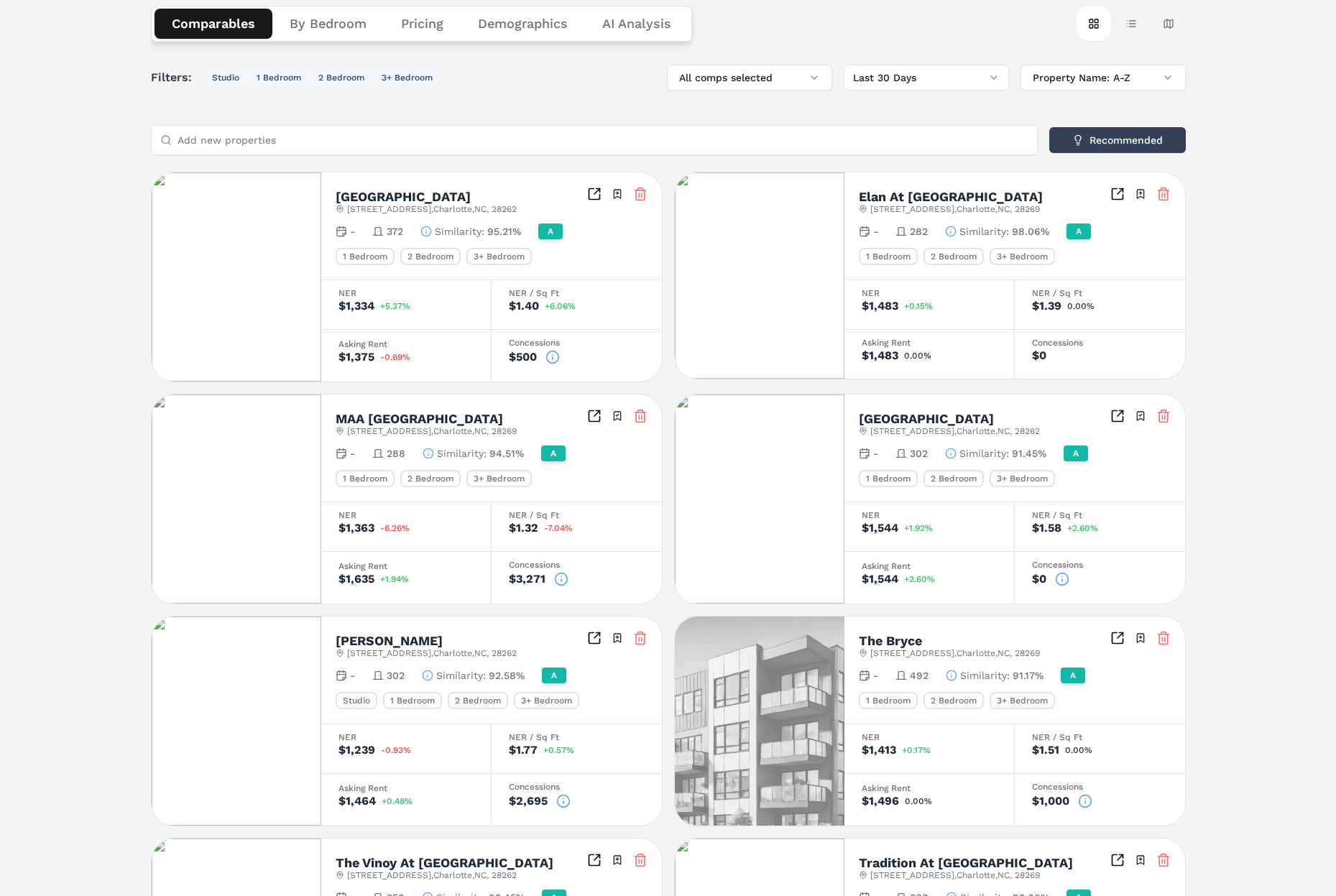
click at [30, 101] on div "Notifications Autumn Park A [STREET_ADDRESS] Toggle portfolio menu - 586 1 Bedr…" at bounding box center [668, 551] width 1336 height 1474
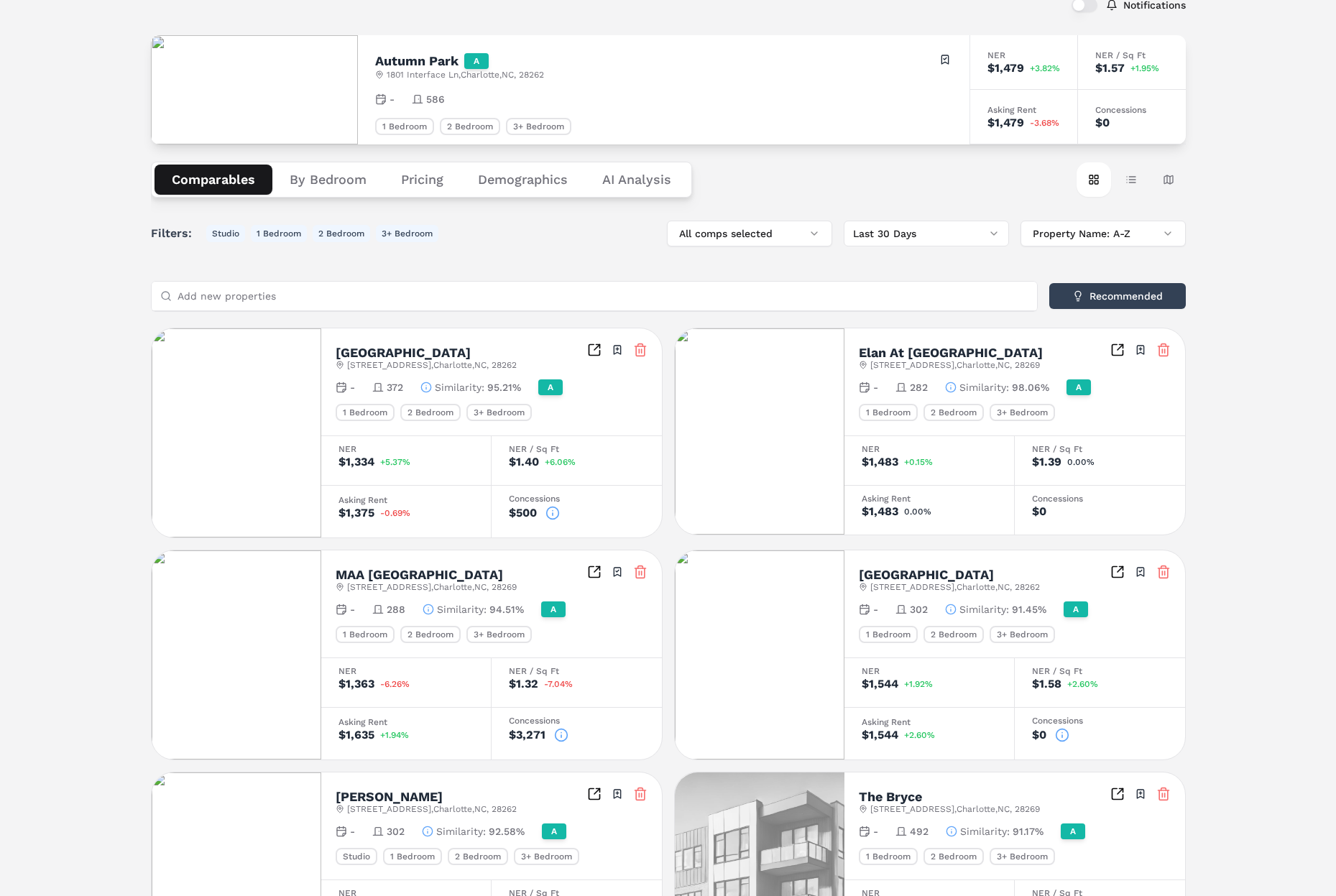
scroll to position [0, 0]
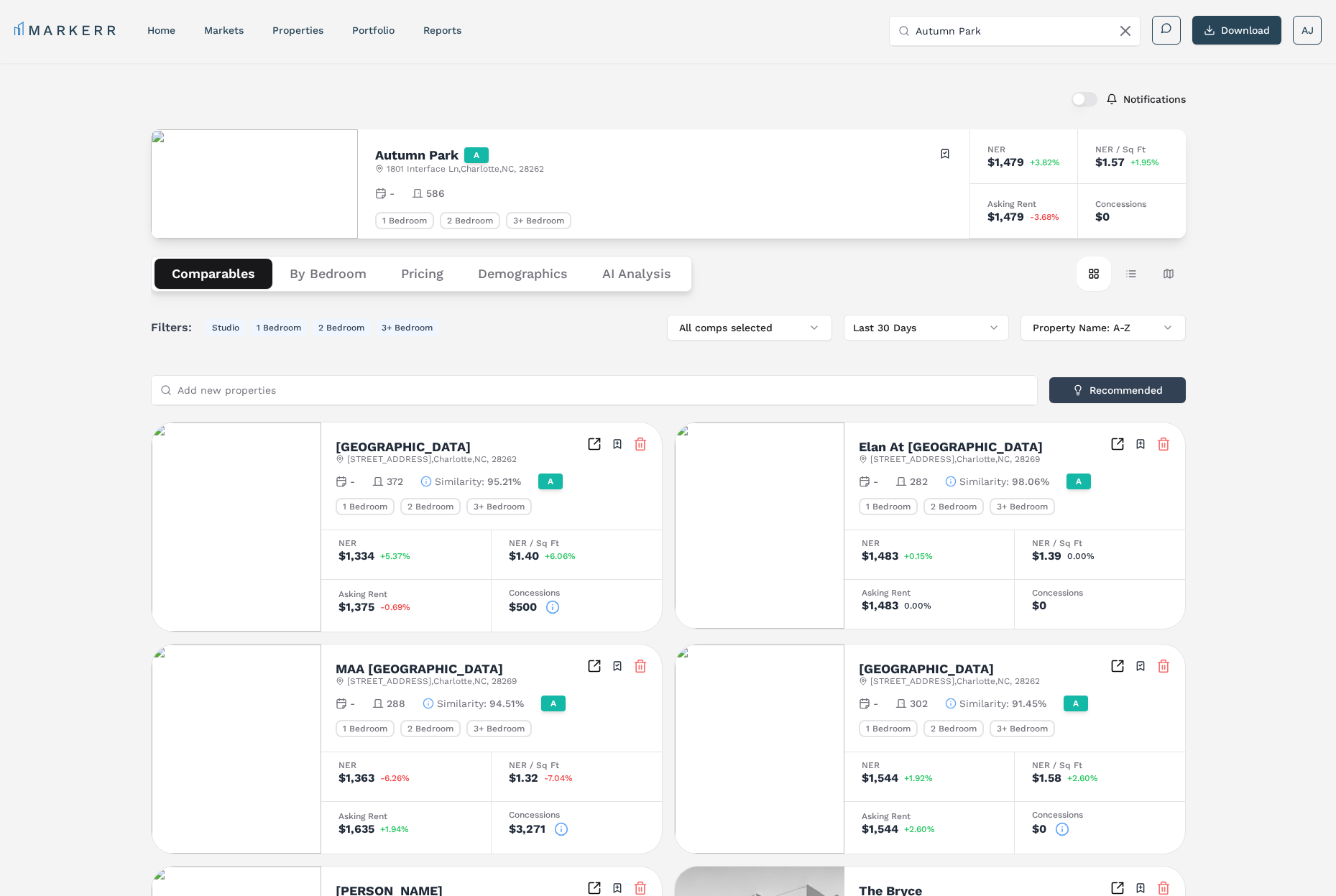
click at [99, 104] on div "Notifications Autumn Park A [STREET_ADDRESS] Toggle portfolio menu - 586 1 Bedr…" at bounding box center [668, 801] width 1336 height 1474
click at [81, 199] on div "Notifications Autumn Park A [STREET_ADDRESS] Toggle portfolio menu - 586 1 Bedr…" at bounding box center [668, 801] width 1336 height 1474
click at [88, 248] on div "Notifications Autumn Park A [STREET_ADDRESS] Toggle portfolio menu - 586 1 Bedr…" at bounding box center [668, 801] width 1336 height 1474
click at [135, 96] on div "Notifications Autumn Park A [STREET_ADDRESS] Toggle portfolio menu - 586 1 Bedr…" at bounding box center [668, 801] width 1336 height 1474
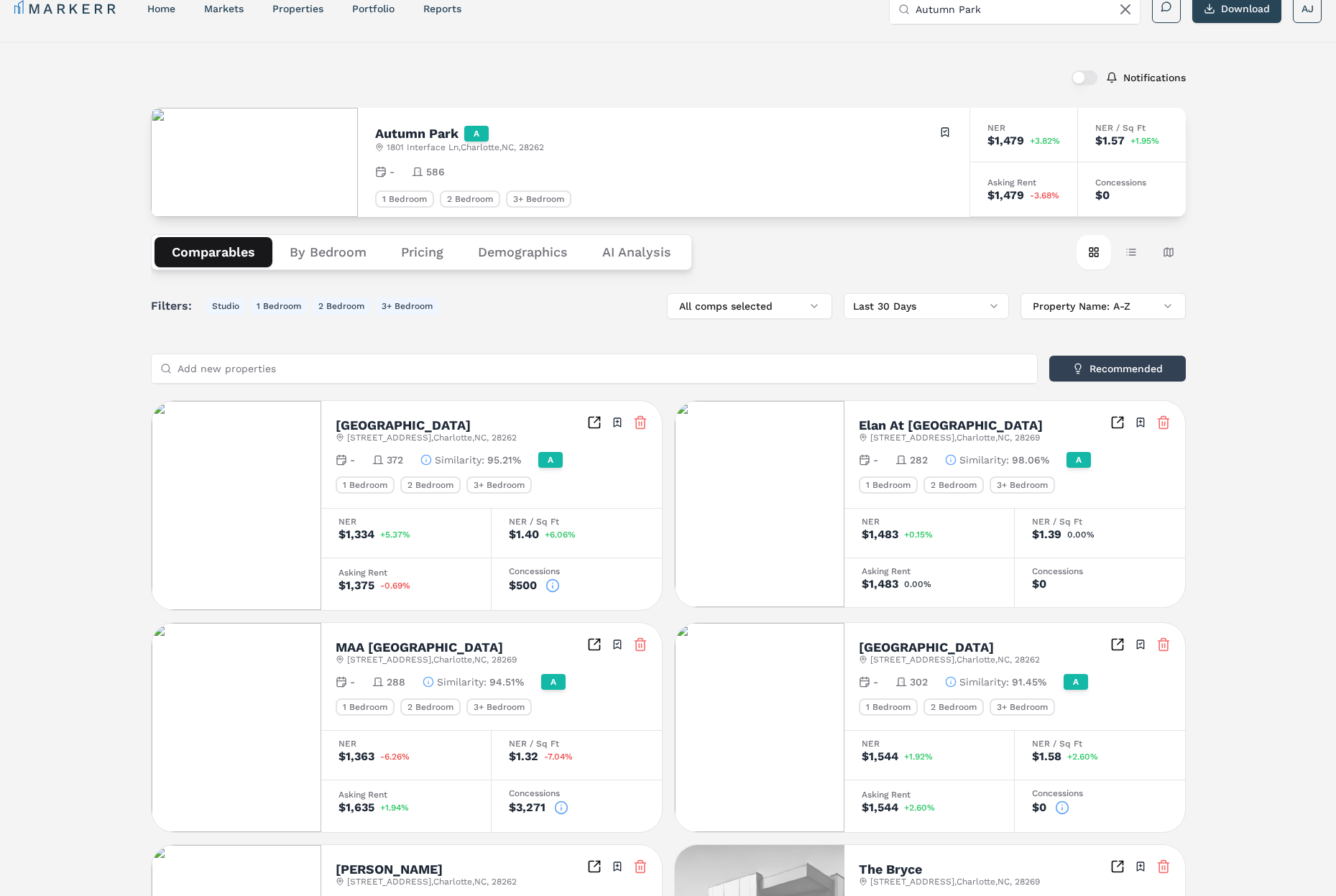
scroll to position [32, 0]
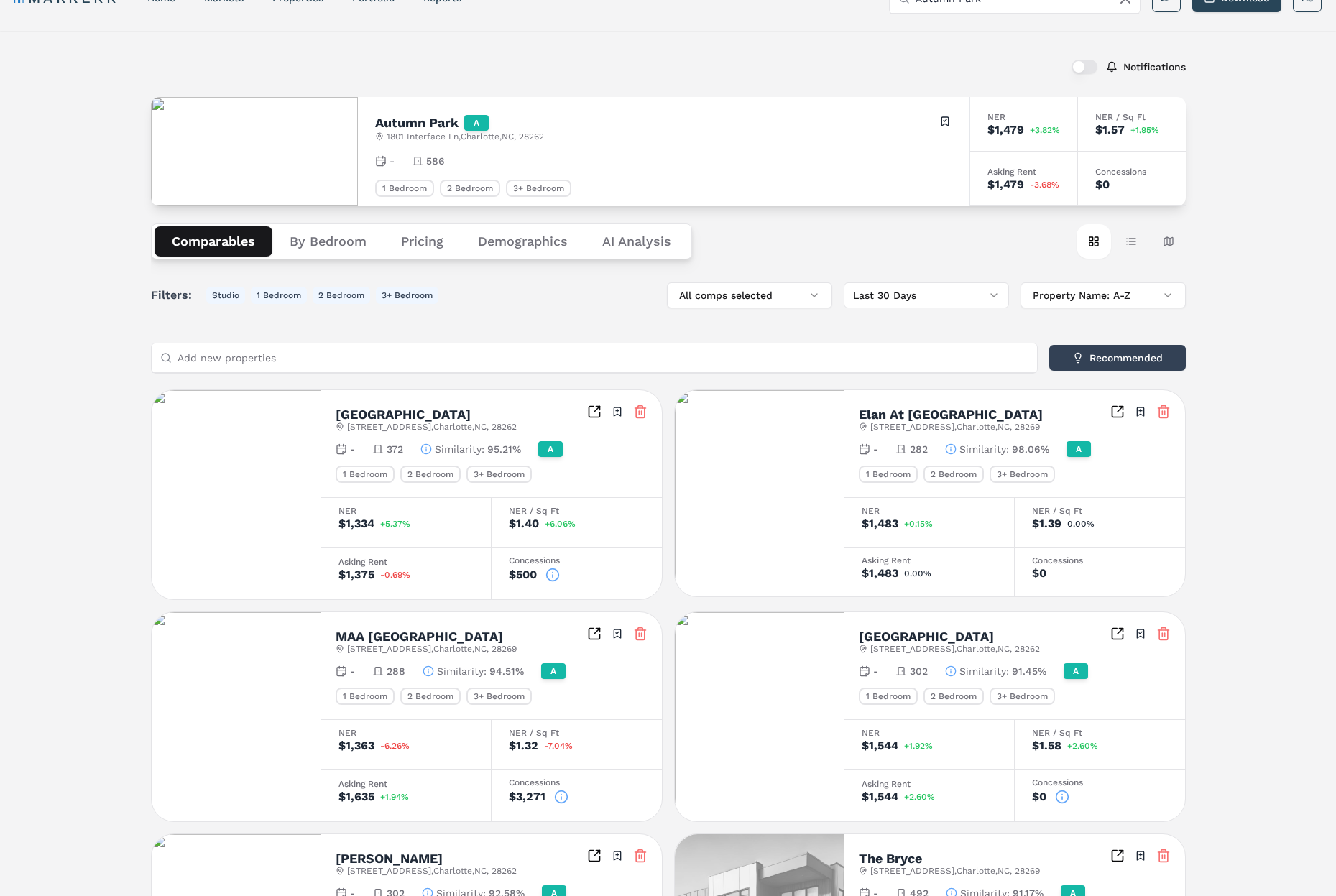
click at [75, 461] on div "Notifications Autumn Park A [STREET_ADDRESS] Toggle portfolio menu - 586 1 Bedr…" at bounding box center [668, 768] width 1336 height 1474
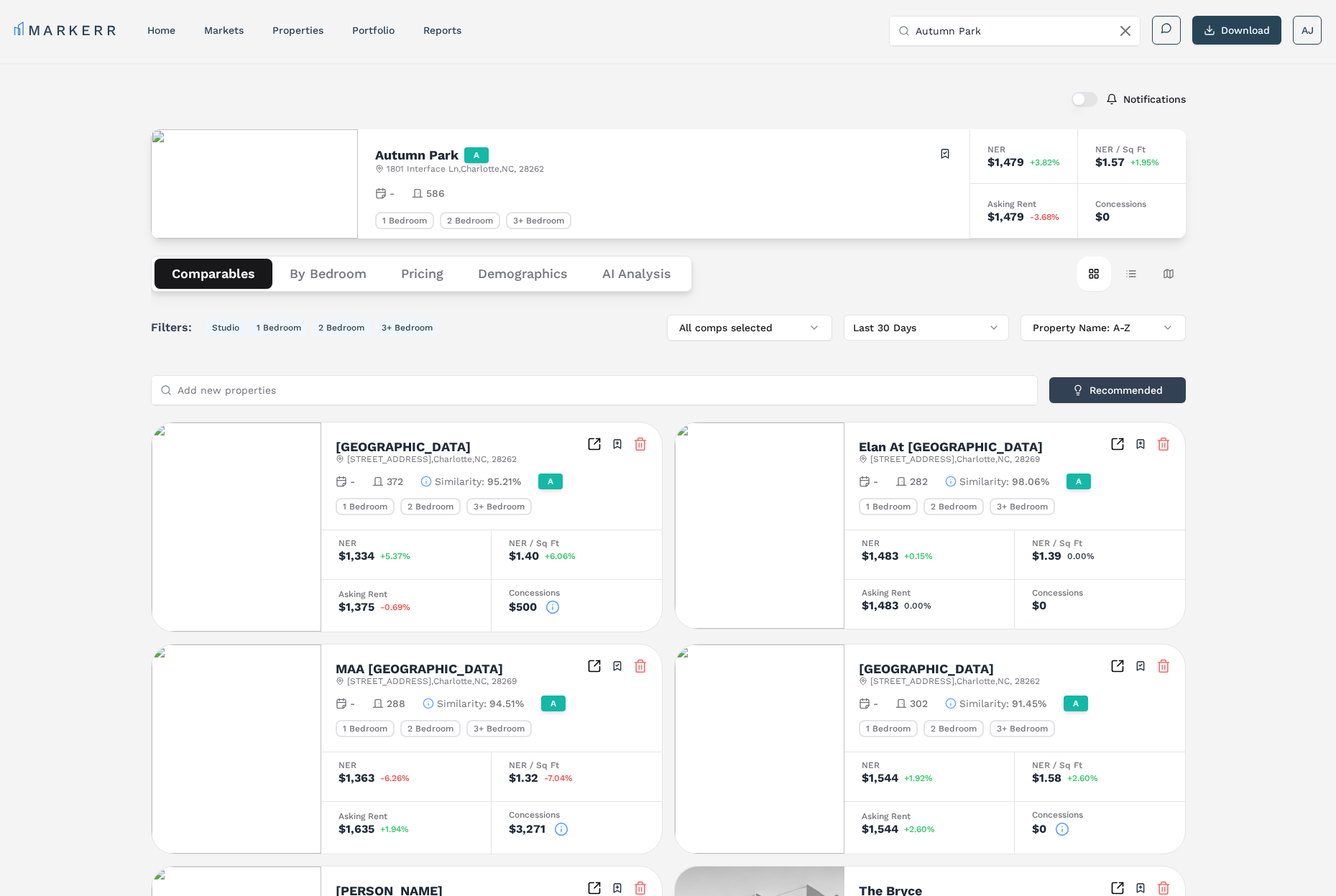
click at [124, 335] on div "Notifications Autumn Park A [STREET_ADDRESS] Toggle portfolio menu - 586 1 Bedr…" at bounding box center [668, 801] width 1336 height 1474
click at [112, 316] on div "Notifications Autumn Park A [STREET_ADDRESS] Toggle portfolio menu - 586 1 Bedr…" at bounding box center [668, 801] width 1336 height 1474
click at [135, 165] on div "Notifications Autumn Park A [STREET_ADDRESS] Toggle portfolio menu - 586 1 Bedr…" at bounding box center [668, 801] width 1336 height 1474
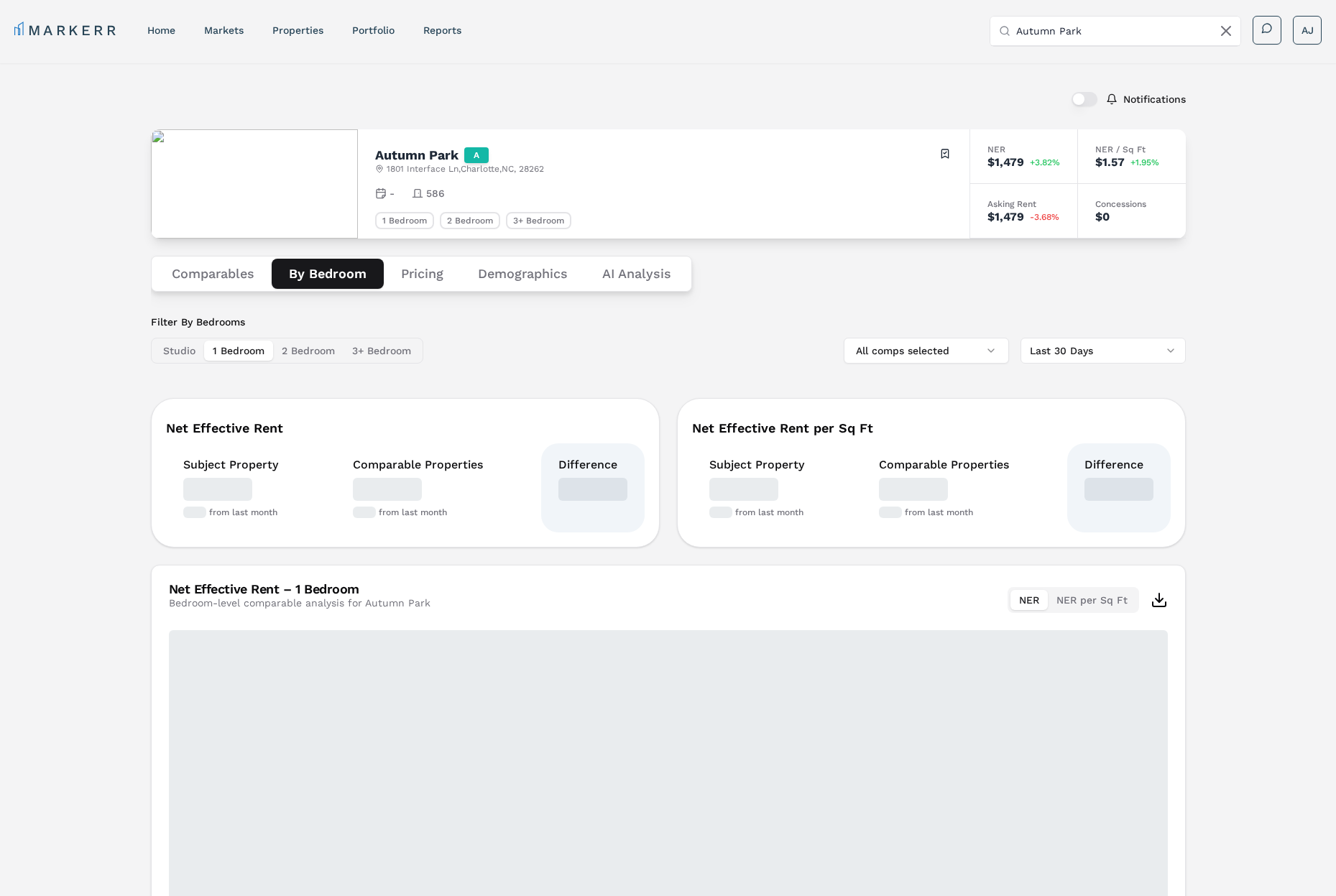
click at [342, 276] on button "By Bedroom" at bounding box center [328, 274] width 112 height 30
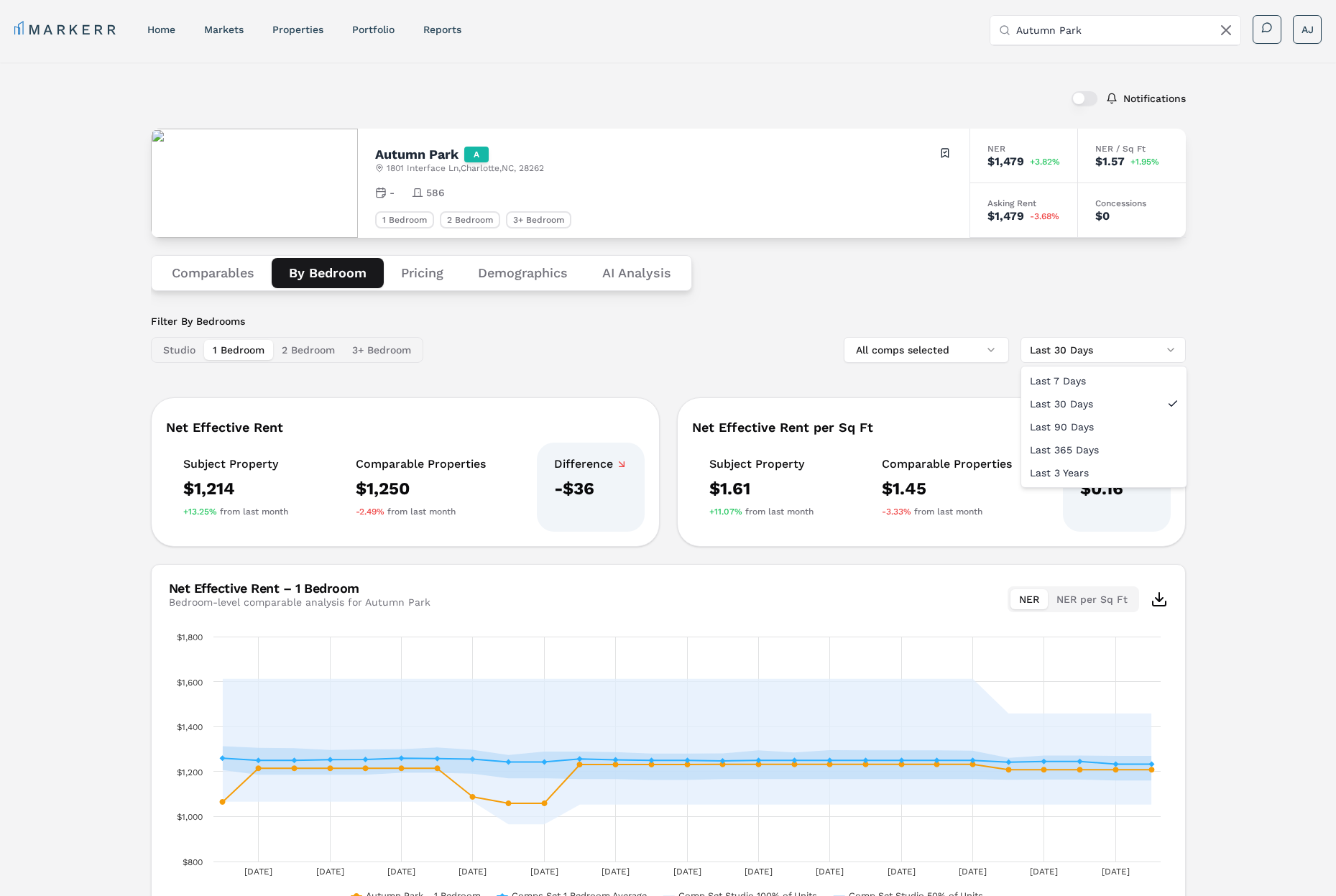
click at [1084, 346] on html "MARKERR home markets properties Portfolio reports Search by MSA, ZIP, Property …" at bounding box center [668, 494] width 1336 height 990
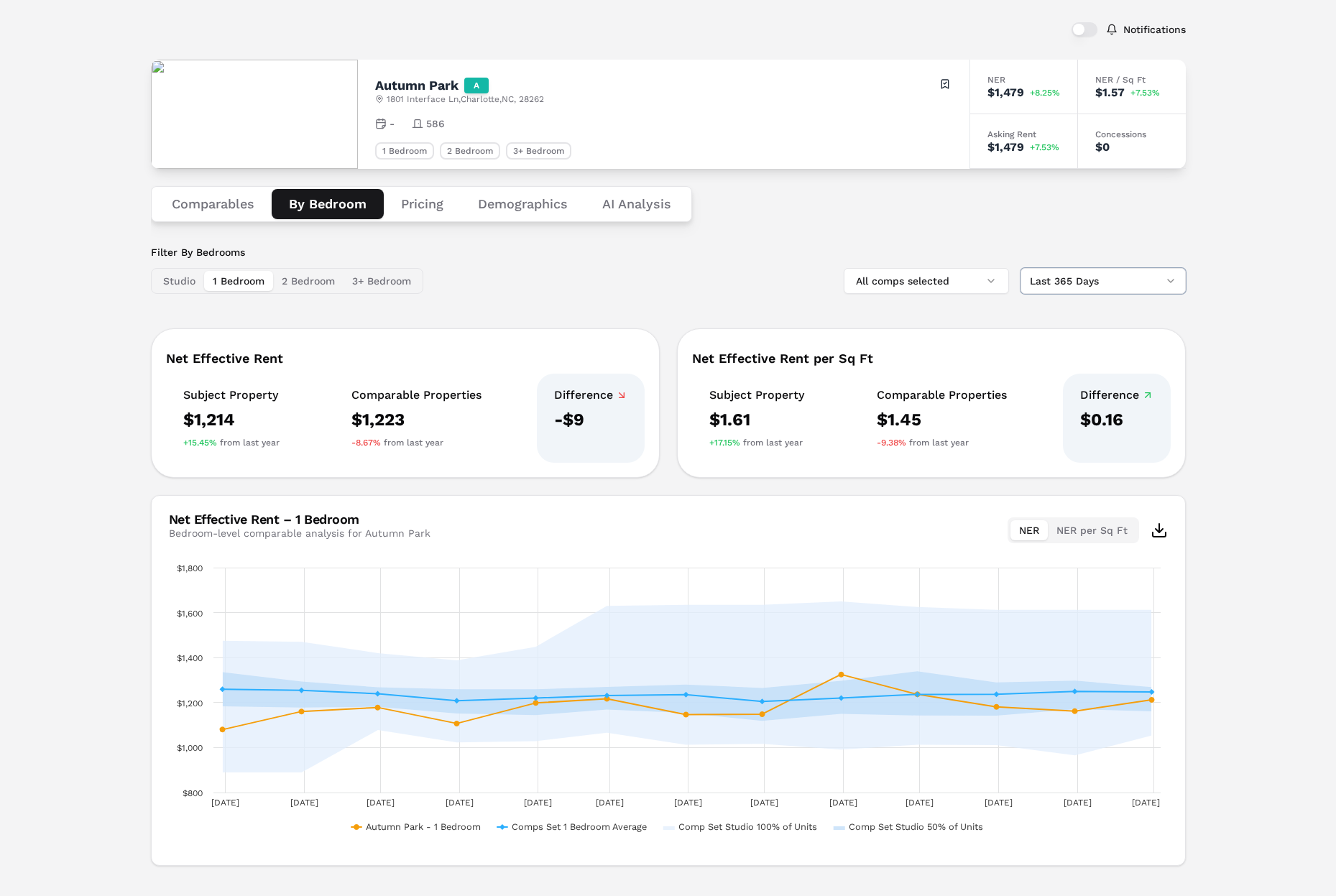
scroll to position [94, 0]
click at [312, 287] on button "2 Bedroom" at bounding box center [308, 281] width 70 height 20
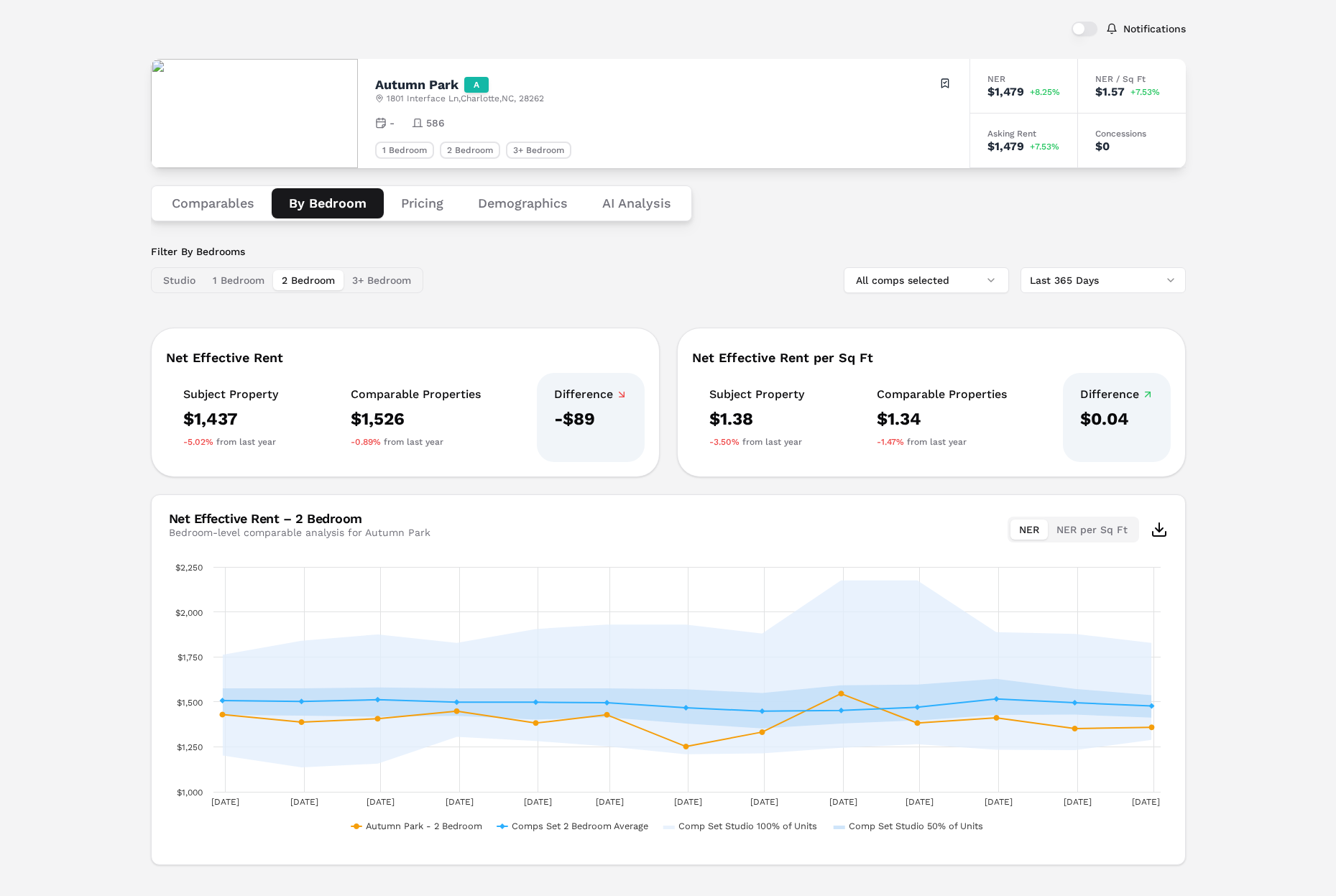
click at [1079, 274] on html "MARKERR home markets properties Portfolio reports Search by MSA, ZIP, Property …" at bounding box center [668, 424] width 1336 height 990
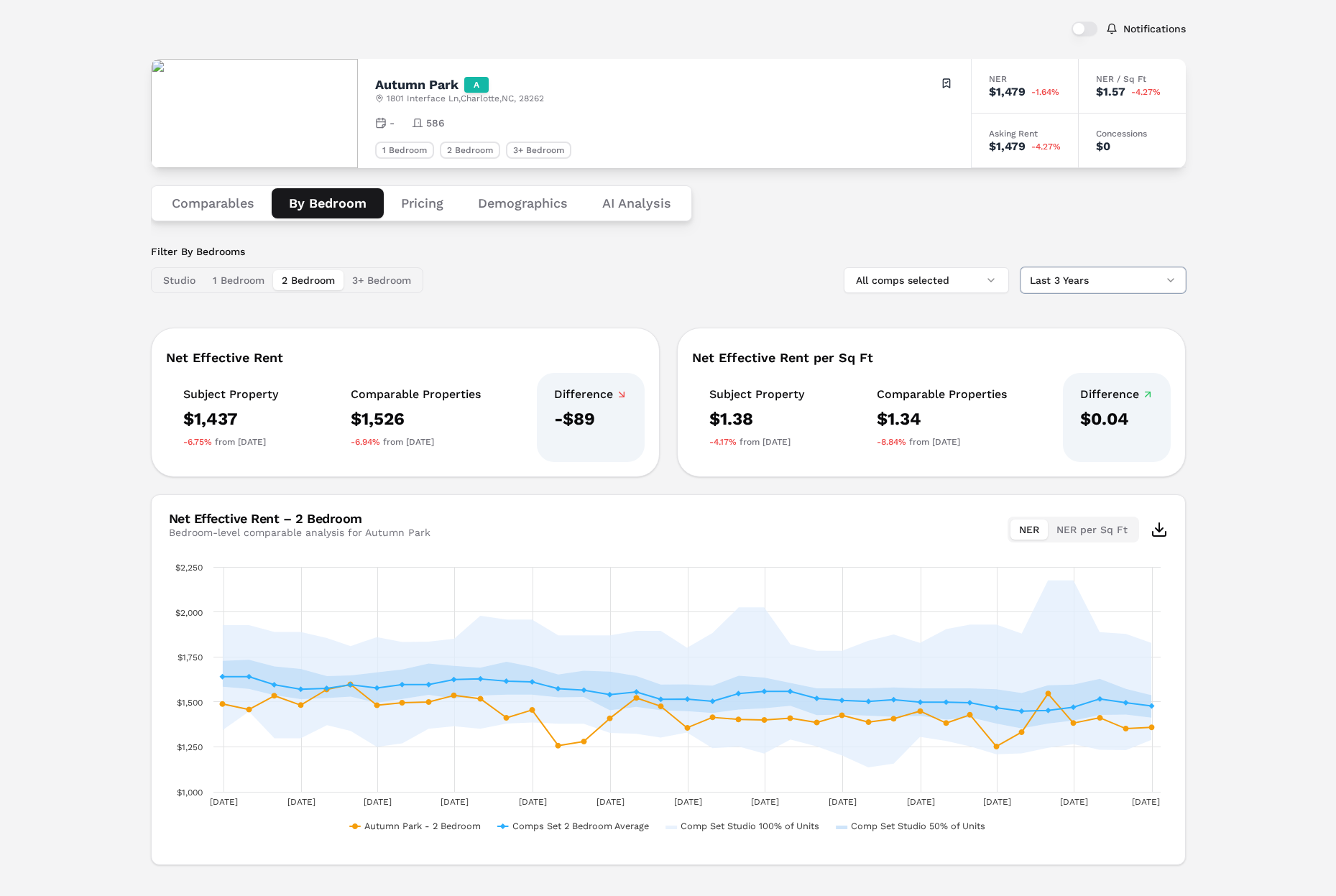
scroll to position [94, 0]
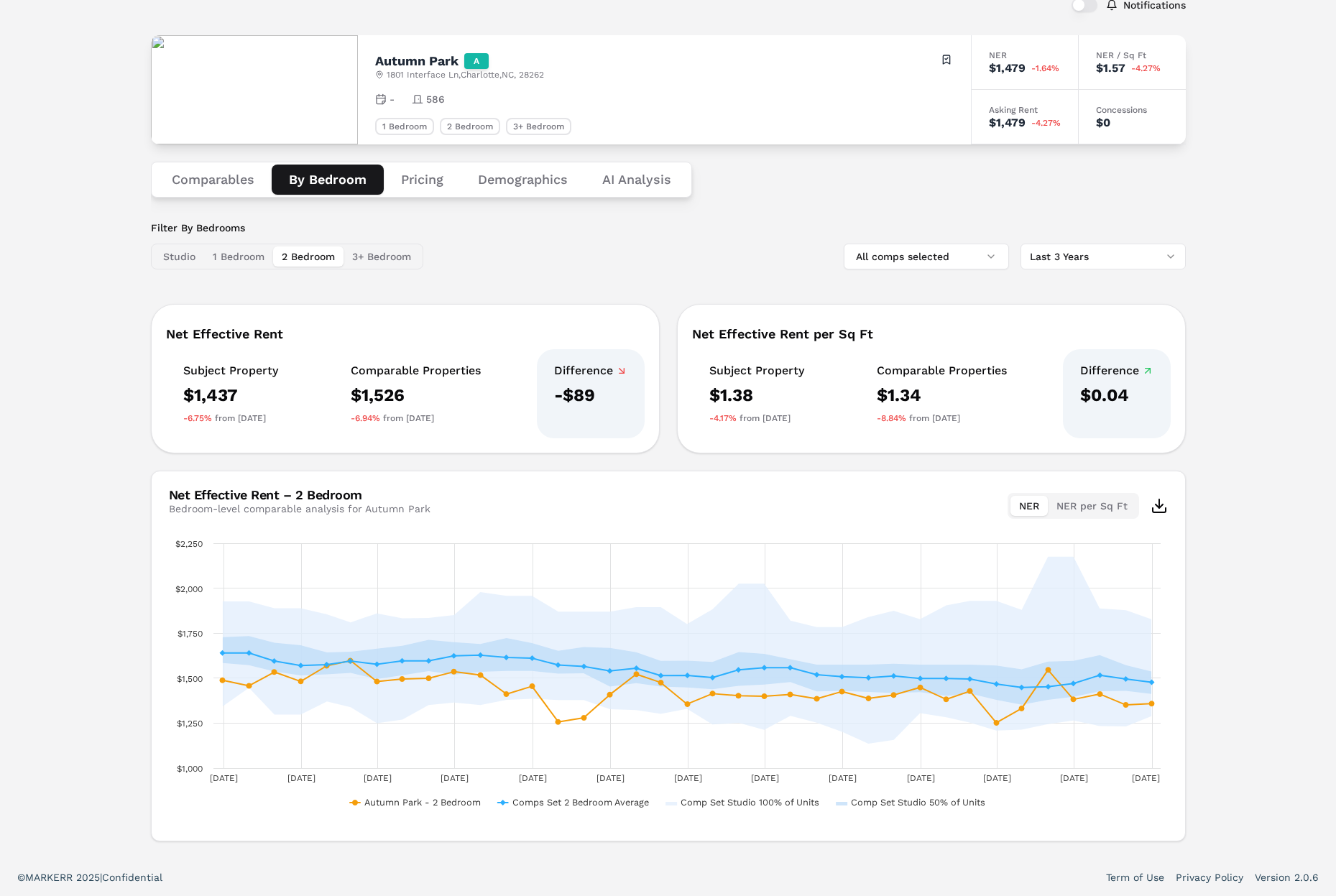
click at [1089, 510] on button "NER per Sq Ft" at bounding box center [1092, 506] width 88 height 20
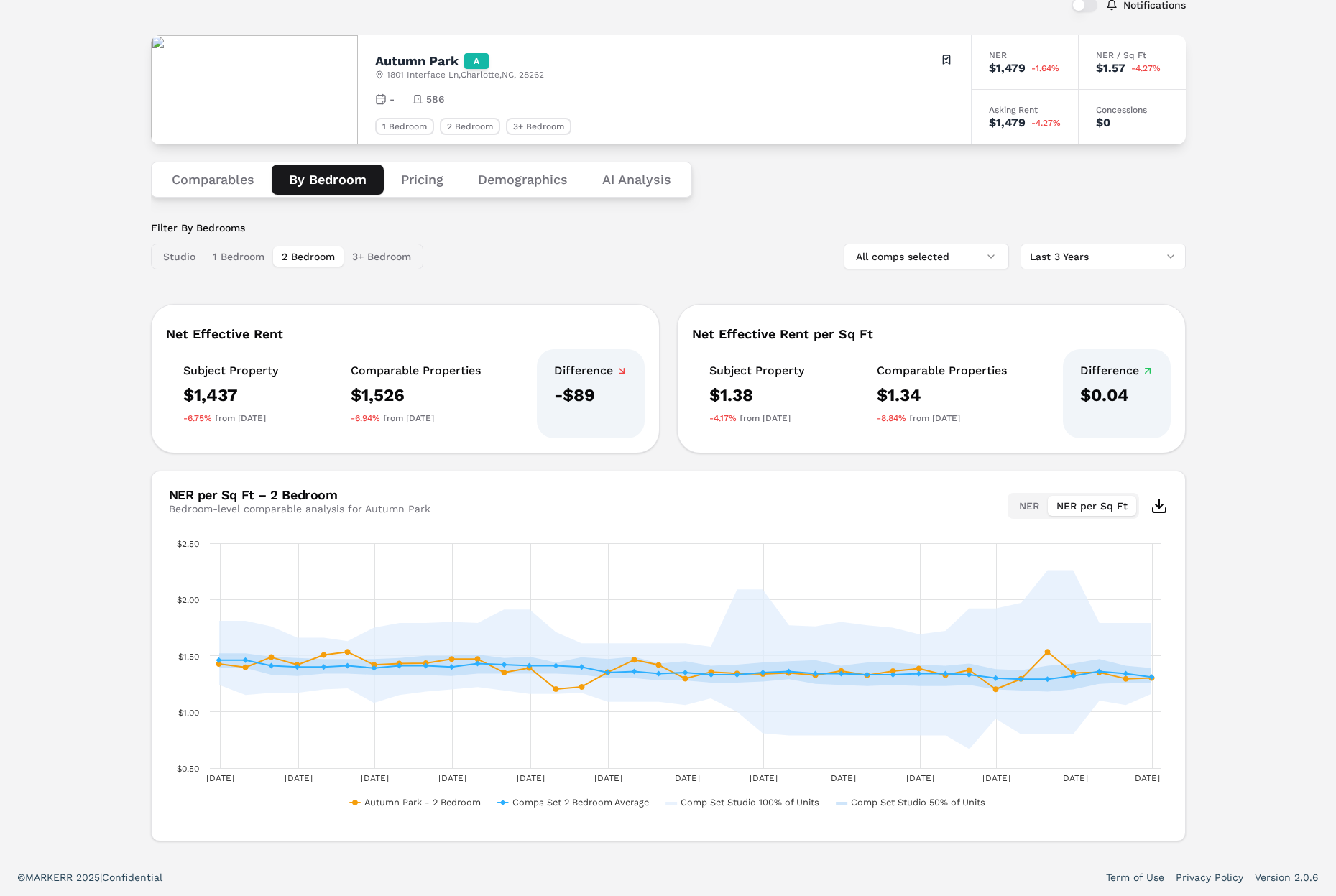
click at [1028, 507] on button "NER" at bounding box center [1029, 506] width 37 height 20
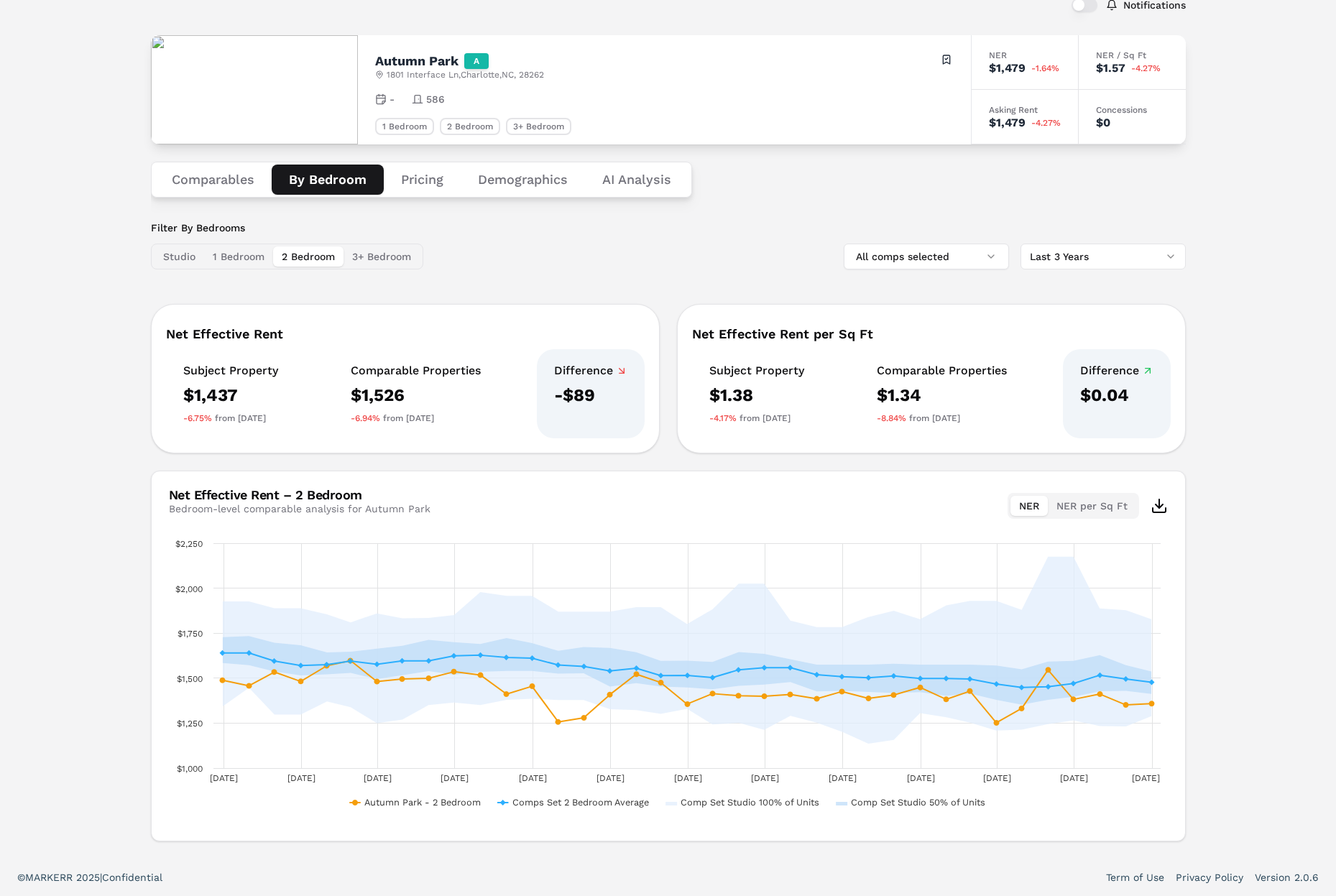
drag, startPoint x: 1240, startPoint y: 666, endPoint x: 1208, endPoint y: 553, distance: 117.4
click at [1164, 661] on div "Notifications Autumn Park A [STREET_ADDRESS] Toggle portfolio menu - 586 1 Bedr…" at bounding box center [668, 414] width 1336 height 889
click at [1109, 261] on html "MARKERR home markets properties Portfolio reports Search by MSA, ZIP, Property …" at bounding box center [668, 401] width 1336 height 990
click at [1164, 304] on html "MARKERR home markets properties Portfolio reports Search by MSA, ZIP, Property …" at bounding box center [668, 401] width 1336 height 990
click at [958, 259] on button "All comps selected" at bounding box center [927, 256] width 166 height 26
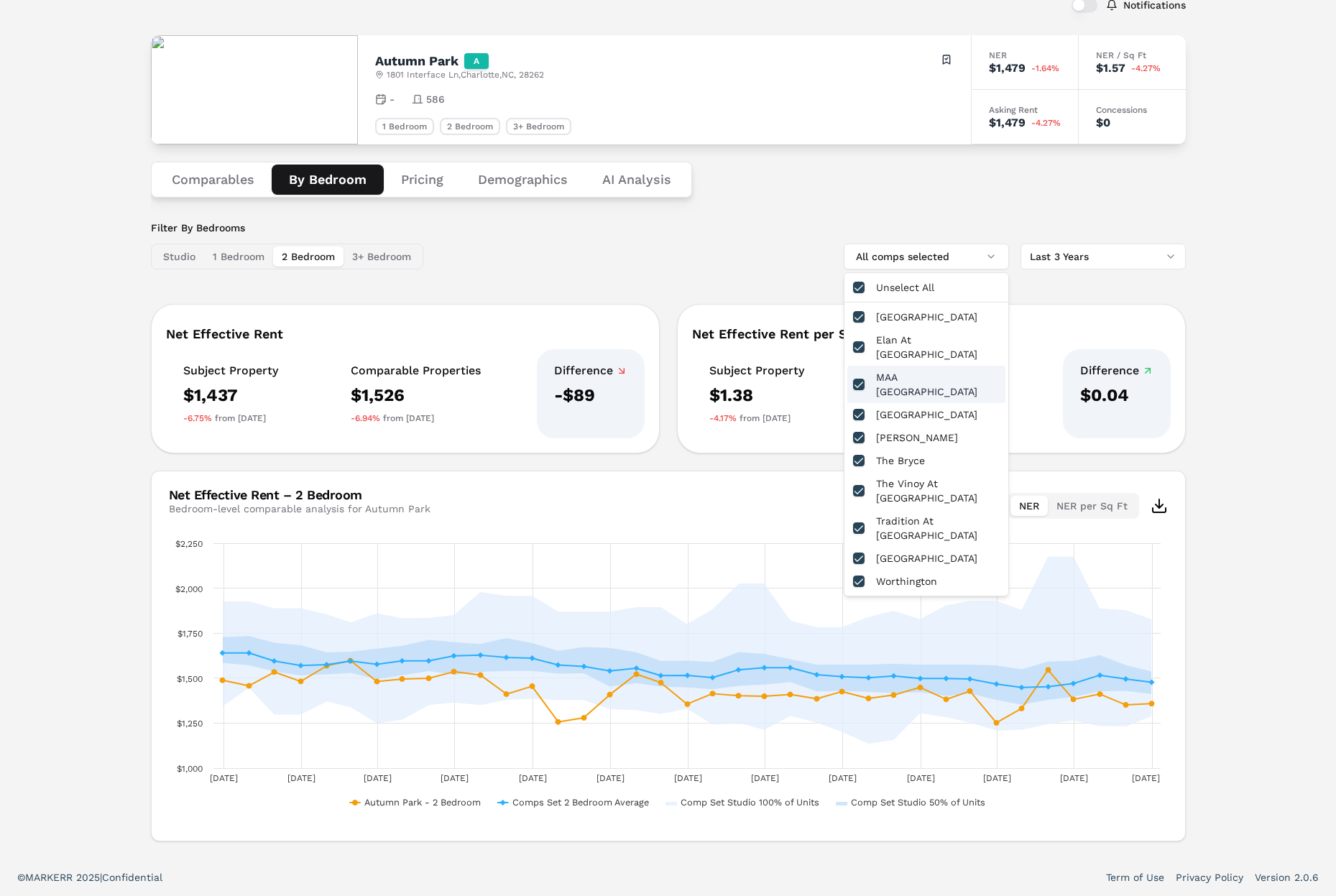
click at [894, 366] on div "MAA [GEOGRAPHIC_DATA]" at bounding box center [927, 384] width 158 height 37
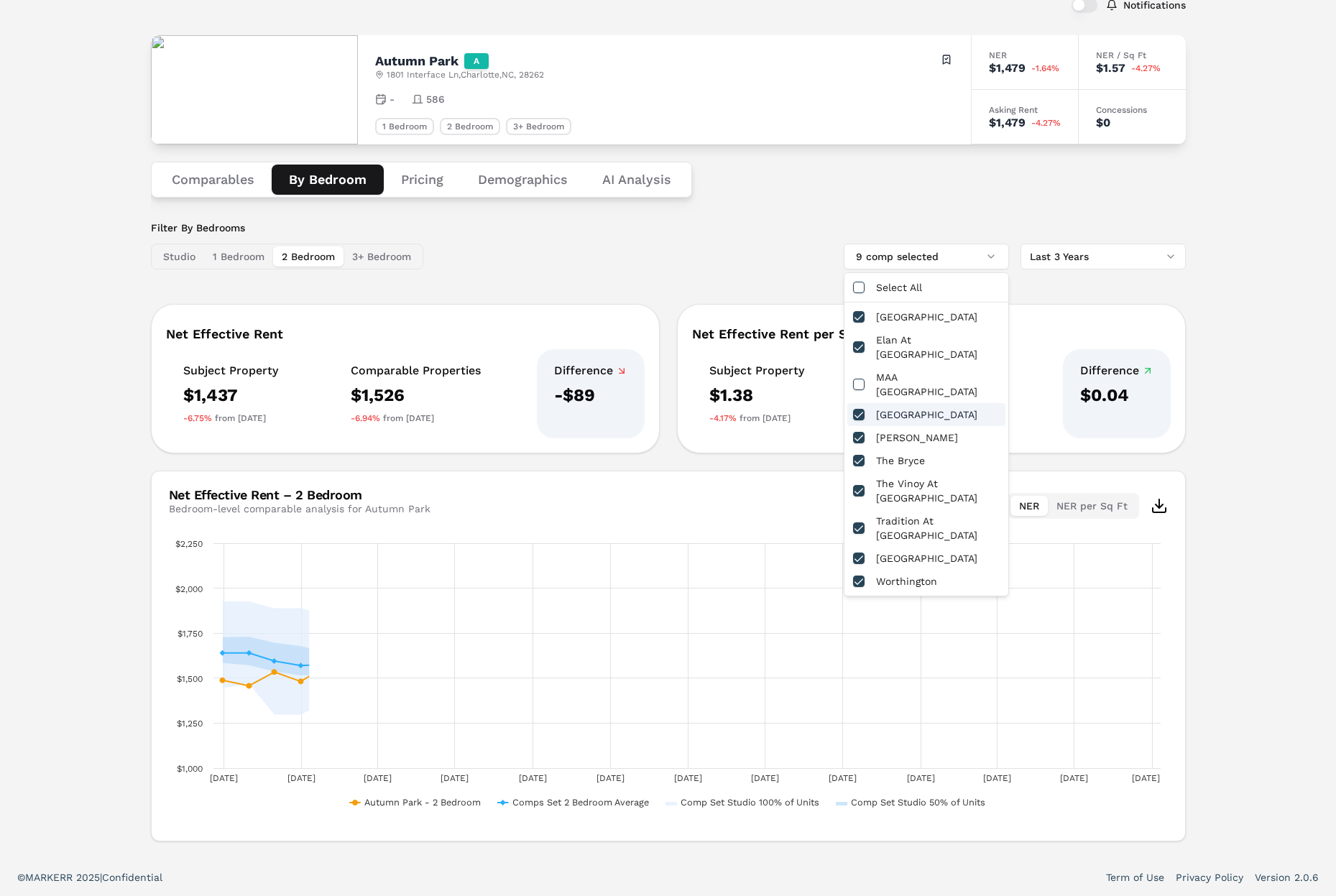
click at [884, 403] on div "[GEOGRAPHIC_DATA]" at bounding box center [927, 414] width 158 height 23
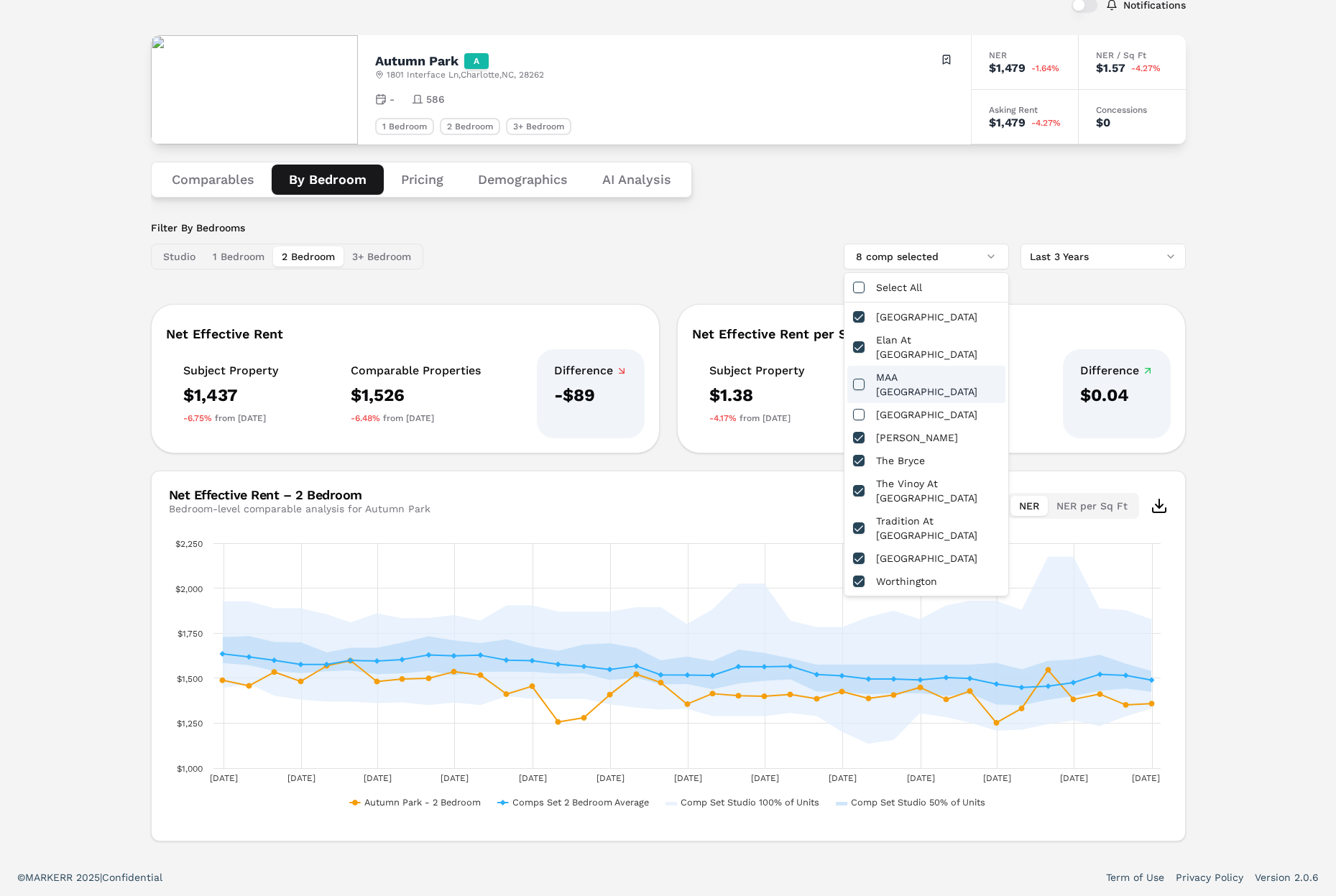
click at [908, 366] on div "MAA [GEOGRAPHIC_DATA]" at bounding box center [927, 384] width 158 height 37
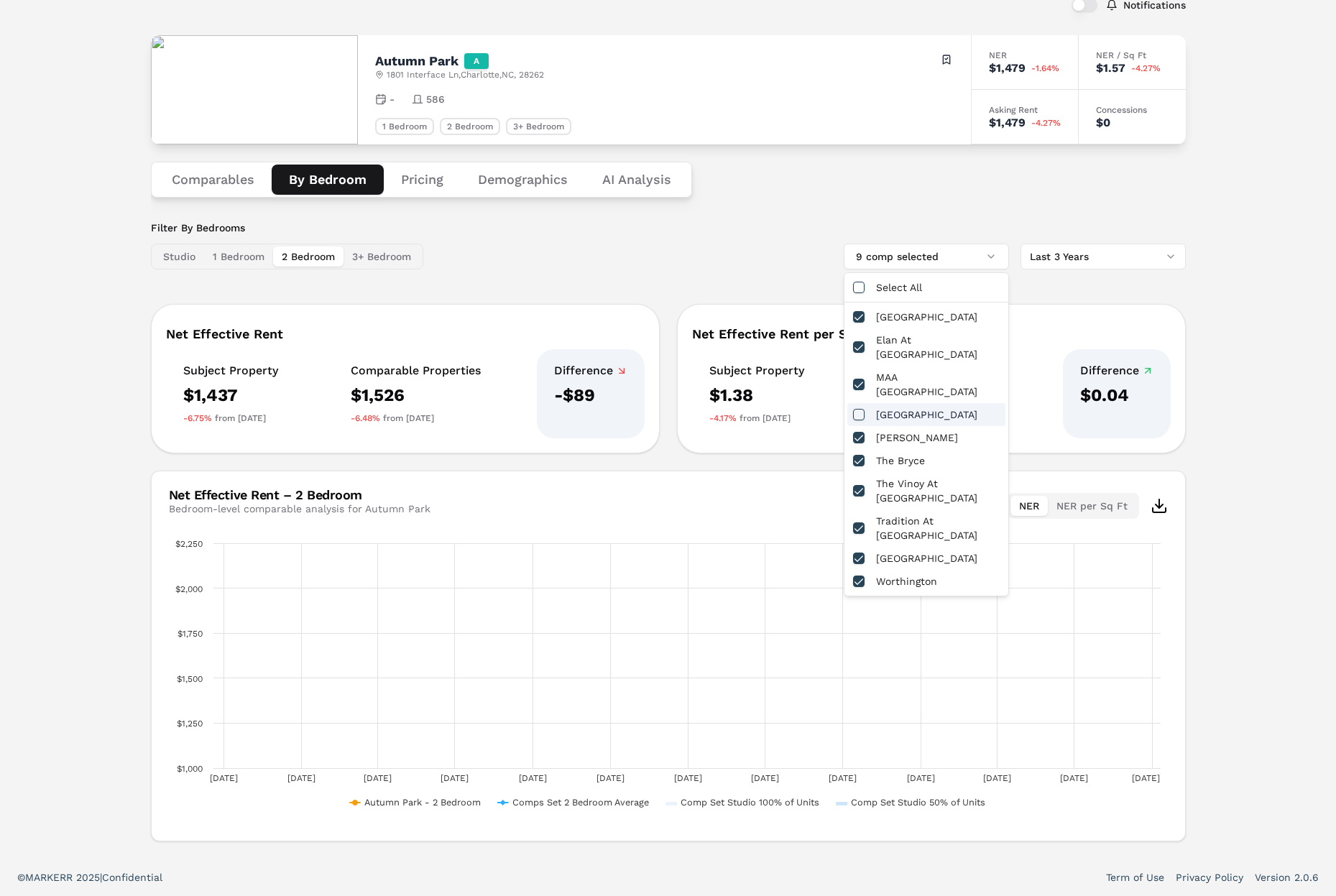
click at [899, 403] on div "[GEOGRAPHIC_DATA]" at bounding box center [927, 414] width 158 height 23
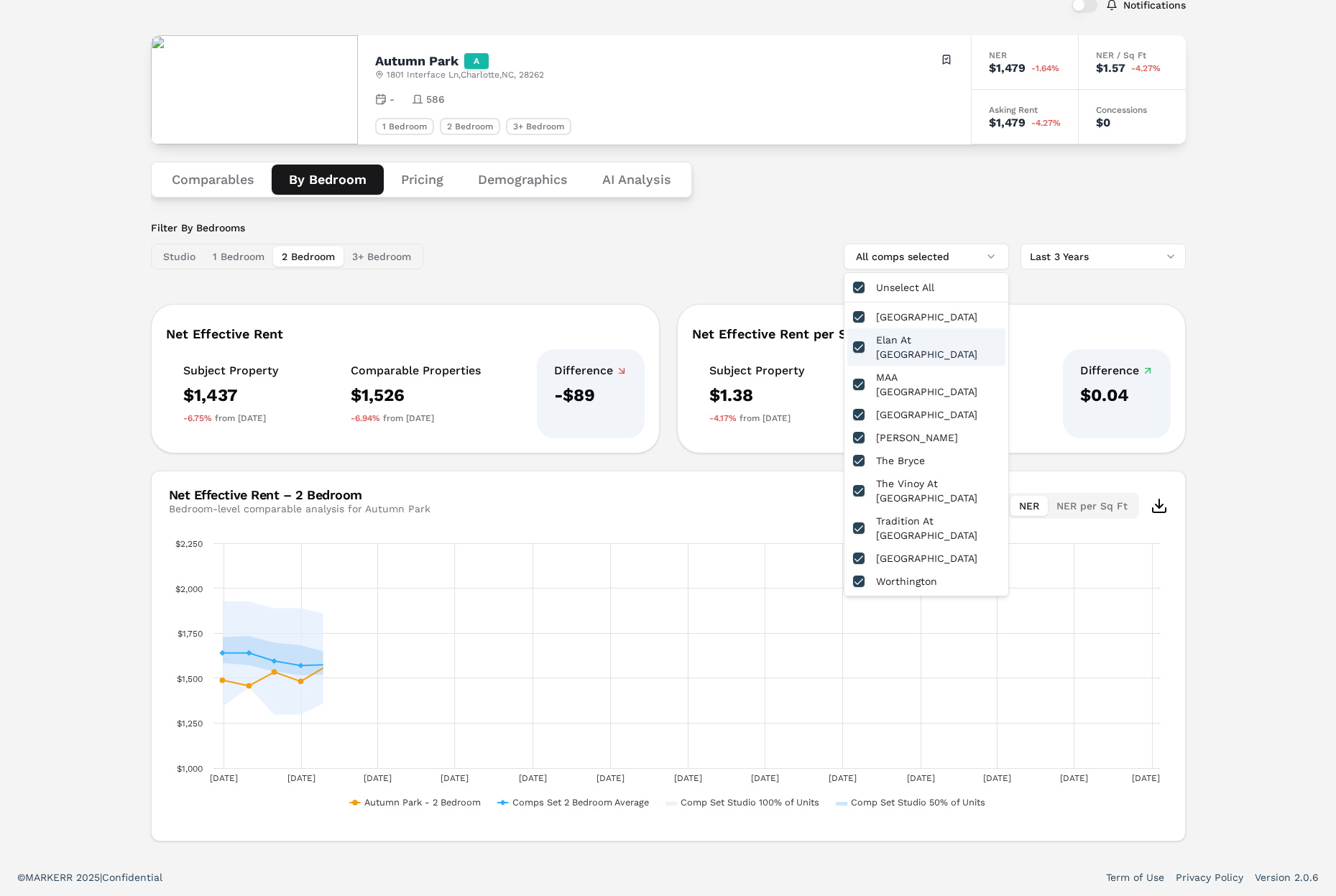
drag, startPoint x: 680, startPoint y: 276, endPoint x: 696, endPoint y: 281, distance: 16.8
click at [680, 276] on div "Filter By Bedrooms Studio 1 Bedroom 2 Bedroom 3+ Bedroom All comps selected Las…" at bounding box center [668, 531] width 1035 height 621
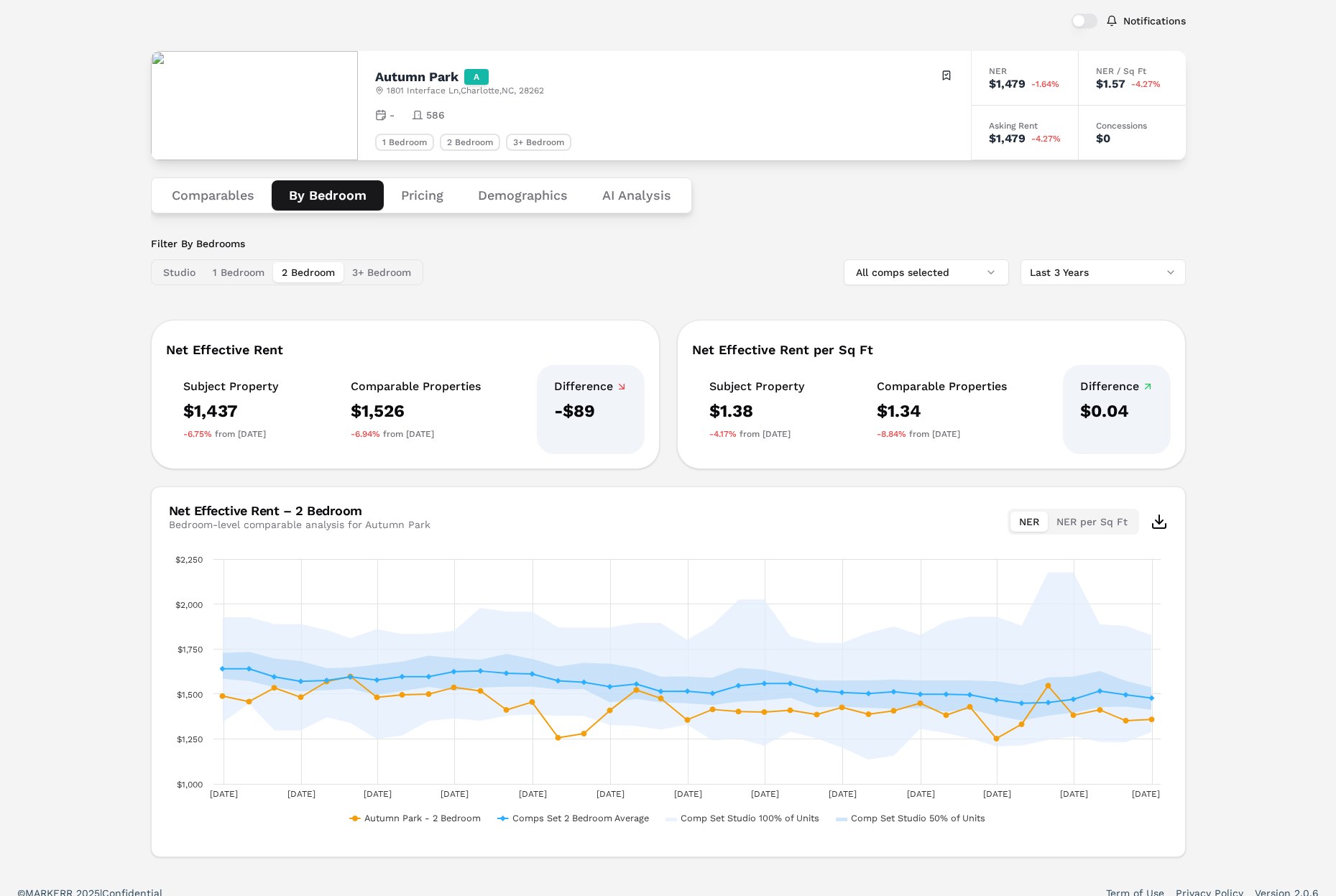
scroll to position [77, 0]
click at [423, 220] on div "Comparables By Bedroom Pricing Demographics AI Analysis" at bounding box center [668, 197] width 1035 height 70
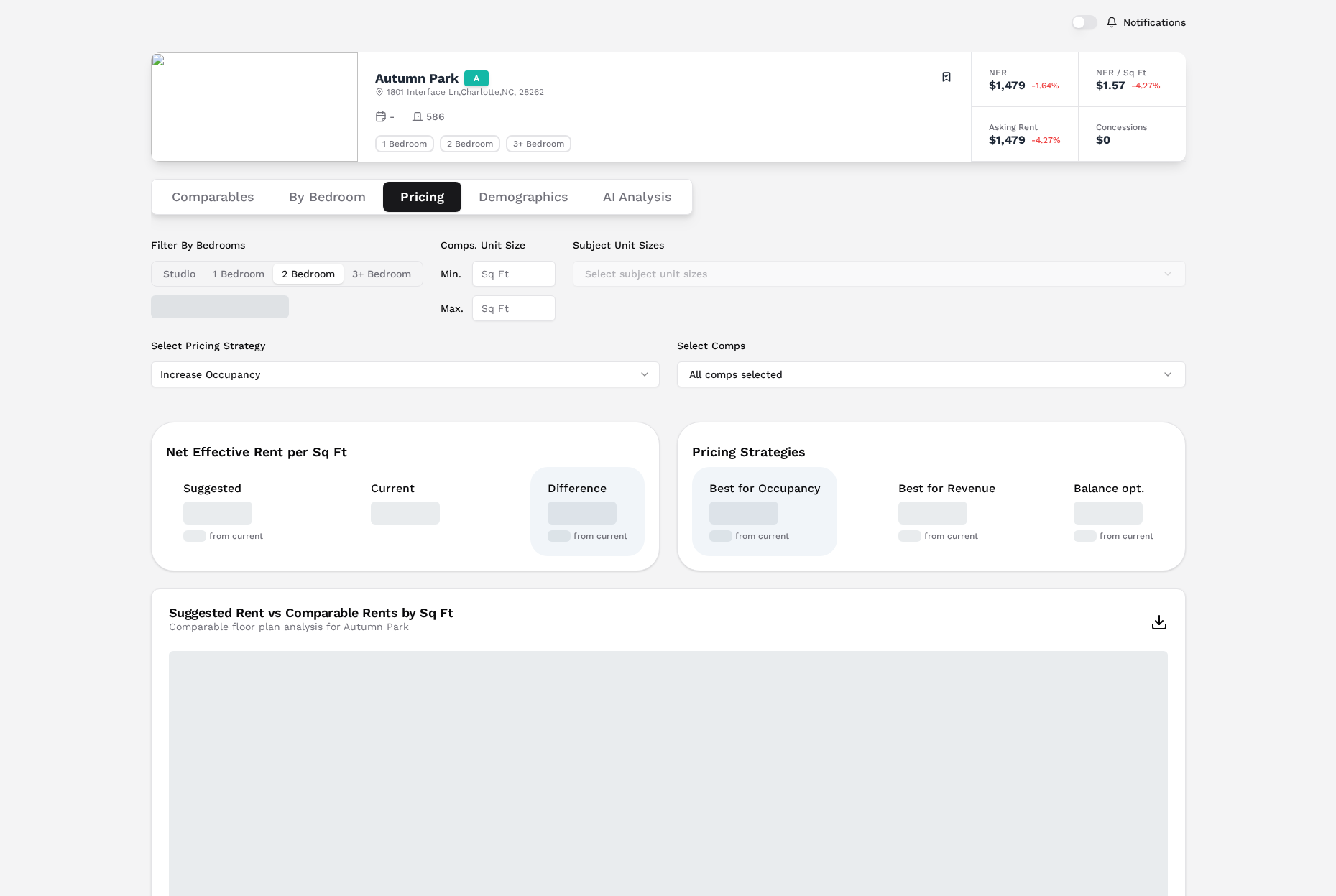
click at [413, 204] on button "Pricing" at bounding box center [422, 197] width 78 height 30
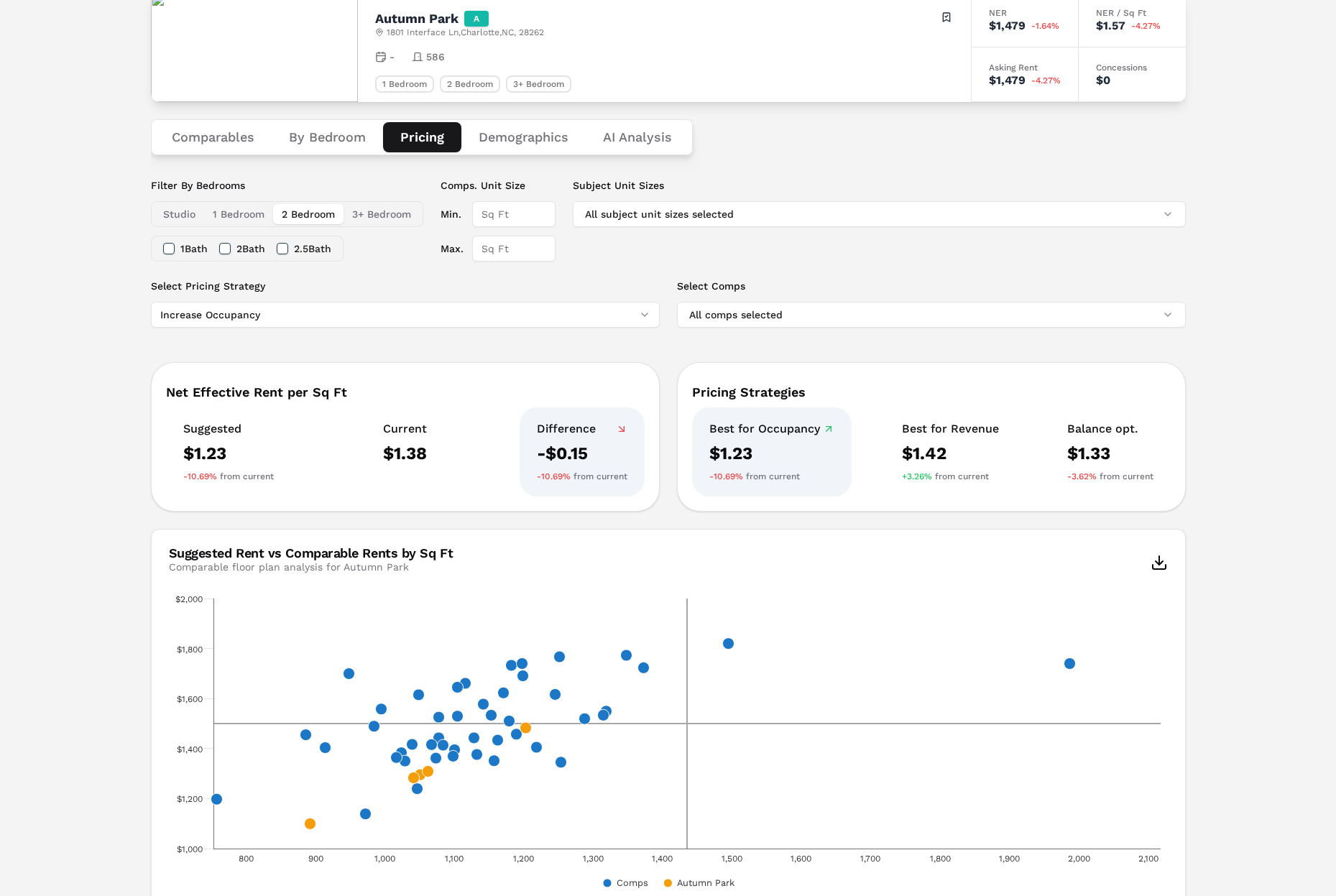
scroll to position [142, 0]
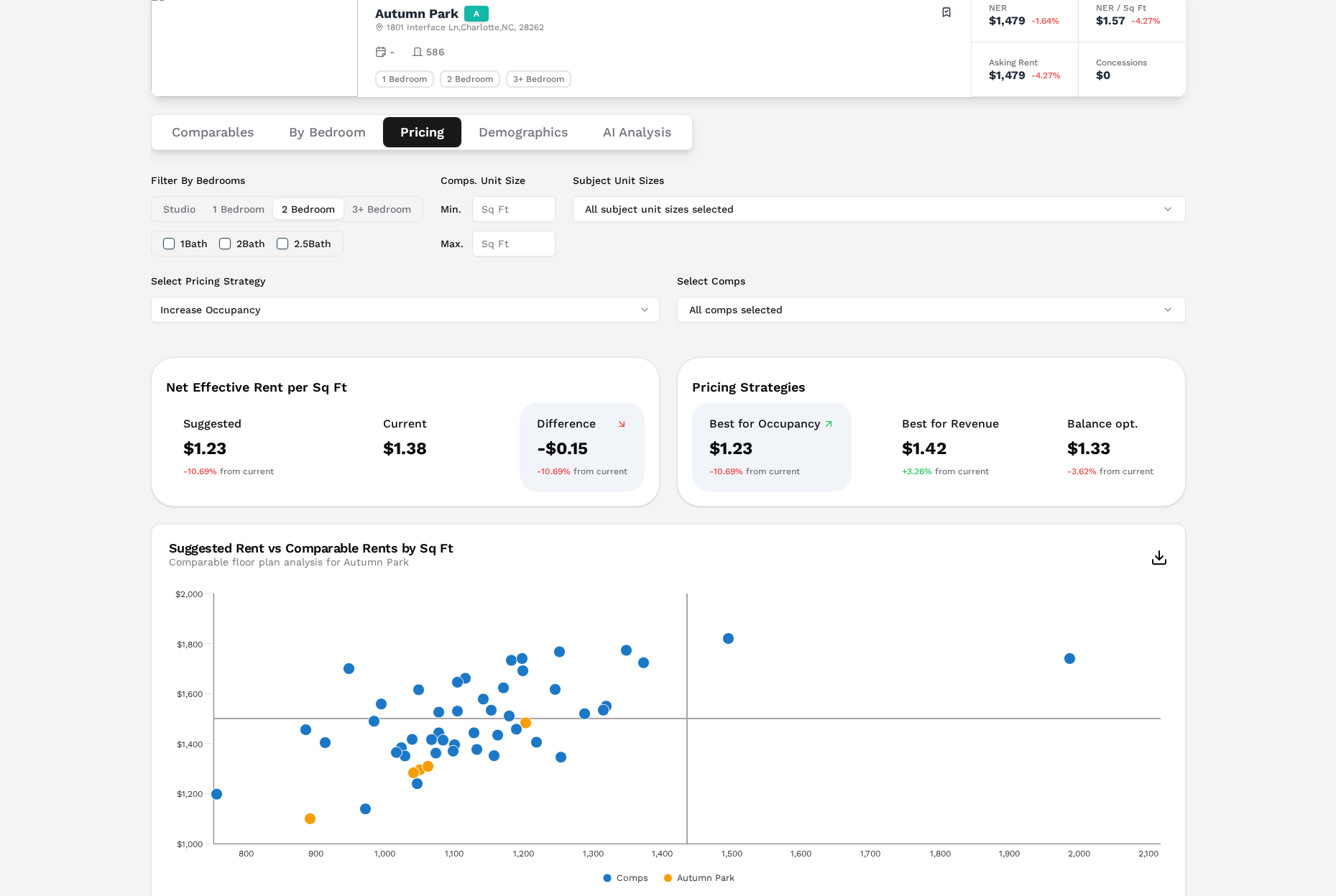
click at [324, 319] on html "MARKERR home markets properties Portfolio reports Search by MSA, ZIP, Property …" at bounding box center [668, 639] width 1336 height 1563
drag, startPoint x: 278, startPoint y: 360, endPoint x: 260, endPoint y: 380, distance: 26.9
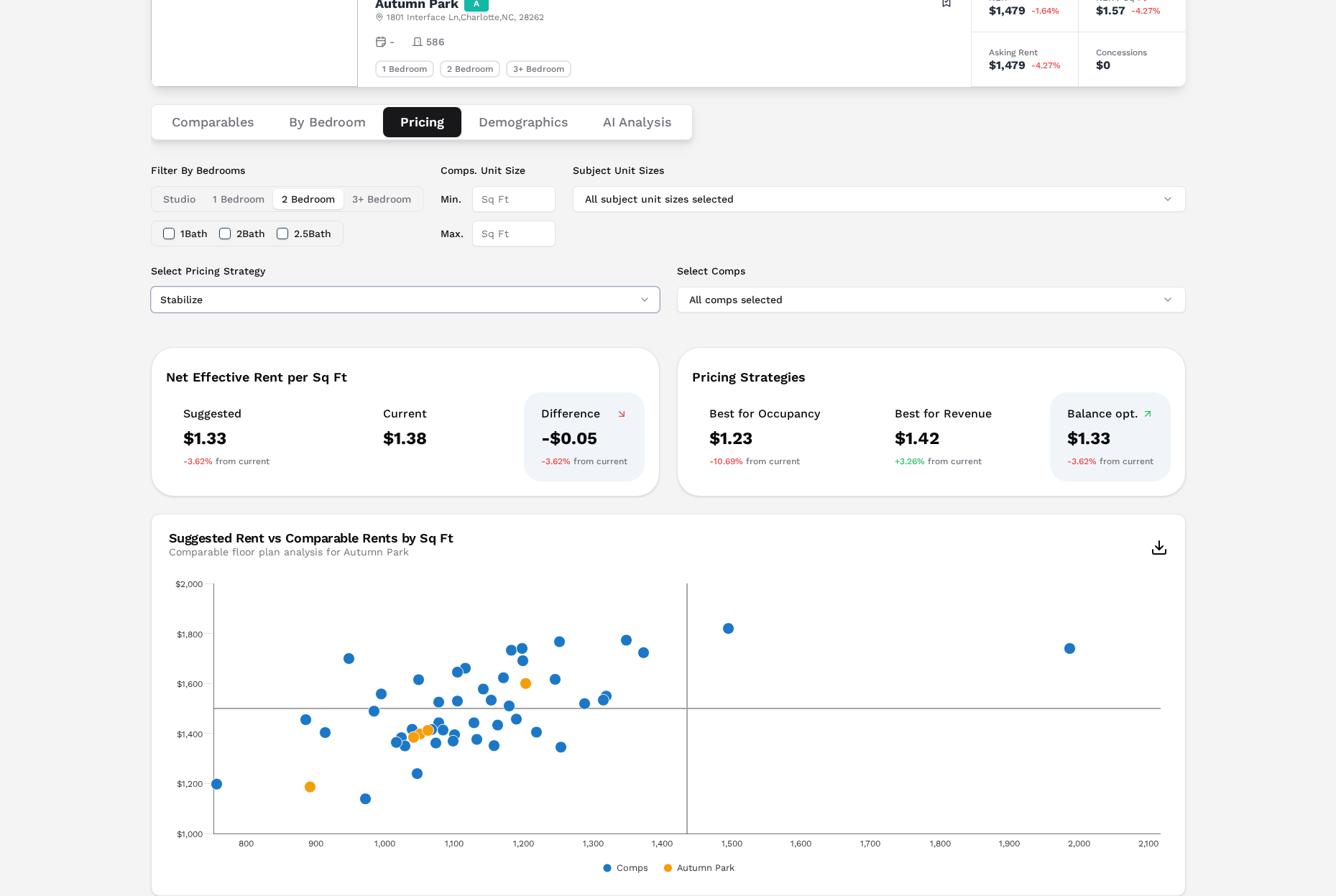
scroll to position [151, 0]
click at [739, 201] on button "All subject unit sizes selected" at bounding box center [880, 199] width 614 height 26
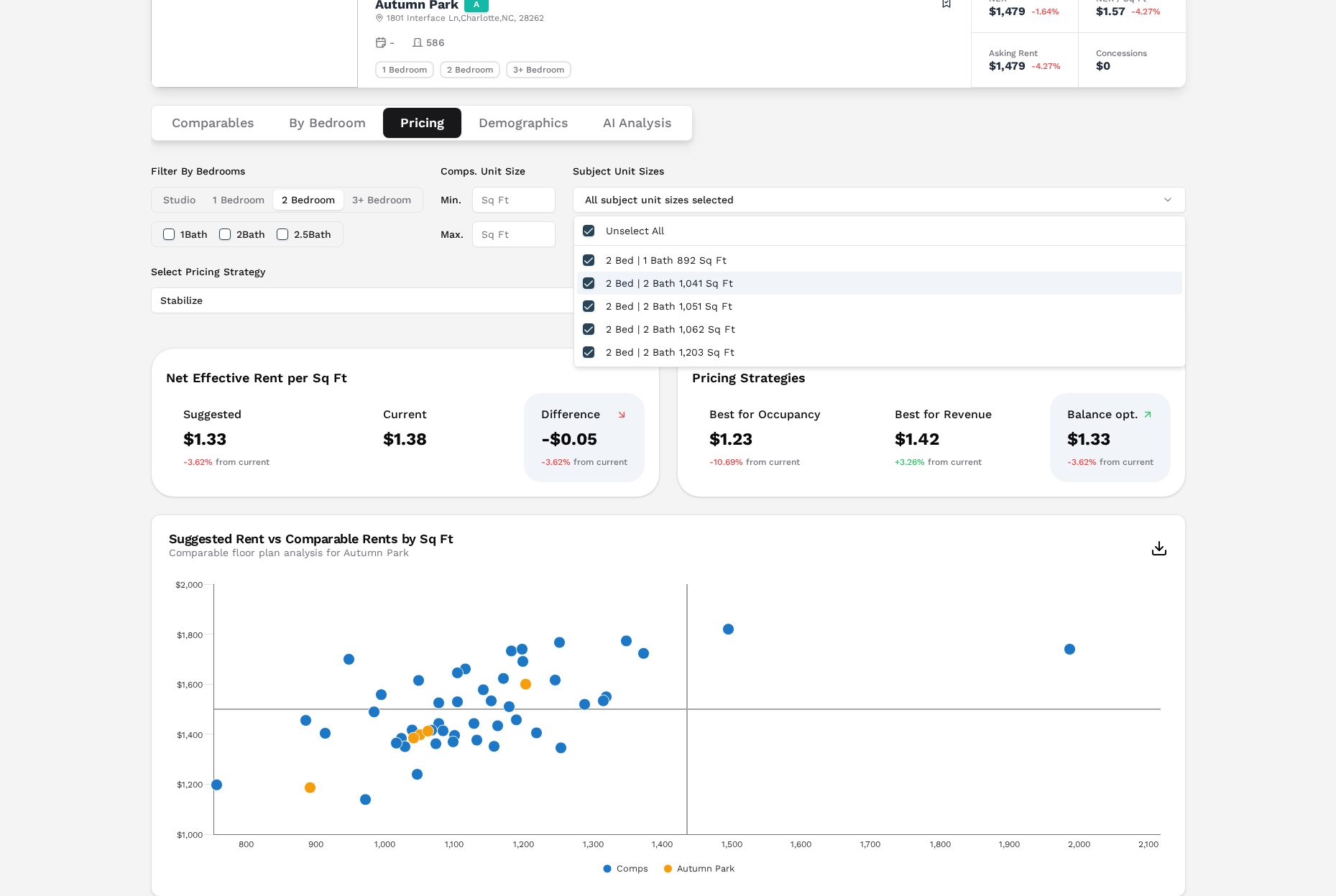
click at [1164, 301] on div "Notifications Autumn Park A [STREET_ADDRESS] Toggle portfolio menu - 586 1 Bedr…" at bounding box center [668, 643] width 1336 height 1462
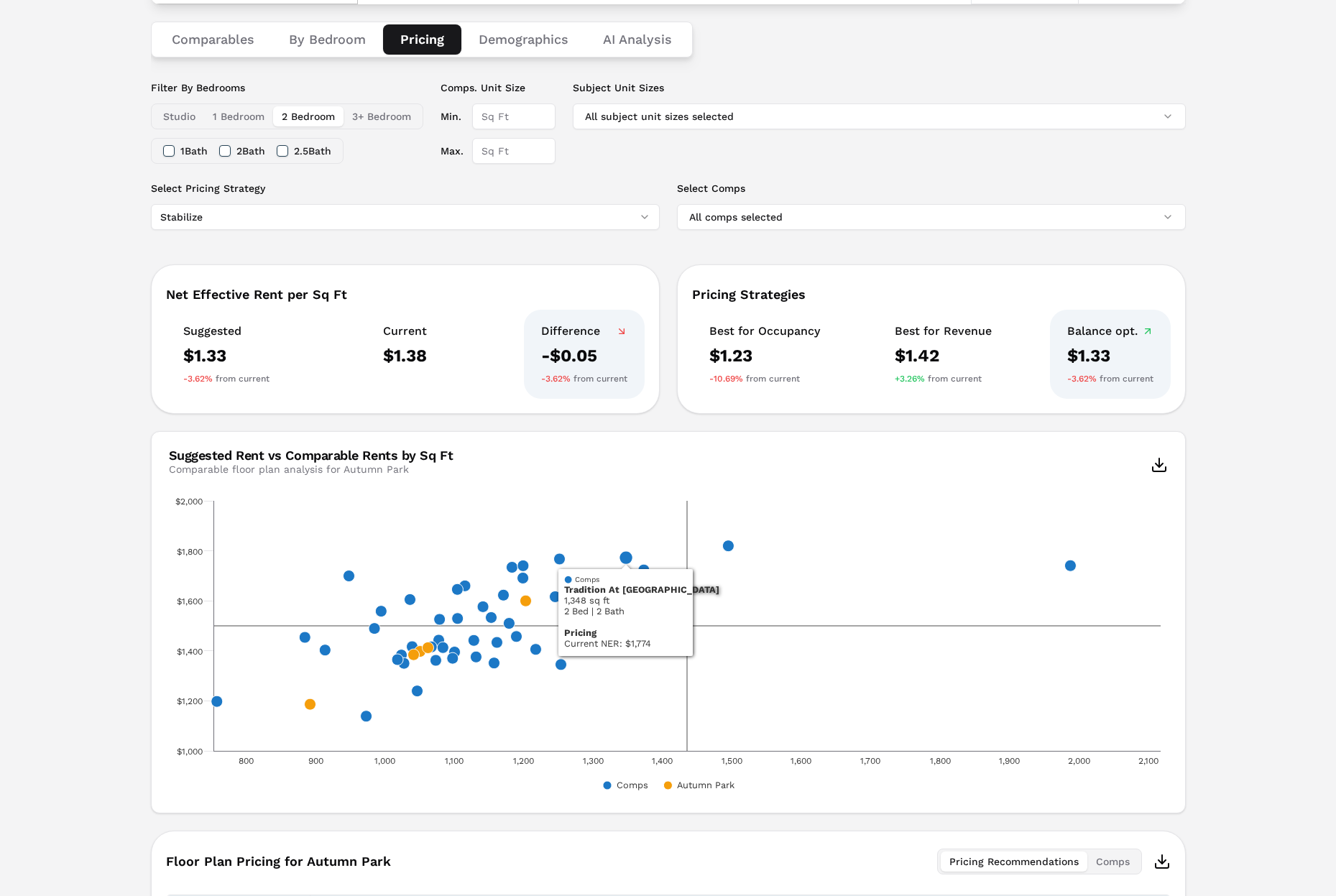
scroll to position [192, 0]
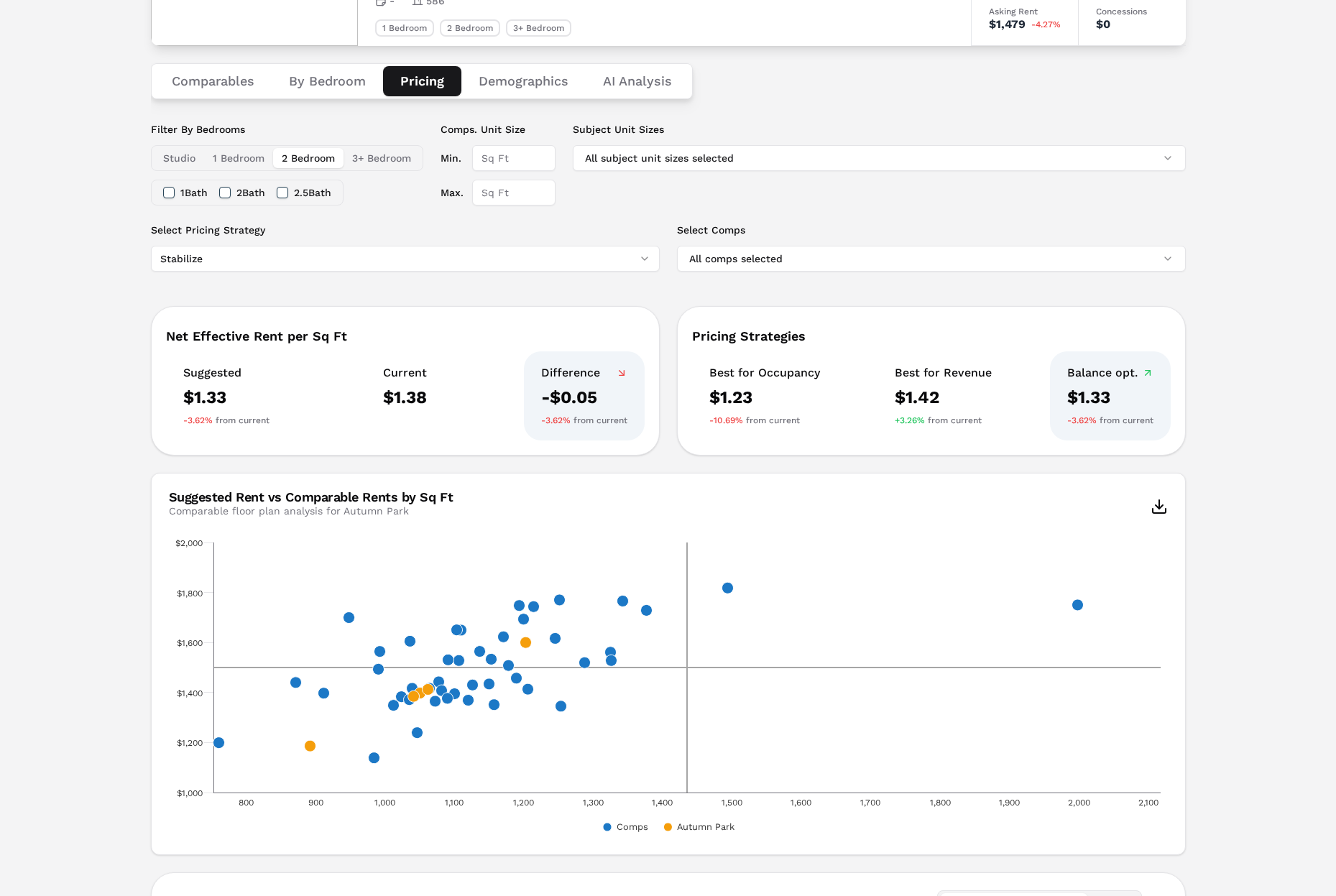
click at [497, 189] on input "Max." at bounding box center [514, 192] width 84 height 26
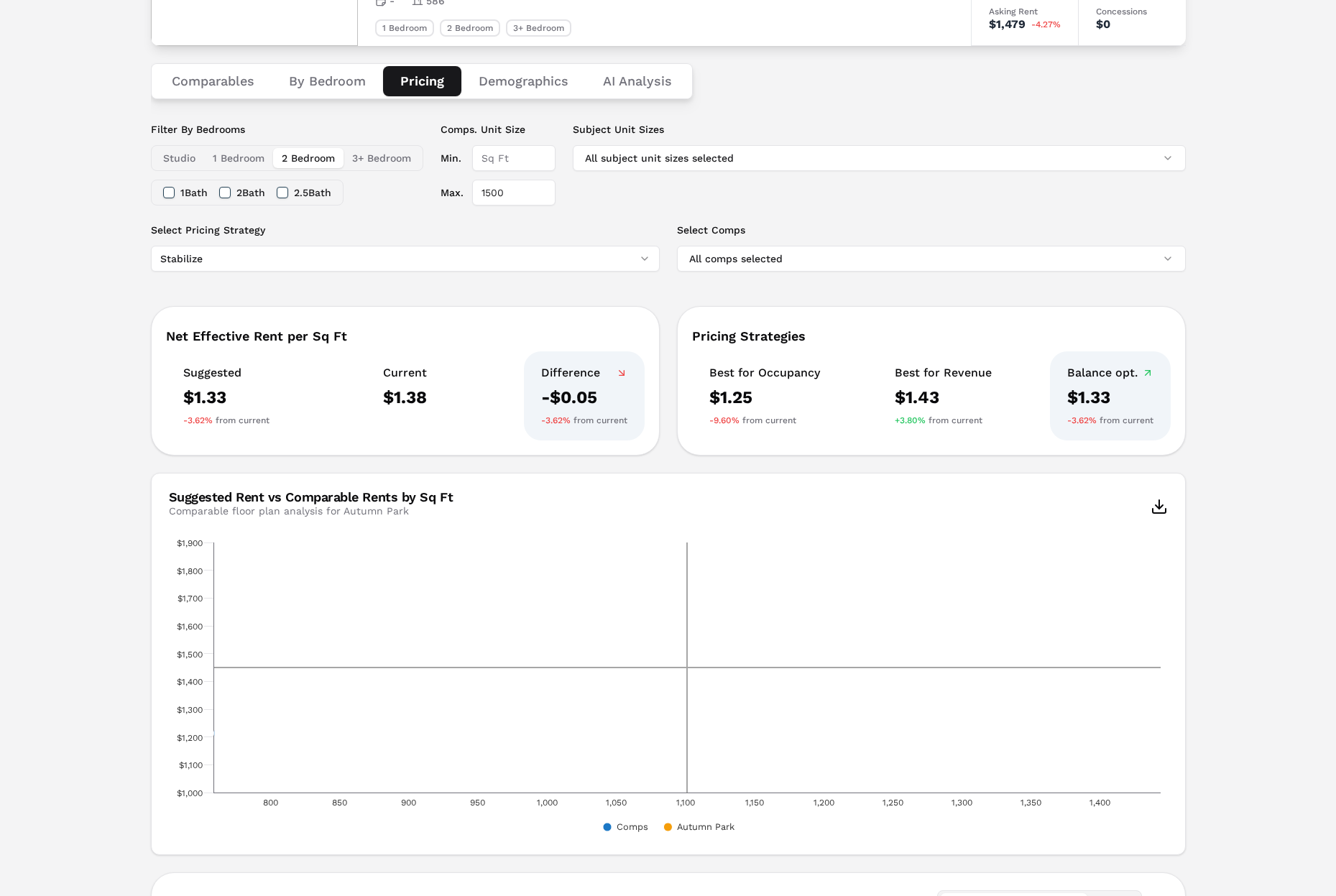
type input "1500"
click at [452, 222] on div "Filter By Bedrooms Studio 1 Bedroom 2 Bedroom 3+ Bedroom 1 Bath 2 Bath 2.5 Bath…" at bounding box center [668, 172] width 1035 height 101
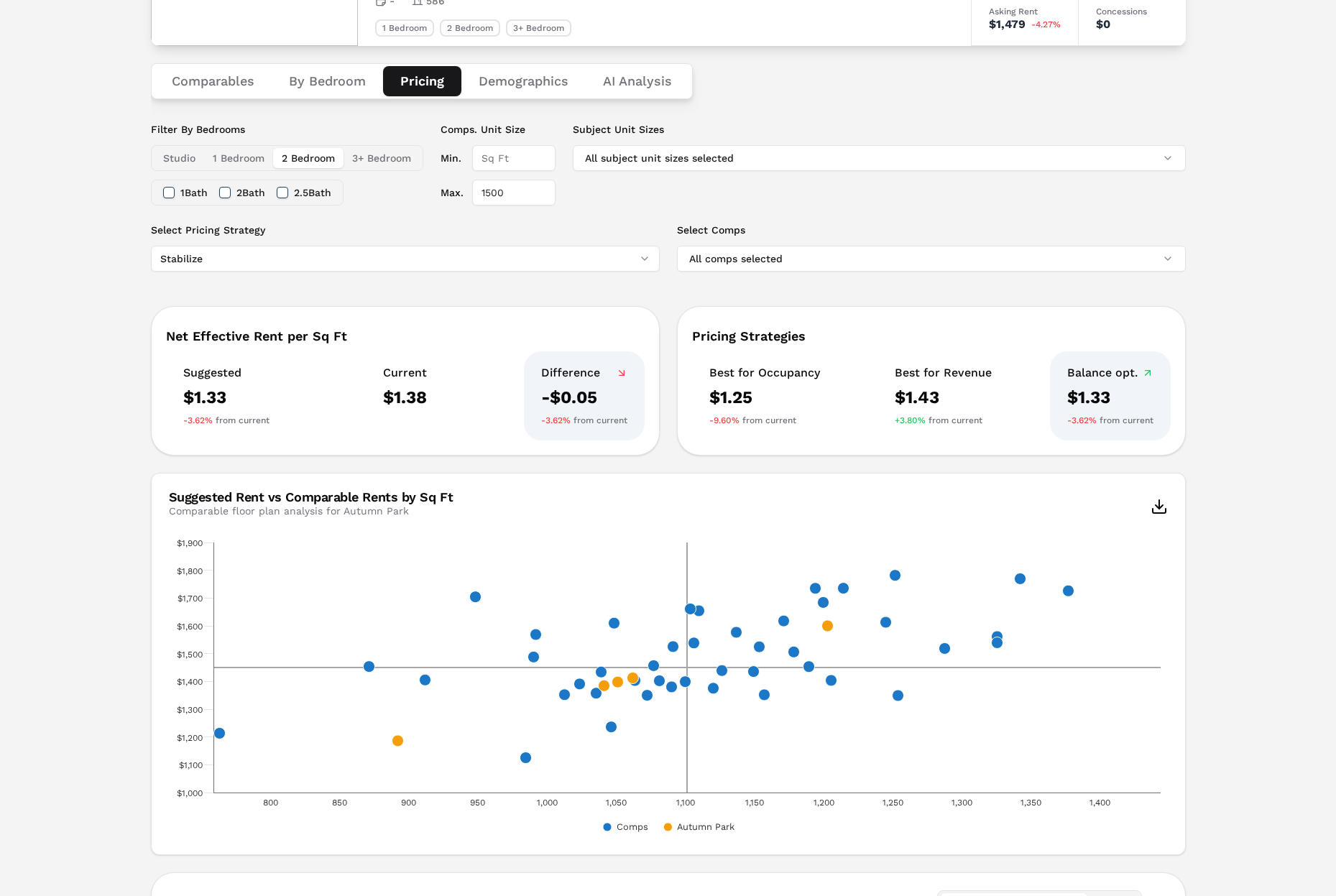
drag, startPoint x: 566, startPoint y: 231, endPoint x: 566, endPoint y: 245, distance: 14.0
click at [566, 231] on label "Select Pricing Strategy" at bounding box center [405, 230] width 509 height 14
click at [566, 245] on button "Stabilize" at bounding box center [405, 258] width 509 height 26
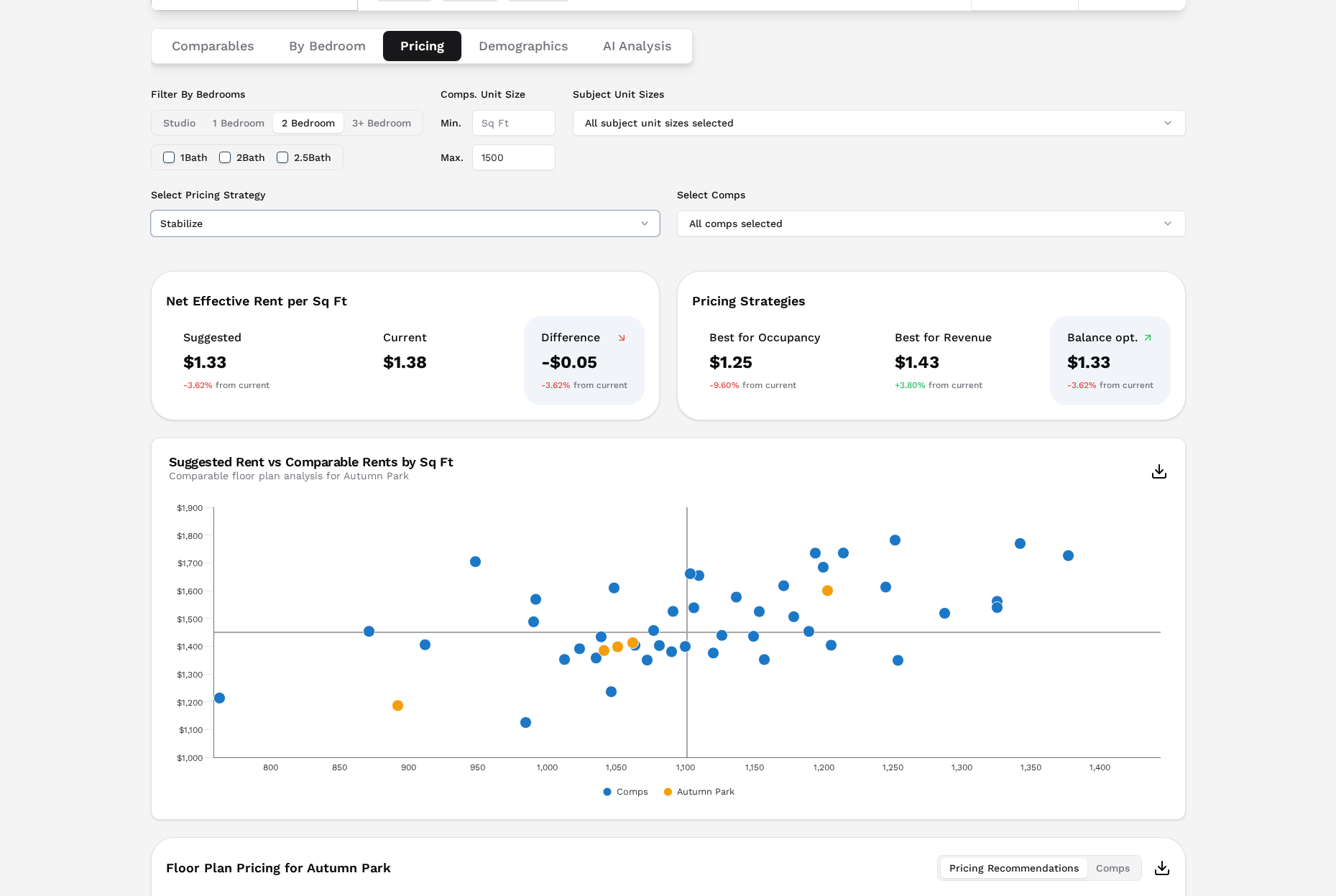
scroll to position [233, 0]
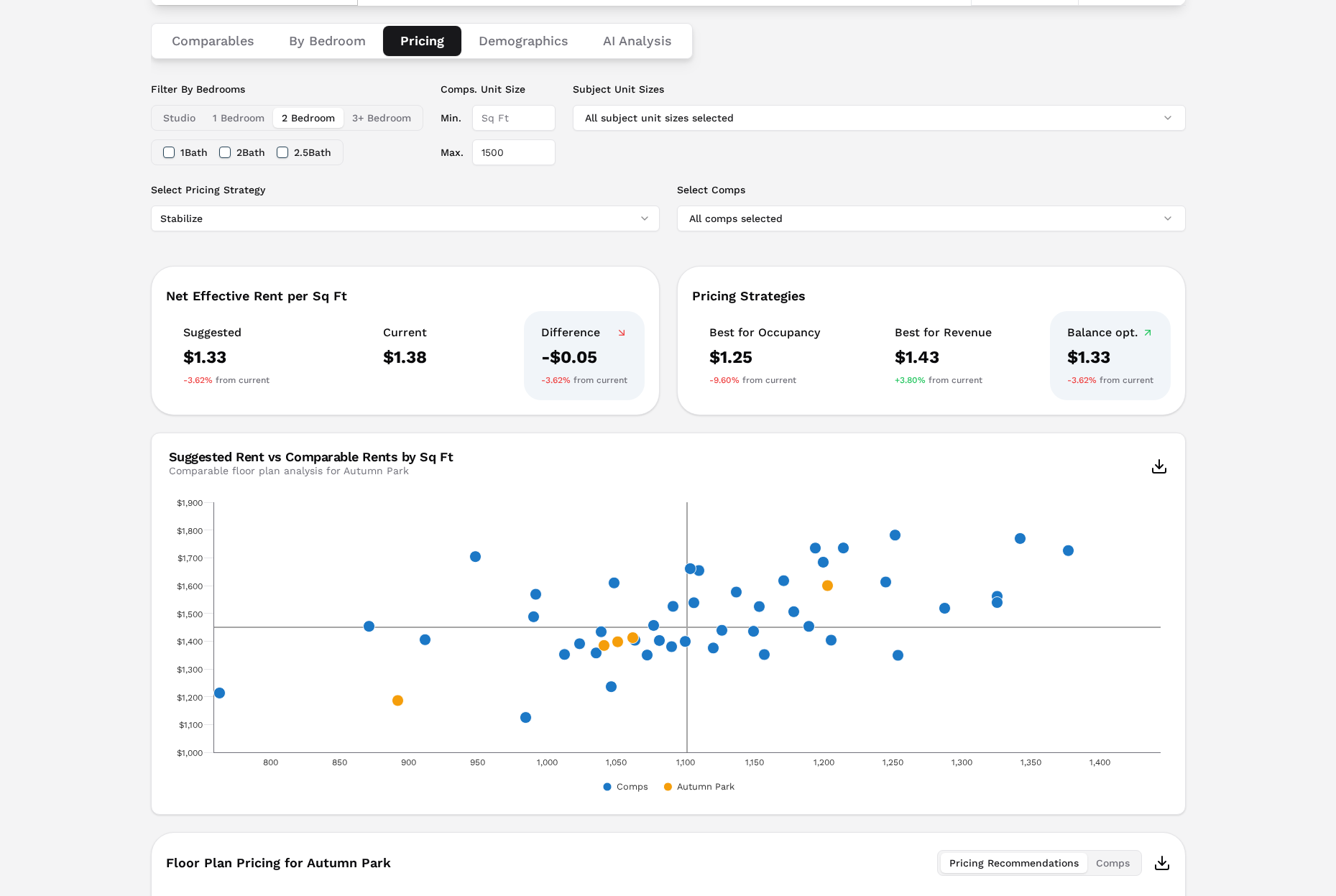
click at [575, 184] on label "Select Pricing Strategy" at bounding box center [405, 189] width 509 height 14
click at [575, 205] on button "Stabilize" at bounding box center [405, 218] width 509 height 26
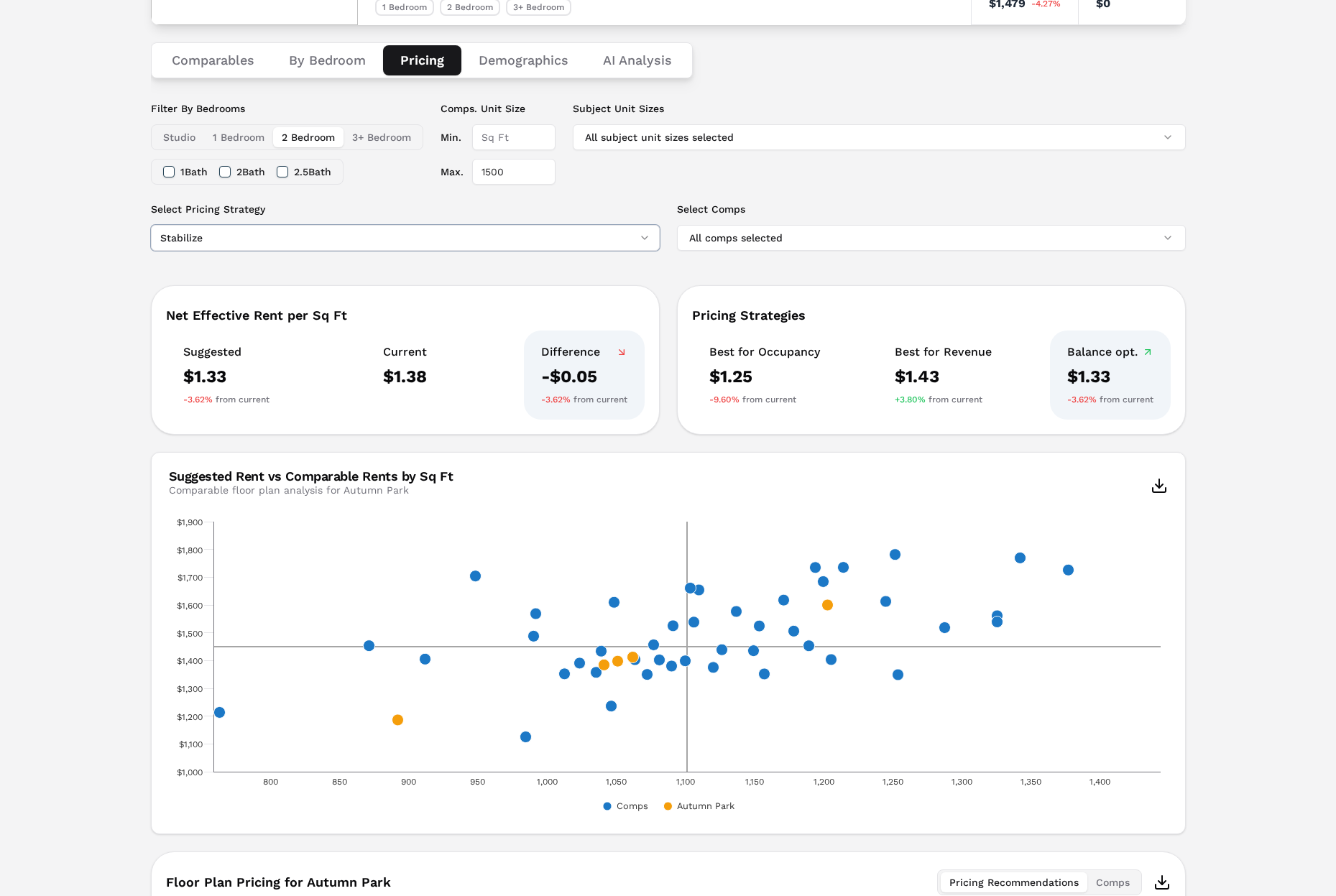
scroll to position [207, 0]
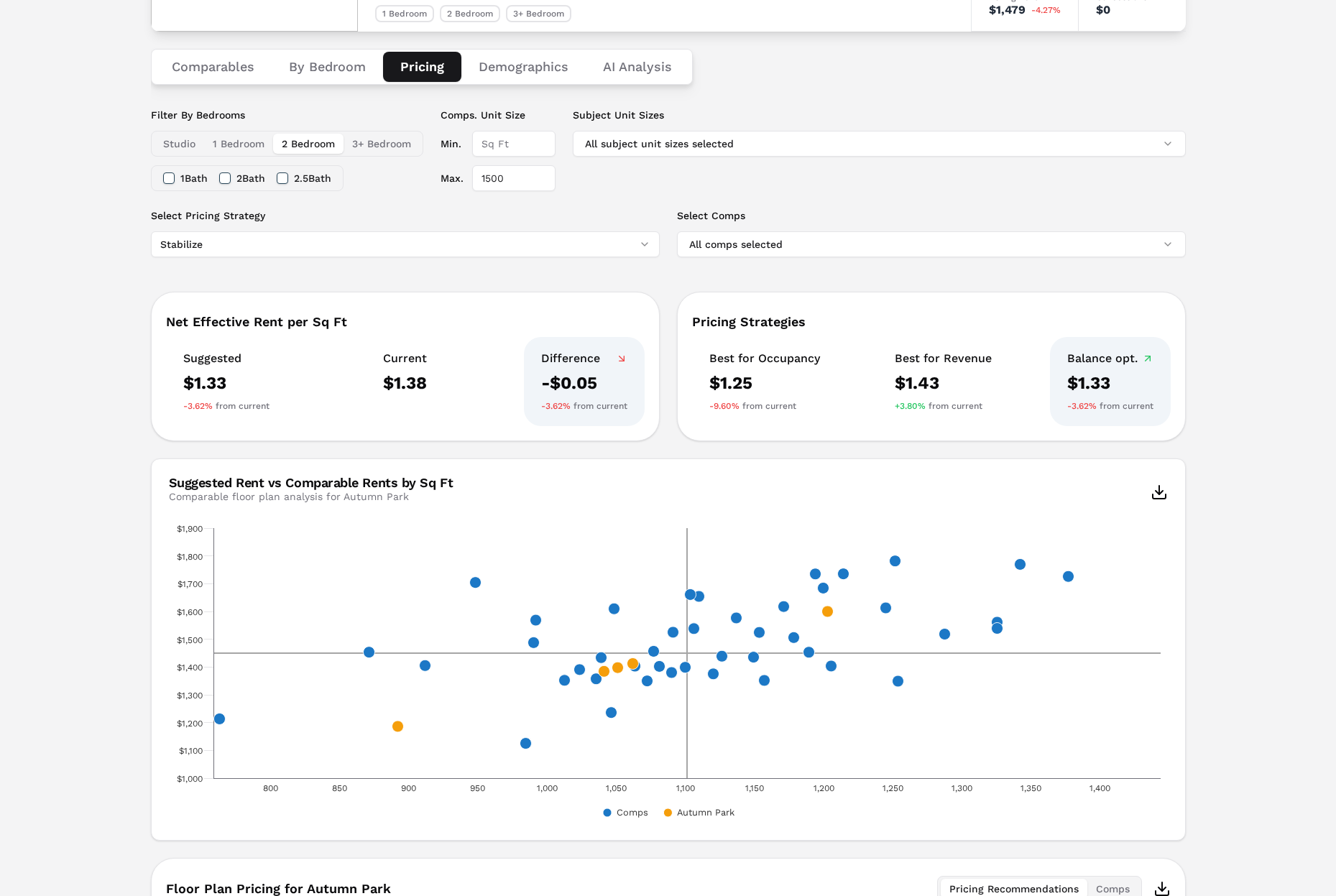
click at [105, 253] on div "Notifications Autumn Park A [STREET_ADDRESS] Toggle portfolio menu - 586 1 Bedr…" at bounding box center [668, 587] width 1336 height 1462
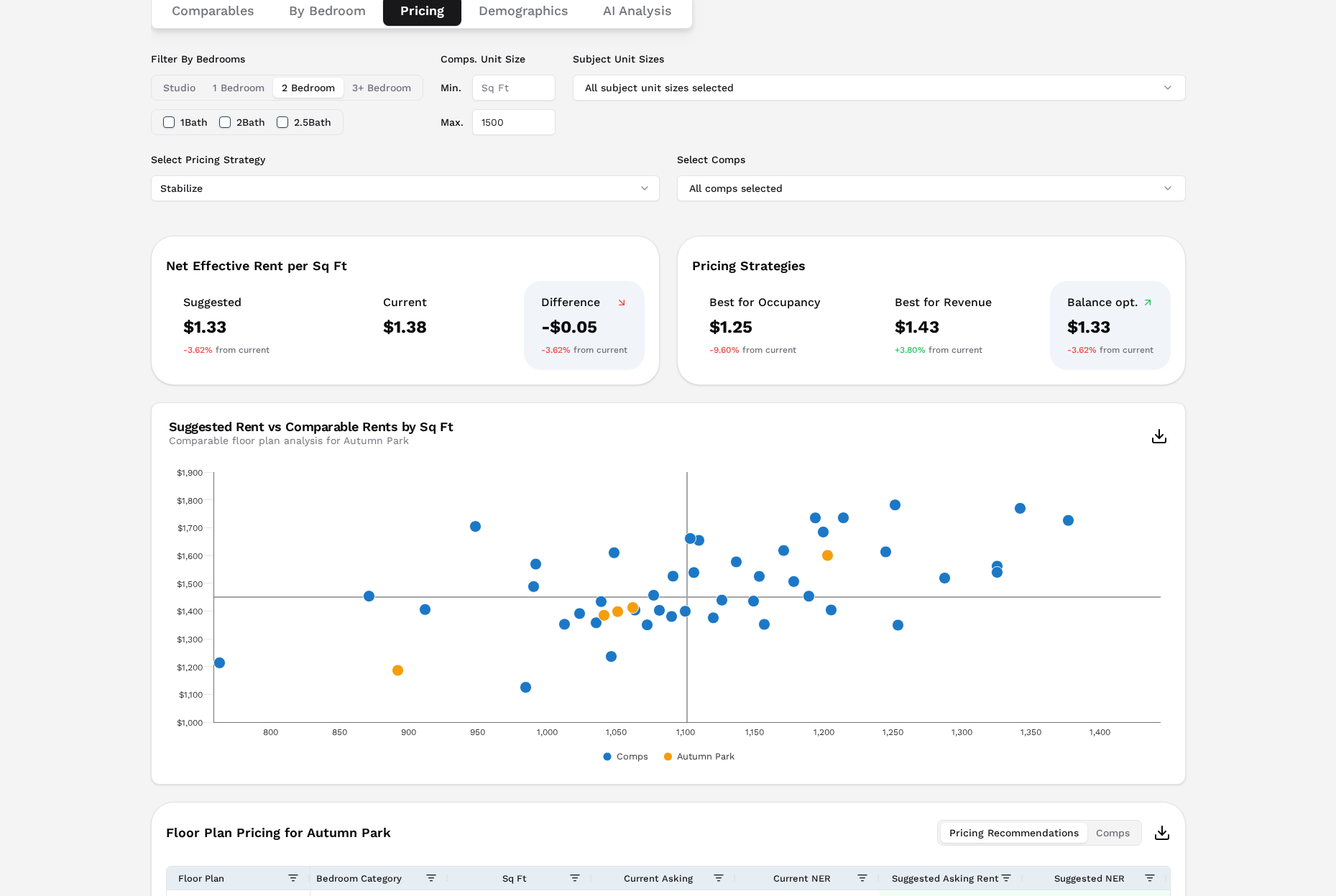
scroll to position [265, 0]
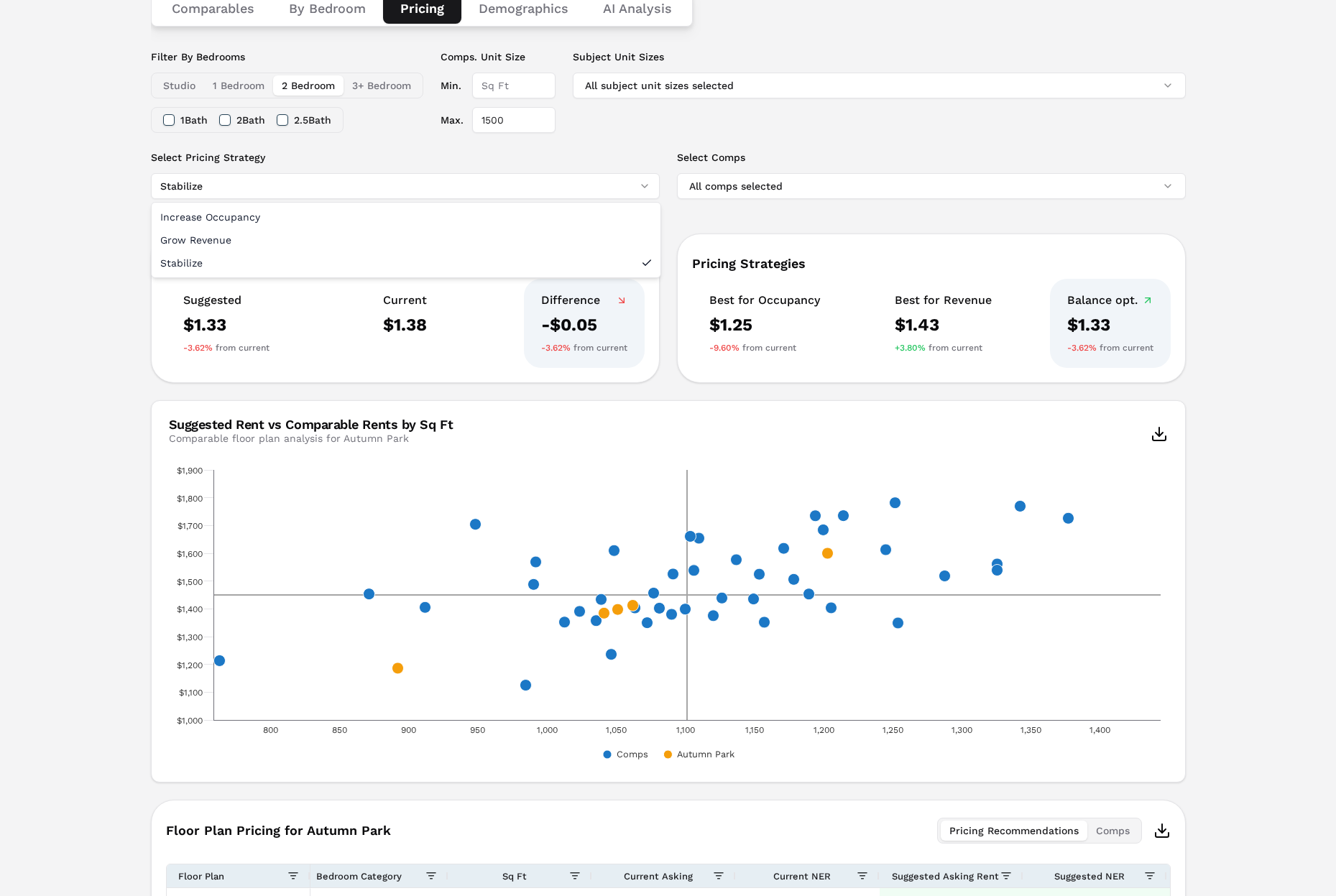
click at [370, 189] on html "MARKERR home markets properties Portfolio reports Search by MSA, ZIP, Property …" at bounding box center [668, 516] width 1336 height 1563
click at [107, 226] on html "MARKERR home markets properties Portfolio reports Search by MSA, ZIP, Property …" at bounding box center [668, 516] width 1336 height 1563
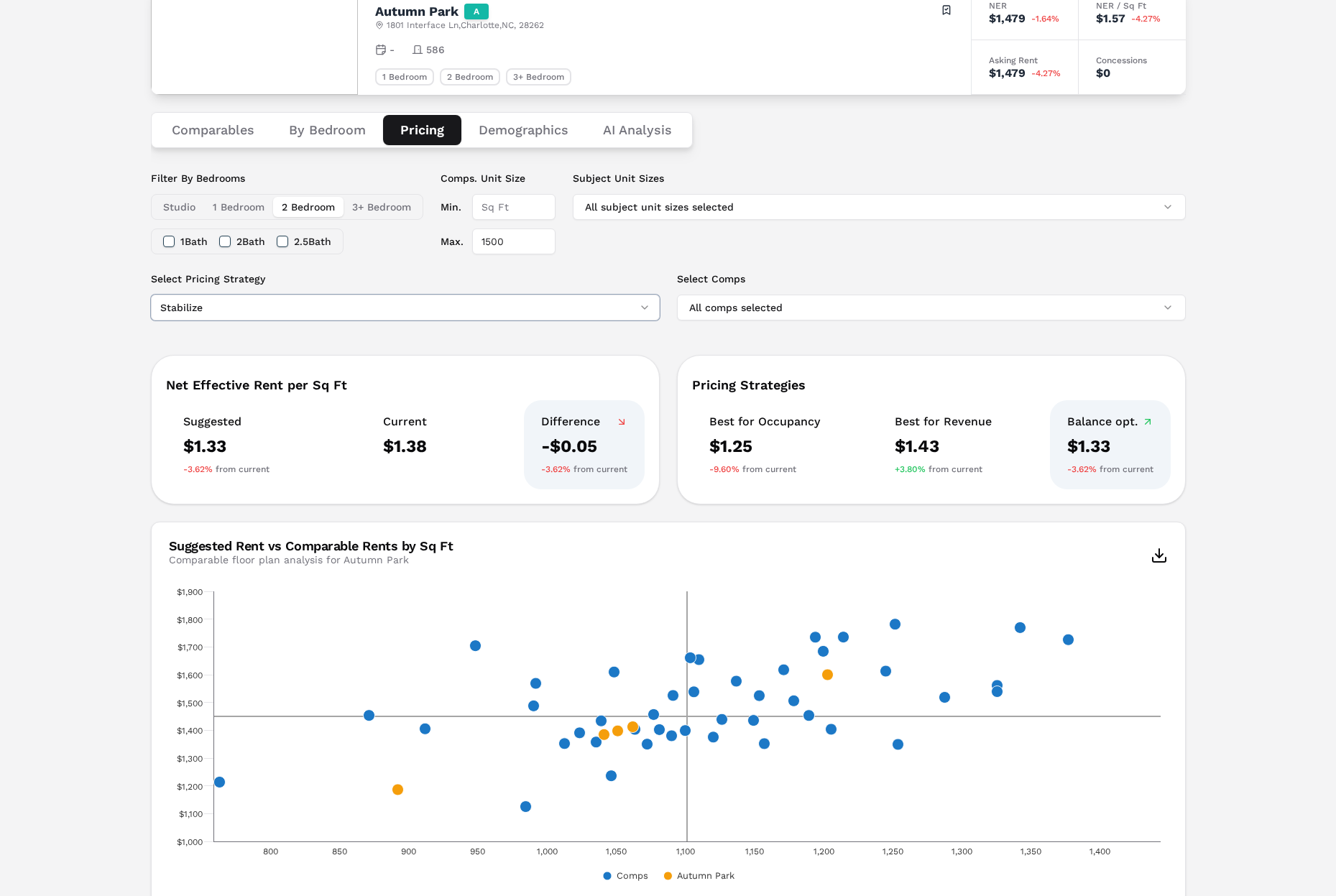
scroll to position [142, 0]
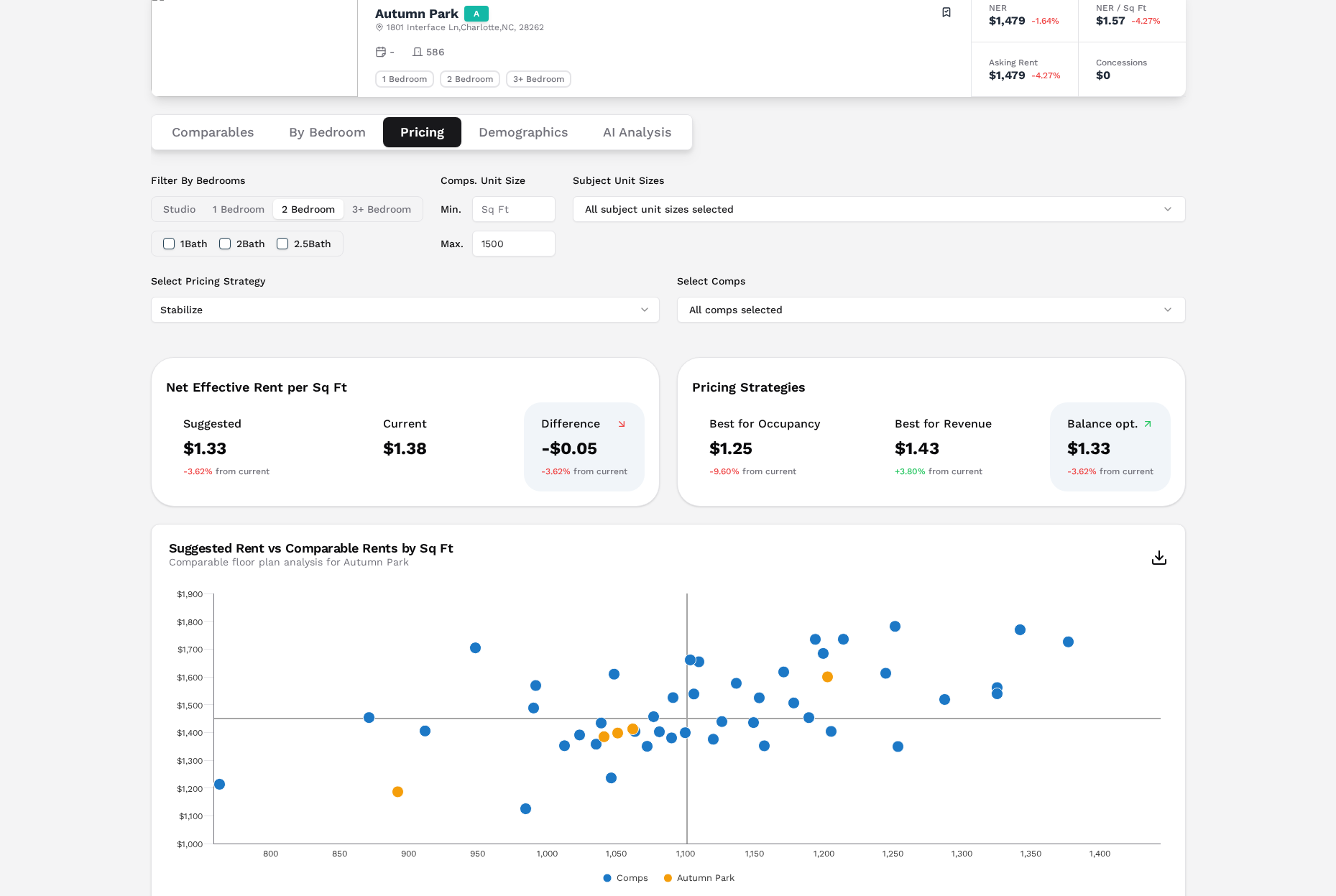
click at [83, 210] on div "Notifications Autumn Park A [STREET_ADDRESS] Toggle portfolio menu - 586 1 Bedr…" at bounding box center [668, 653] width 1336 height 1462
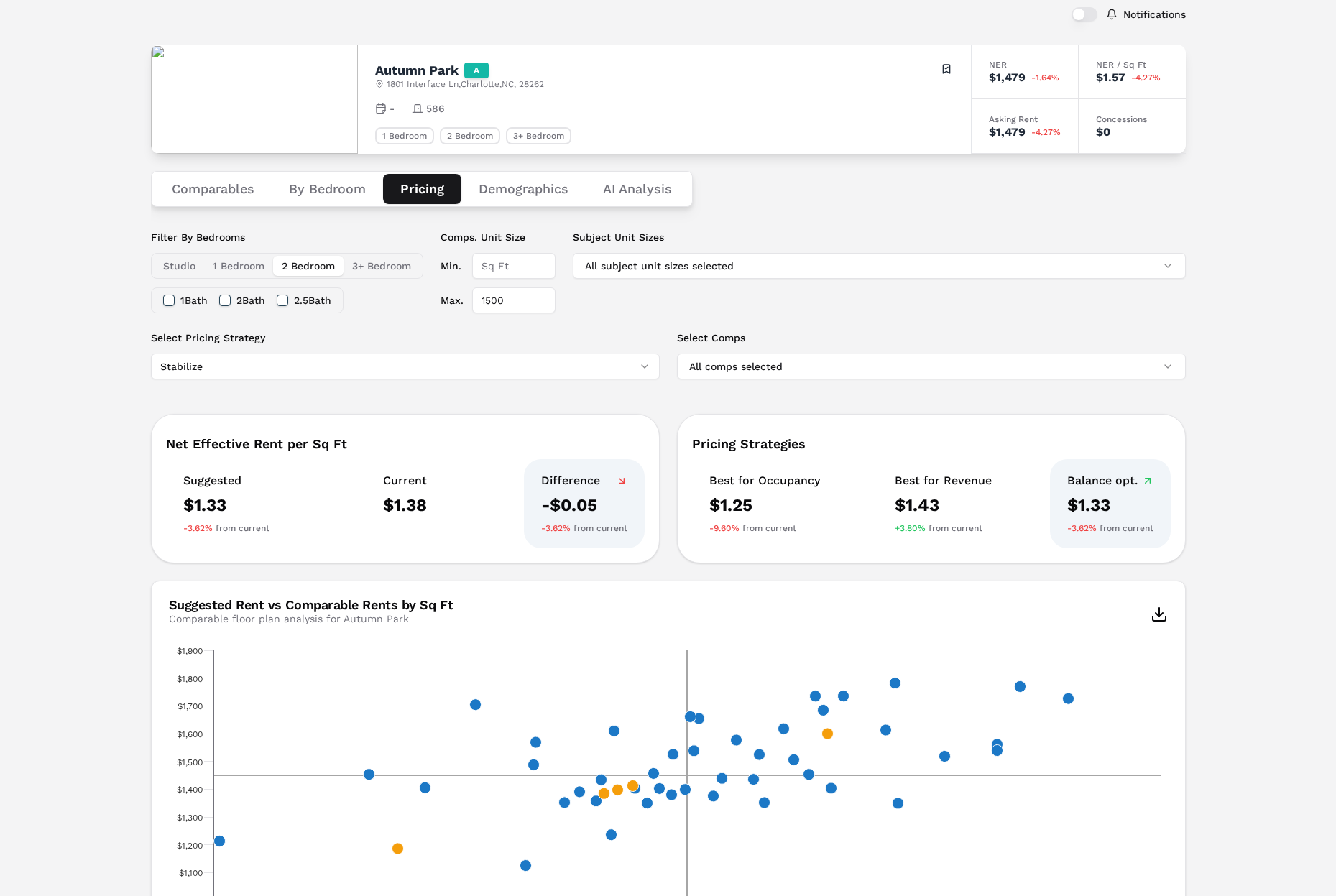
scroll to position [81, 0]
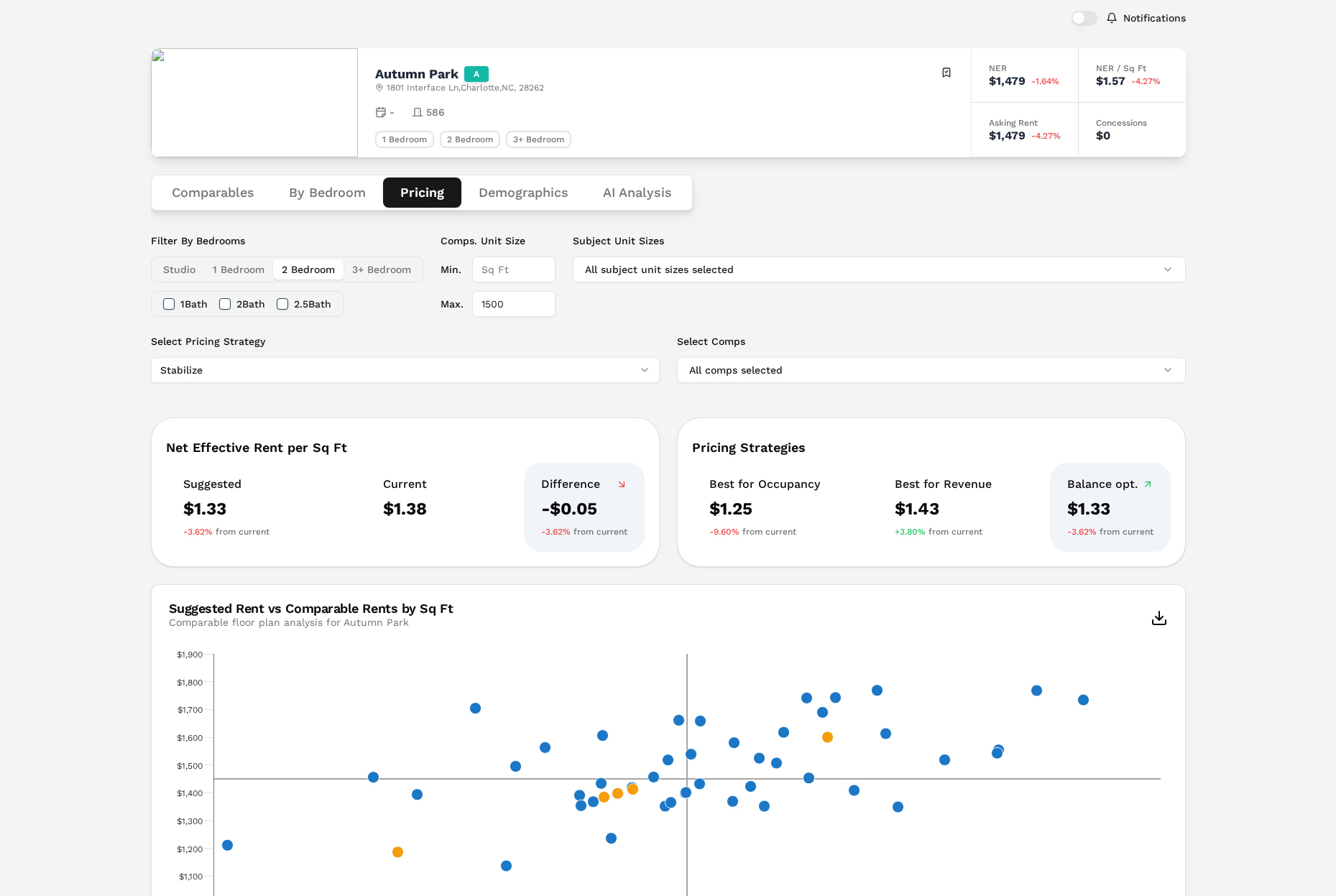
click at [168, 301] on button "1 Bath" at bounding box center [169, 304] width 11 height 11
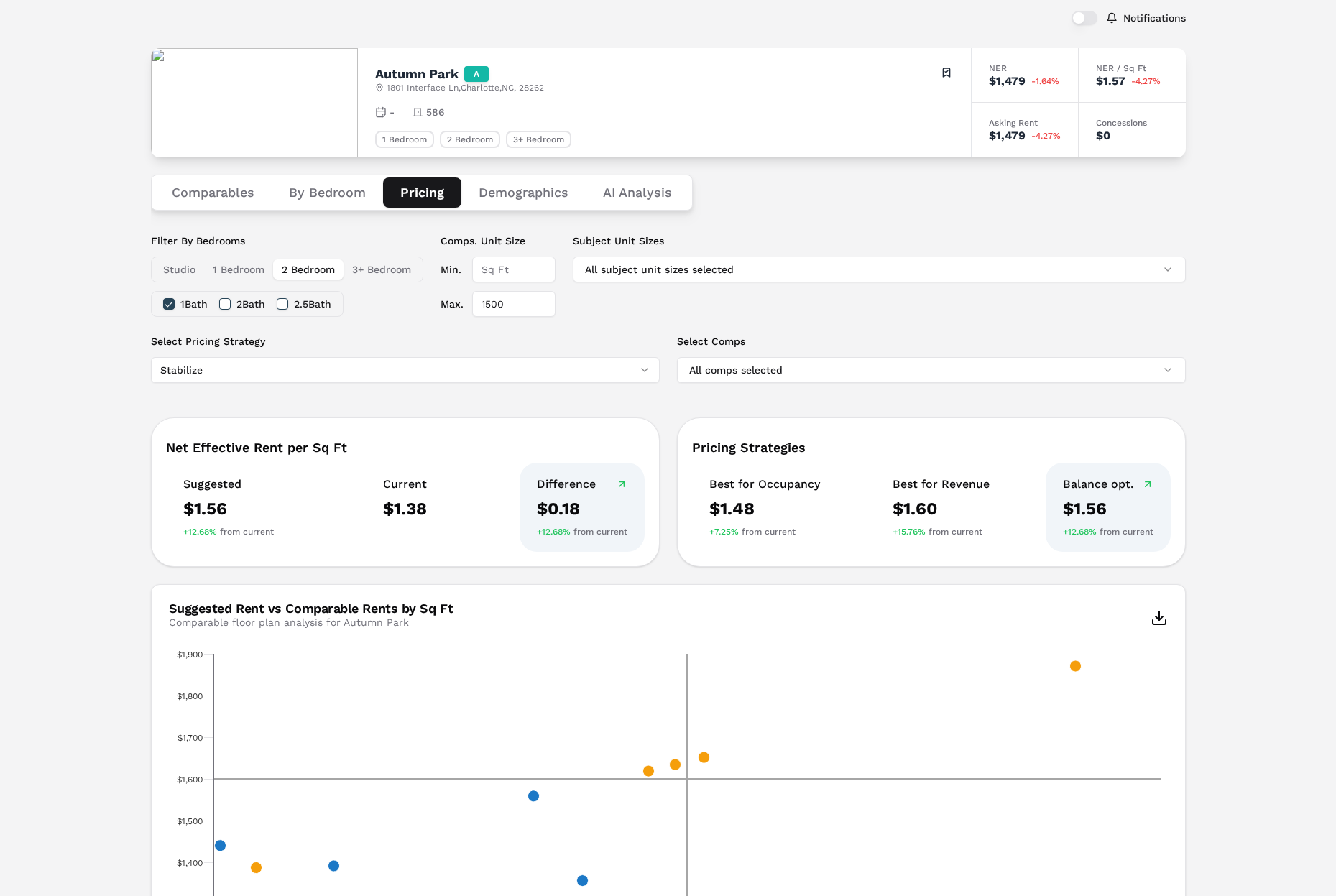
click at [229, 304] on button "2 Bath" at bounding box center [225, 304] width 11 height 11
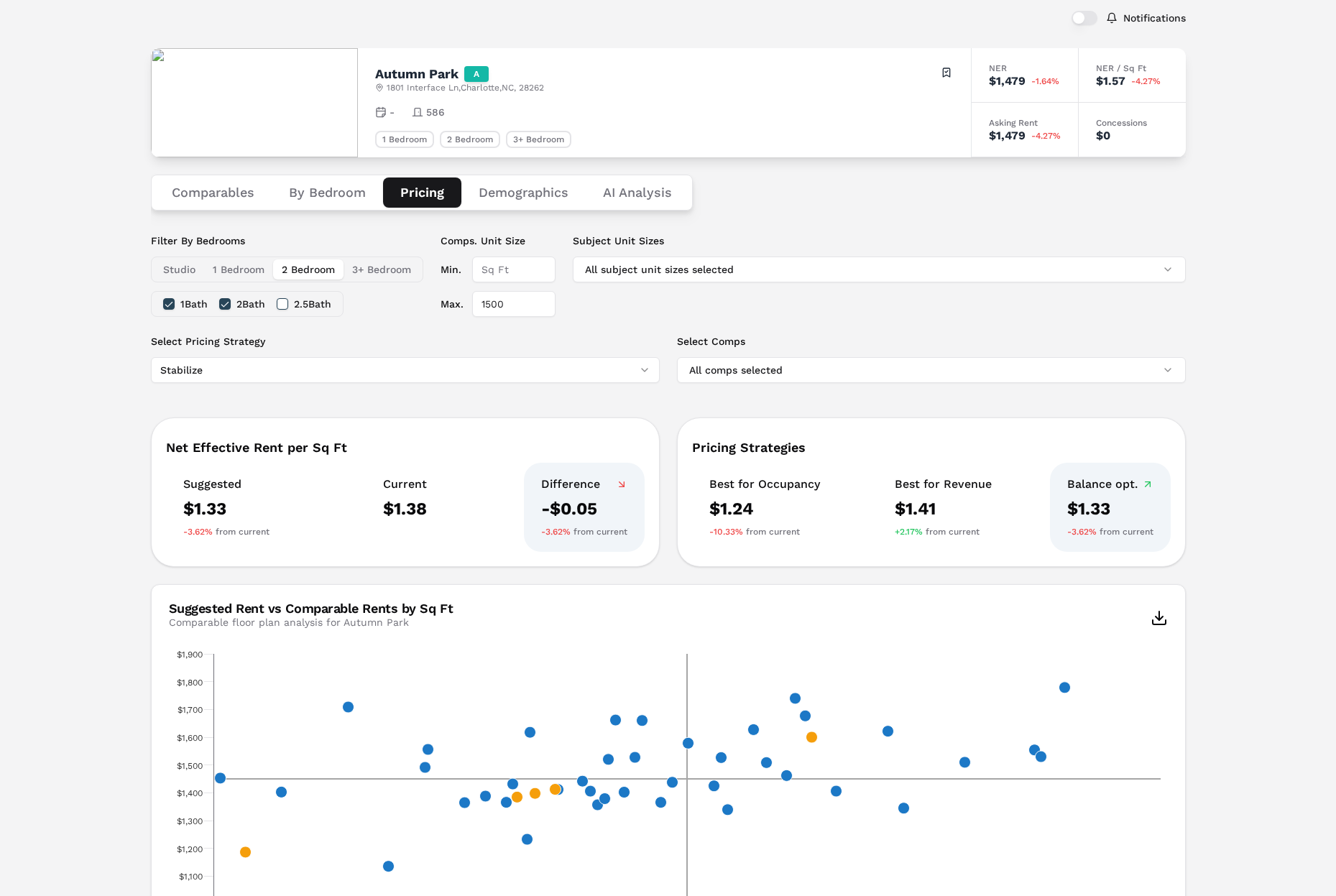
click at [171, 304] on button "1 Bath" at bounding box center [169, 304] width 11 height 11
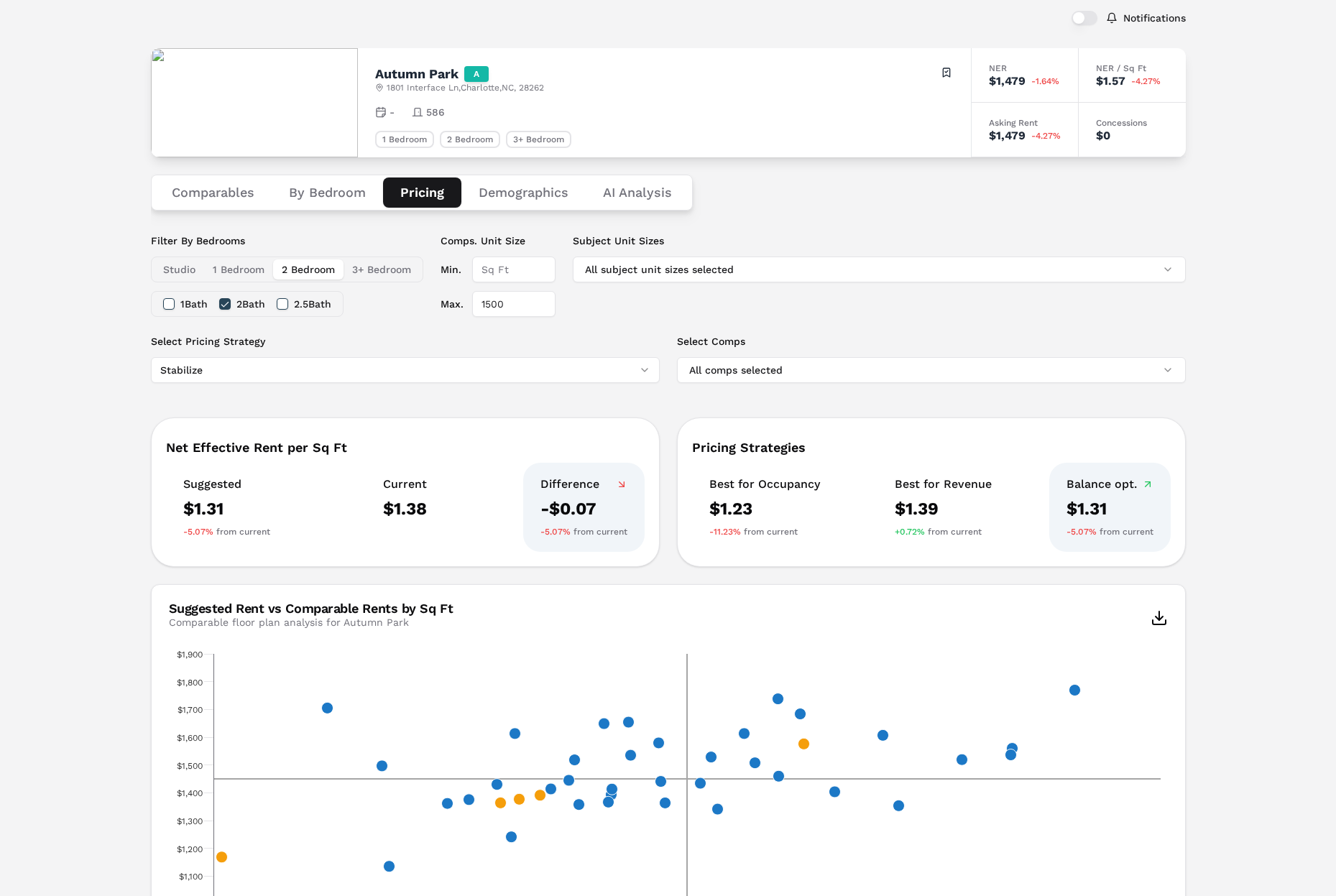
click at [778, 342] on label "Select Comps" at bounding box center [931, 341] width 509 height 14
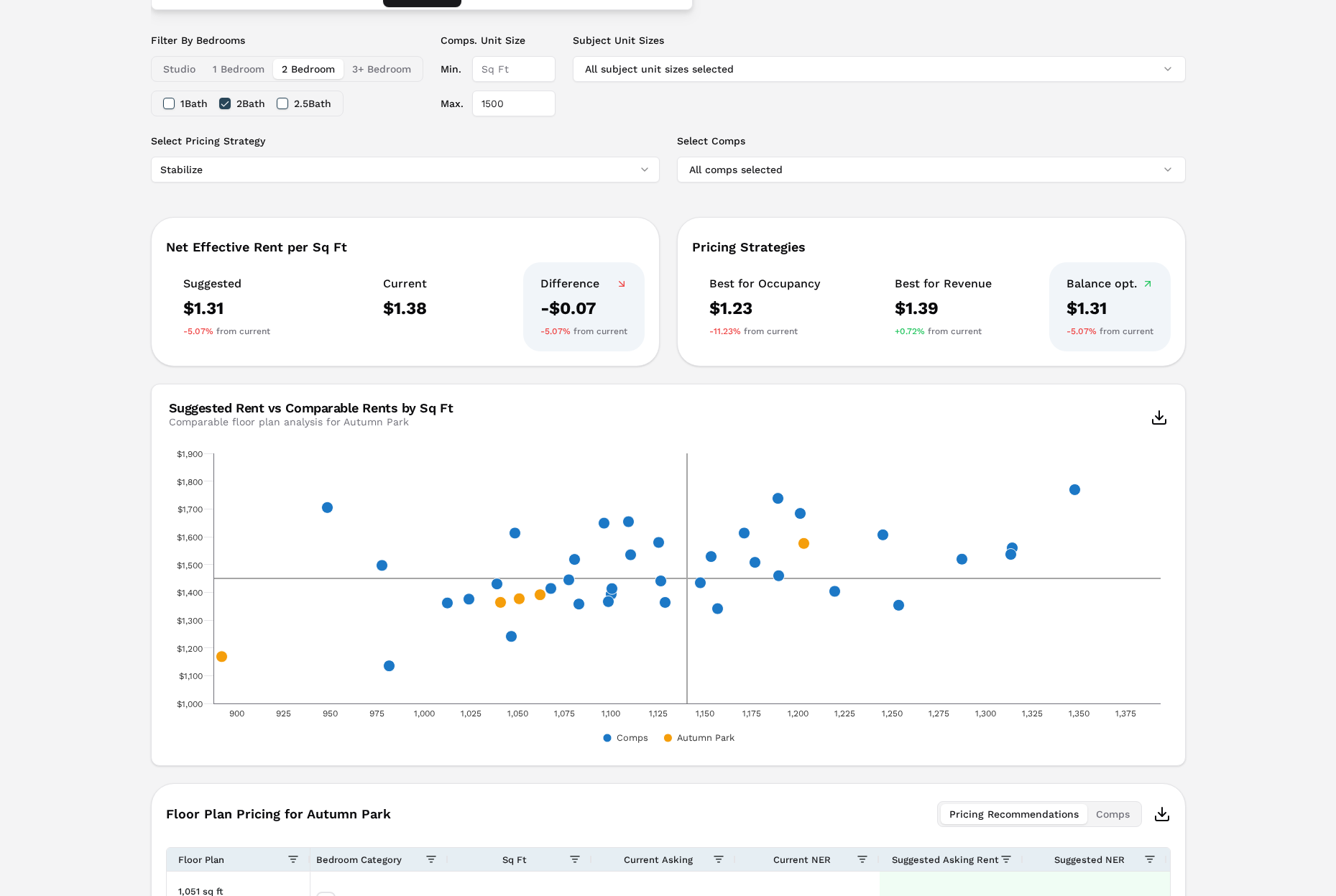
scroll to position [286, 0]
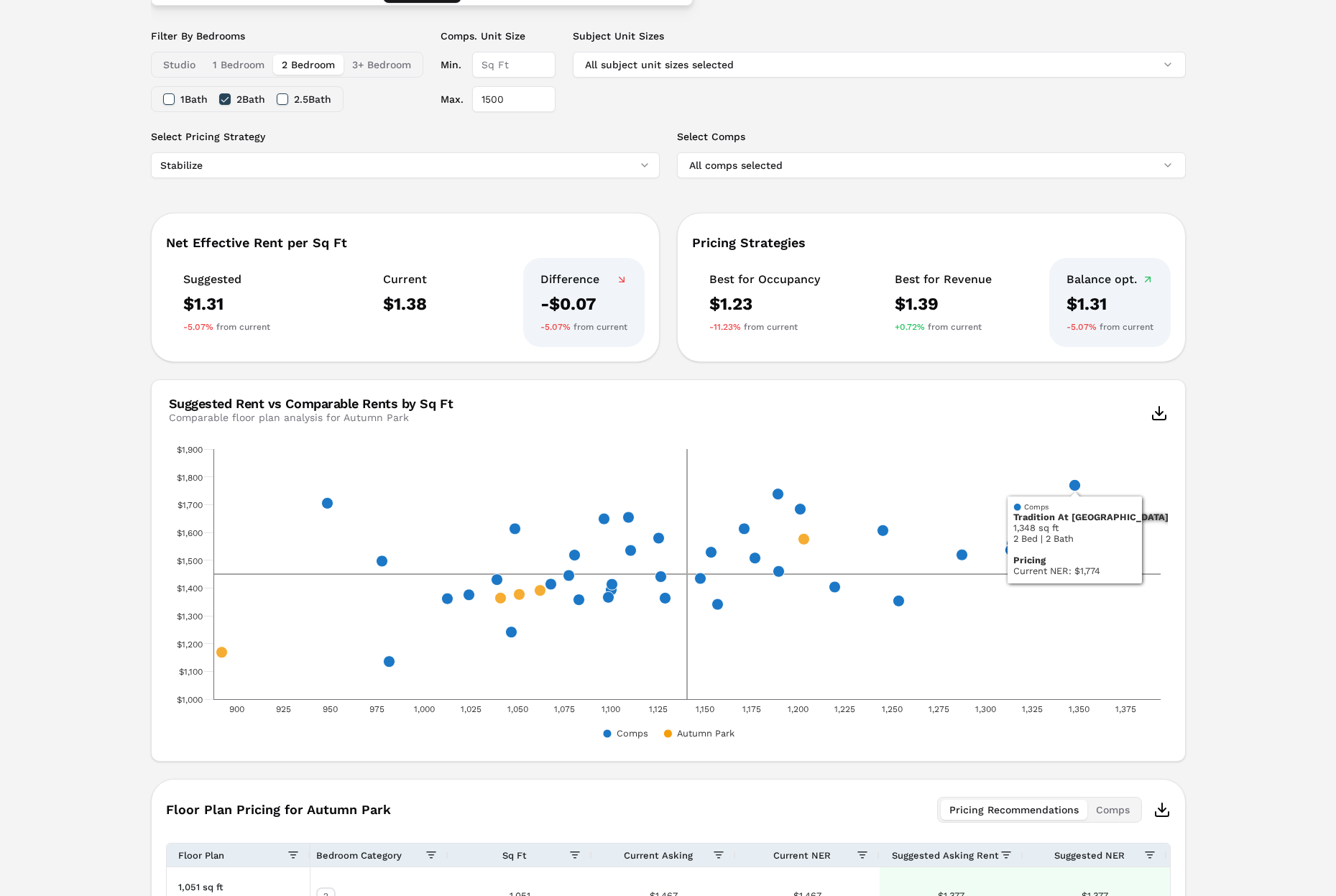
click at [1164, 555] on div "Notifications Autumn Park A [STREET_ADDRESS] Toggle portfolio menu - 586 1 Bedr…" at bounding box center [668, 508] width 1336 height 1462
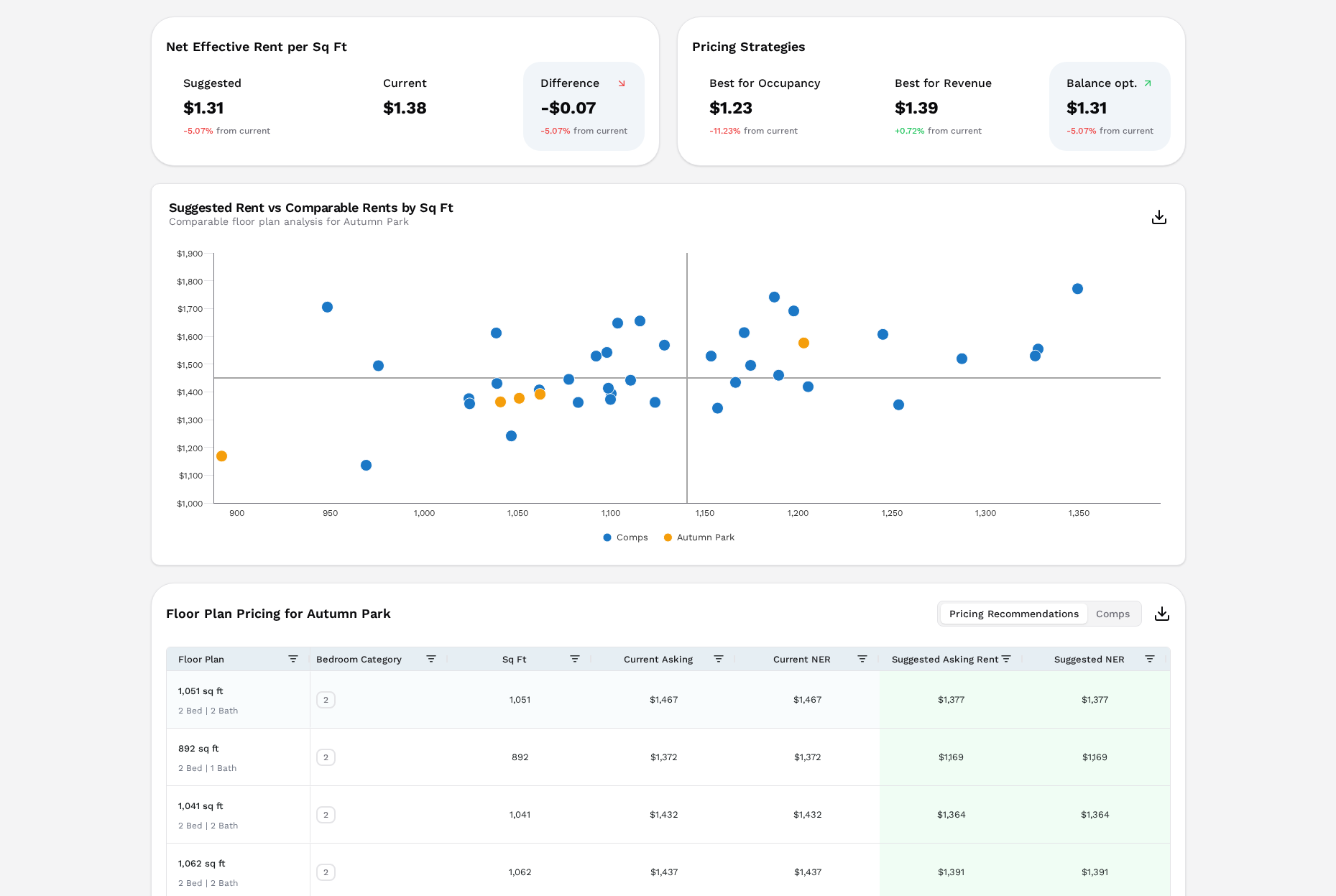
scroll to position [486, 0]
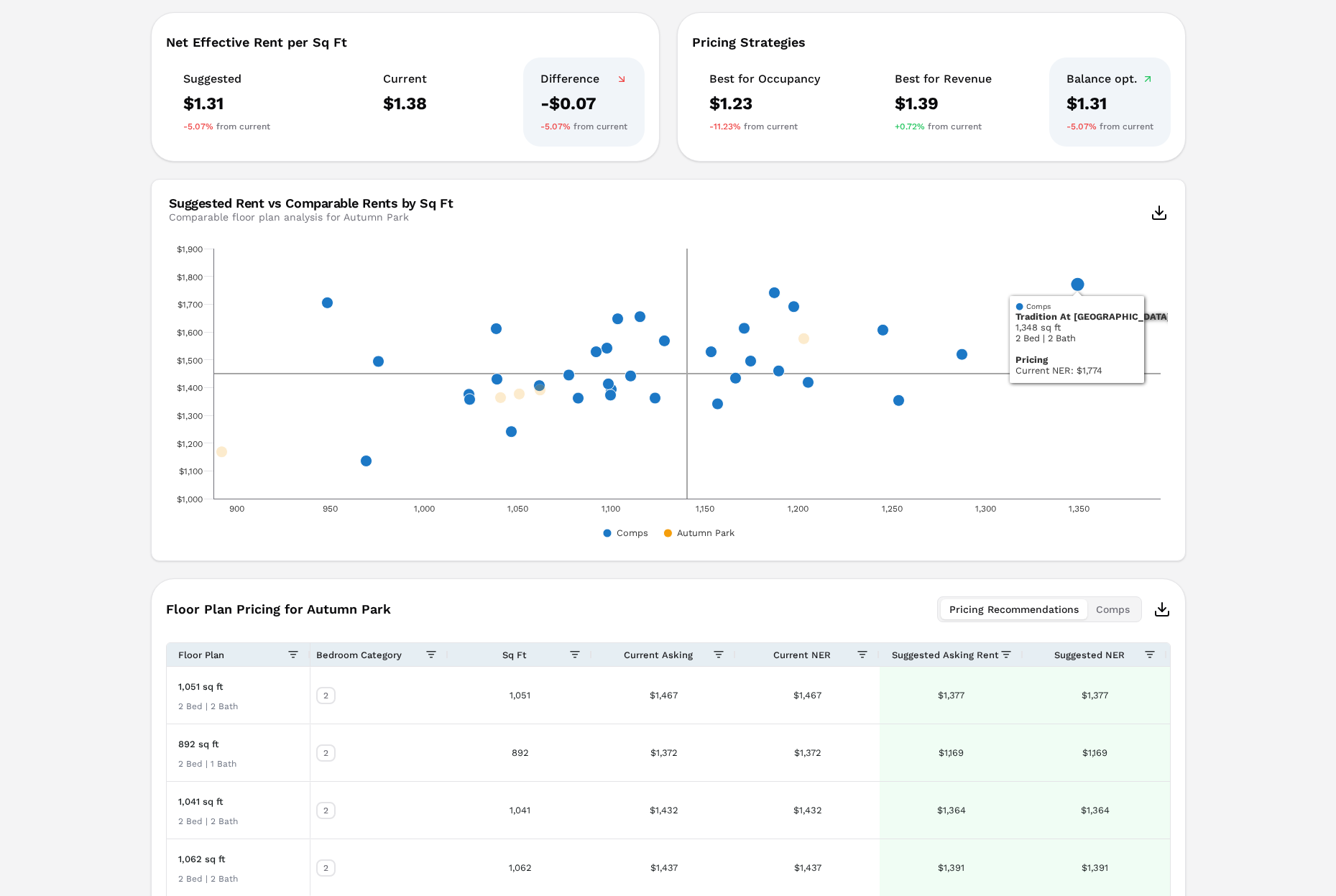
click at [1081, 283] on icon "x, 1348, 1,774. Comps." at bounding box center [1077, 284] width 14 height 14
drag, startPoint x: 1253, startPoint y: 304, endPoint x: 1102, endPoint y: 289, distance: 151.7
click at [1164, 304] on div "Notifications Autumn Park A [STREET_ADDRESS] Toggle portfolio menu - 586 1 Bedr…" at bounding box center [668, 308] width 1336 height 1462
click at [1164, 298] on div "Notifications Autumn Park A [STREET_ADDRESS] Toggle portfolio menu - 586 1 Bedr…" at bounding box center [668, 308] width 1336 height 1462
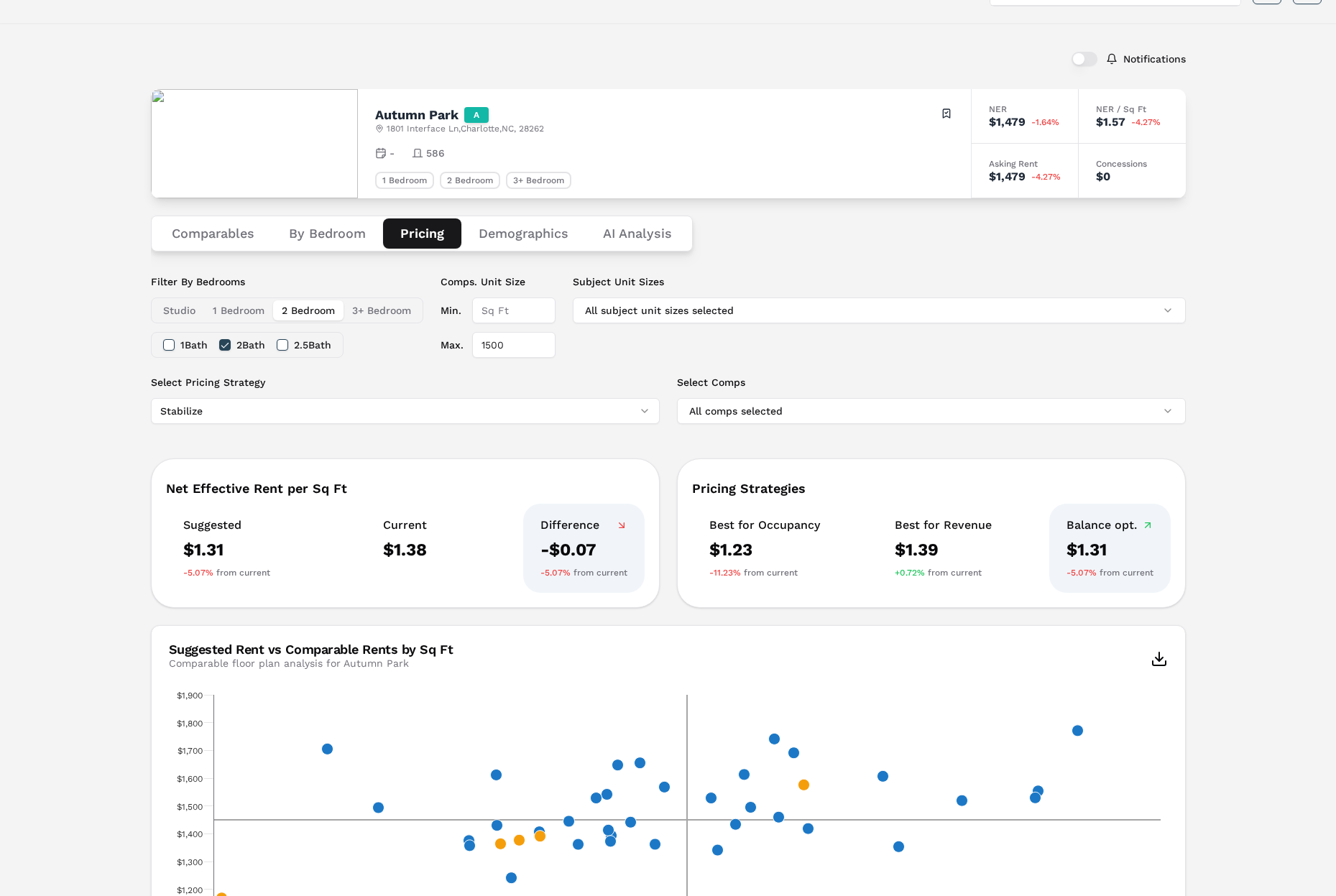
scroll to position [54, 0]
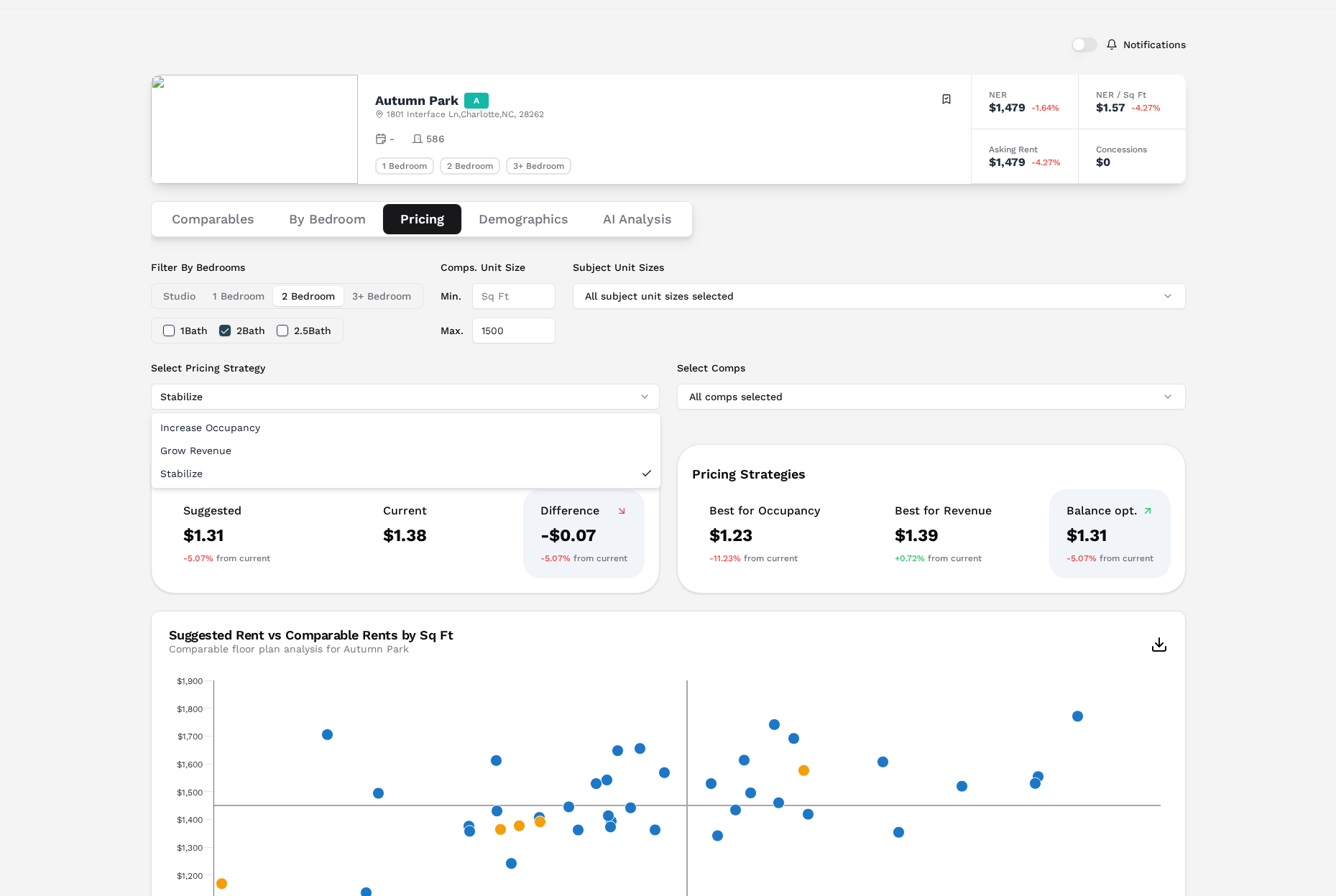
click at [445, 386] on html "MARKERR home markets properties Portfolio reports Search by MSA, ZIP, Property …" at bounding box center [668, 727] width 1336 height 1563
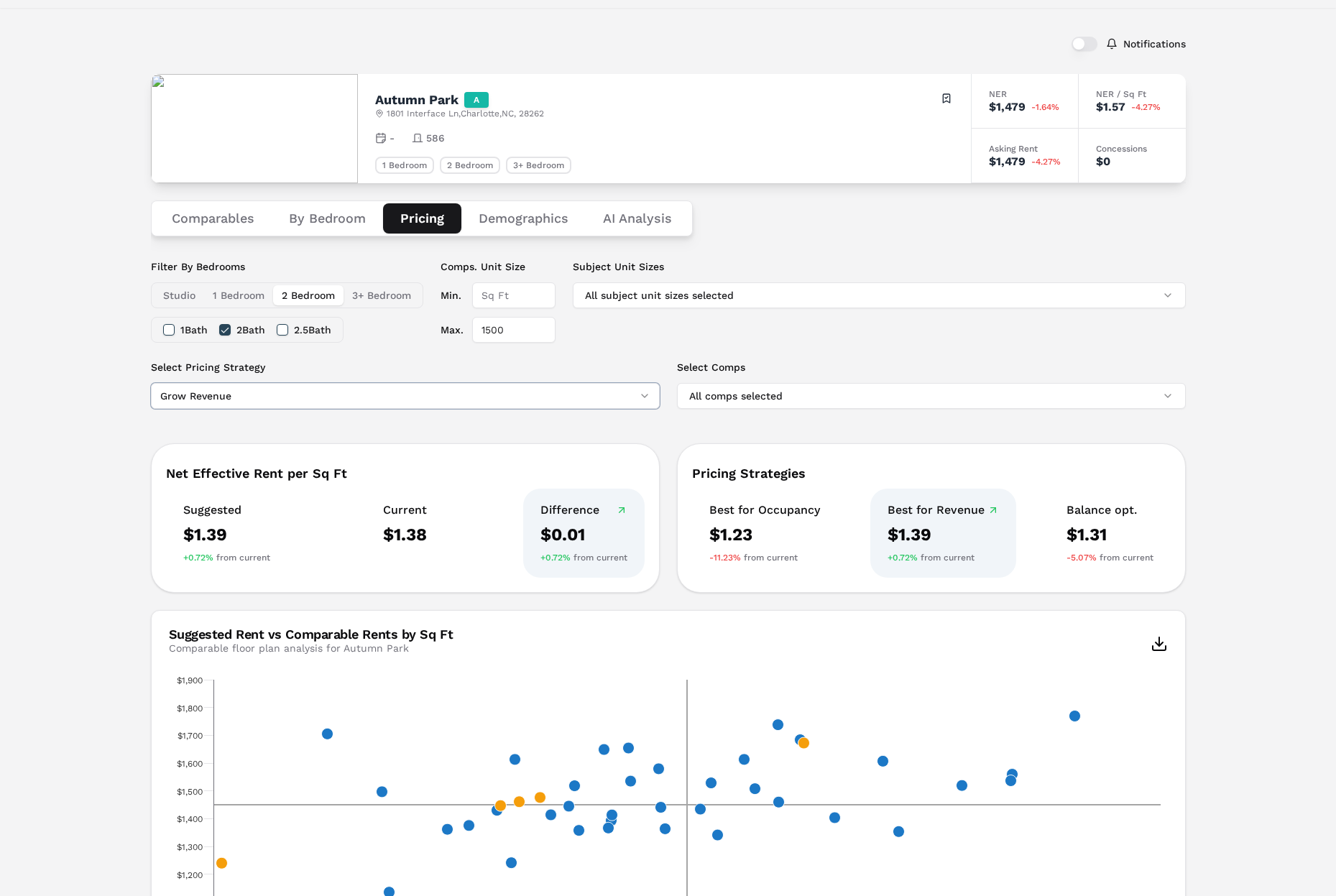
scroll to position [51, 0]
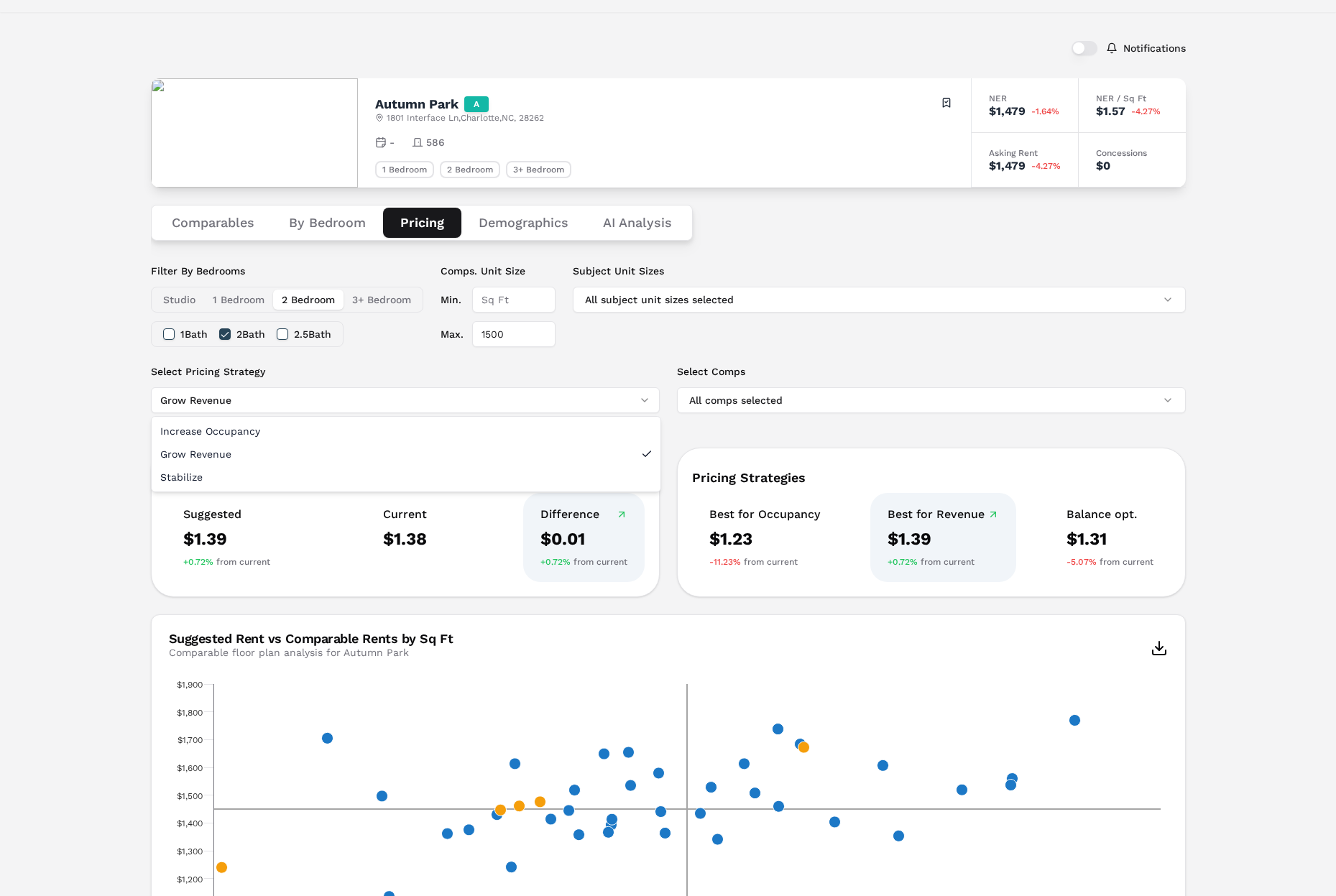
click at [569, 398] on html "MARKERR home markets properties Portfolio reports Search by MSA, ZIP, Property …" at bounding box center [668, 730] width 1336 height 1563
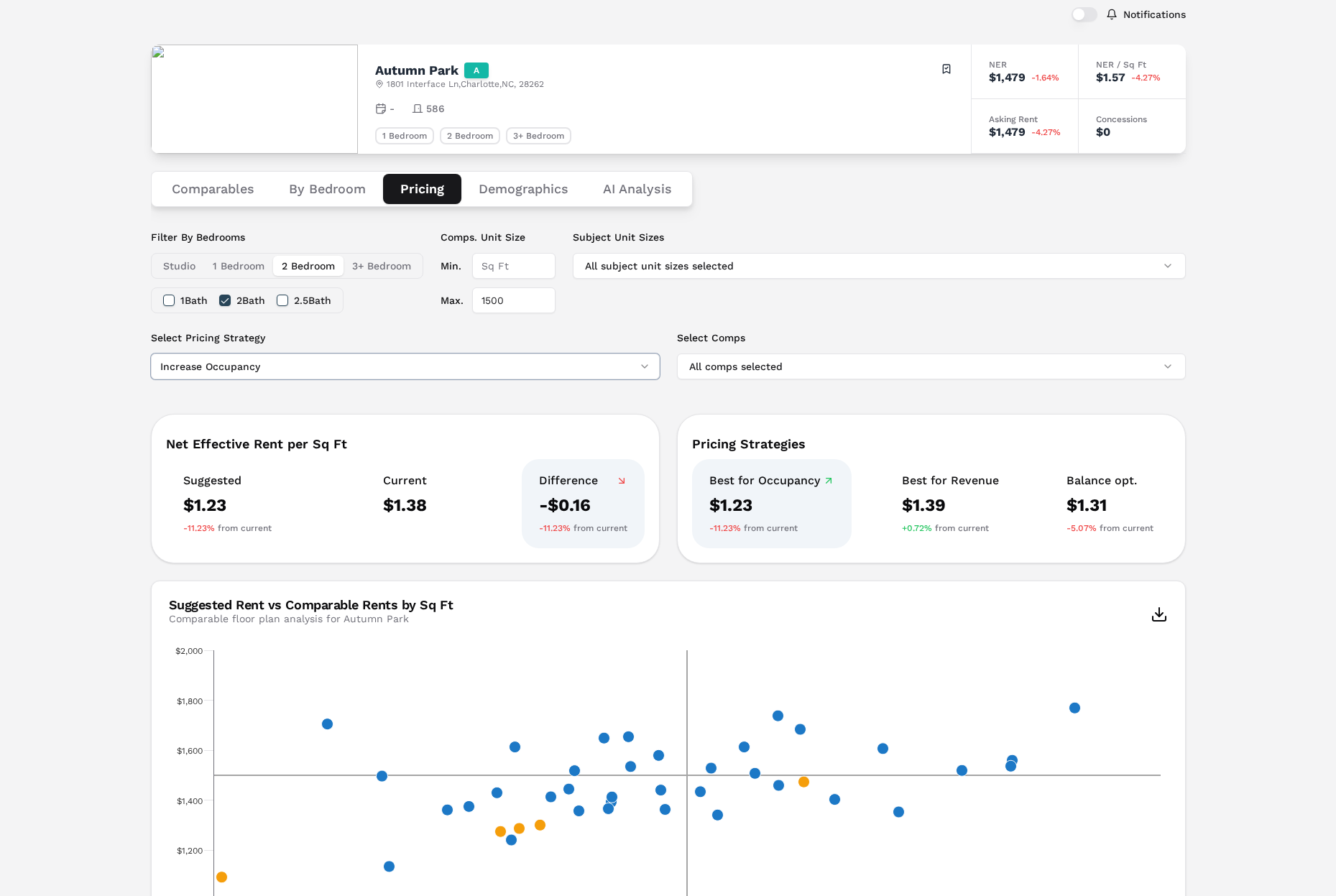
scroll to position [88, 0]
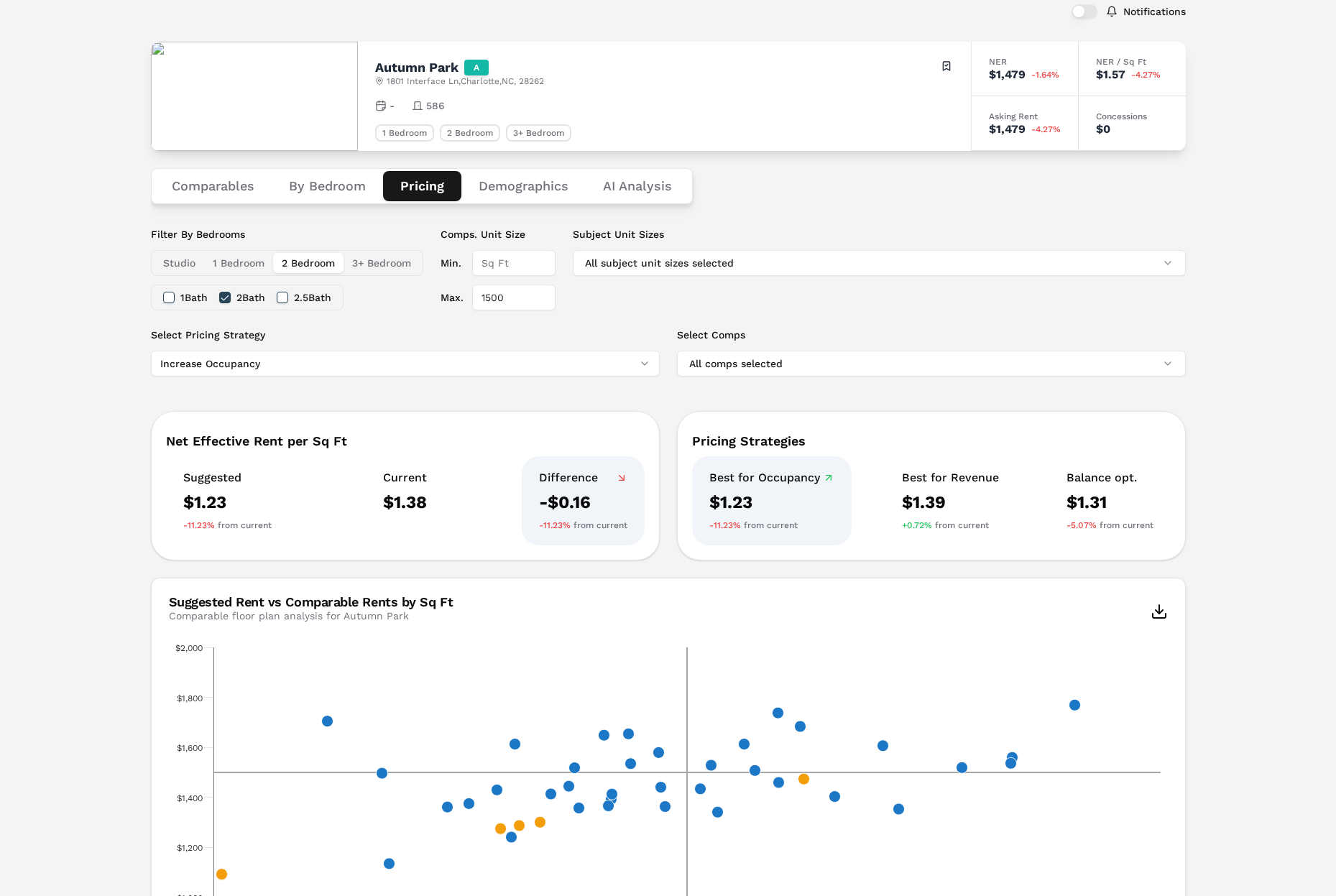
click at [611, 365] on html "MARKERR home markets properties Portfolio reports Search by MSA, ZIP, Property …" at bounding box center [668, 693] width 1336 height 1563
click at [129, 425] on html "MARKERR home markets properties Portfolio reports Search by MSA, ZIP, Property …" at bounding box center [668, 692] width 1336 height 1563
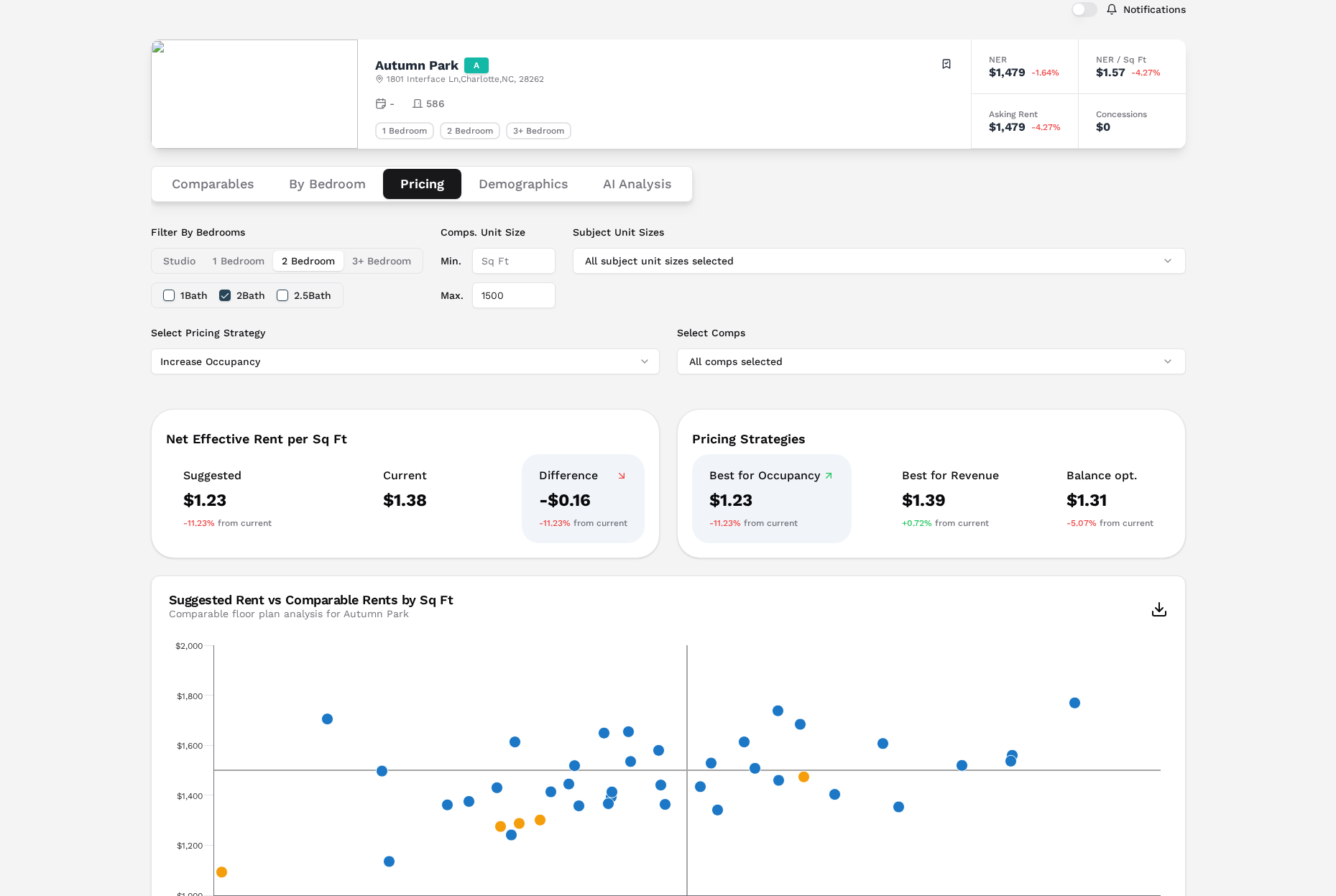
click at [450, 363] on html "MARKERR home markets properties Portfolio reports Search by MSA, ZIP, Property …" at bounding box center [668, 692] width 1336 height 1563
drag, startPoint x: 114, startPoint y: 399, endPoint x: 234, endPoint y: 372, distance: 123.0
click at [116, 398] on html "MARKERR home markets properties Portfolio reports Search by MSA, ZIP, Property …" at bounding box center [668, 692] width 1336 height 1563
click at [494, 349] on html "MARKERR home markets properties Portfolio reports Search by MSA, ZIP, Property …" at bounding box center [668, 692] width 1336 height 1563
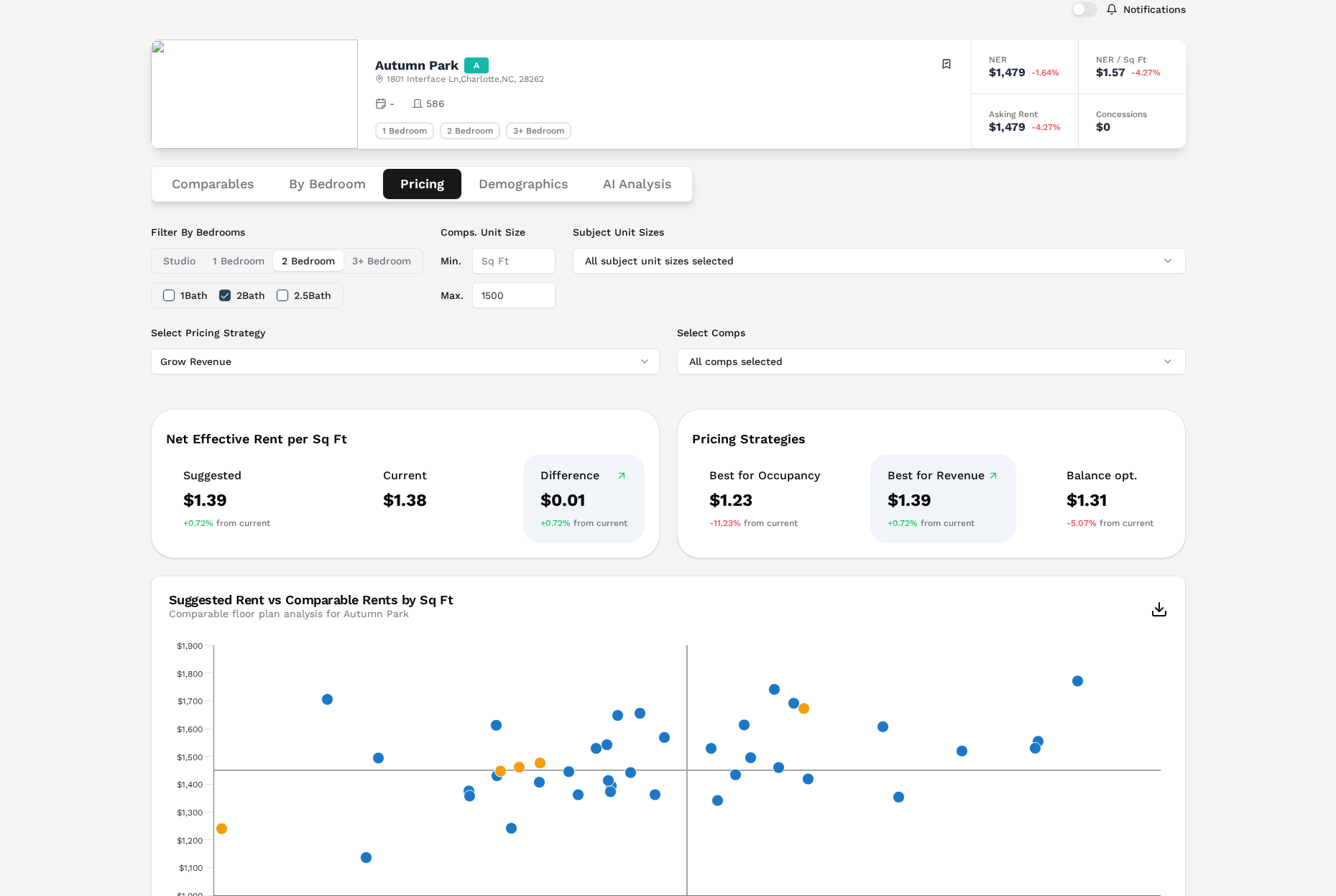
click at [197, 366] on html "MARKERR home markets properties Portfolio reports Search by MSA, ZIP, Property …" at bounding box center [668, 692] width 1336 height 1563
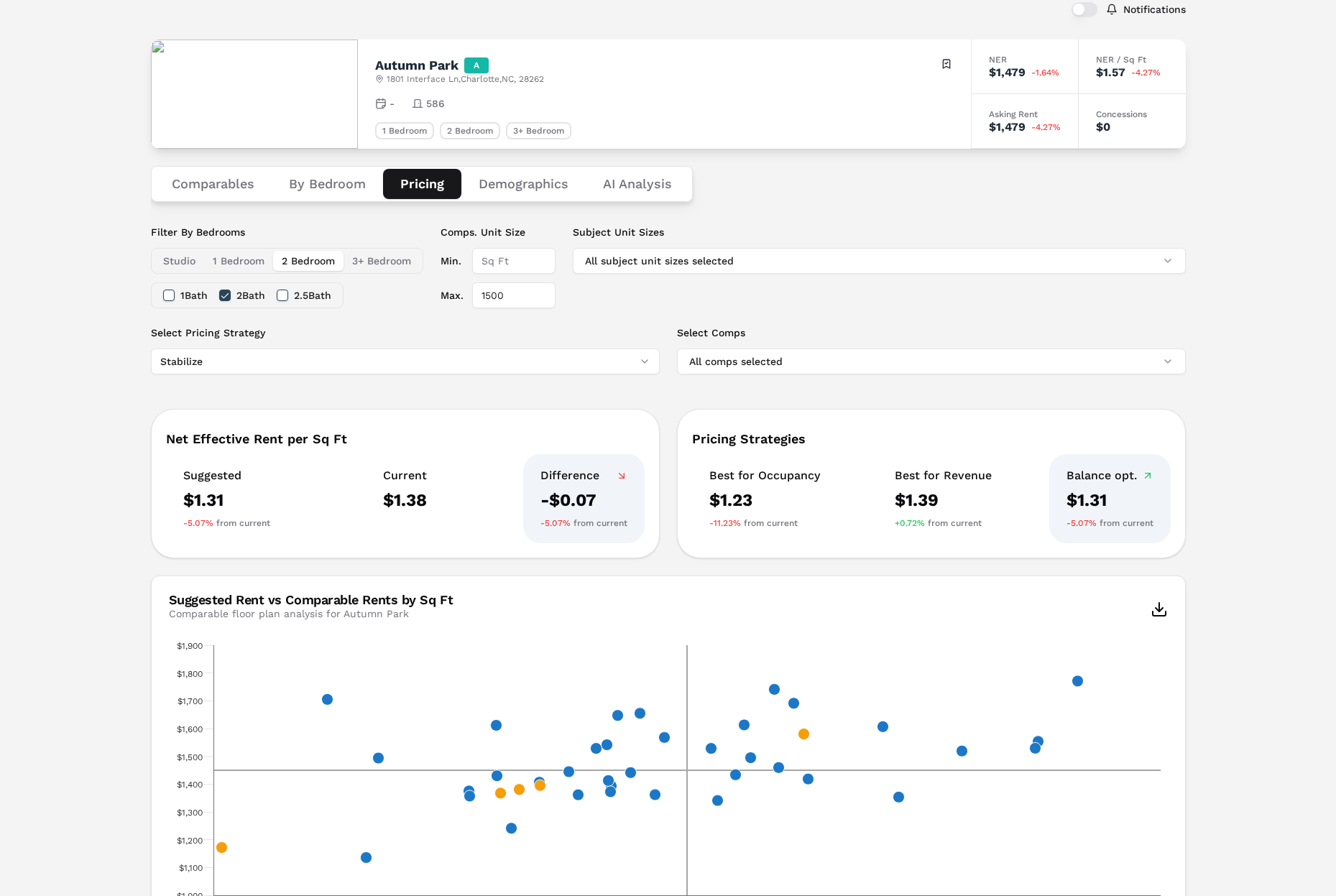
click at [91, 404] on div "Notifications Autumn Park A [STREET_ADDRESS] Toggle portfolio menu - 586 1 Bedr…" at bounding box center [668, 704] width 1336 height 1462
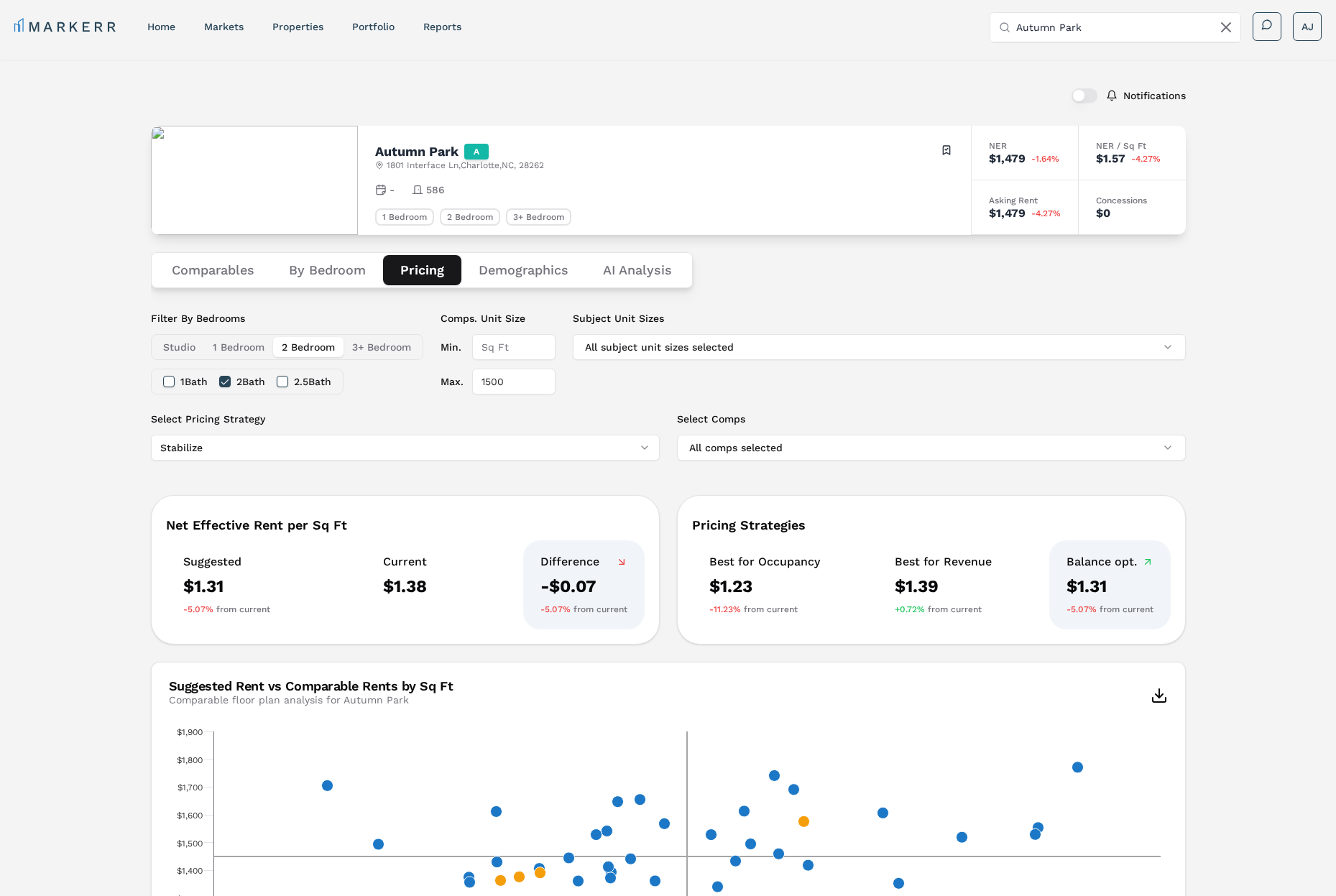
scroll to position [0, 0]
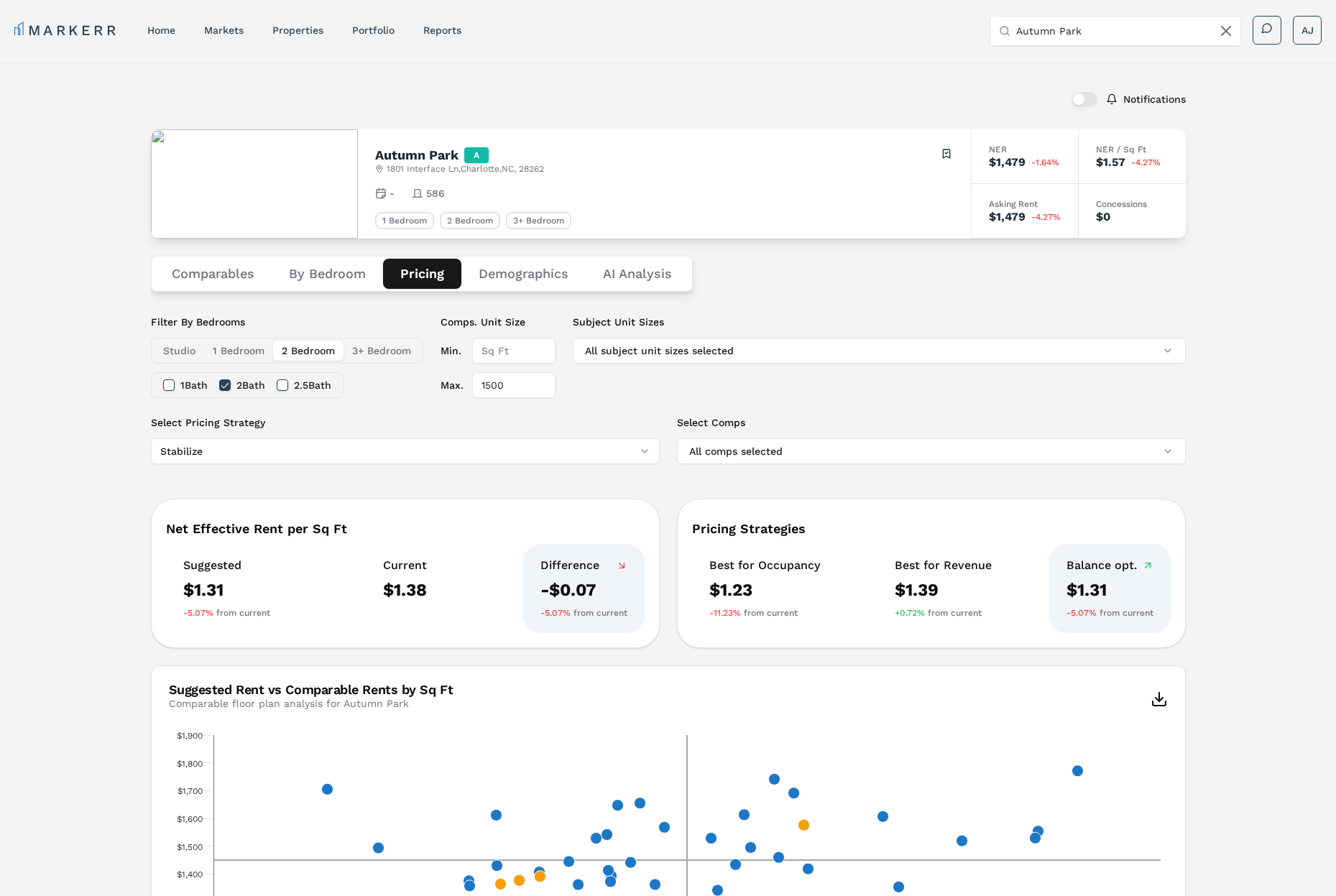
click at [393, 355] on button "3+ Bedroom" at bounding box center [381, 351] width 76 height 20
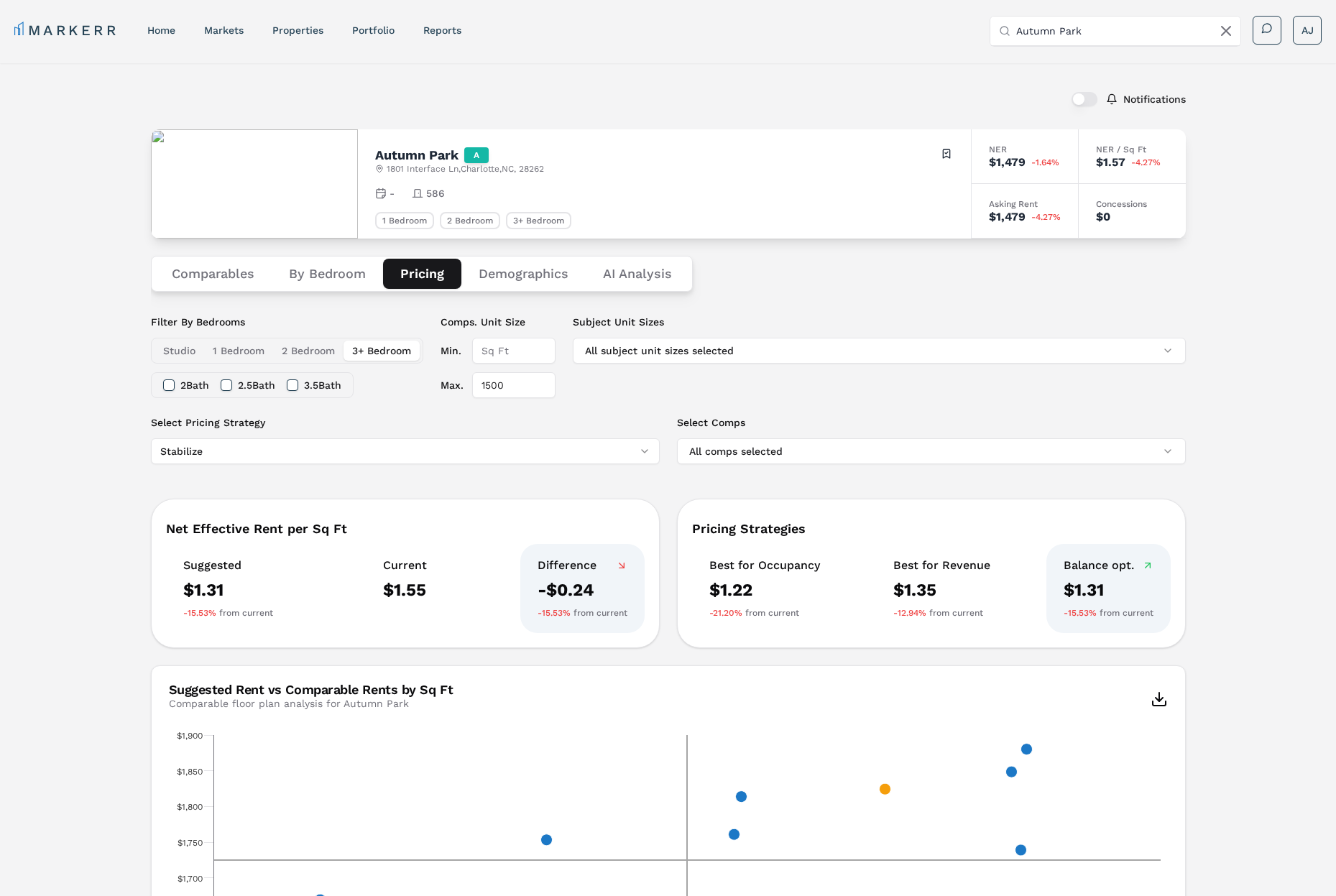
click at [116, 383] on div "Notifications Autumn Park A [STREET_ADDRESS] Toggle portfolio menu - 586 1 Bedr…" at bounding box center [668, 708] width 1336 height 1290
drag, startPoint x: 291, startPoint y: 356, endPoint x: 303, endPoint y: 330, distance: 28.6
click at [292, 354] on button "2 Bedroom" at bounding box center [308, 350] width 70 height 20
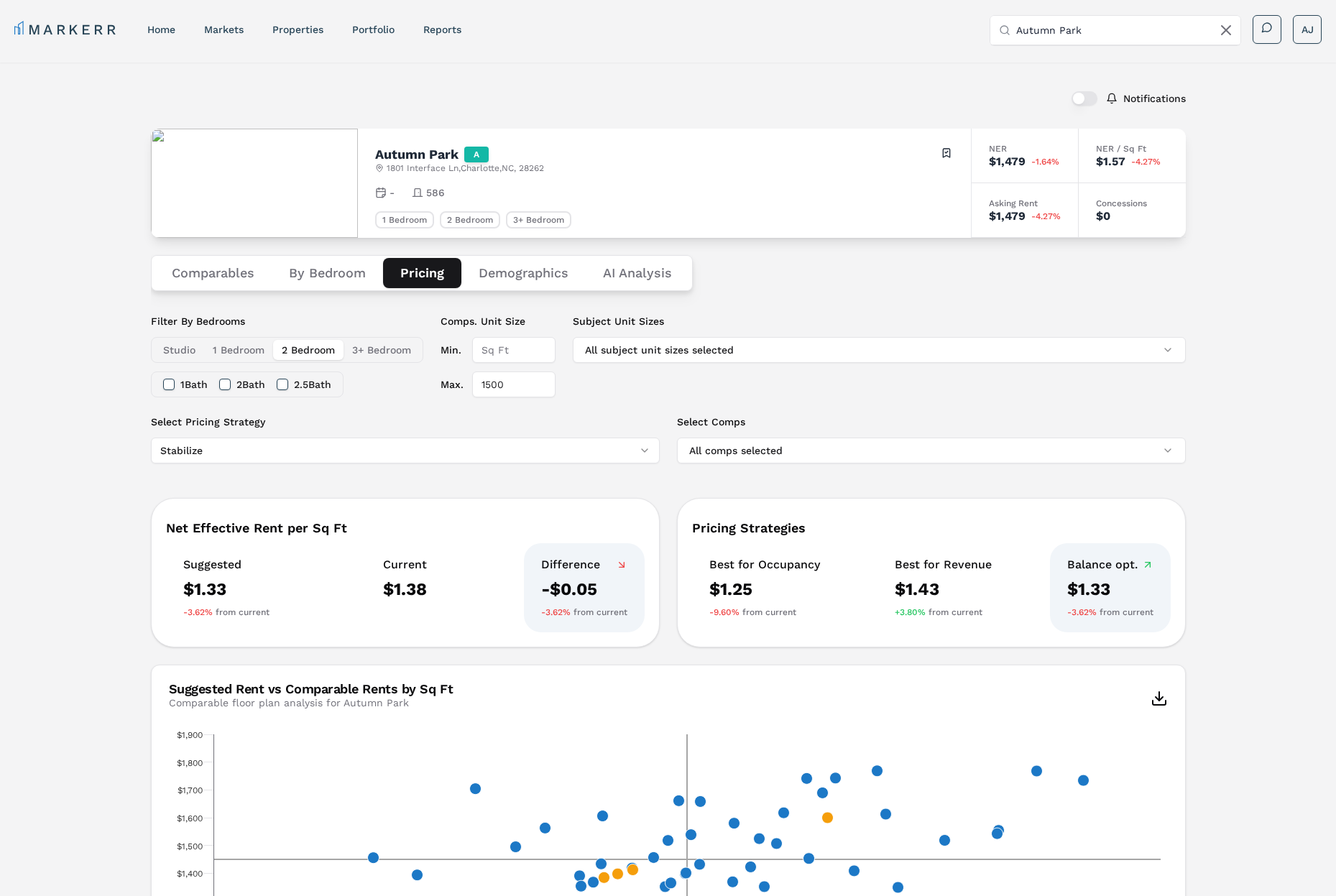
click at [519, 270] on button "Demographics" at bounding box center [523, 273] width 125 height 30
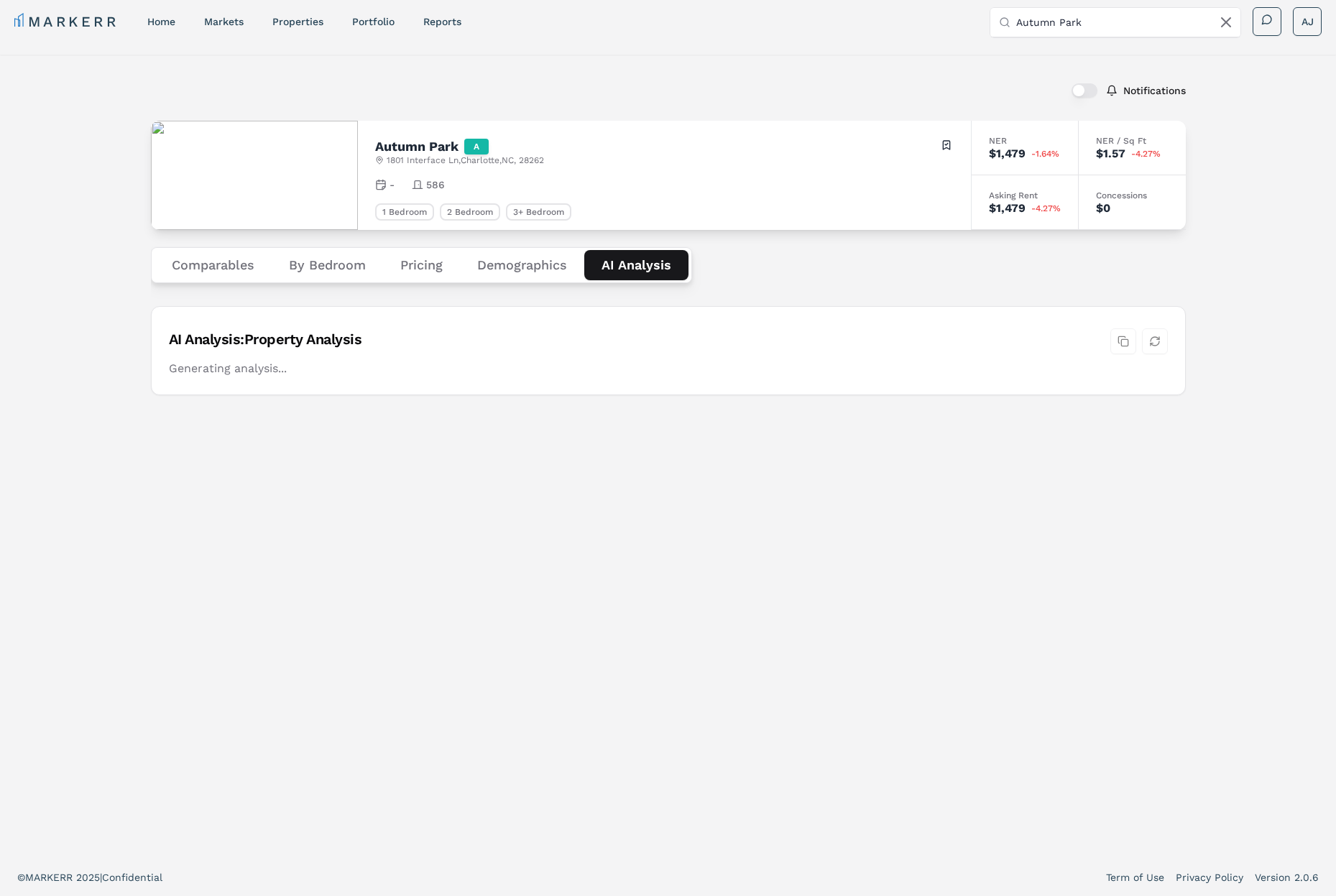
scroll to position [9, 0]
click at [627, 219] on div "Notifications Autumn Park A [STREET_ADDRESS] Toggle portfolio menu - 586 1 Bedr…" at bounding box center [668, 456] width 1035 height 769
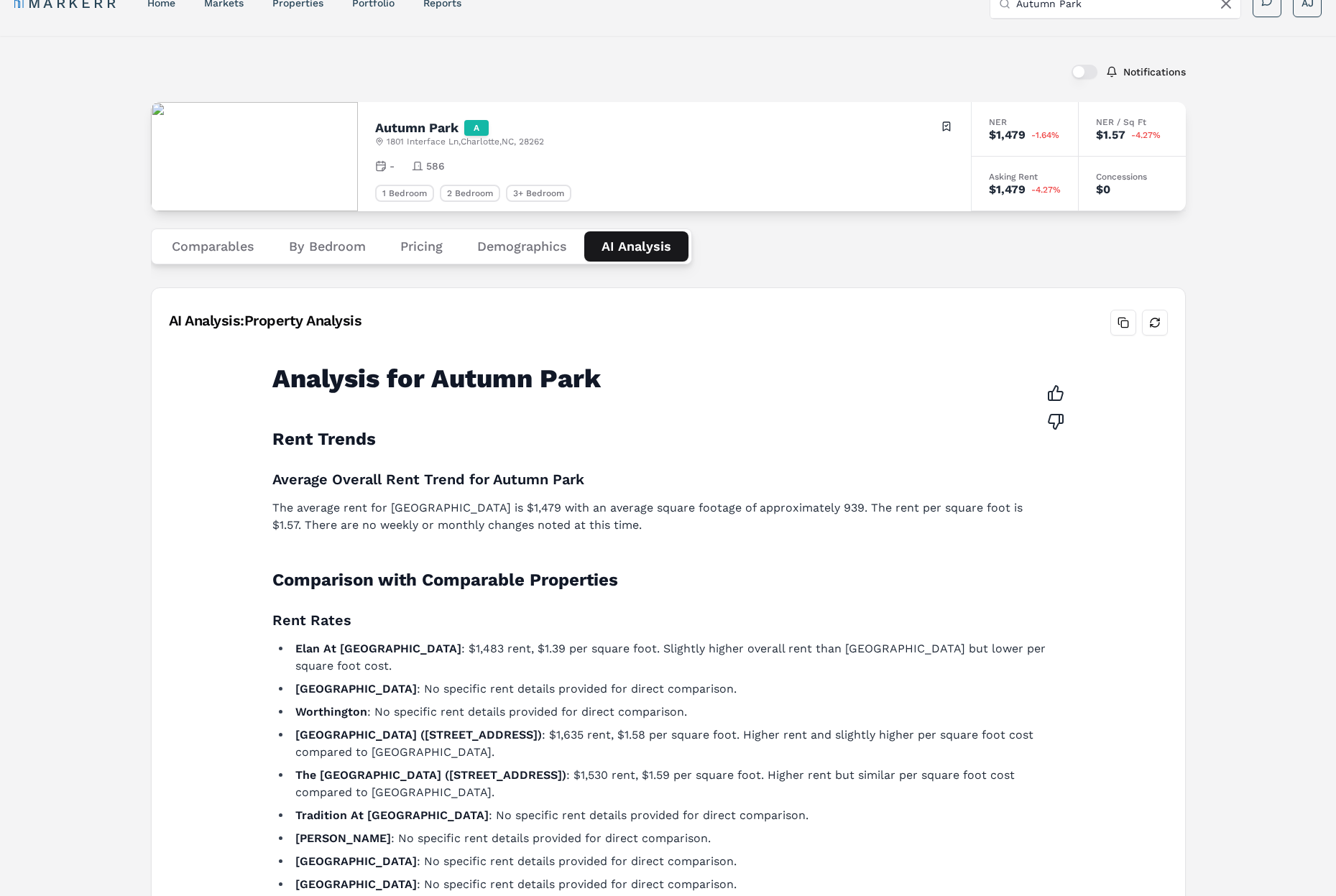
scroll to position [0, 0]
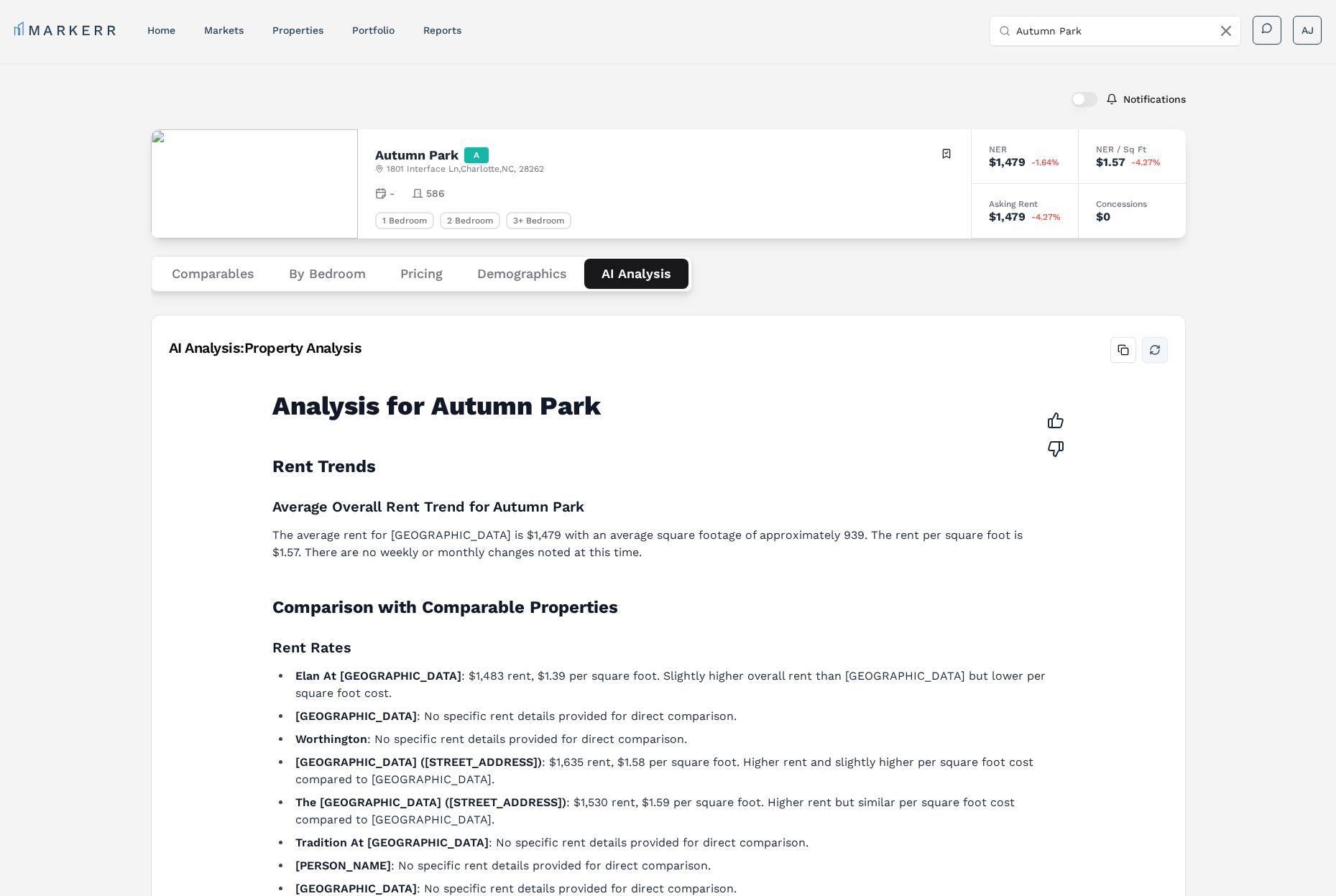
click at [1152, 351] on button "Refresh analysis" at bounding box center [1155, 350] width 26 height 26
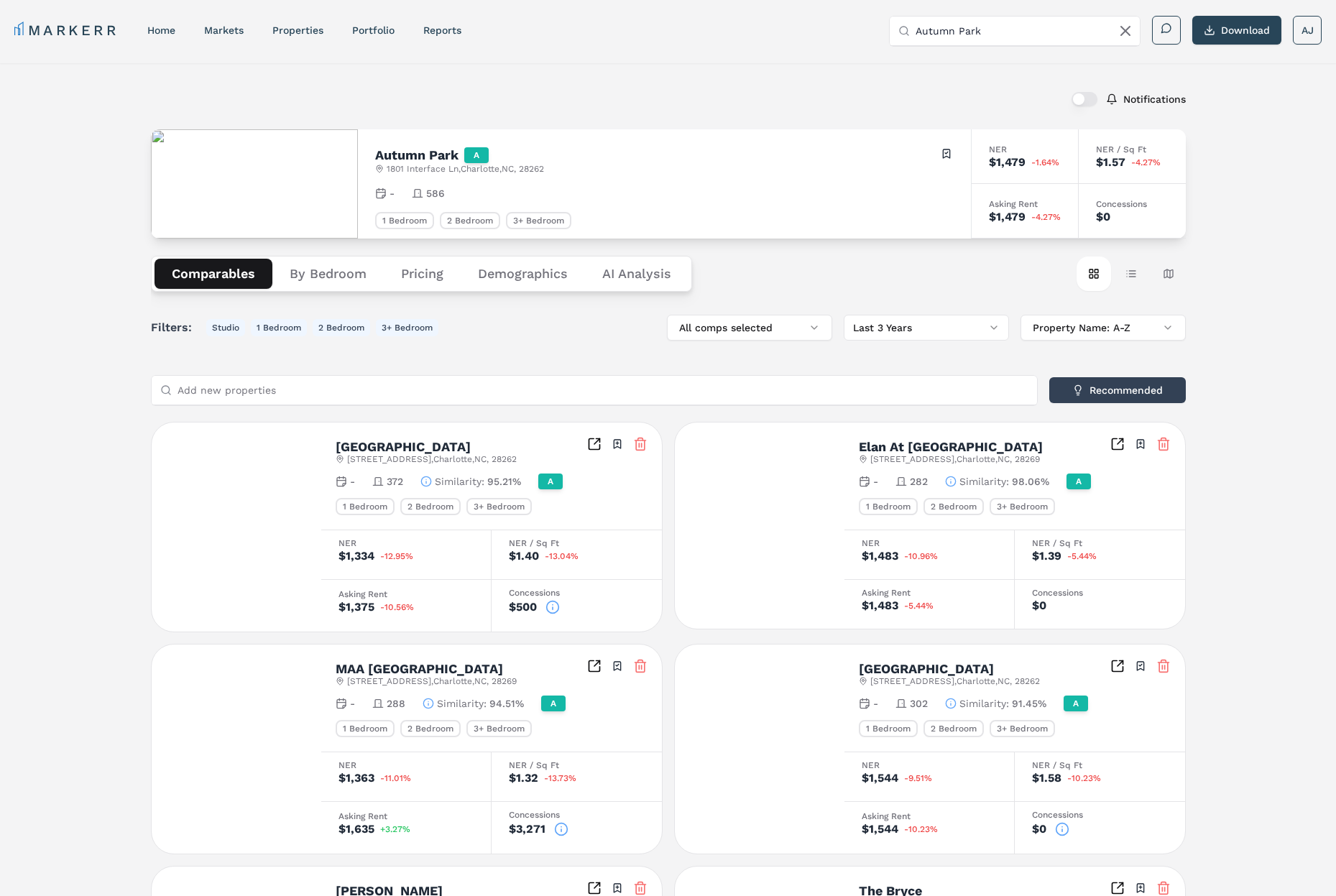
click at [217, 278] on button "Comparables" at bounding box center [213, 274] width 118 height 30
click at [494, 69] on div "Notifications Autumn Park A [STREET_ADDRESS] Toggle portfolio menu - 586 1 Bedr…" at bounding box center [668, 801] width 1336 height 1474
click at [1092, 101] on button "button" at bounding box center [1084, 98] width 26 height 14
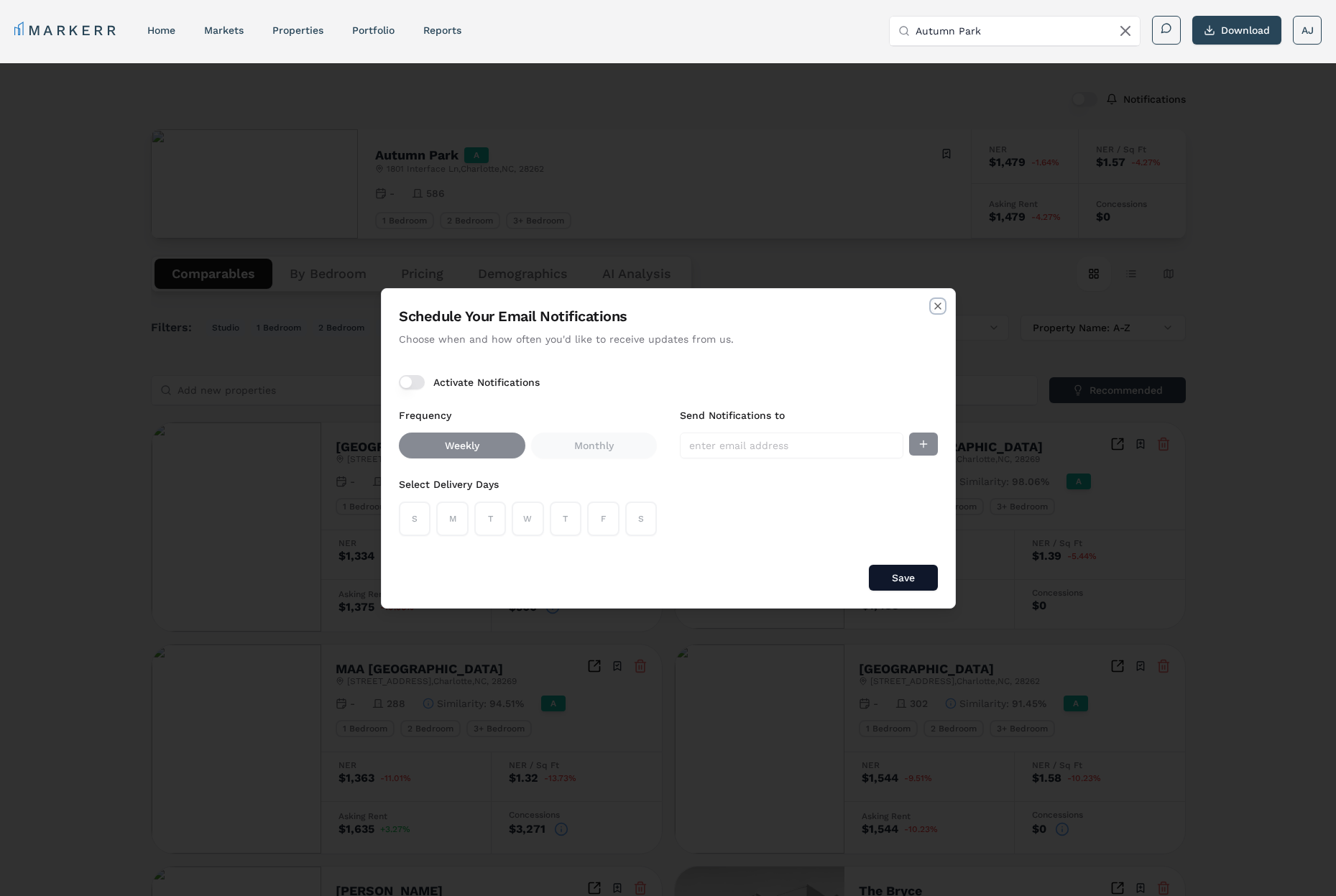
click at [937, 310] on icon "button" at bounding box center [937, 306] width 11 height 11
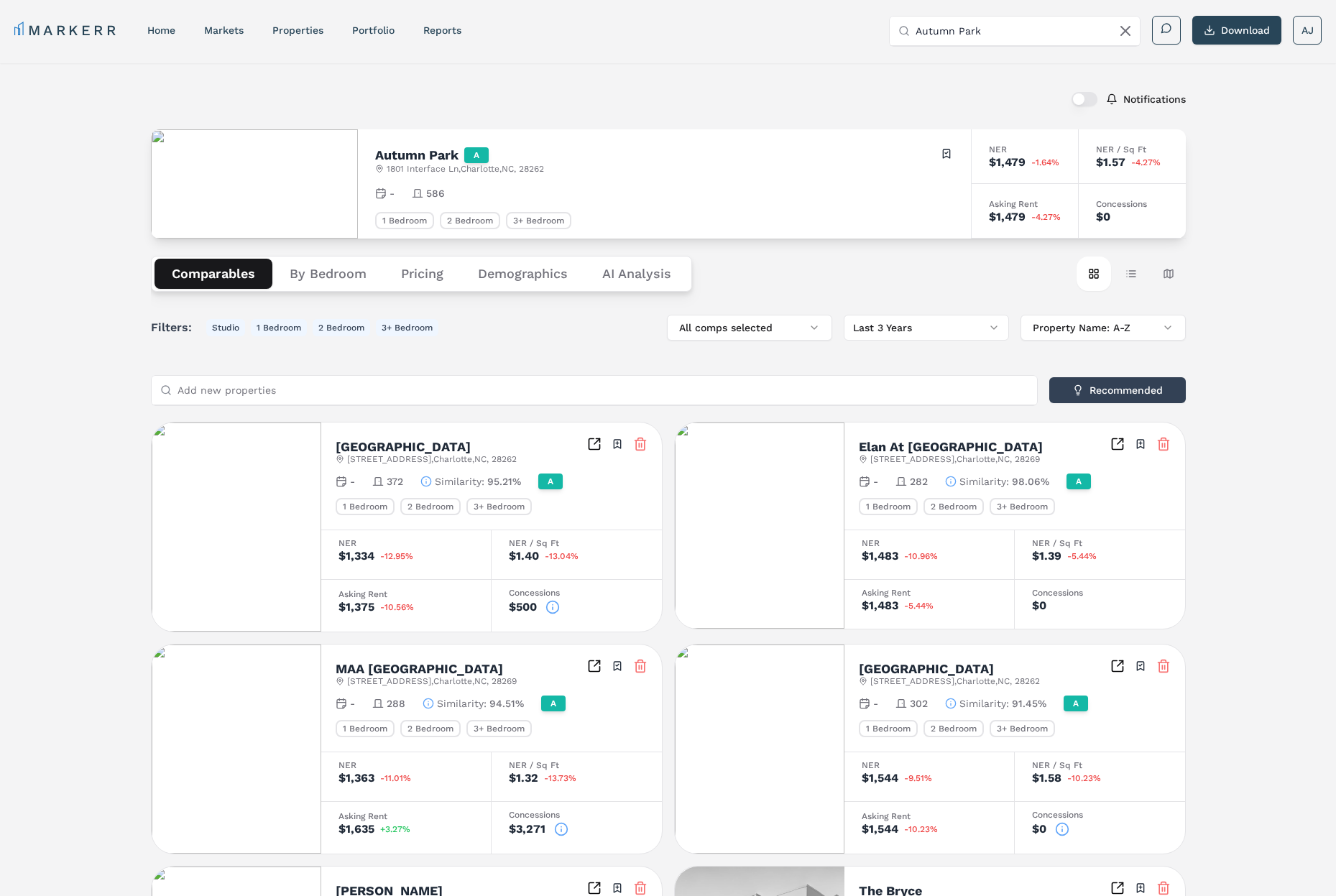
click at [1082, 101] on button "button" at bounding box center [1084, 98] width 26 height 14
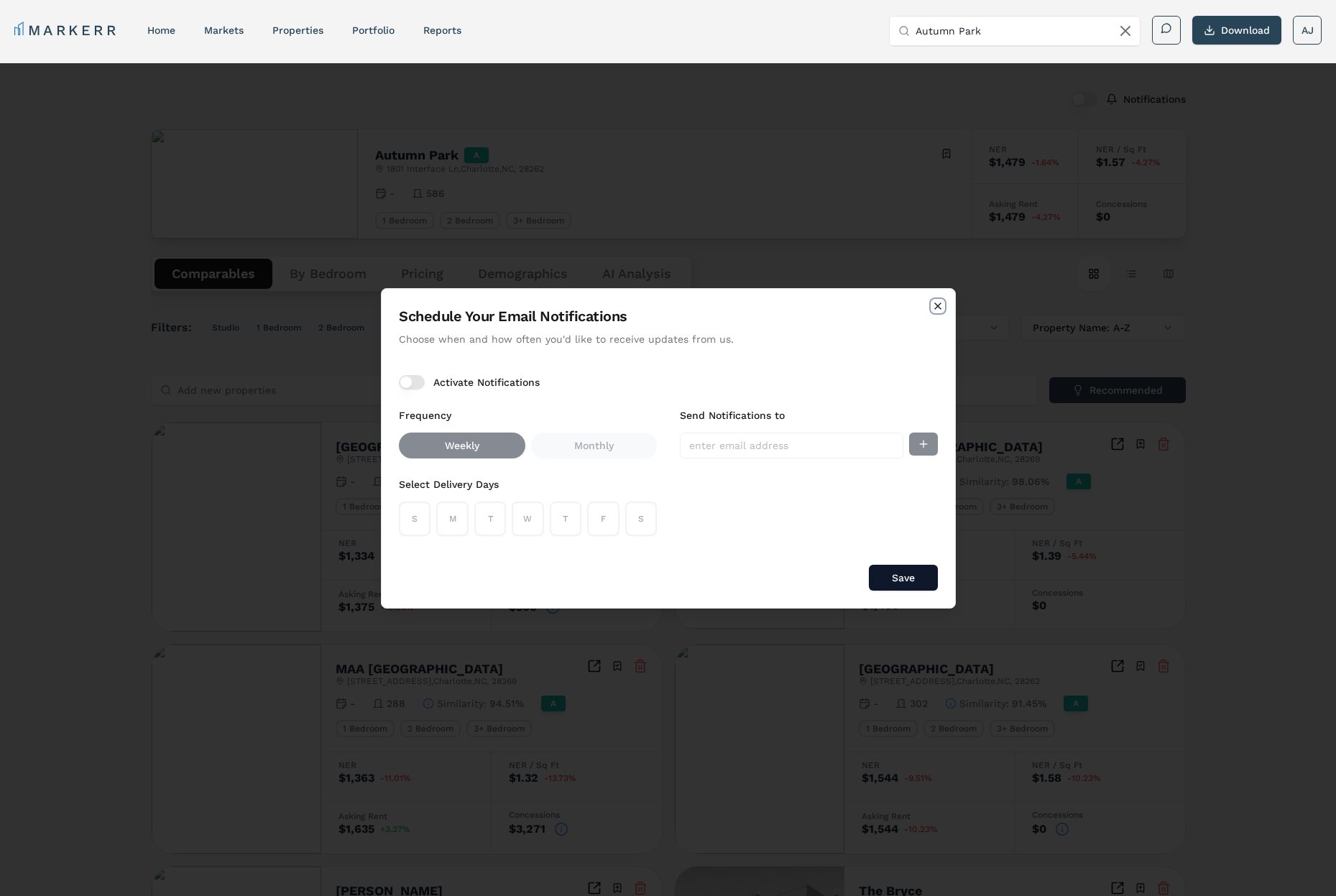
click at [943, 304] on icon "button" at bounding box center [937, 306] width 11 height 11
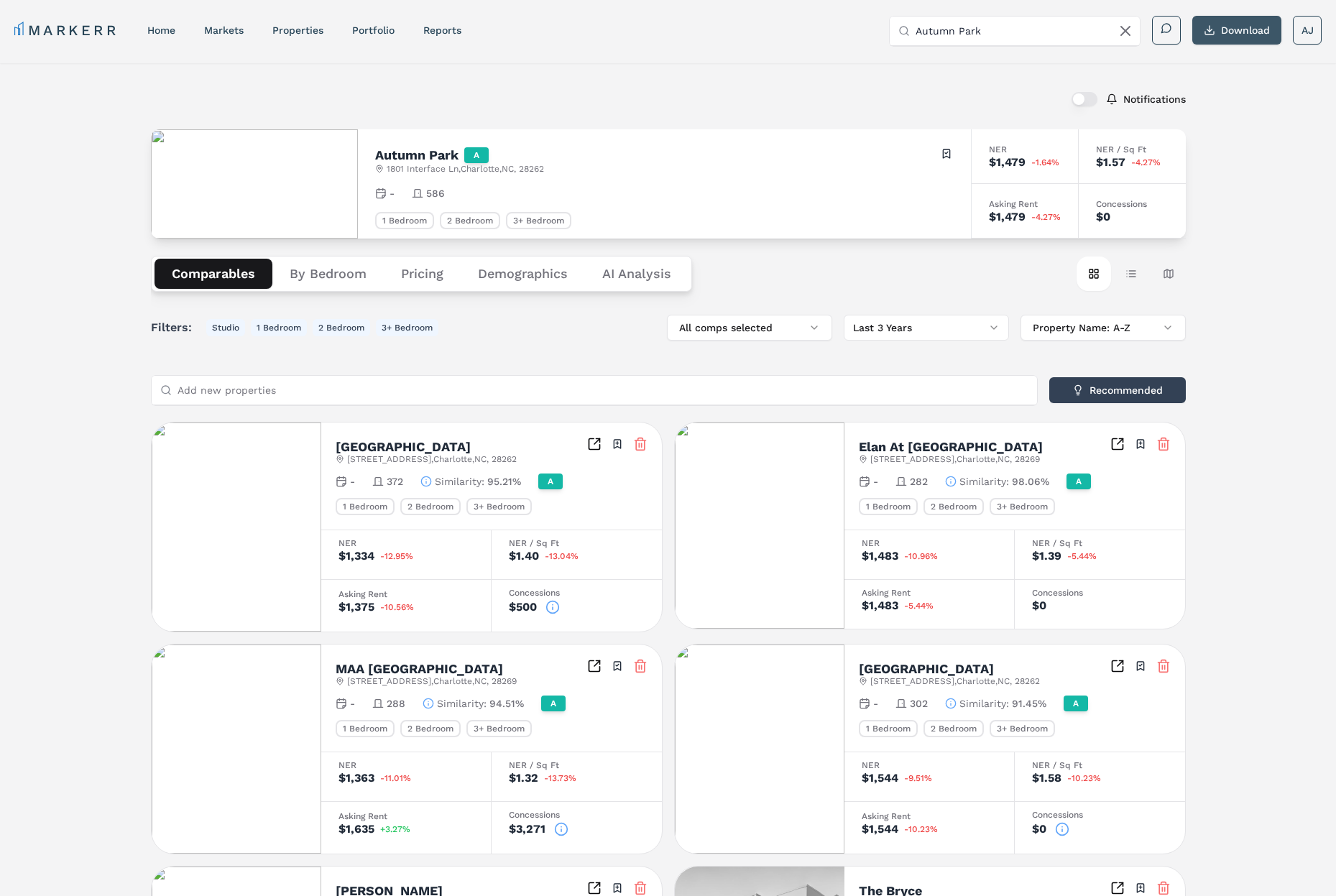
click at [1164, 39] on button "Download" at bounding box center [1237, 30] width 89 height 29
click at [112, 96] on div "Notifications Autumn Park A [STREET_ADDRESS] Toggle portfolio menu - 586 1 Bedr…" at bounding box center [668, 801] width 1336 height 1474
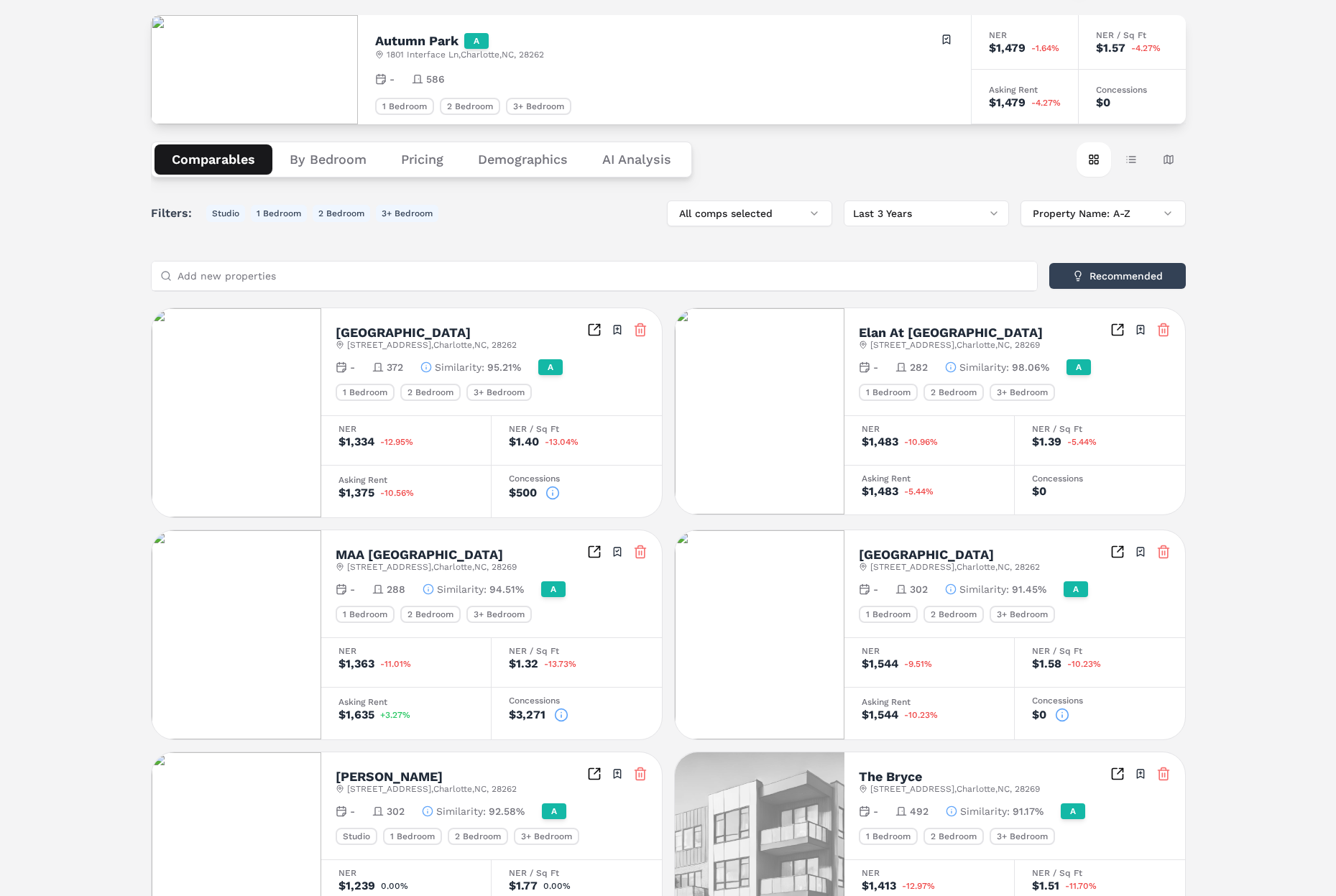
scroll to position [118, 0]
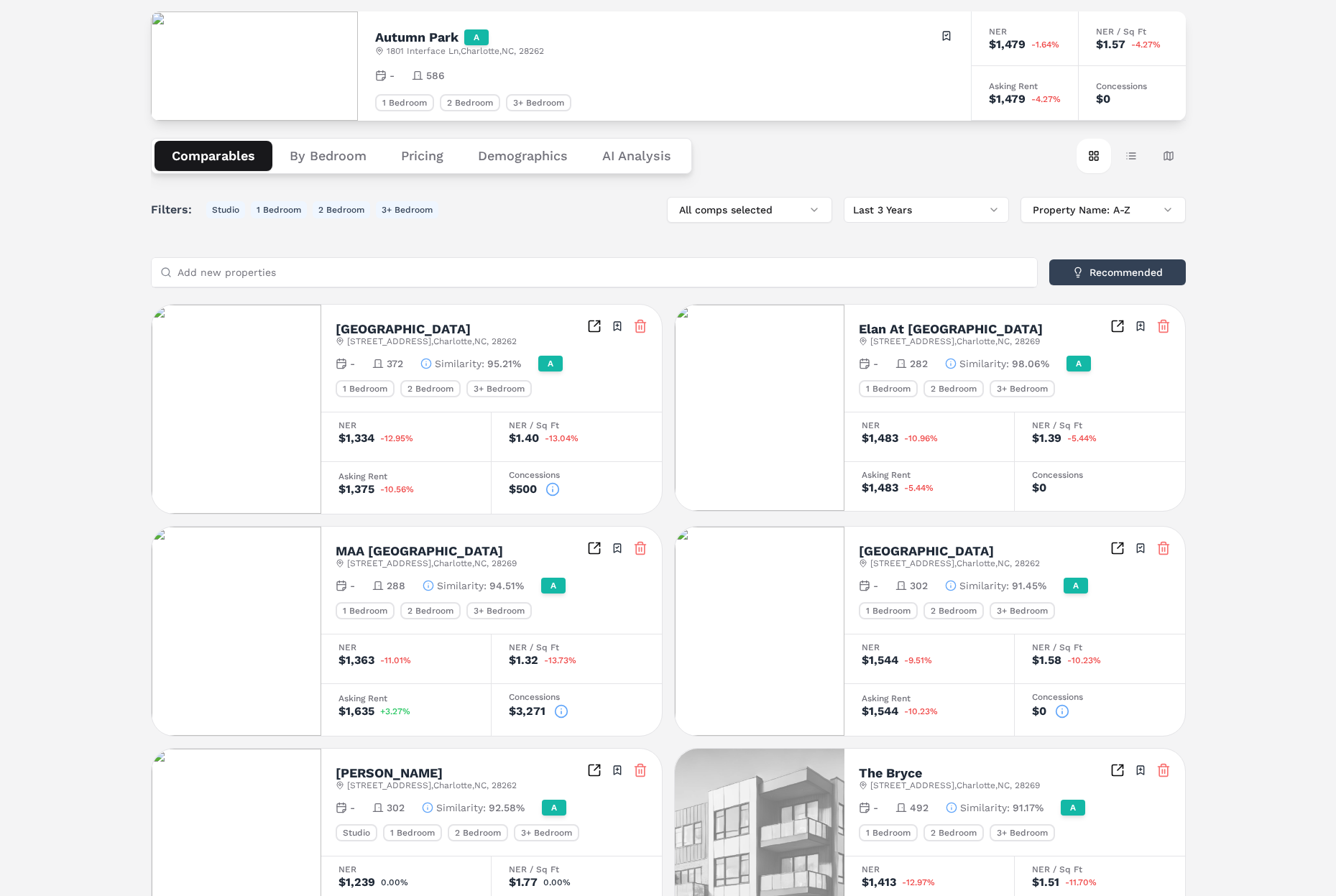
click at [96, 272] on div "Notifications Autumn Park A [STREET_ADDRESS] Toggle portfolio menu - 586 1 Bedr…" at bounding box center [668, 683] width 1336 height 1474
click at [642, 329] on icon at bounding box center [640, 326] width 14 height 14
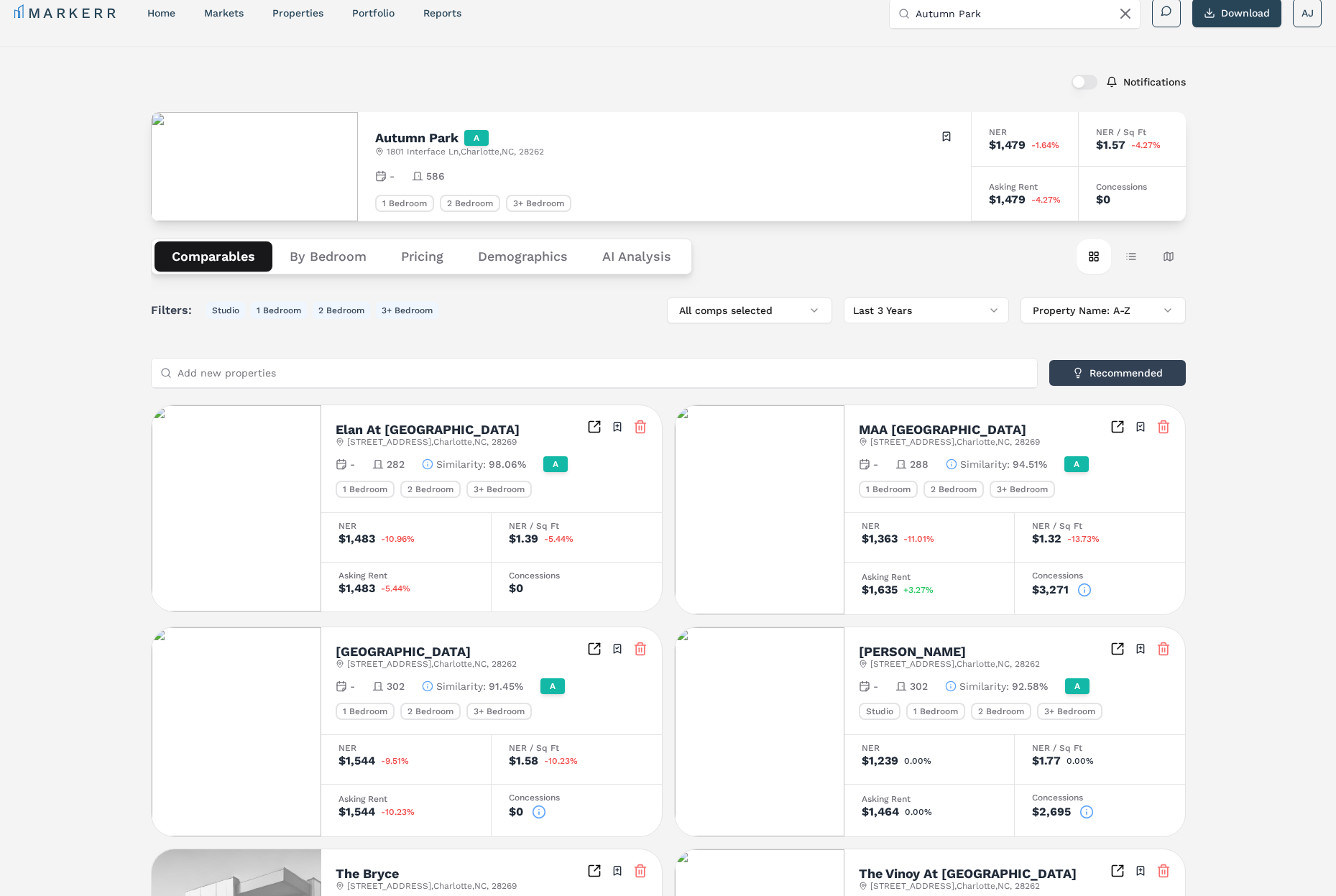
scroll to position [0, 0]
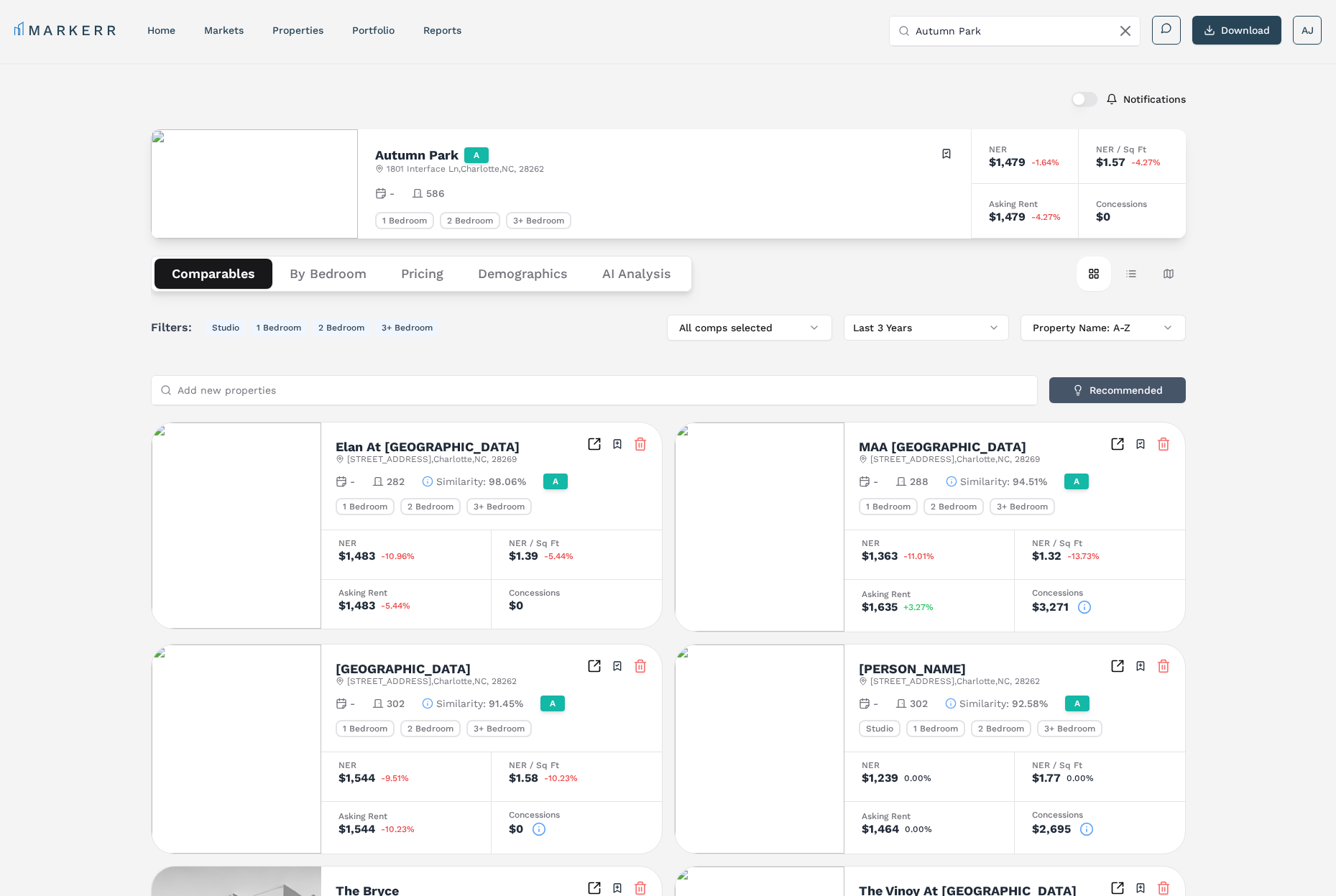
click at [1128, 387] on button "Recommended" at bounding box center [1117, 390] width 137 height 26
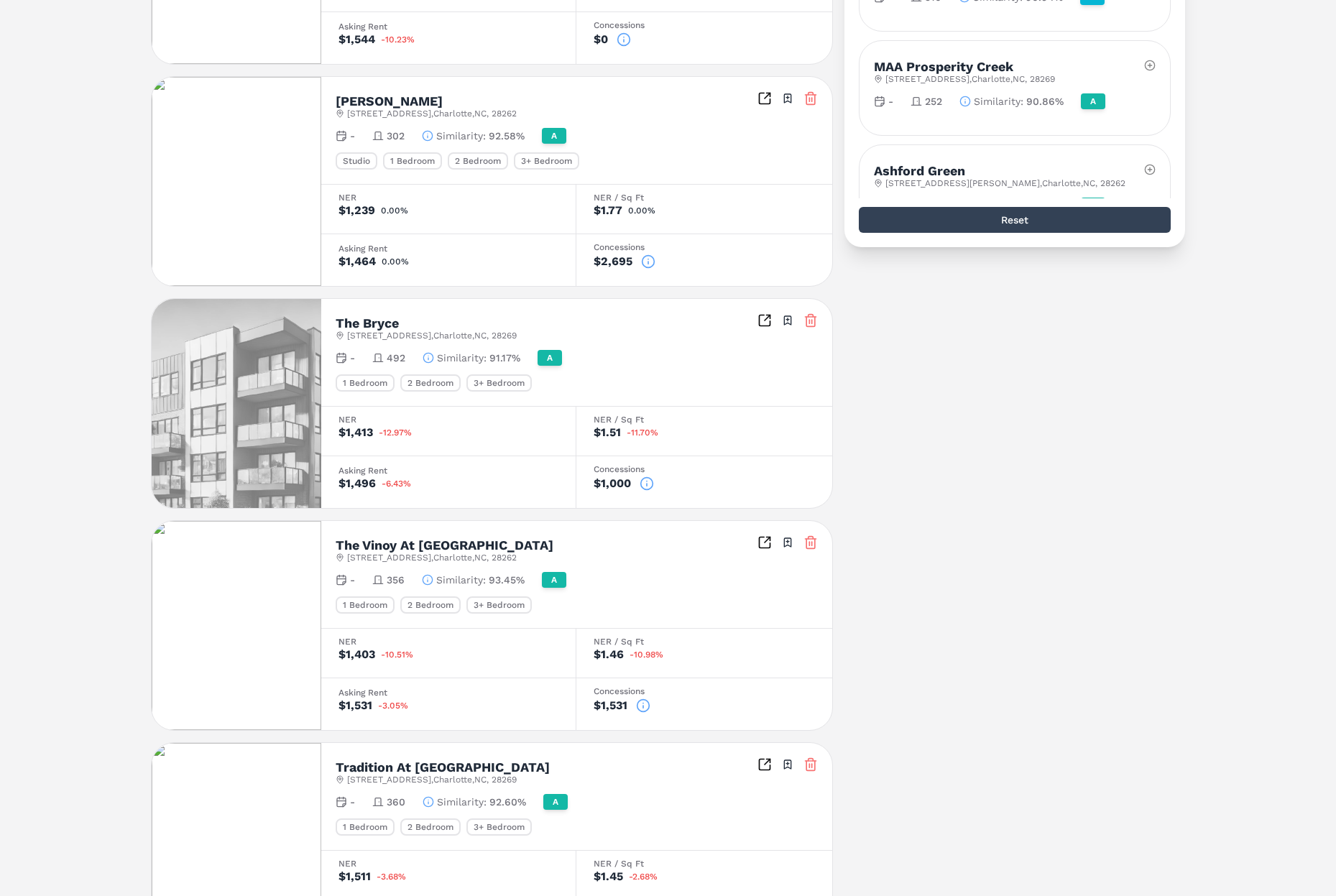
scroll to position [1009, 0]
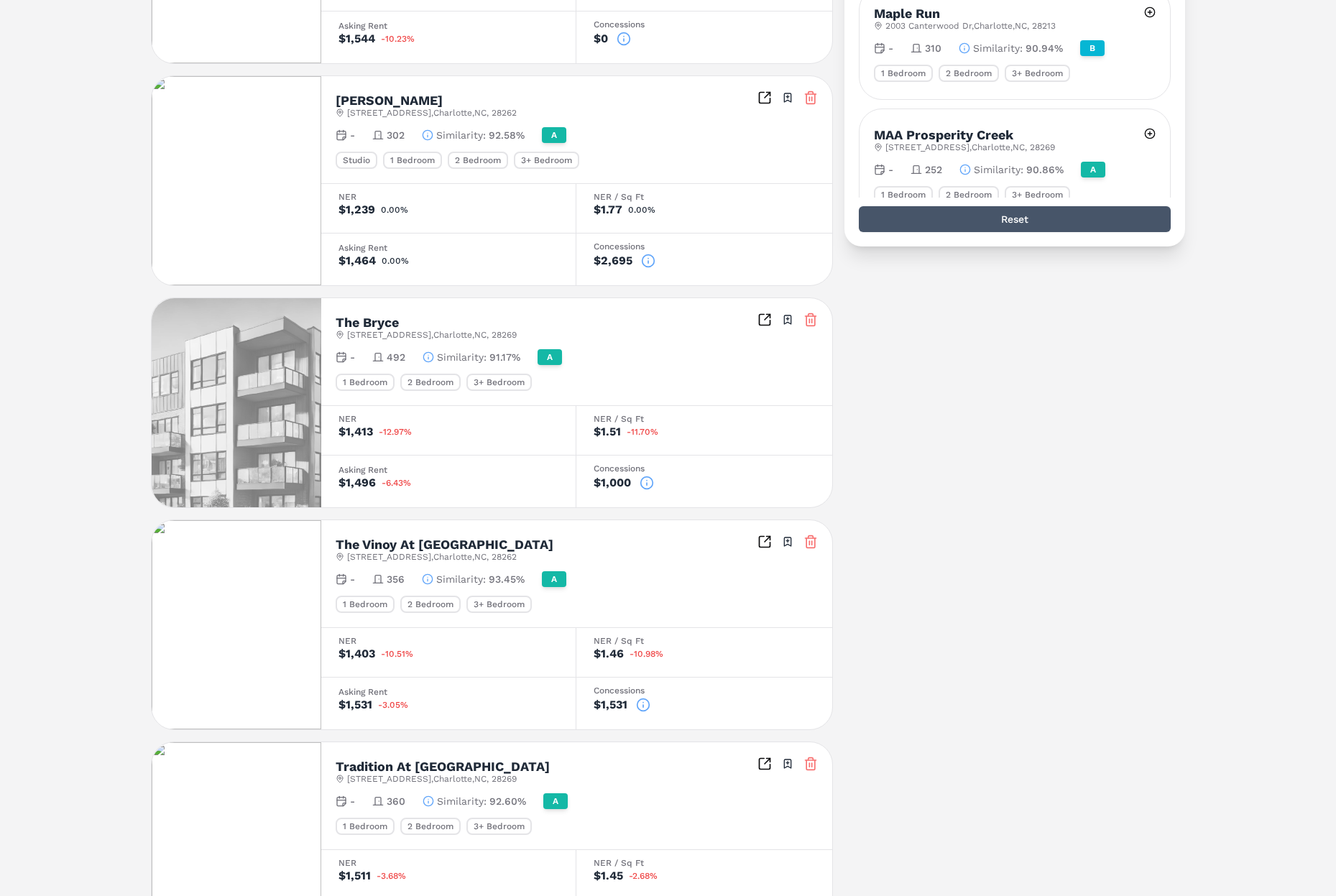
click at [1014, 219] on button "Reset" at bounding box center [1015, 219] width 313 height 26
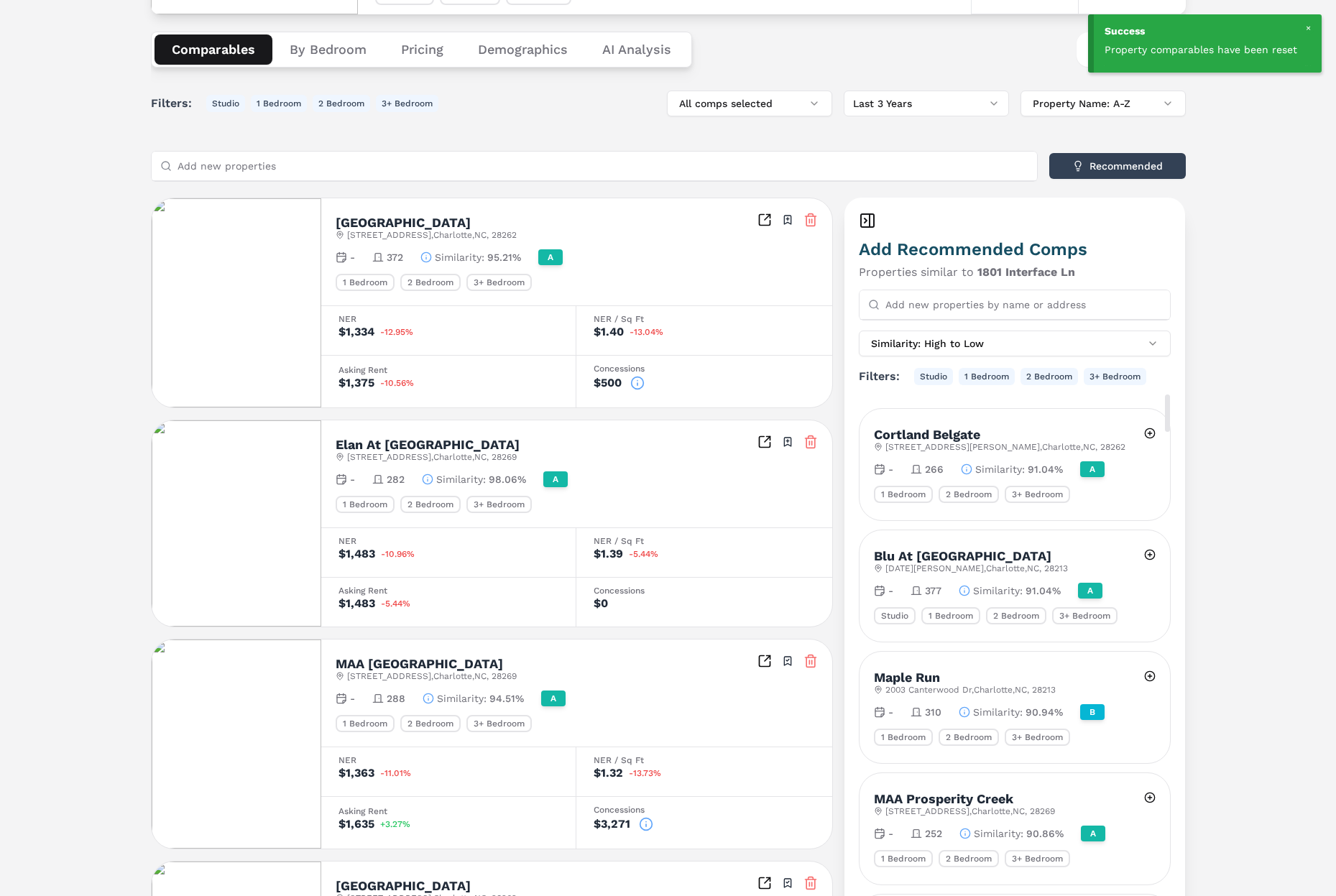
scroll to position [0, 0]
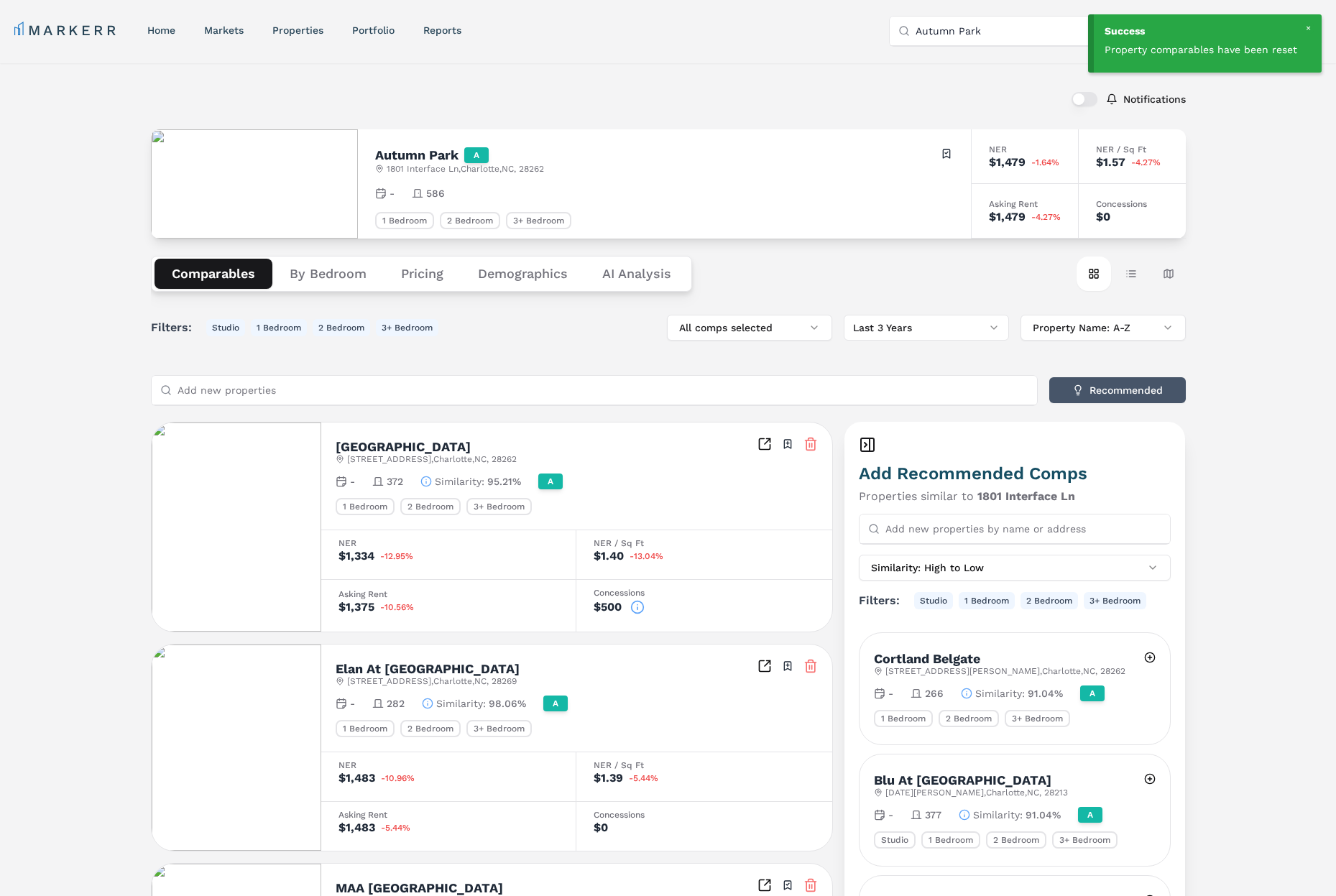
click at [1115, 384] on button "Recommended" at bounding box center [1117, 390] width 137 height 26
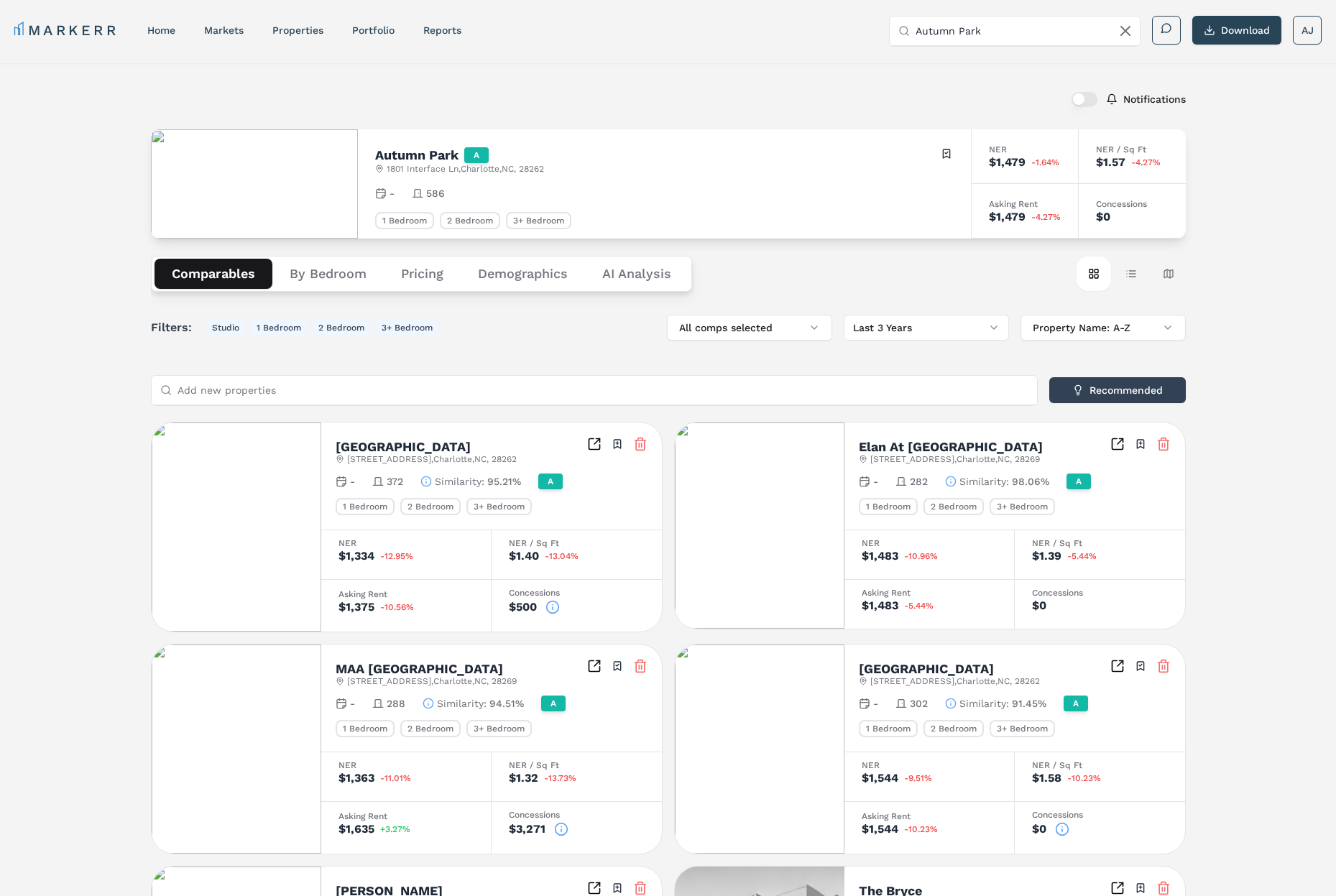
click at [1164, 337] on div "Notifications Autumn Park A [STREET_ADDRESS] Toggle portfolio menu - 586 1 Bedr…" at bounding box center [668, 801] width 1336 height 1474
click at [1164, 275] on button "Map view" at bounding box center [1169, 274] width 34 height 34
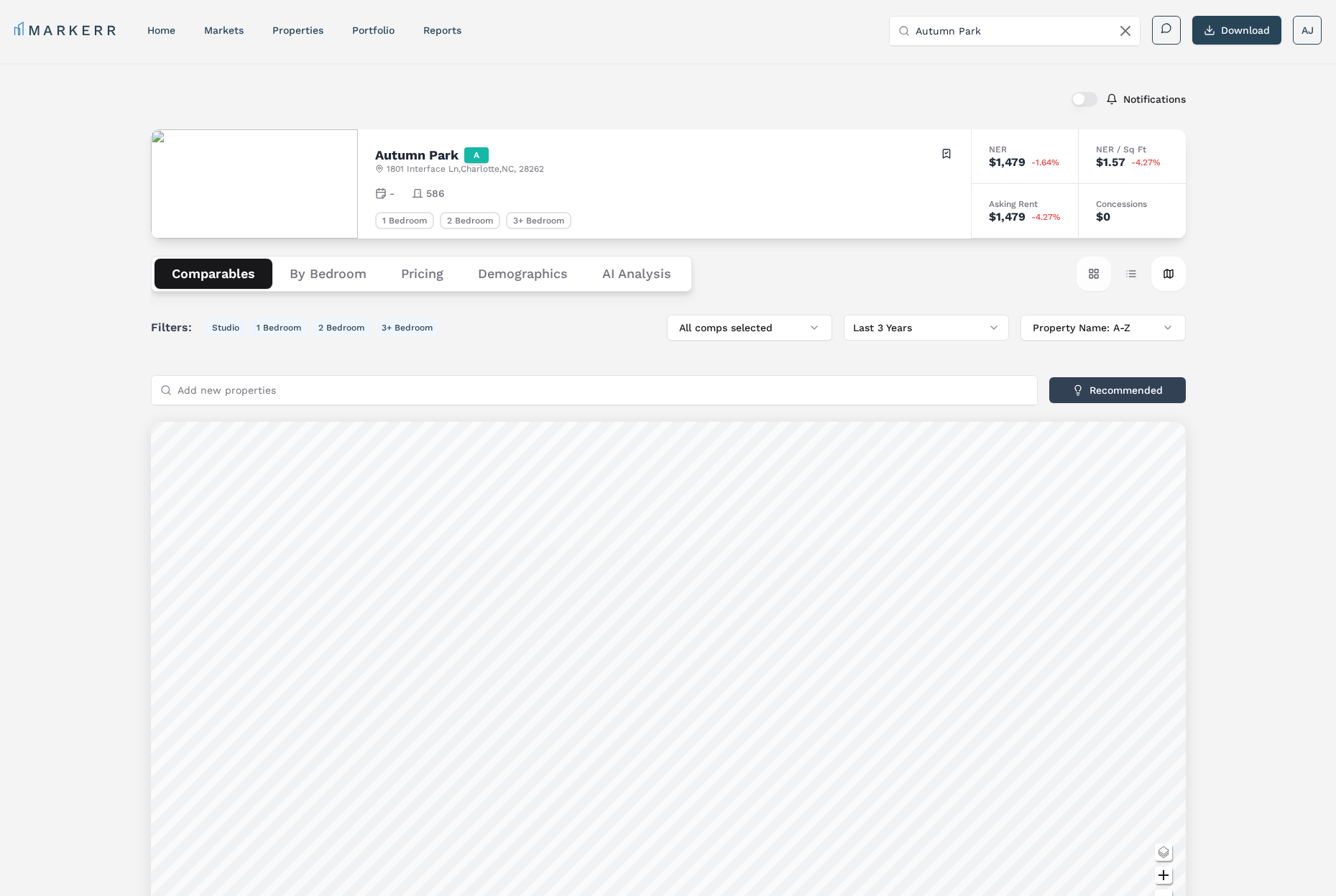
click at [1094, 273] on button "Card view" at bounding box center [1094, 274] width 34 height 34
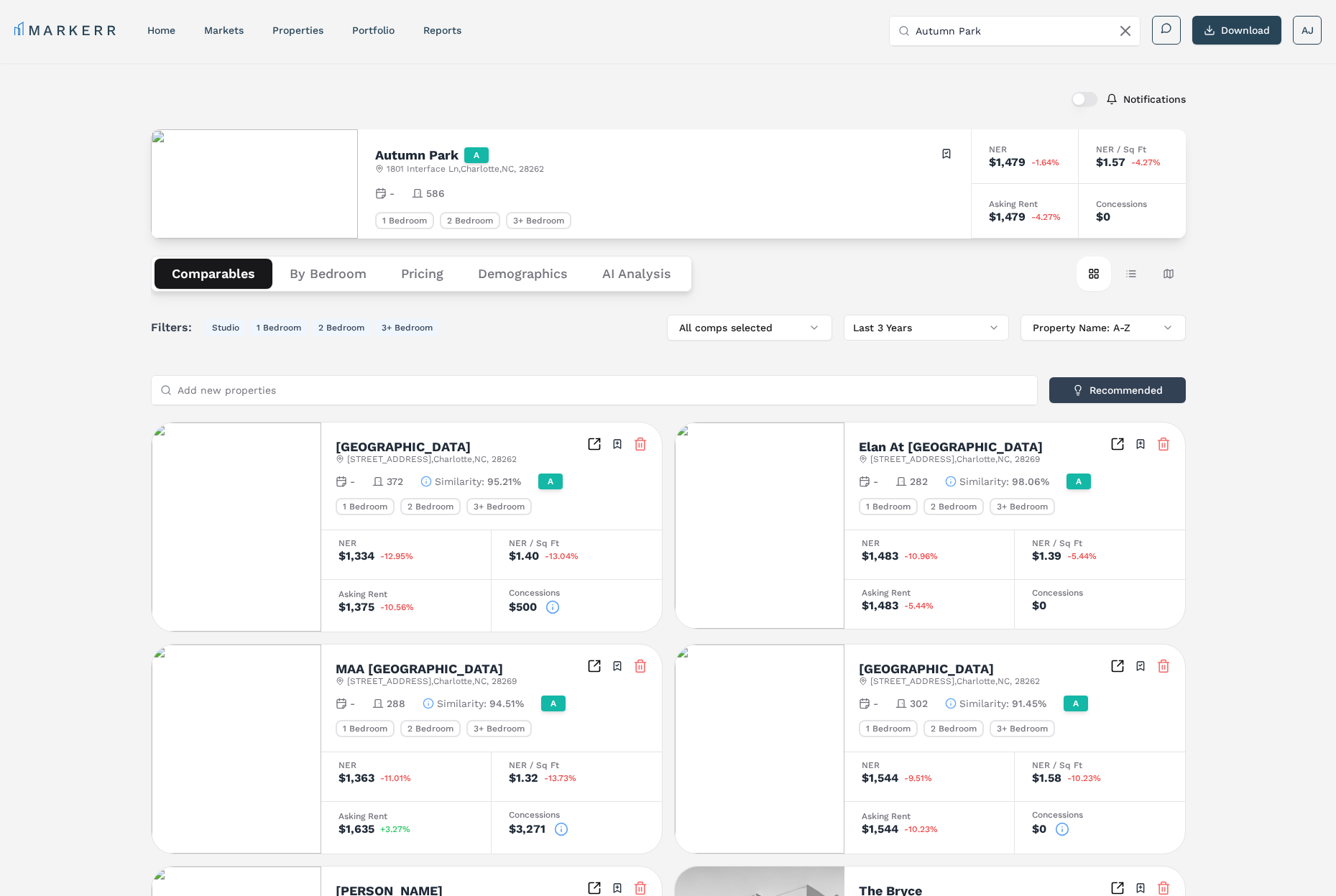
click at [400, 148] on h2 "Autumn Park" at bounding box center [417, 154] width 84 height 13
copy h2 "Autumn Park"
click at [100, 138] on div "Notifications Autumn Park A [STREET_ADDRESS] Toggle portfolio menu - 586 1 Bedr…" at bounding box center [668, 801] width 1336 height 1474
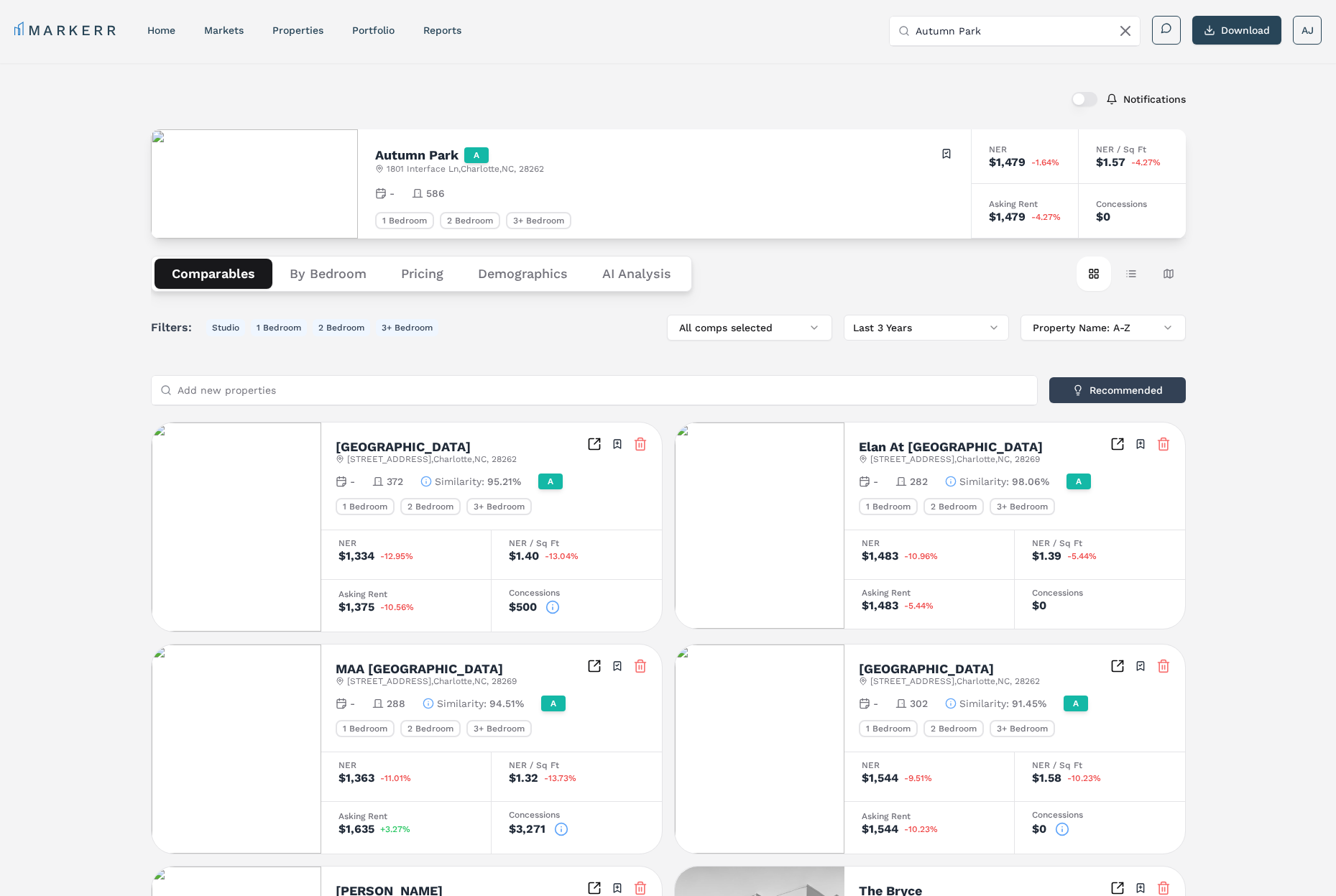
click at [556, 104] on div "Notifications" at bounding box center [668, 99] width 1035 height 37
click at [294, 33] on link "properties" at bounding box center [298, 30] width 51 height 11
click at [396, 158] on h2 "Autumn Park" at bounding box center [417, 154] width 84 height 13
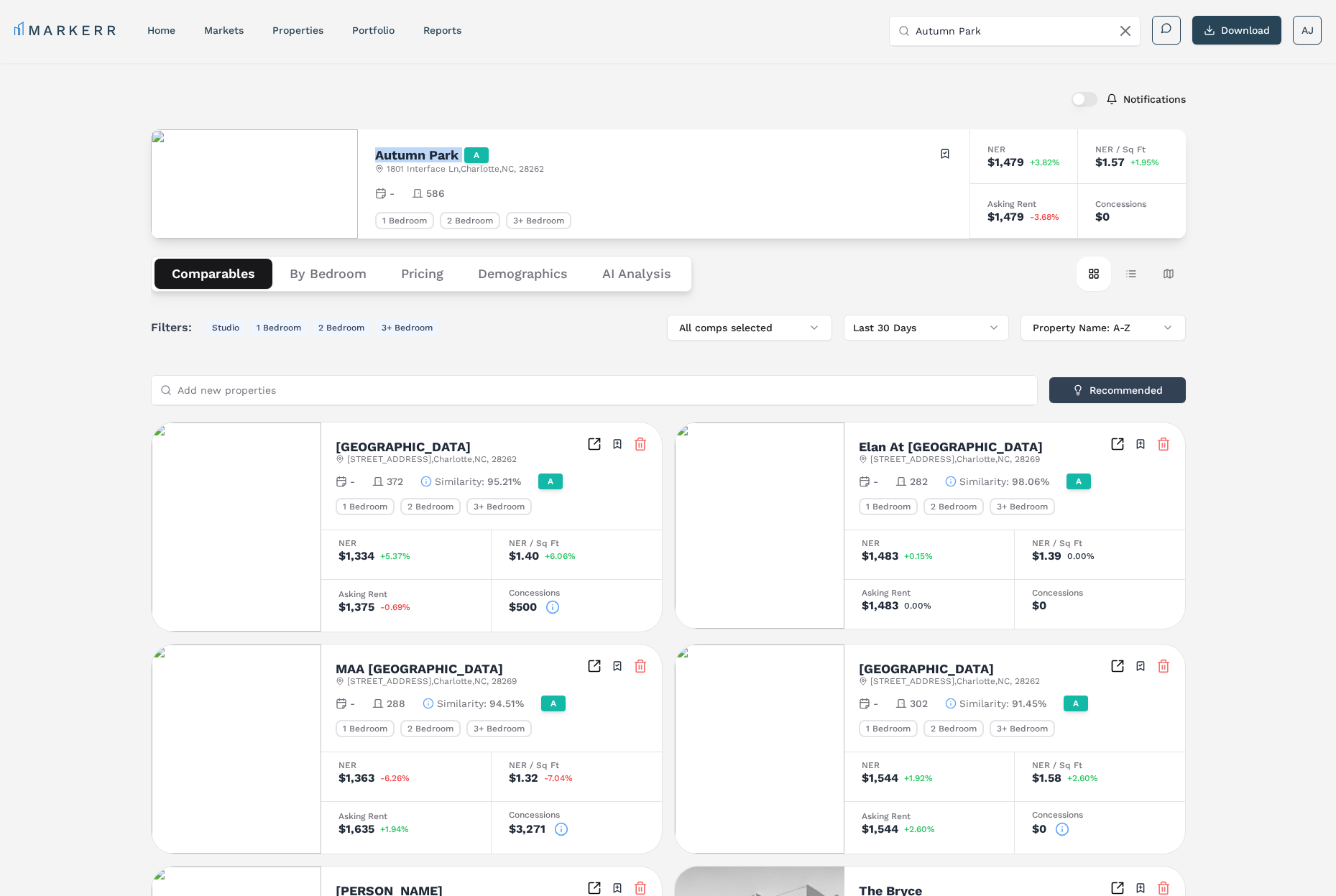
copy h2 "Autumn Park"
click at [740, 109] on div "Notifications" at bounding box center [668, 98] width 1035 height 37
click at [364, 106] on div "Notifications" at bounding box center [668, 98] width 1035 height 37
drag, startPoint x: 545, startPoint y: 421, endPoint x: 561, endPoint y: 421, distance: 16.0
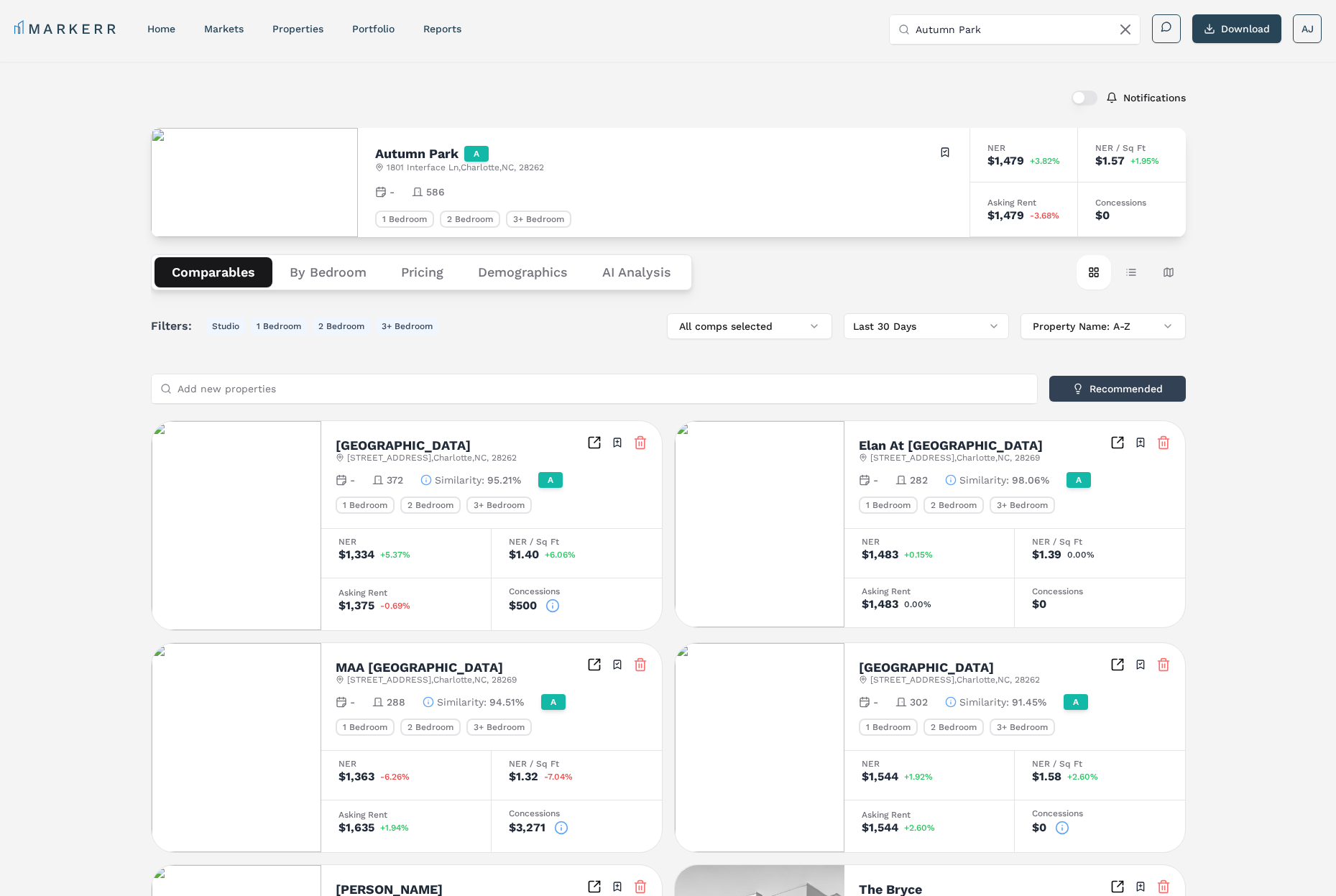
click at [553, 421] on div "[GEOGRAPHIC_DATA][STREET_ADDRESS] Toggle portfolio menu - 372 Similarity : 95.2…" at bounding box center [492, 474] width 341 height 107
click at [583, 422] on div "[GEOGRAPHIC_DATA][STREET_ADDRESS] Toggle portfolio menu - 372 Similarity : 95.2…" at bounding box center [492, 474] width 341 height 107
click at [594, 445] on icon "Inspect Comparables" at bounding box center [594, 442] width 14 height 14
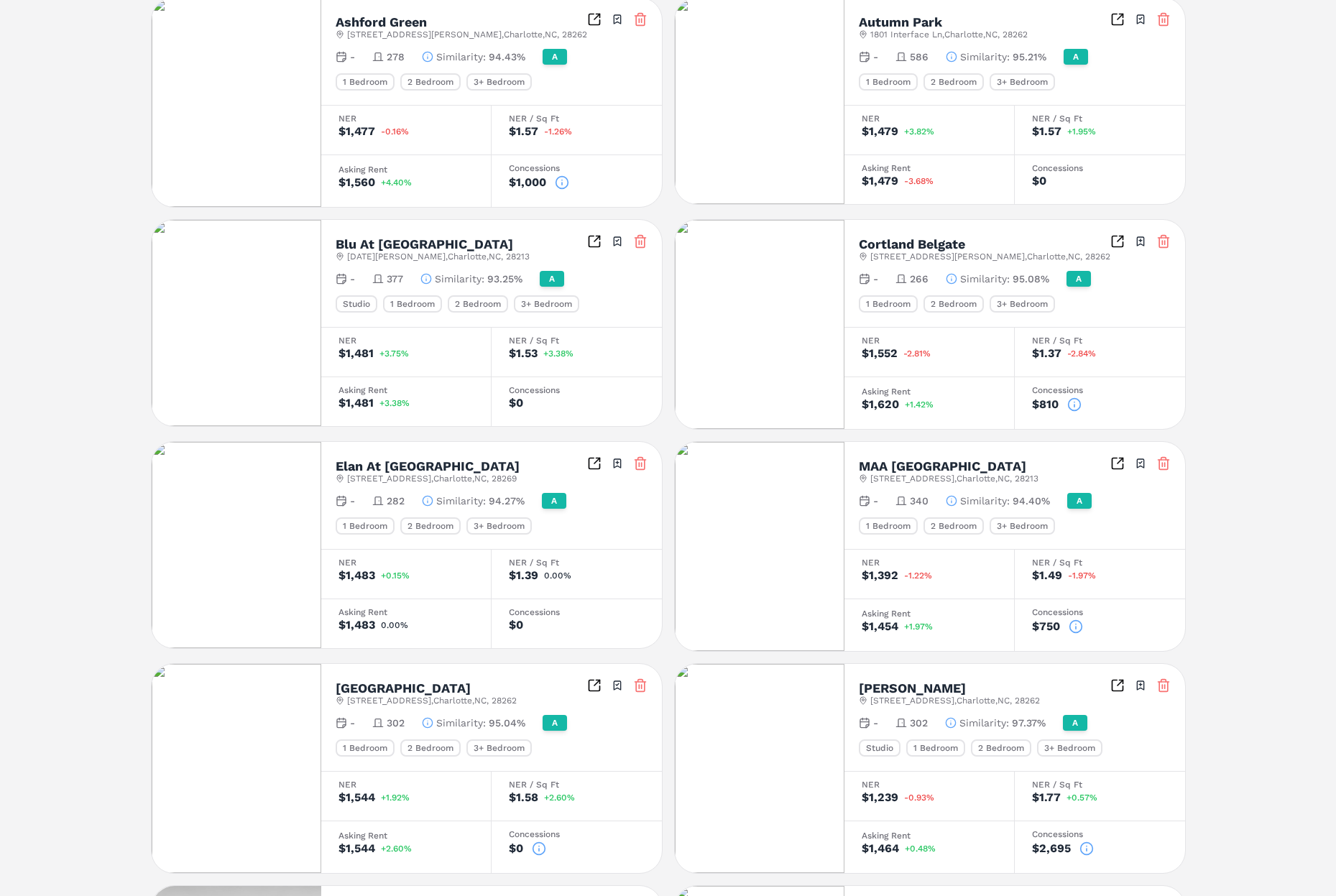
scroll to position [460, 0]
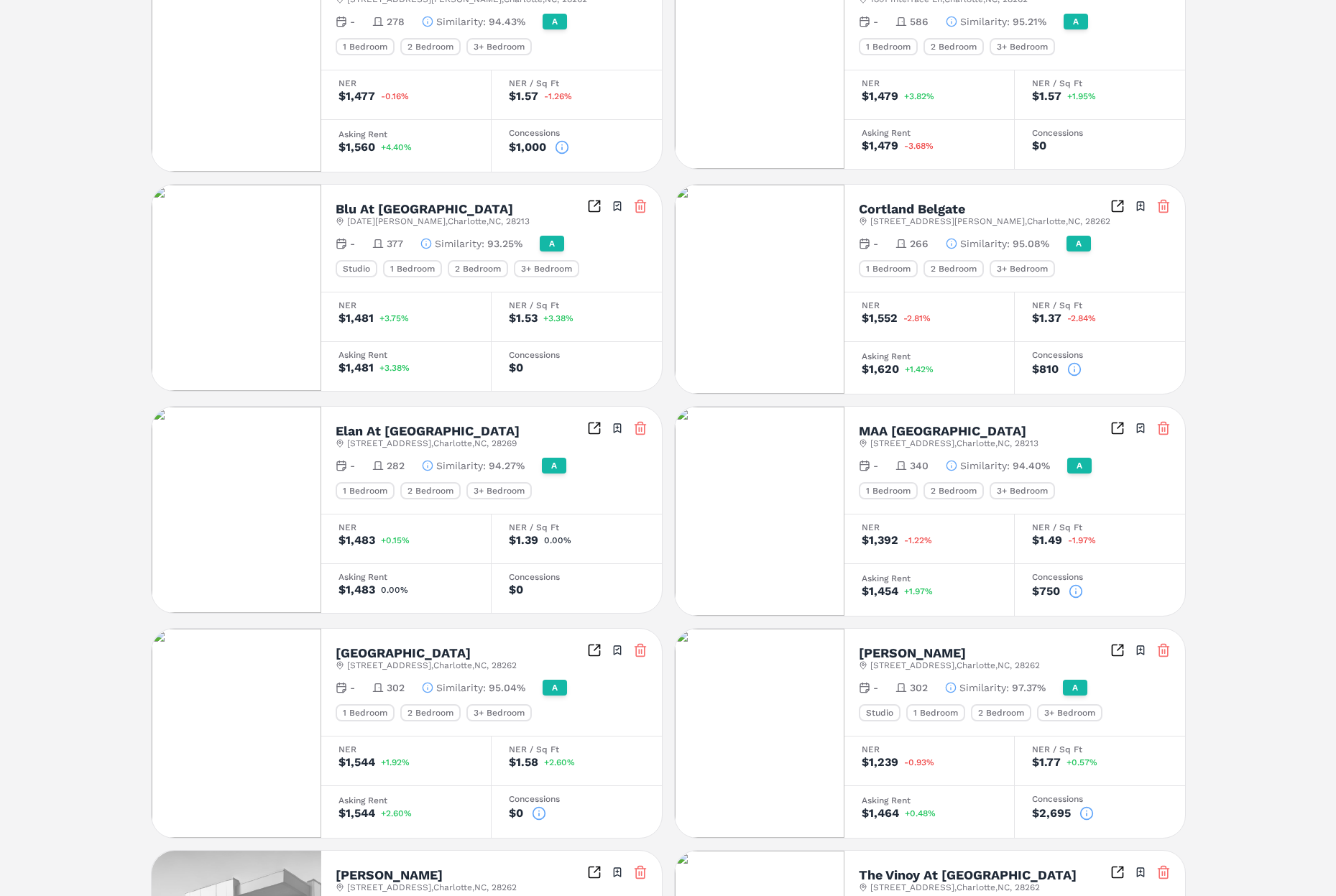
click at [1111, 427] on icon "Inspect Comparables" at bounding box center [1117, 427] width 14 height 14
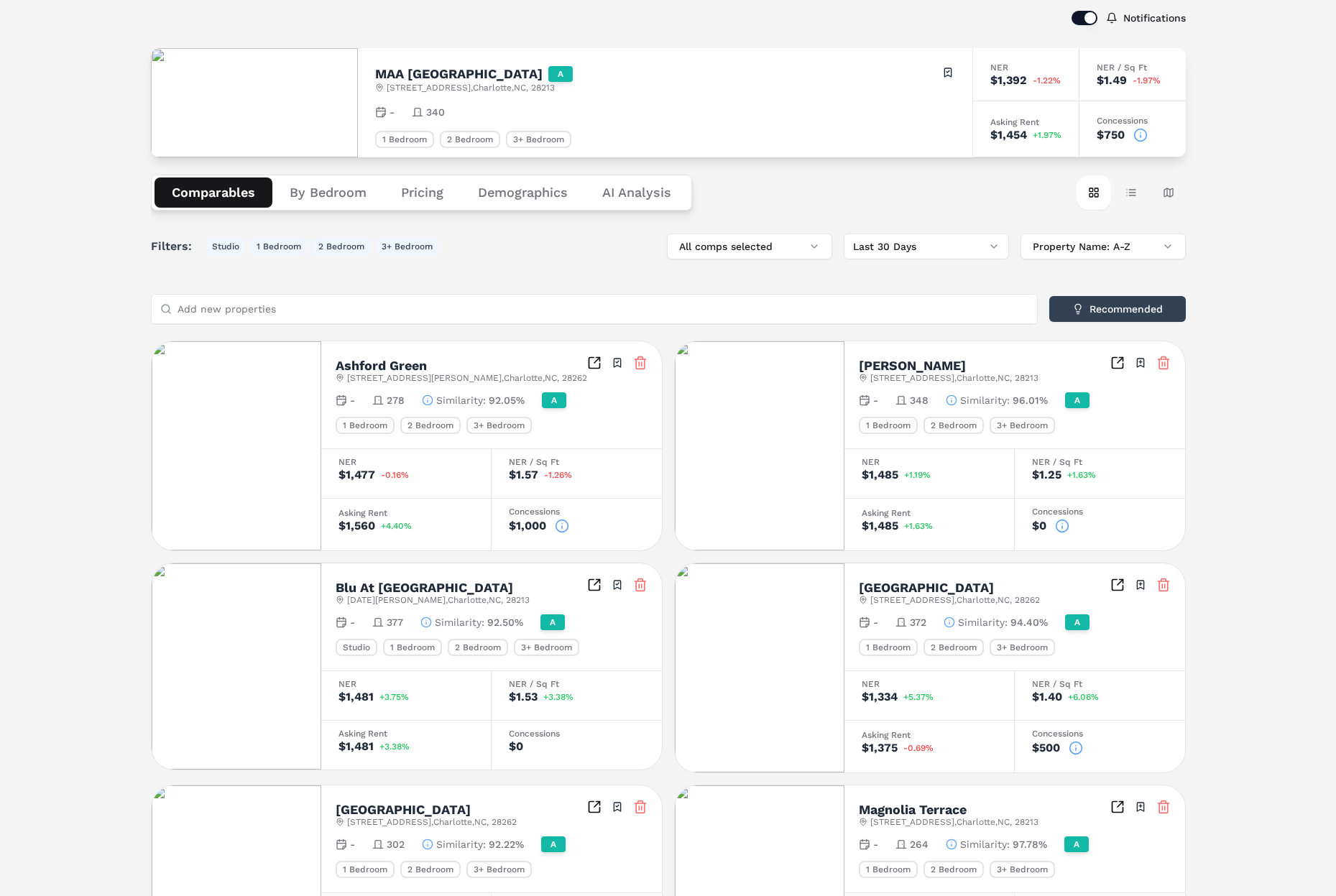
scroll to position [85, 0]
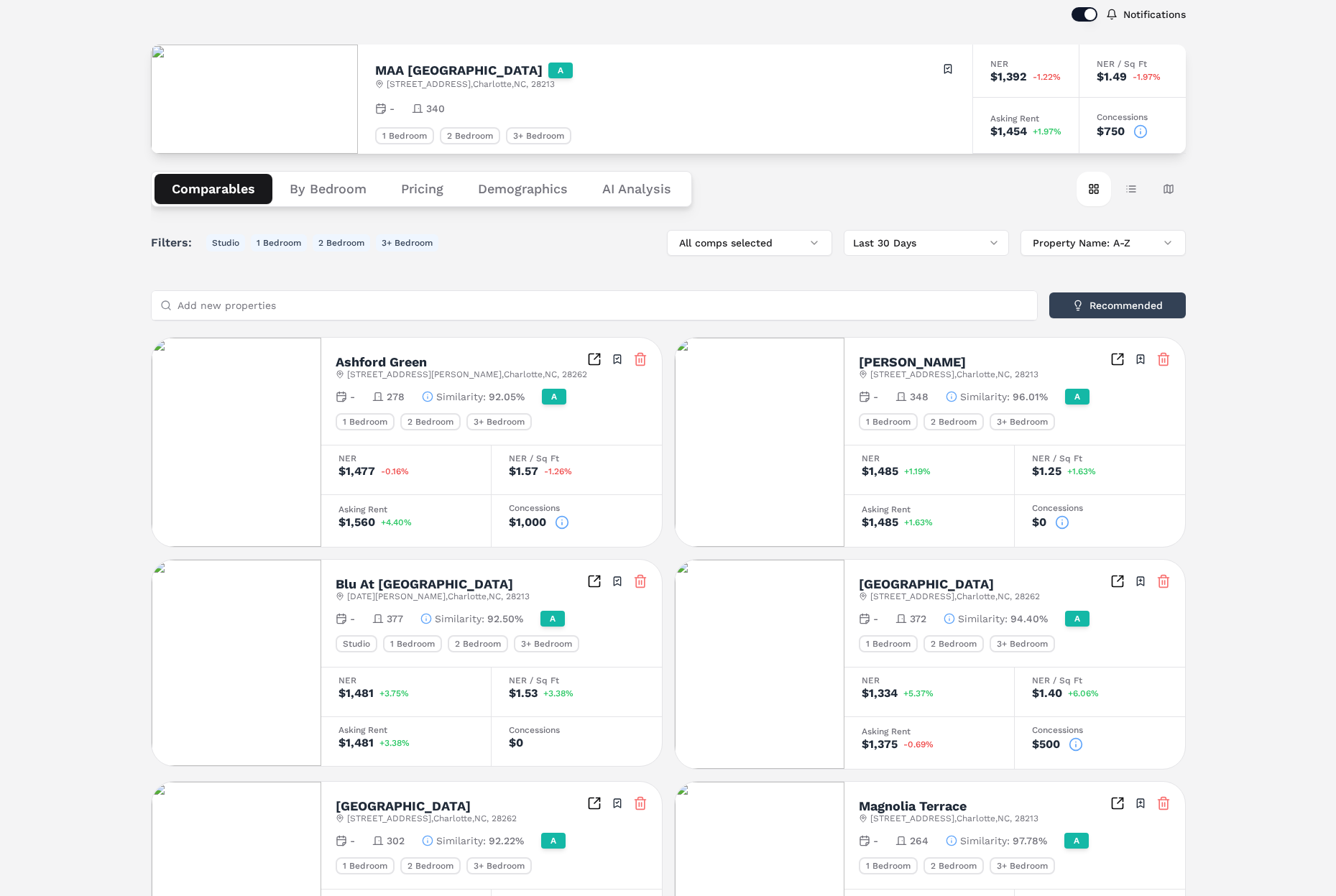
click at [1061, 523] on icon at bounding box center [1062, 522] width 14 height 14
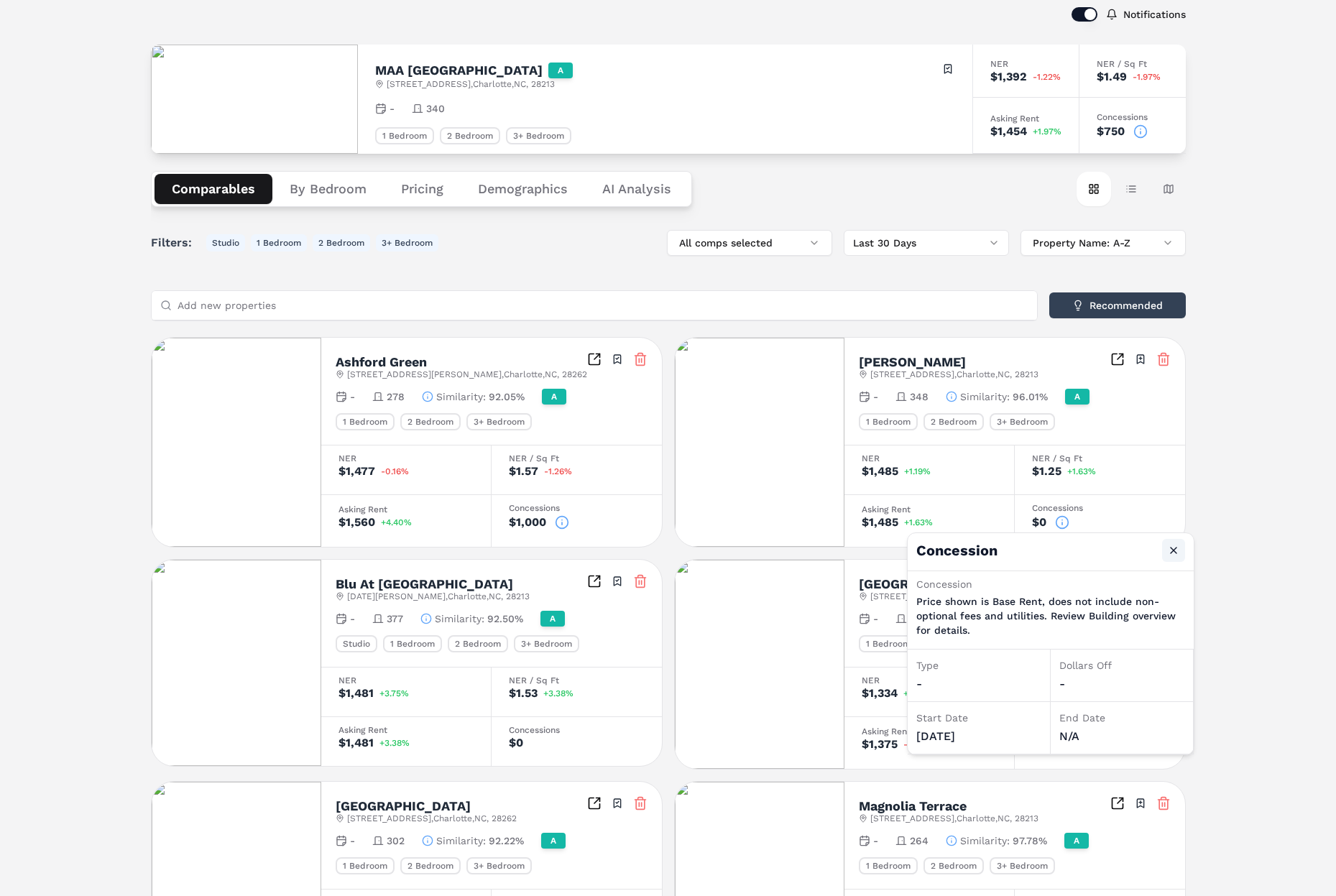
click at [1178, 555] on button "Close" at bounding box center [1173, 550] width 23 height 23
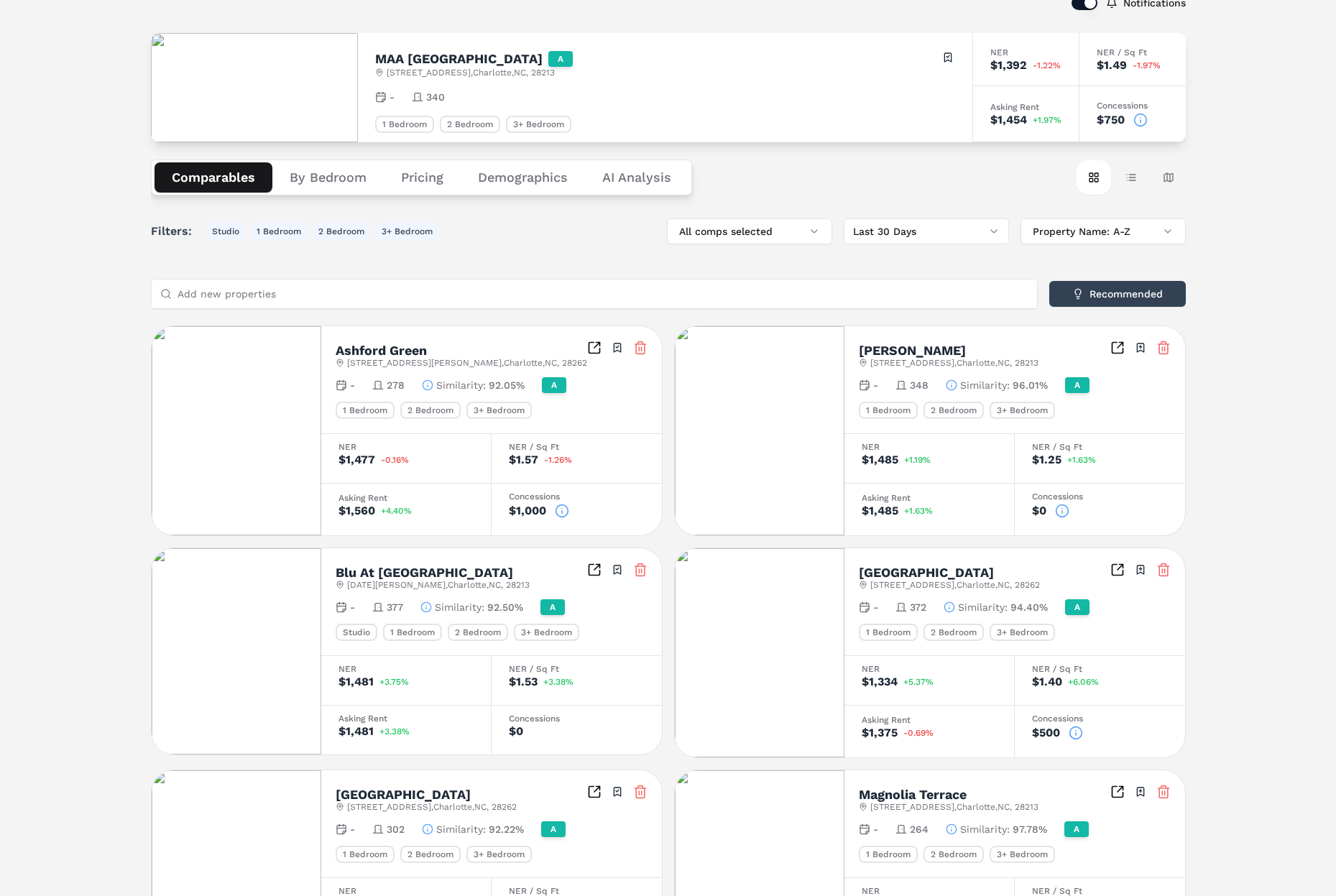
scroll to position [97, 0]
click at [565, 513] on icon at bounding box center [562, 510] width 14 height 14
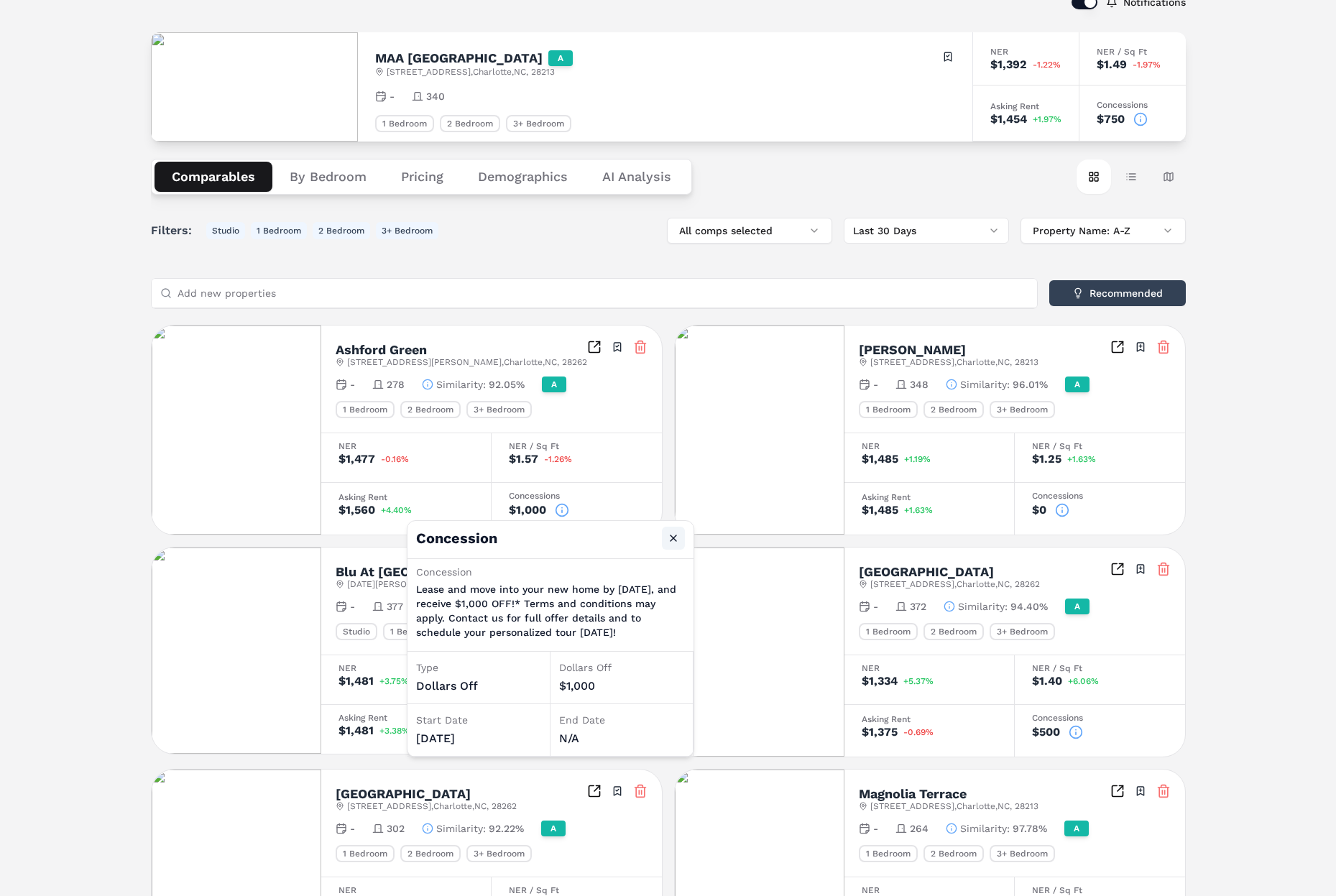
click at [672, 534] on button "Close" at bounding box center [673, 538] width 23 height 23
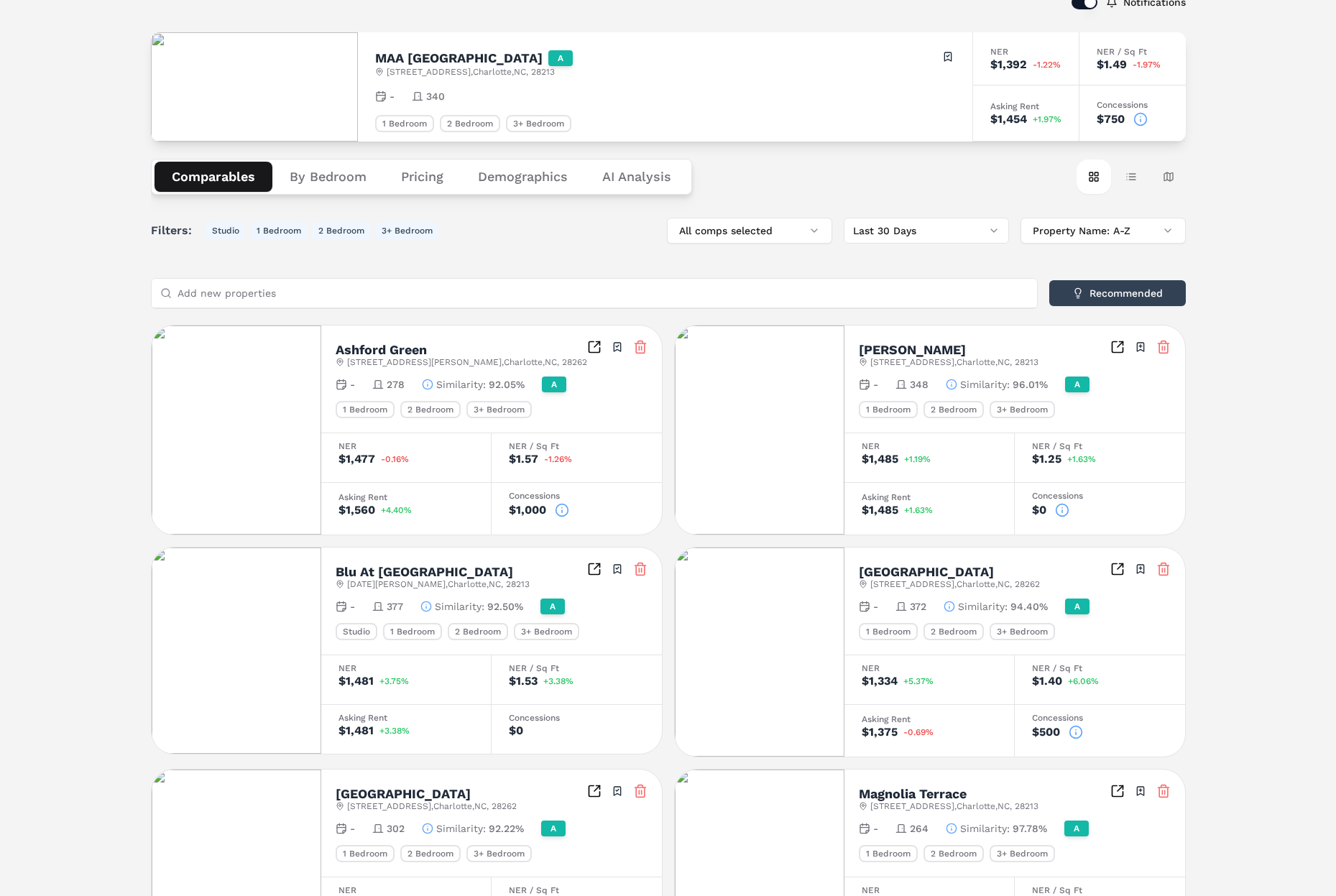
scroll to position [104, 0]
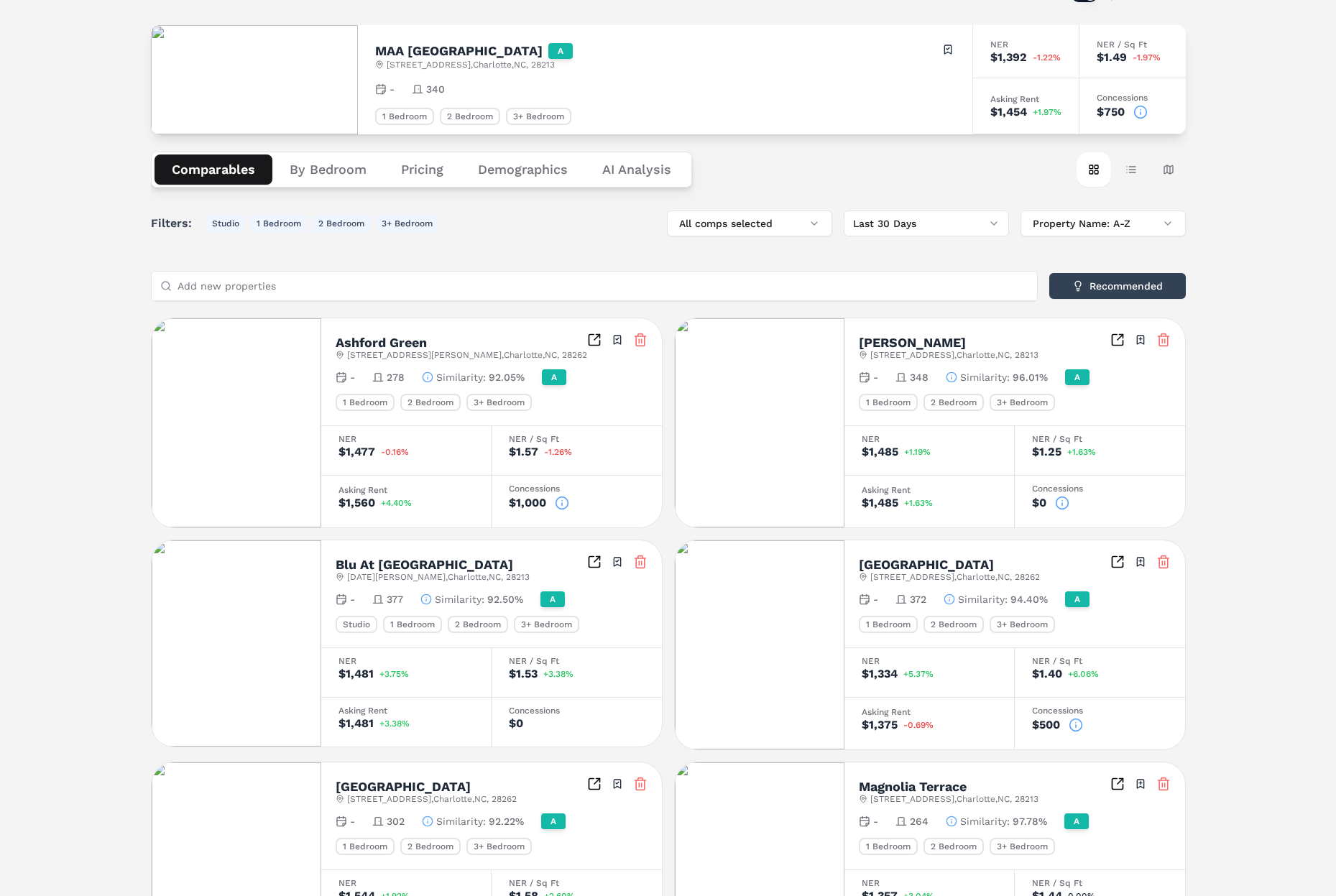
click at [374, 559] on h2 "Blu At [GEOGRAPHIC_DATA]" at bounding box center [425, 564] width 178 height 13
click at [360, 345] on h2 "Ashford Green" at bounding box center [381, 342] width 91 height 13
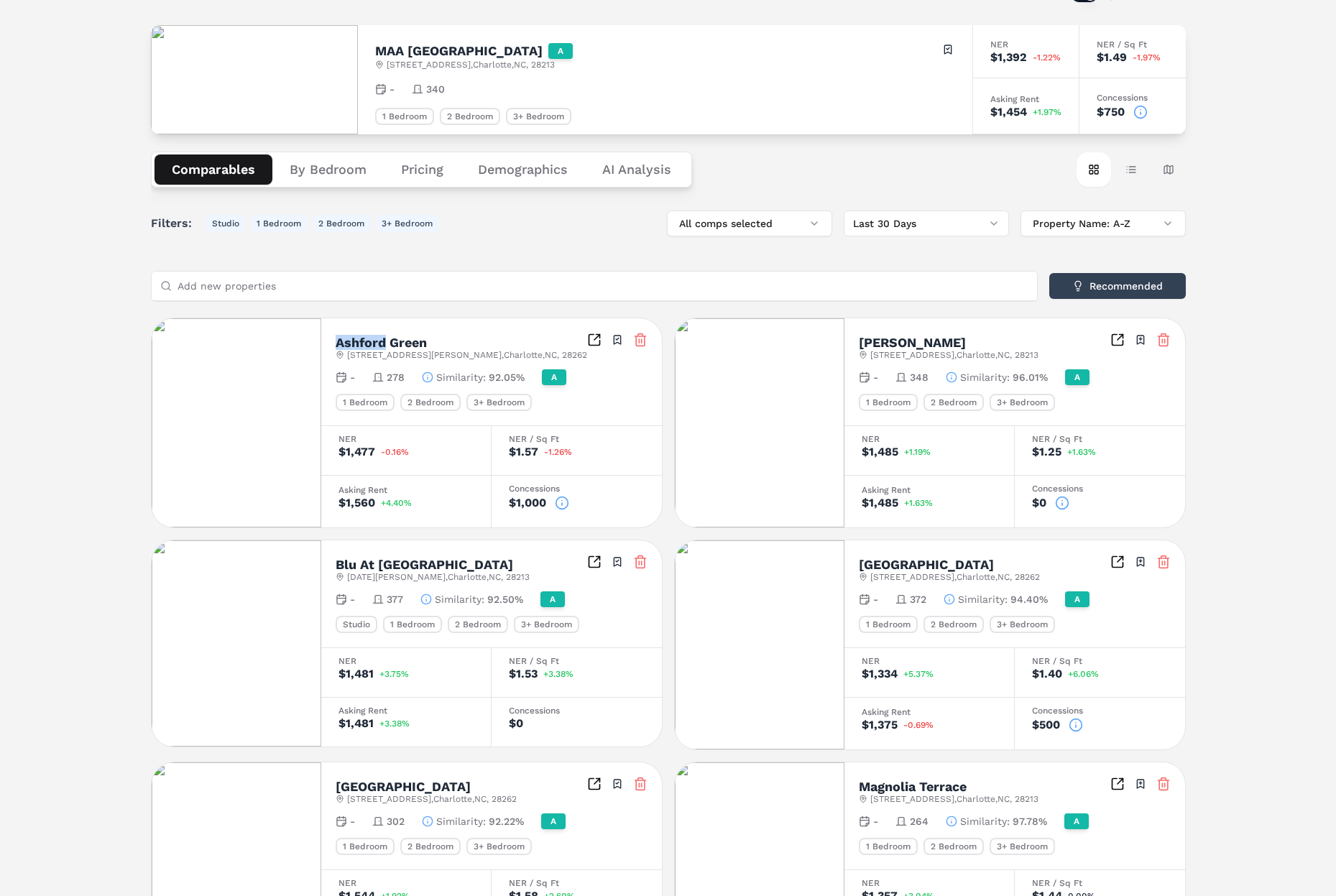
click at [360, 345] on h2 "Ashford Green" at bounding box center [381, 342] width 91 height 13
copy div "Ashford Green"
click at [122, 198] on div "Notifications MAA Chancellor Park A 8215 University Ridge Dr , Charlotte , NC ,…" at bounding box center [668, 701] width 1336 height 1485
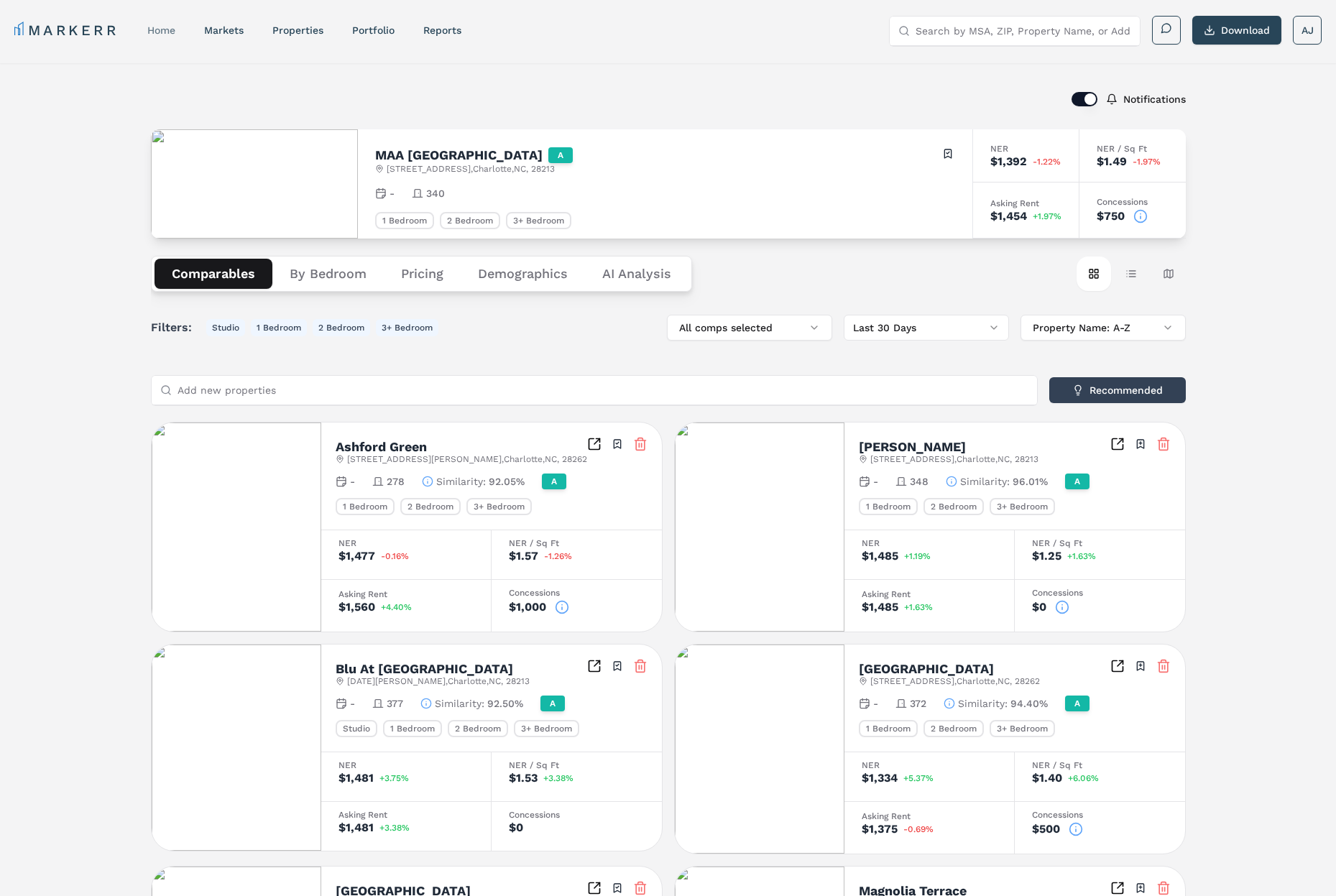
click at [153, 25] on link "home" at bounding box center [161, 30] width 28 height 11
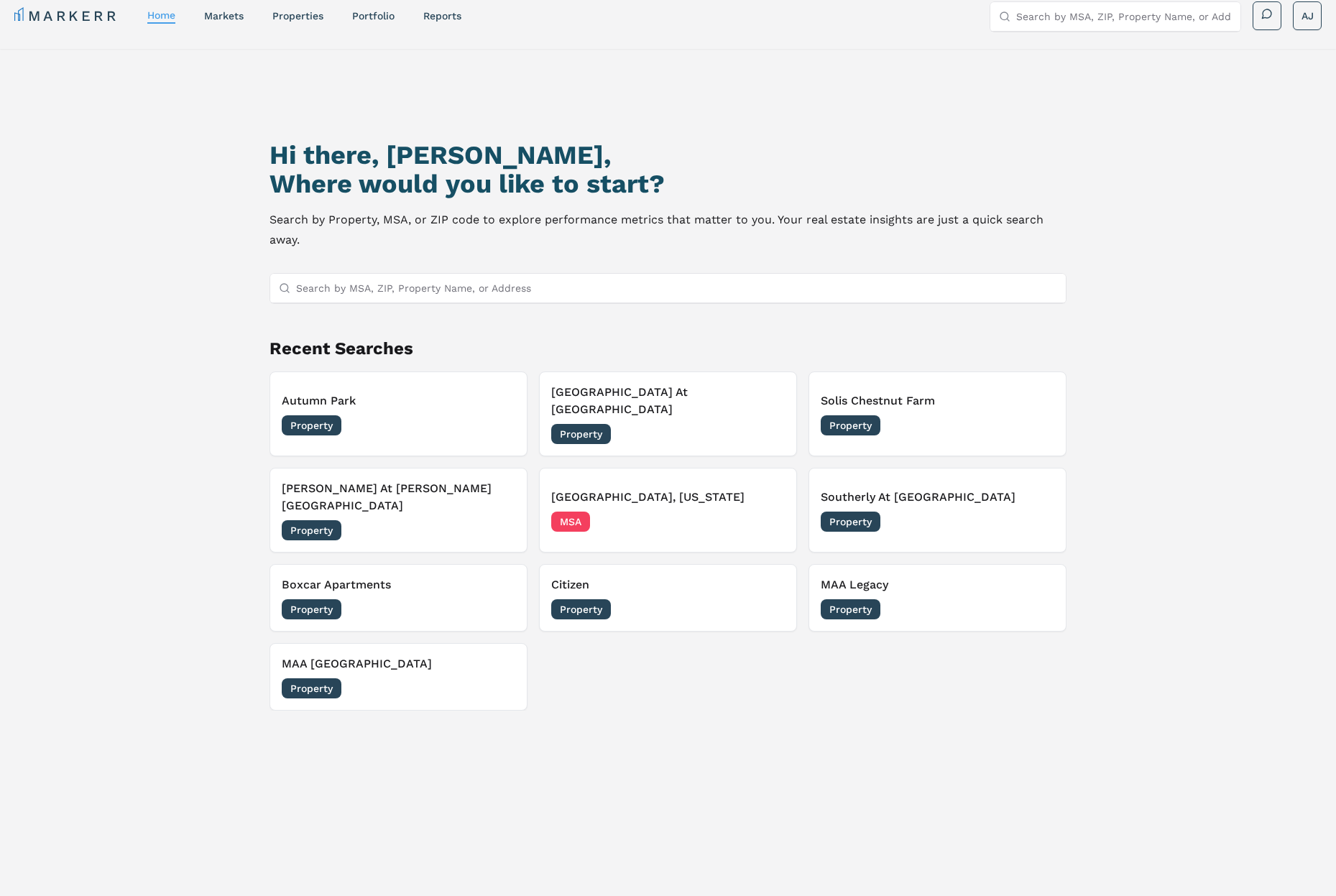
scroll to position [29, 0]
